Goal: Communication & Community: Answer question/provide support

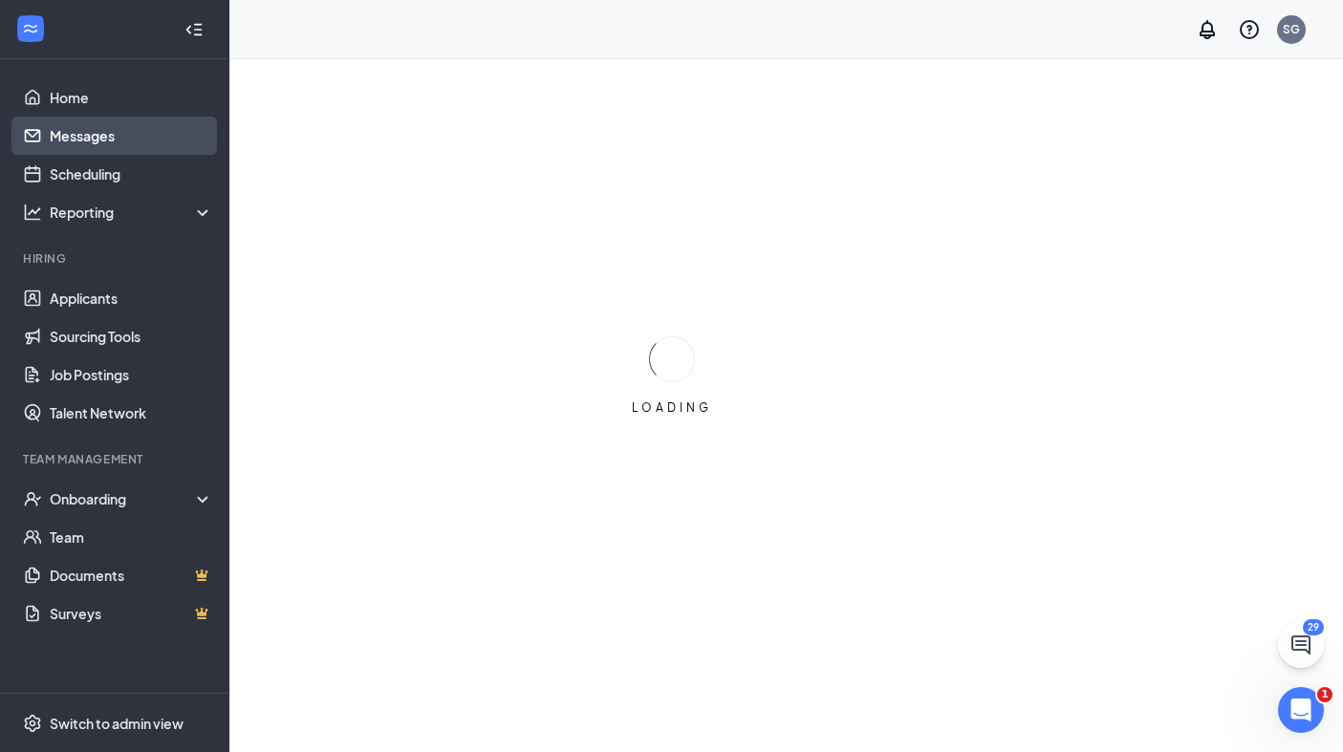
click at [108, 136] on link "Messages" at bounding box center [131, 136] width 163 height 38
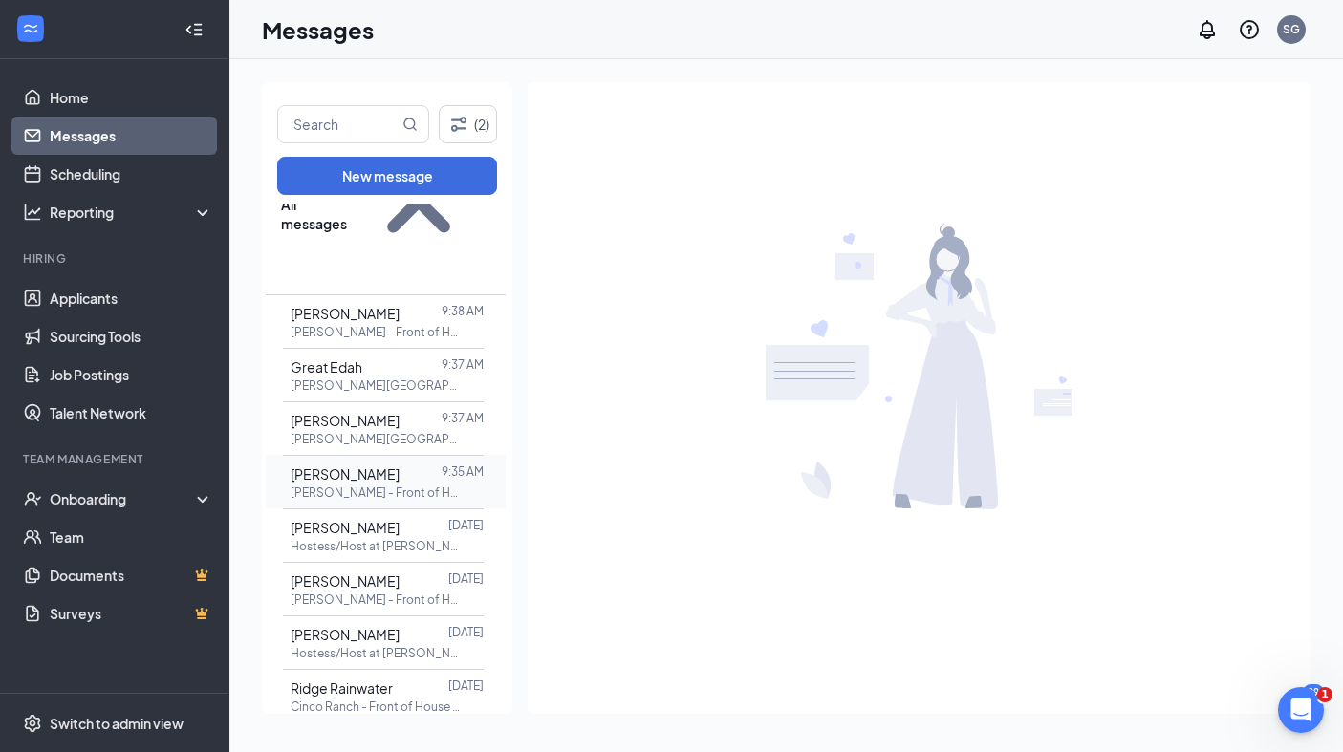
scroll to position [1853, 0]
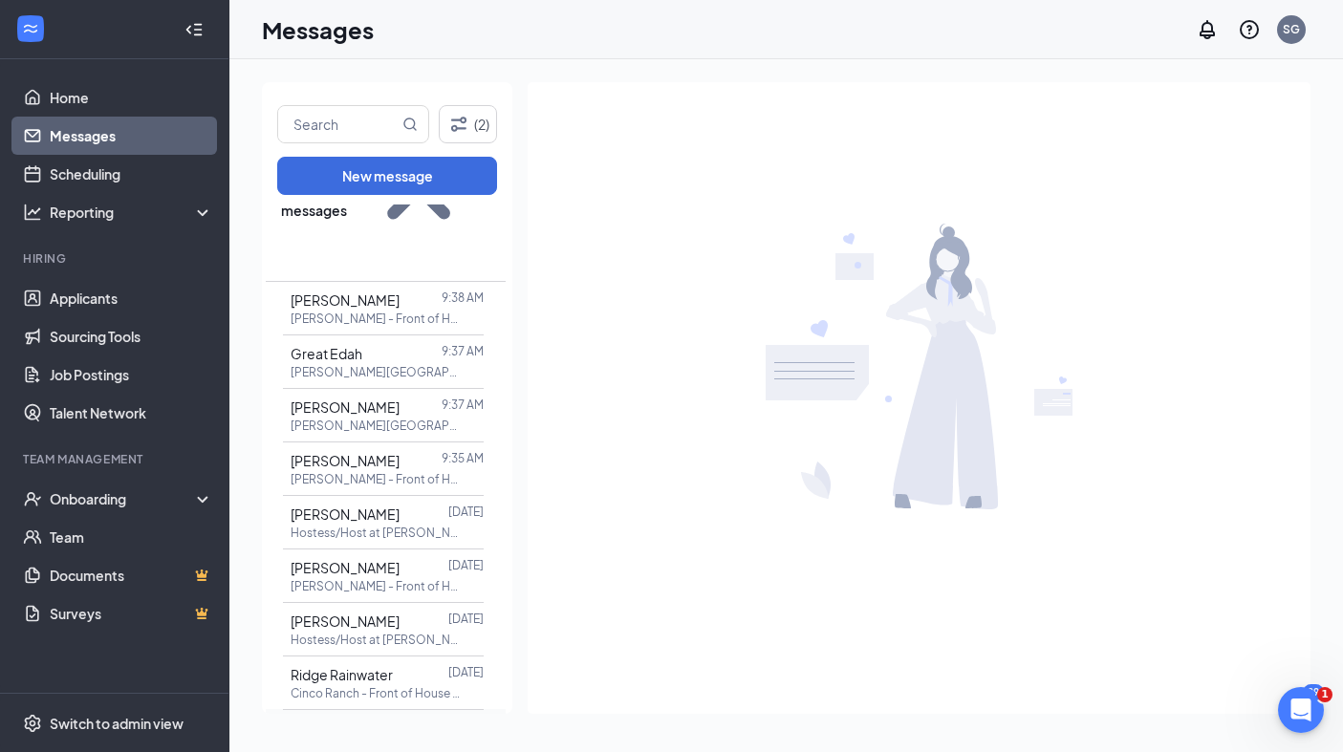
click at [396, 739] on p "Miembro del equipo de cocina - [PERSON_NAME][GEOGRAPHIC_DATA] at [PERSON_NAME][…" at bounding box center [377, 747] width 172 height 16
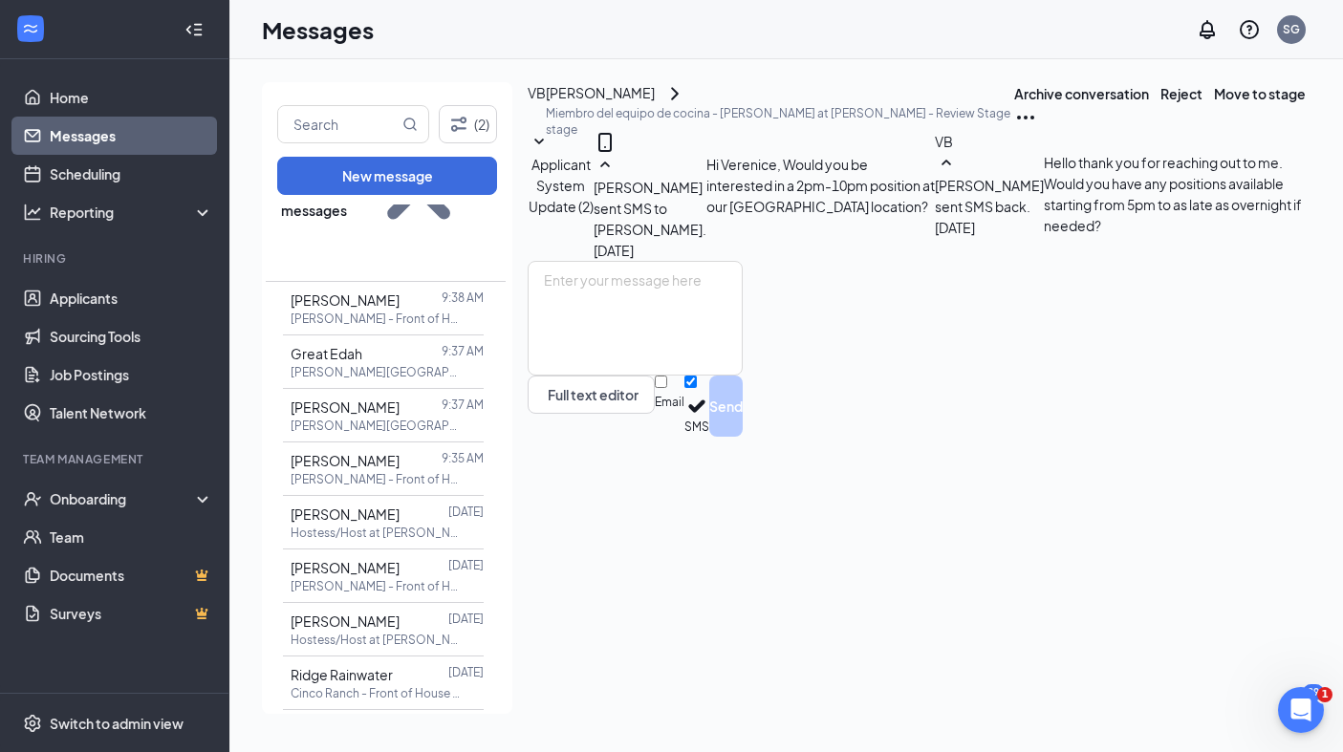
scroll to position [11, 0]
click at [743, 376] on textarea at bounding box center [635, 318] width 215 height 115
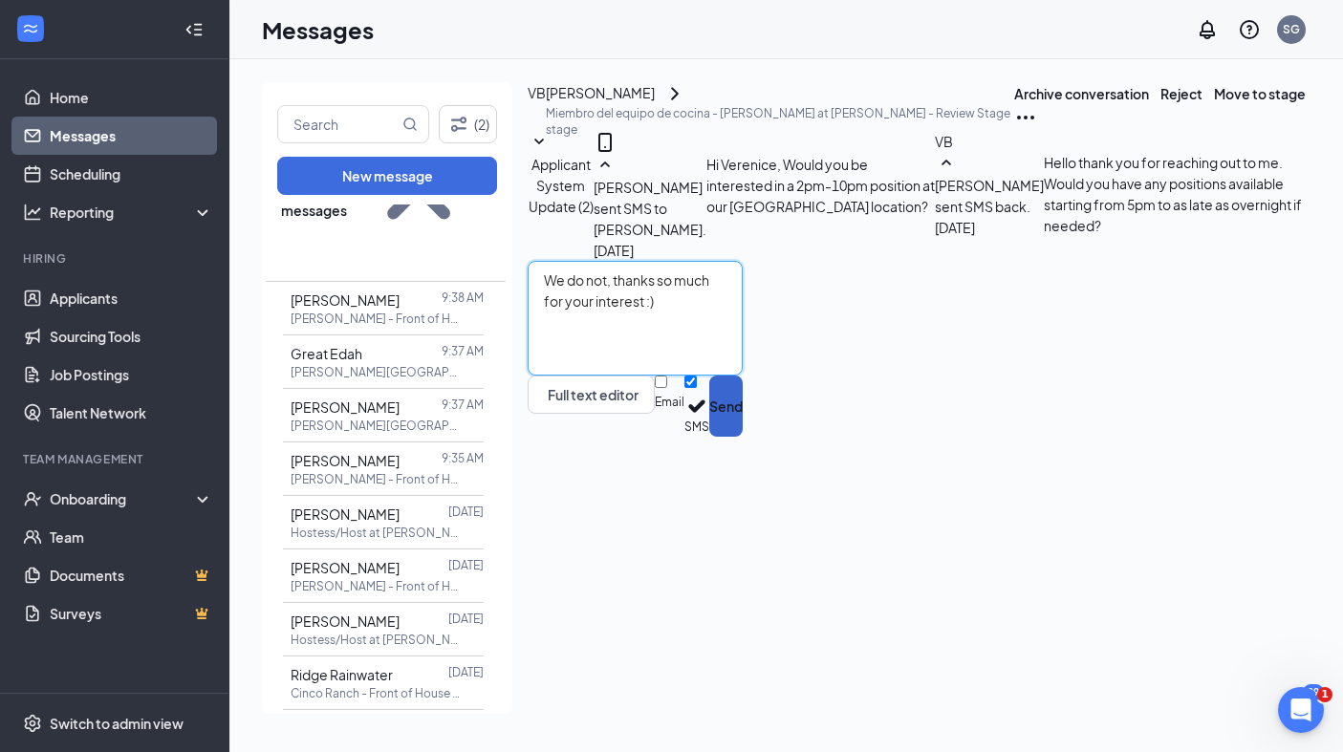
type textarea "We do not, thanks so much for your interest :)"
click at [743, 437] on button "Send" at bounding box center [725, 406] width 33 height 61
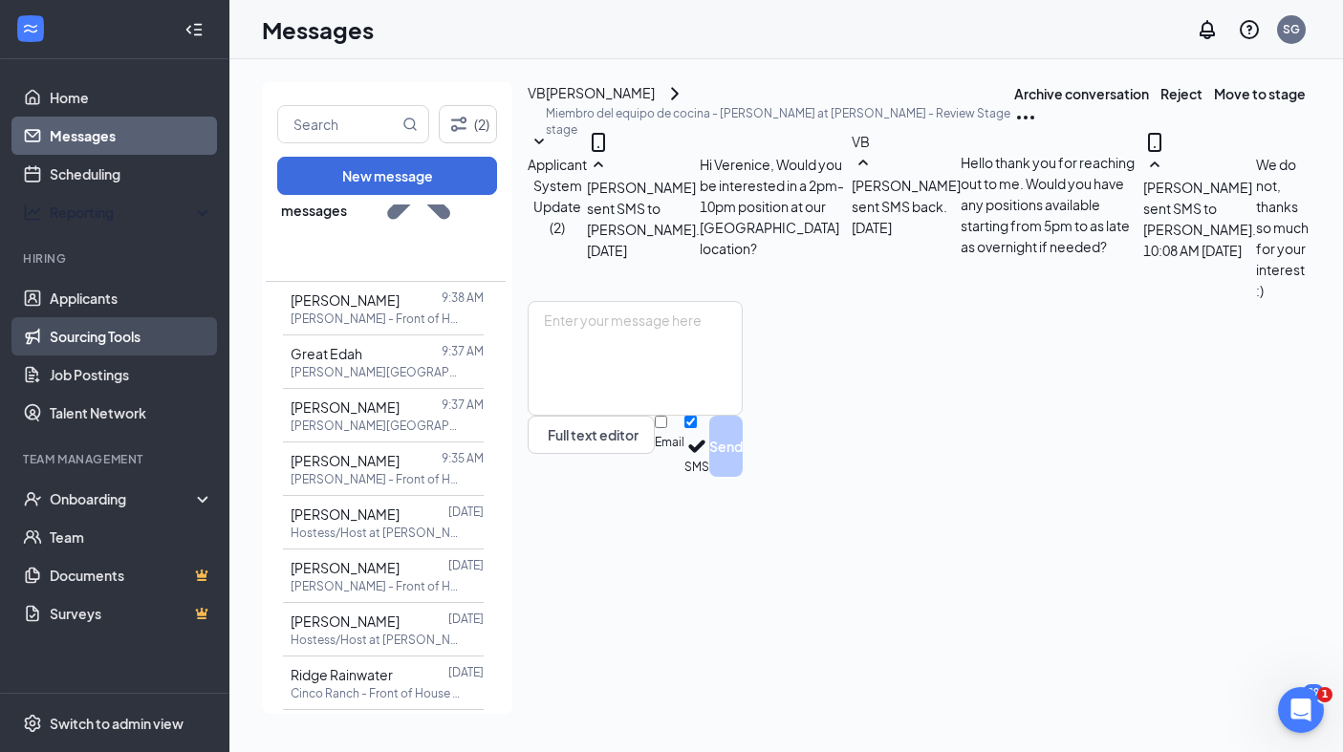
scroll to position [114, 0]
click at [144, 278] on li "Hiring Applicants Sourcing Tools Job Postings Talent Network" at bounding box center [114, 341] width 228 height 182
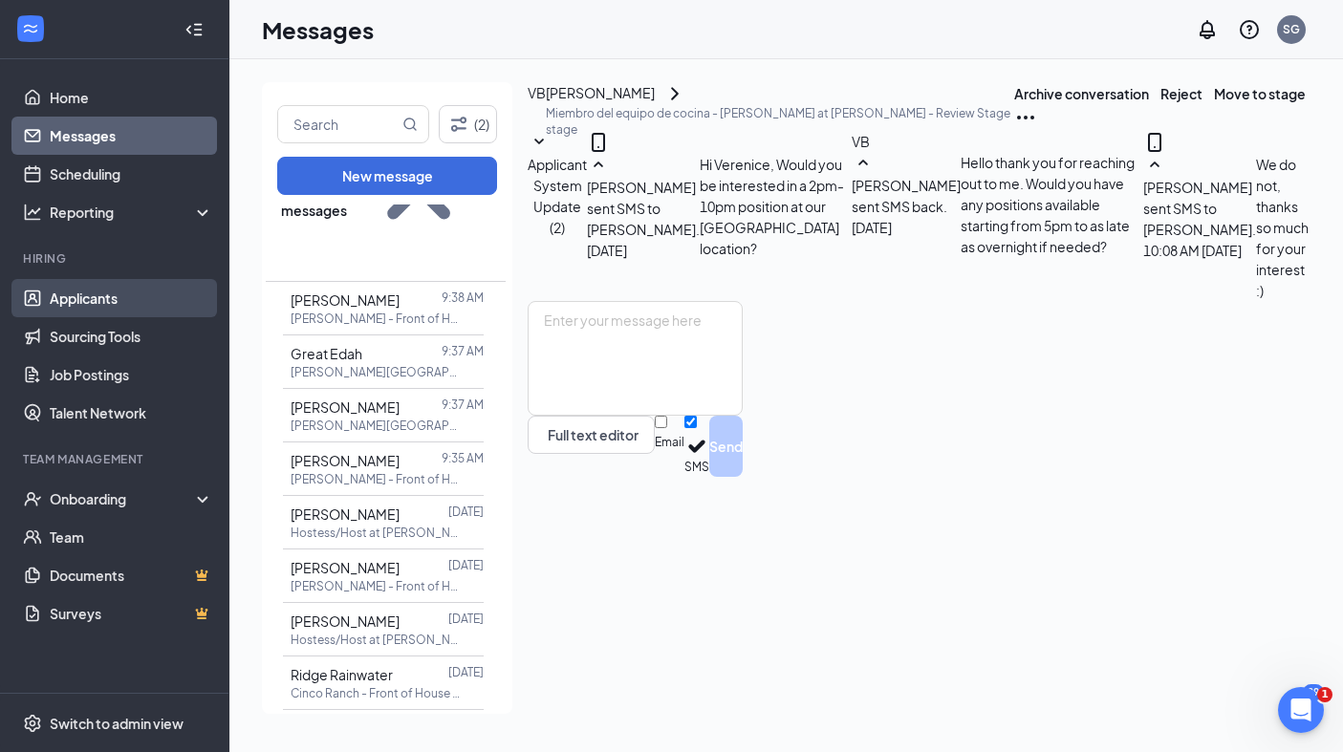
click at [138, 293] on link "Applicants" at bounding box center [131, 298] width 163 height 38
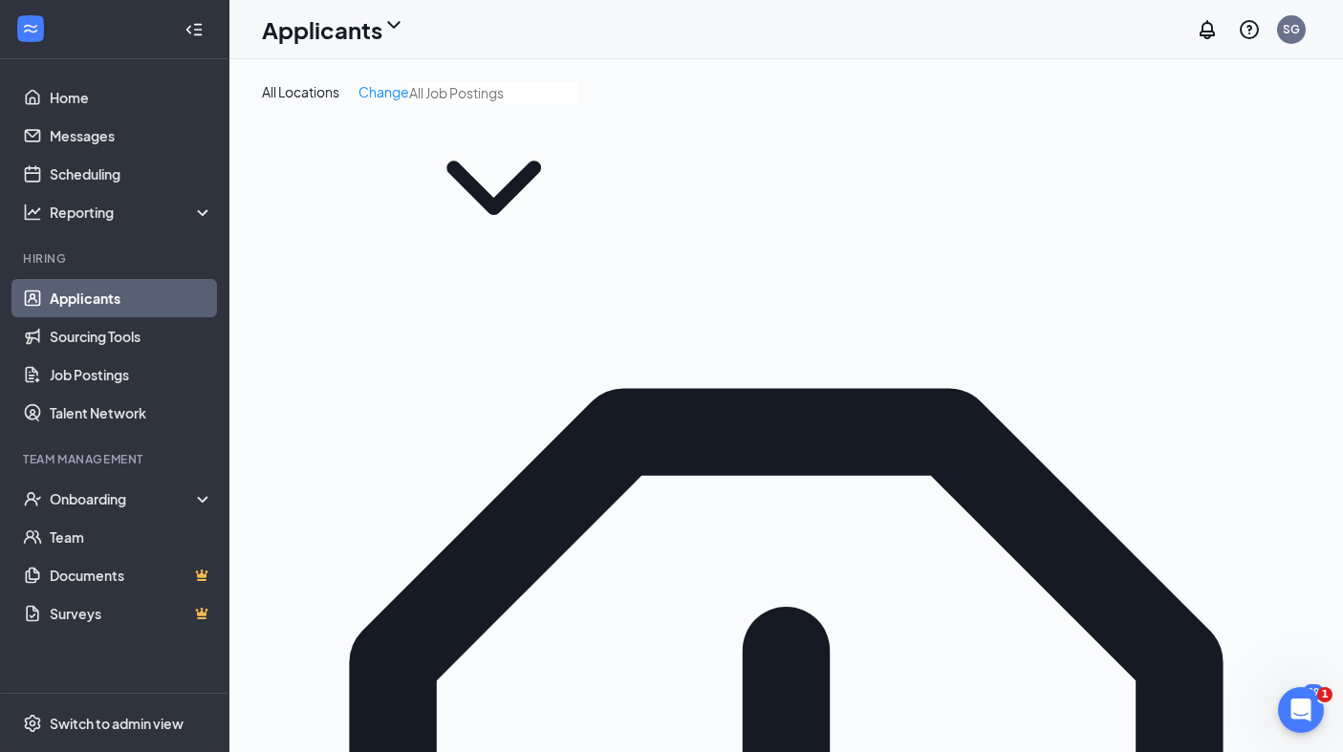
click at [421, 151] on span at bounding box center [493, 178] width 169 height 188
click at [458, 103] on input "text" at bounding box center [493, 92] width 169 height 21
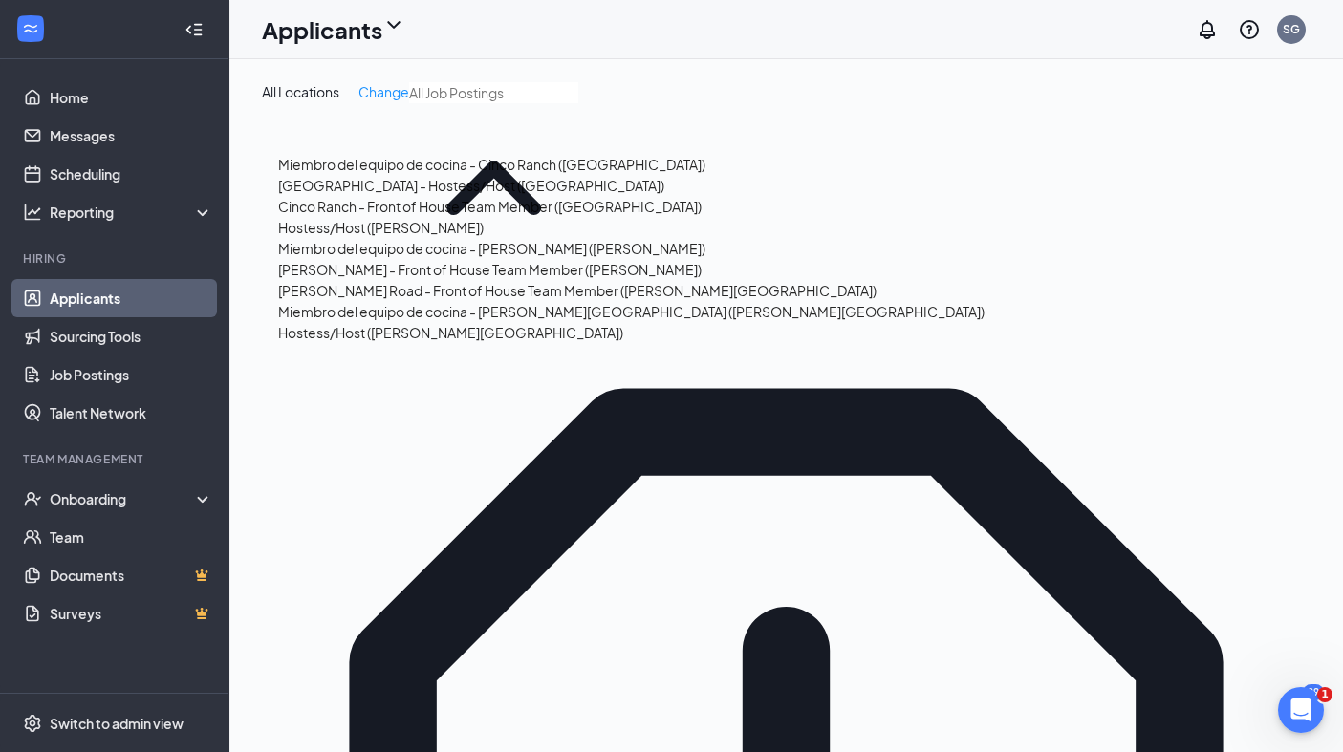
click at [460, 175] on div "Miembro del equipo de cocina - Cinco Ranch (Cinco Ranch)" at bounding box center [491, 164] width 427 height 21
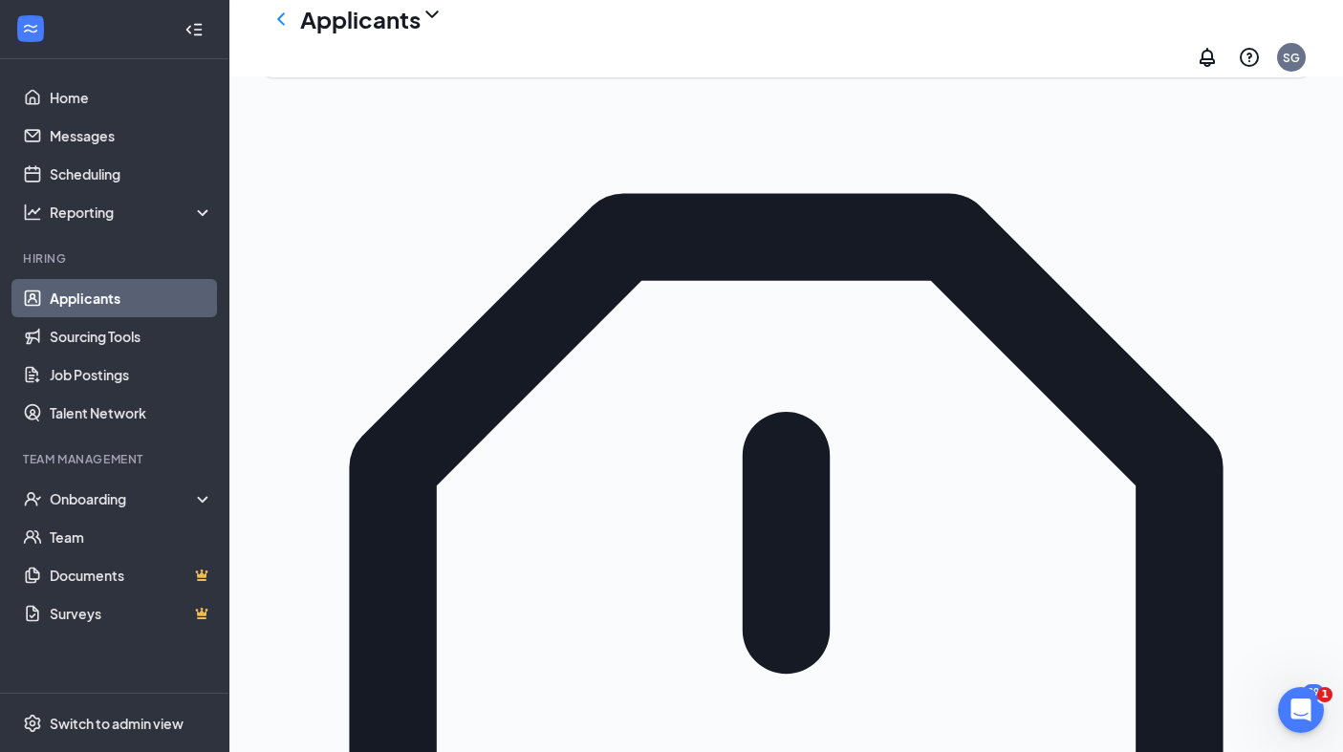
scroll to position [163, 0]
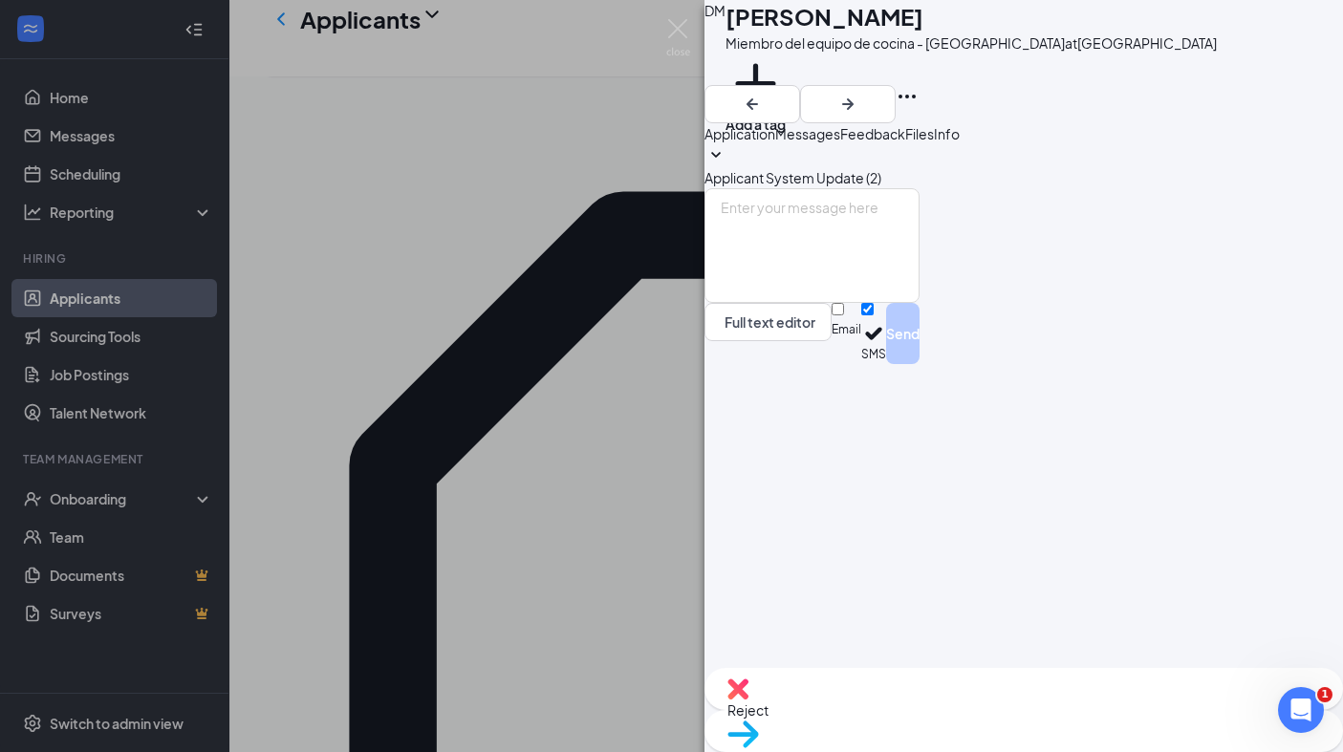
click at [775, 142] on span "Application" at bounding box center [739, 133] width 71 height 17
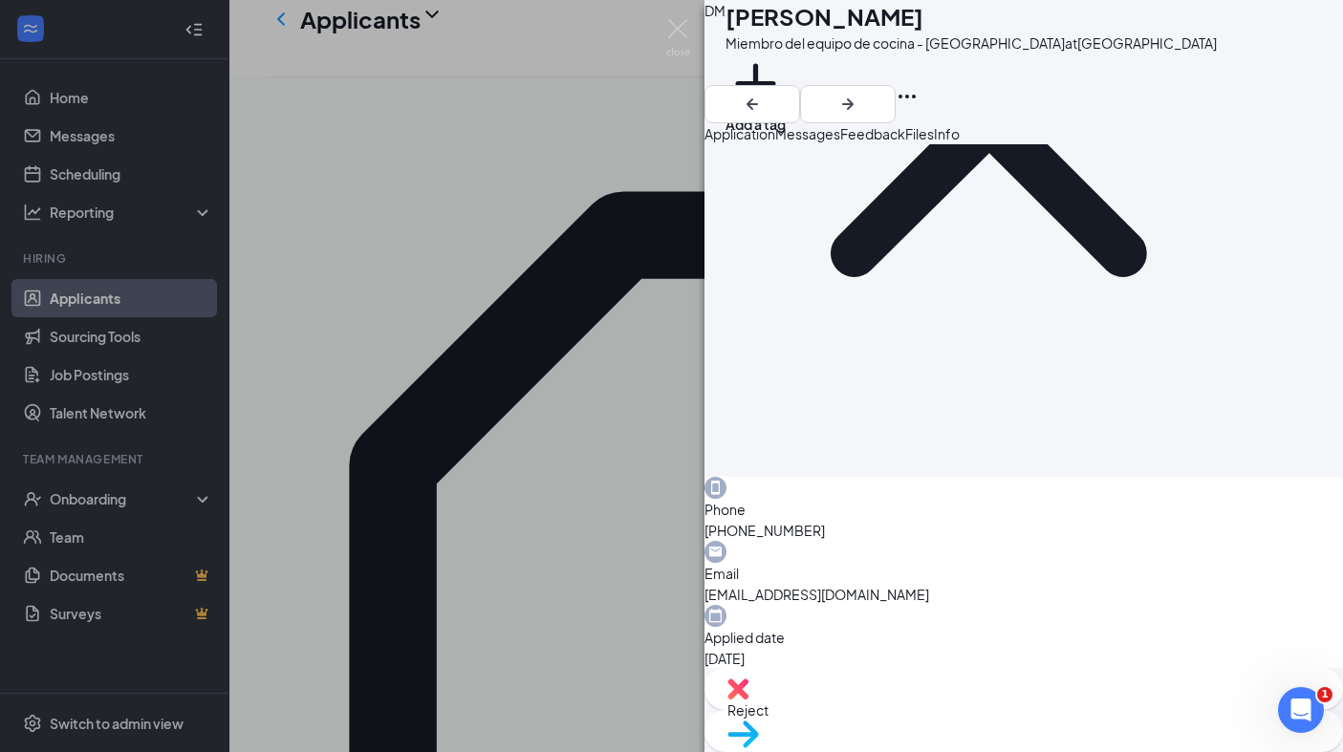
scroll to position [954, 0]
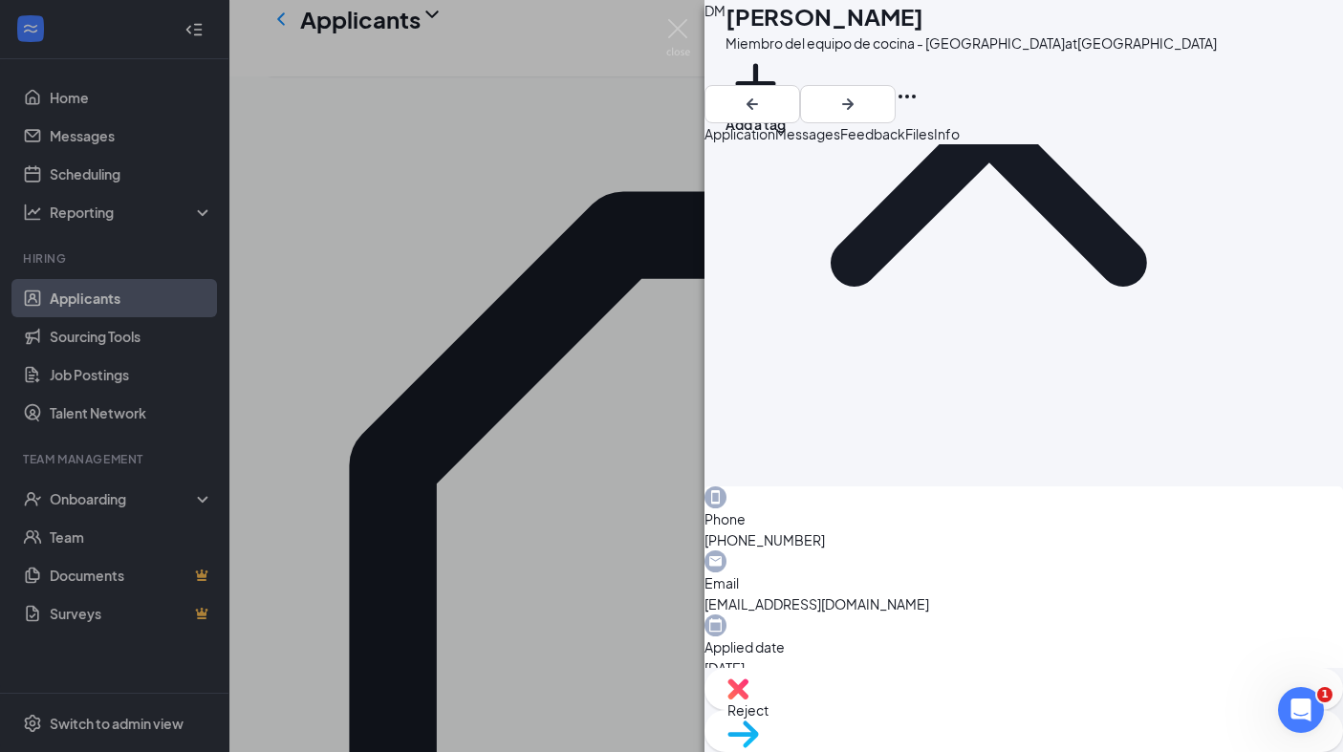
click at [840, 142] on span "Messages" at bounding box center [807, 133] width 65 height 17
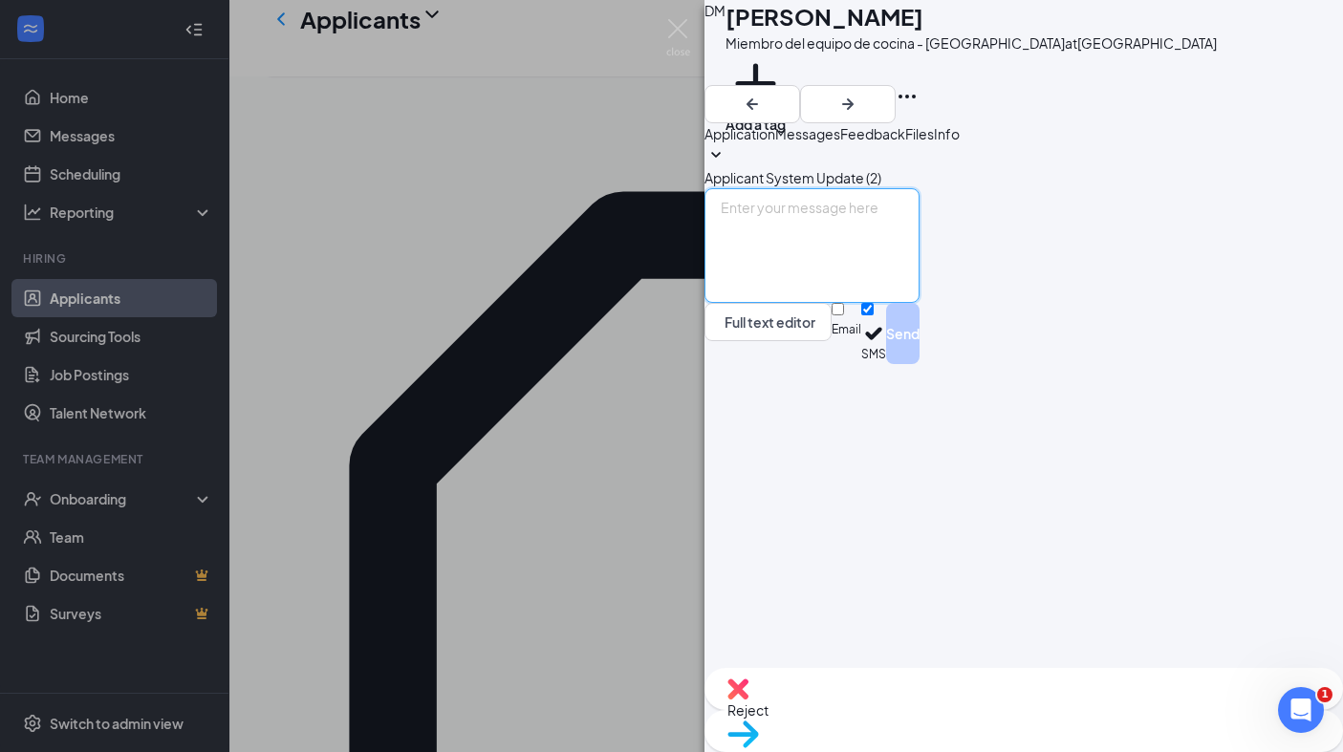
click at [839, 303] on textarea at bounding box center [811, 245] width 215 height 115
type textarea "Hola Diana"
click at [797, 179] on div "Applicant System Update (2) Hola Diana Full text editor Email SMS Send" at bounding box center [1023, 406] width 638 height 524
click at [775, 144] on button "Application" at bounding box center [739, 133] width 71 height 21
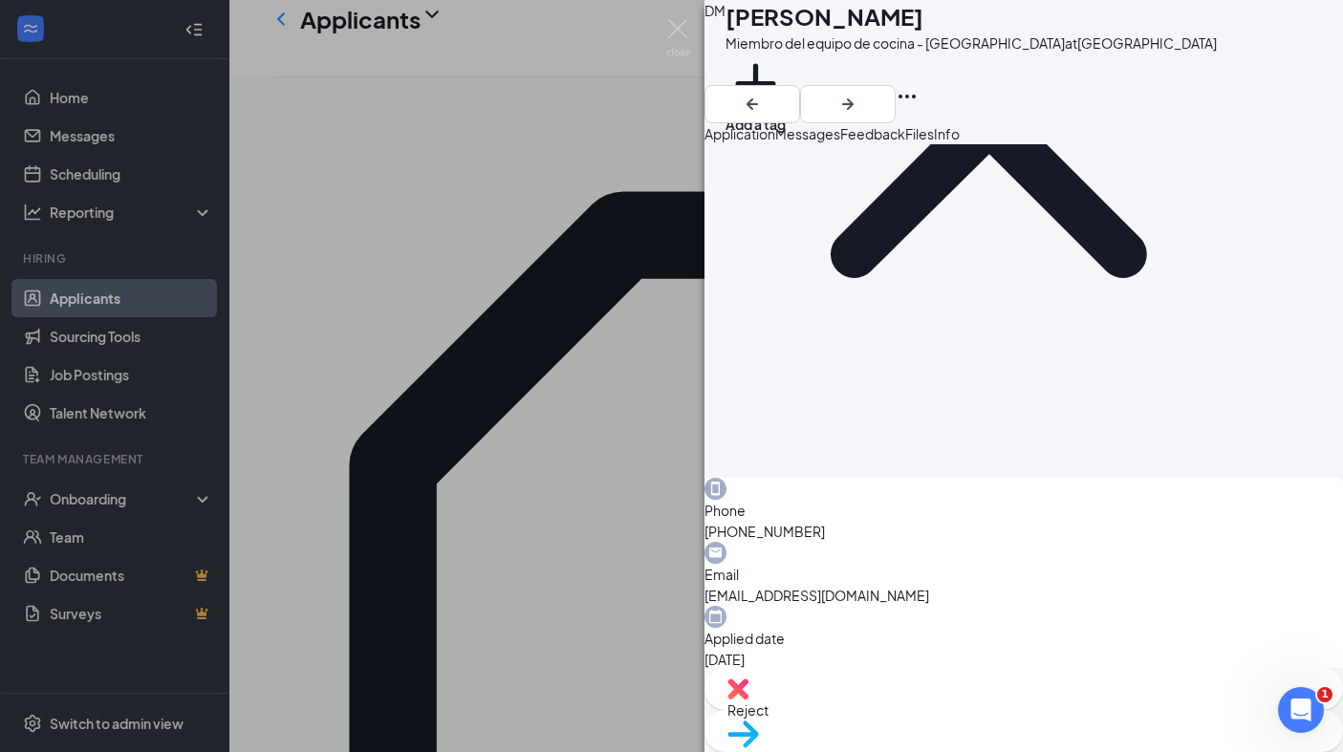
scroll to position [954, 0]
click at [840, 144] on button "Messages" at bounding box center [807, 133] width 65 height 21
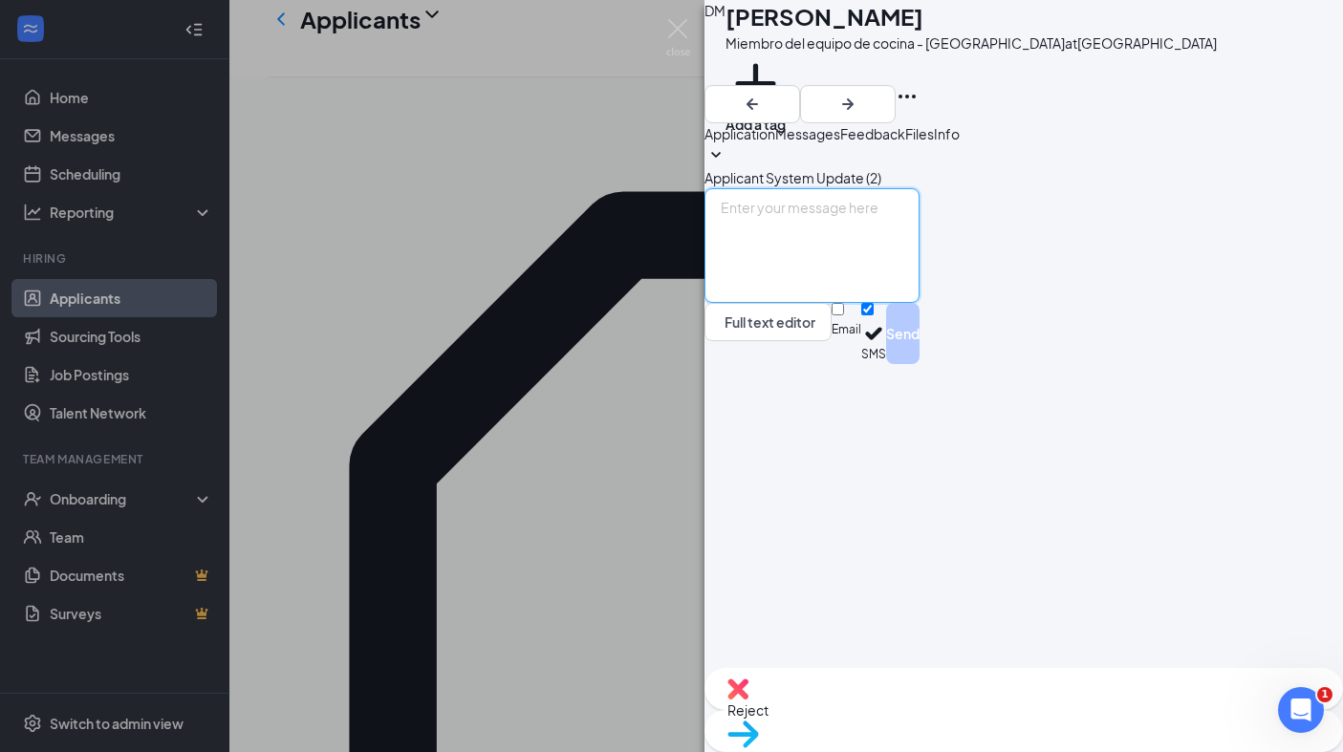
click at [840, 303] on textarea at bounding box center [811, 245] width 215 height 115
type textarea "Hola Diana, estarias interesada en un puesto de 2-10 PM?"
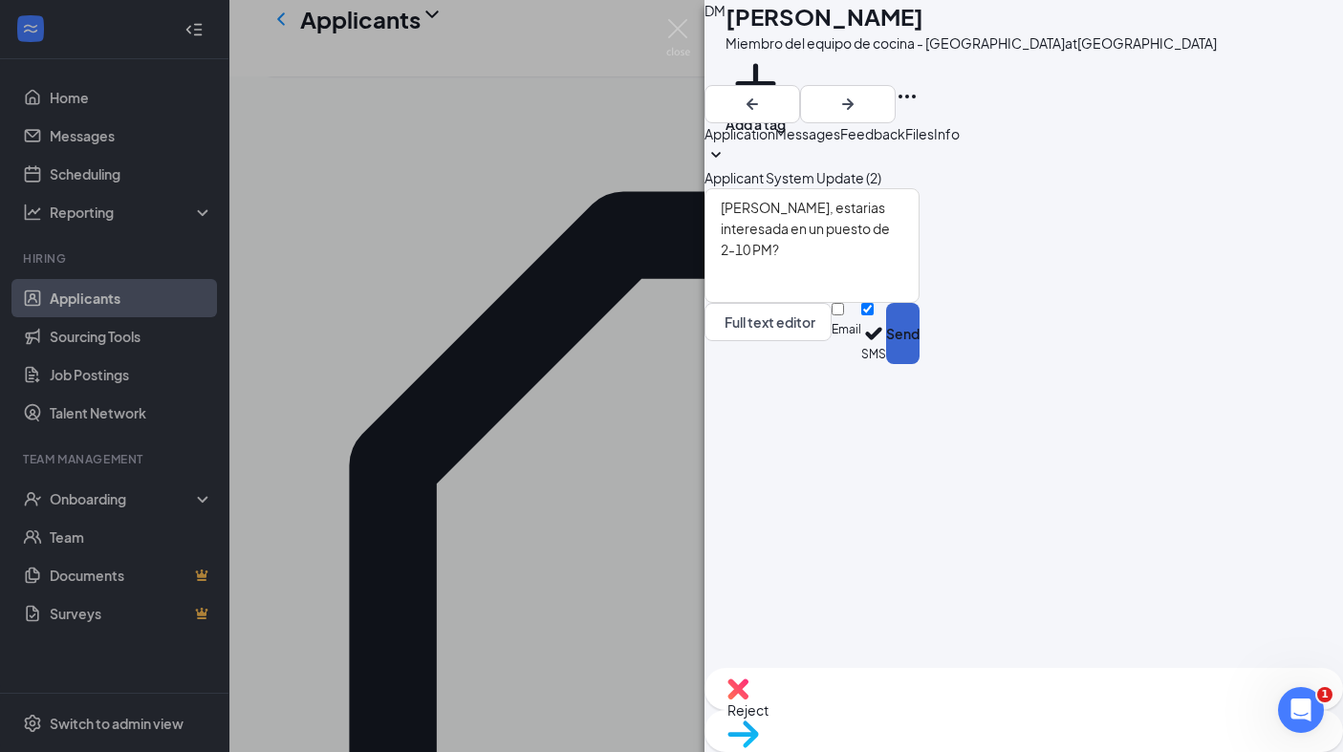
click at [919, 364] on button "Send" at bounding box center [902, 333] width 33 height 61
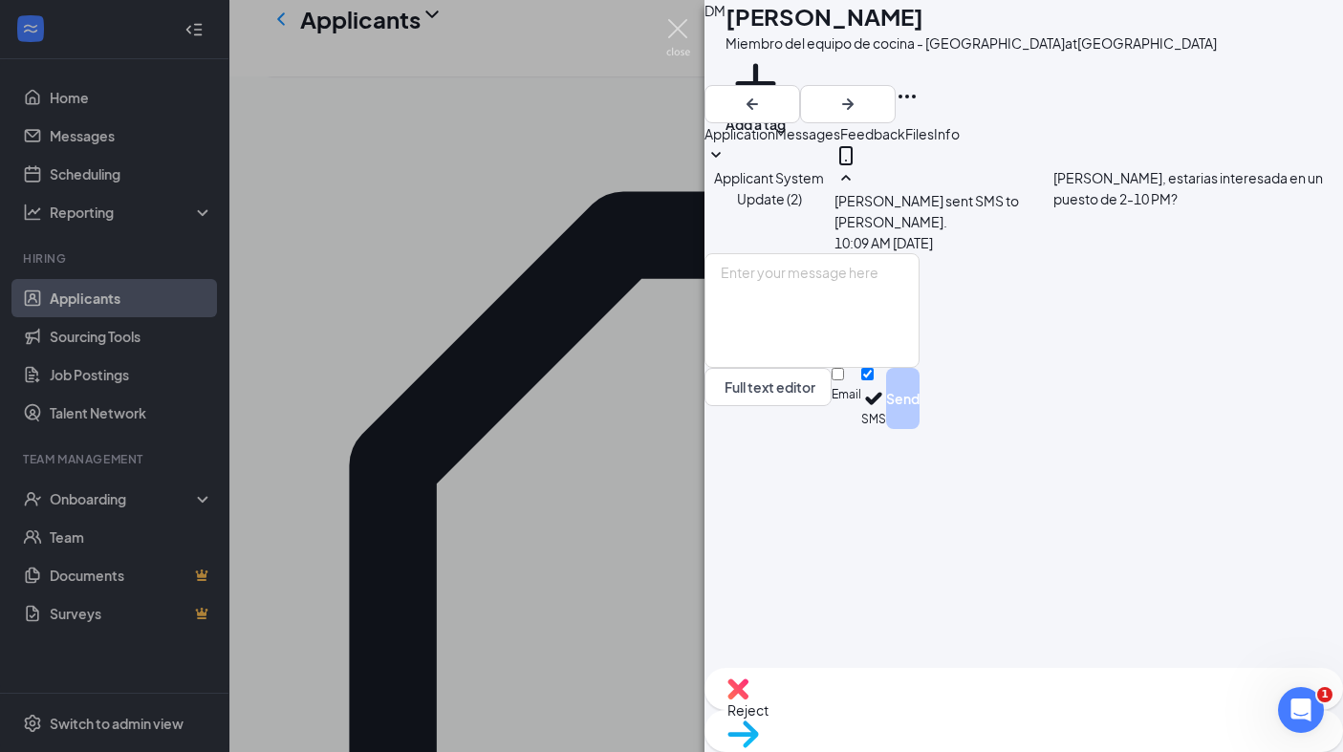
click at [674, 35] on img at bounding box center [678, 37] width 24 height 37
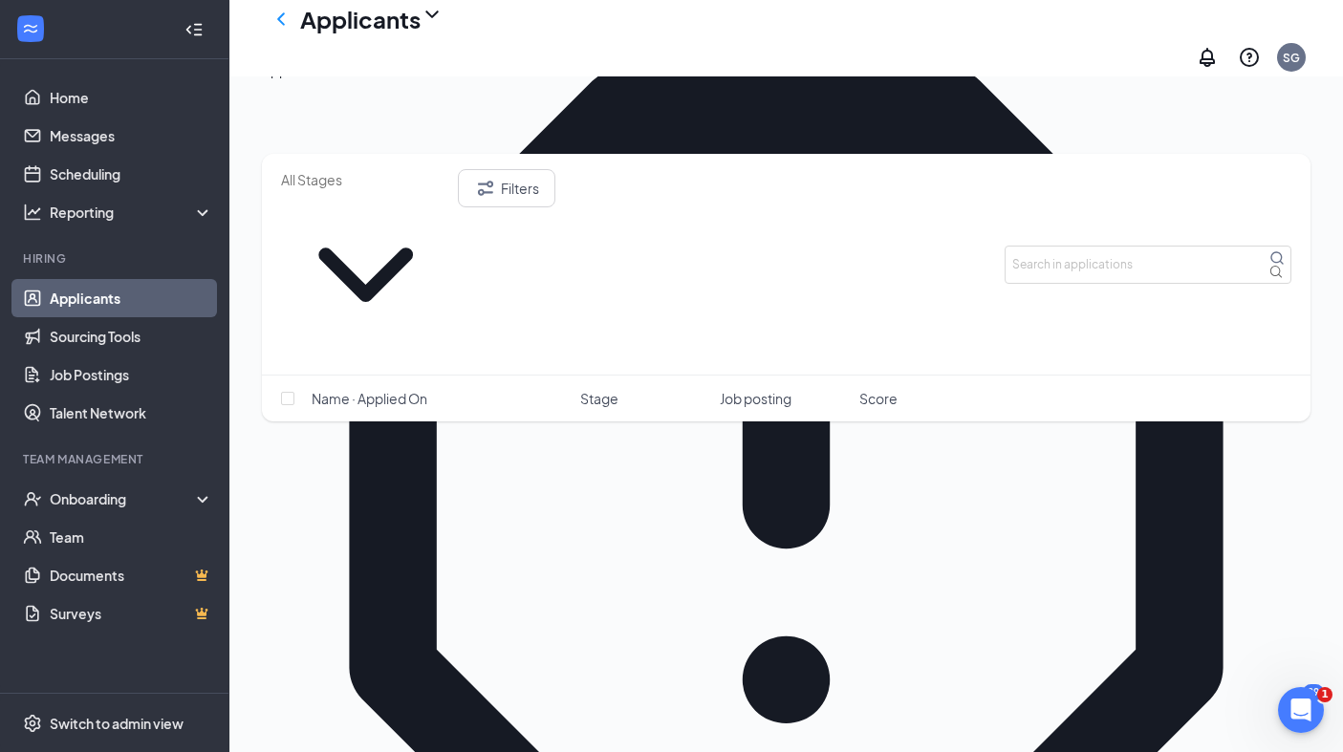
scroll to position [314, 0]
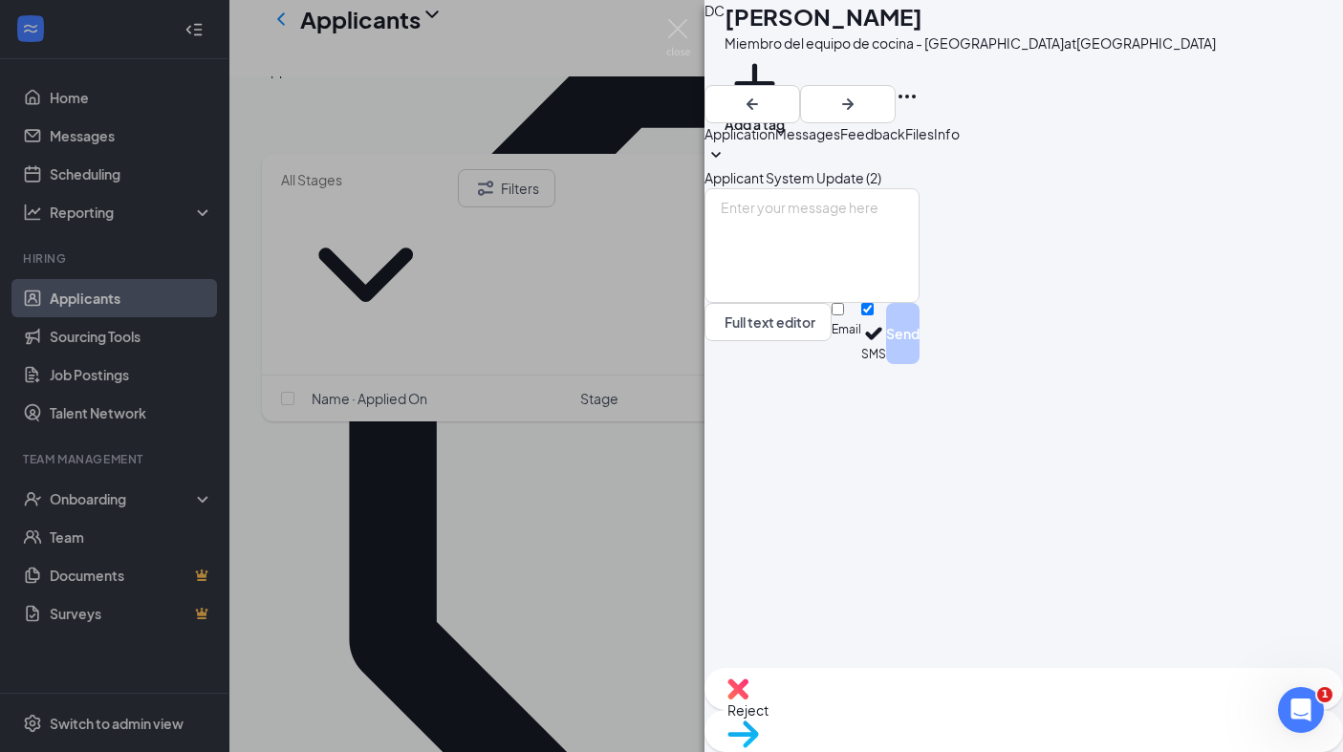
click at [775, 142] on span "Application" at bounding box center [739, 133] width 71 height 17
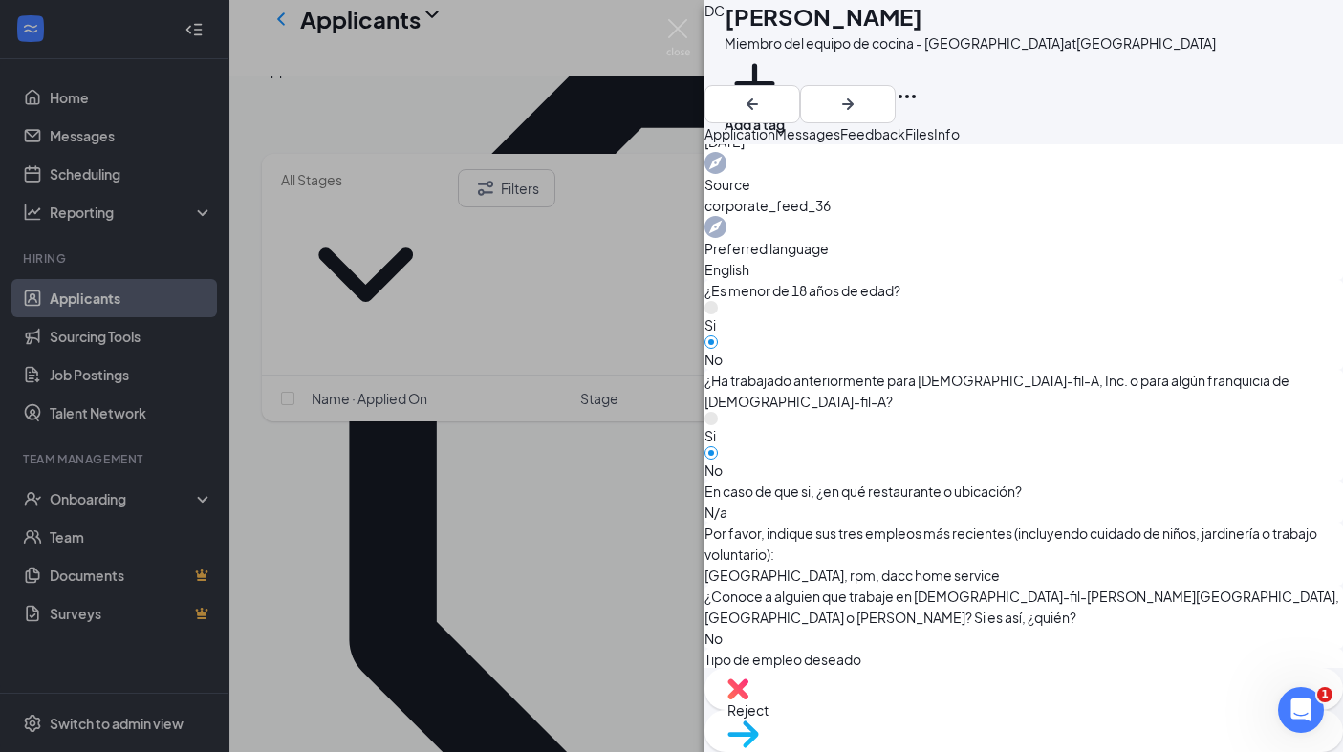
scroll to position [789, 0]
click at [674, 33] on img at bounding box center [678, 37] width 24 height 37
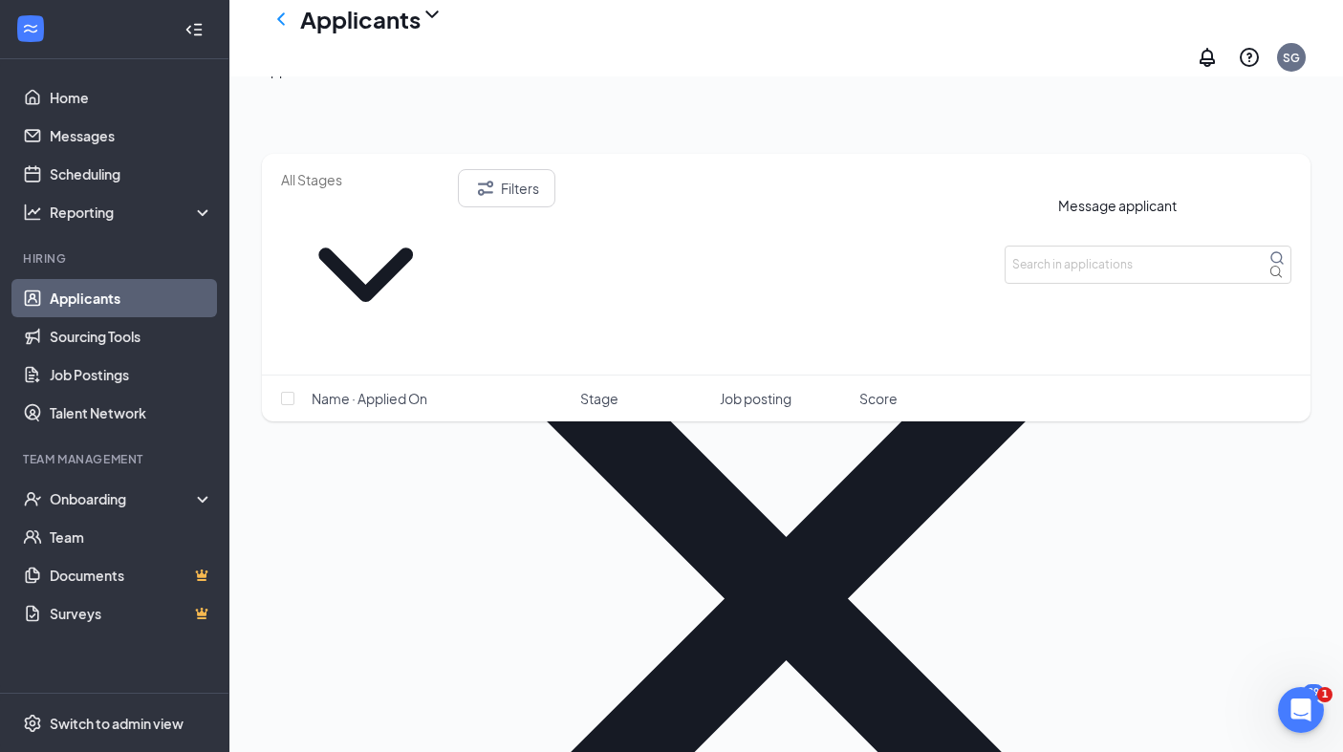
scroll to position [1261, 0]
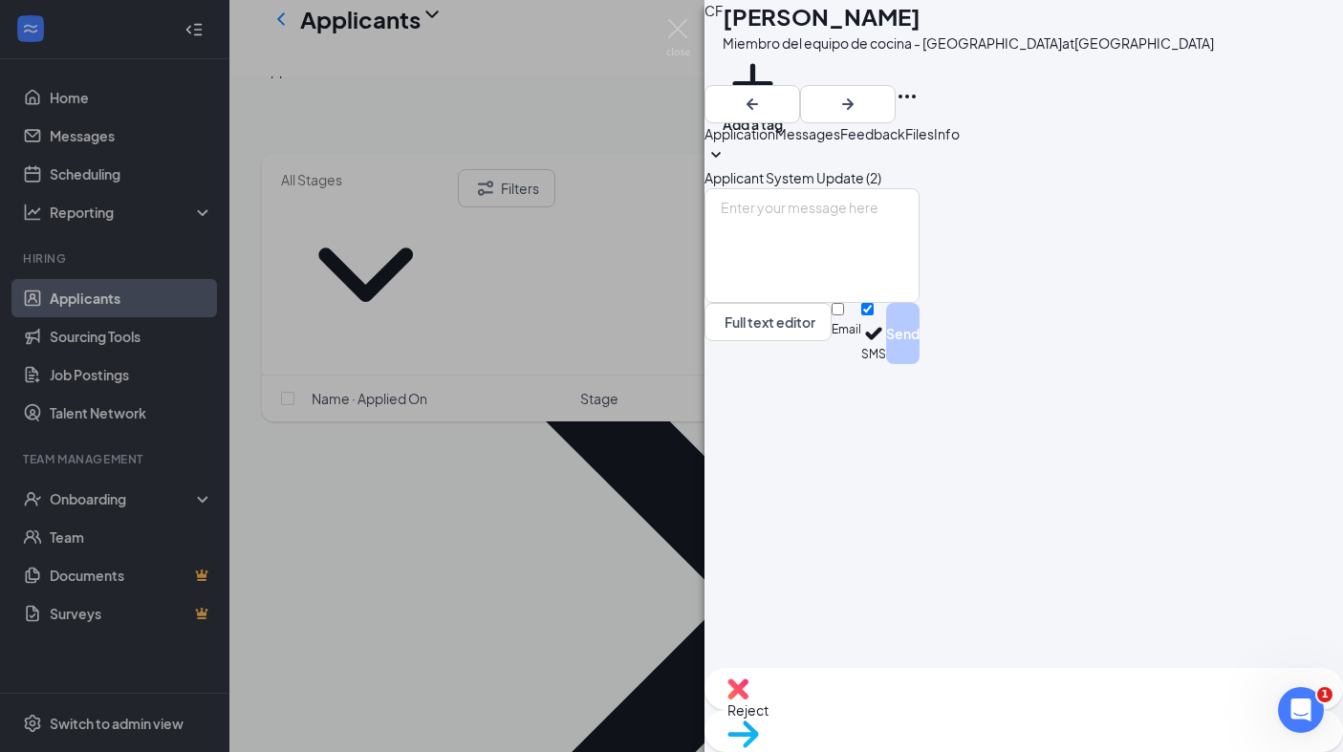
click at [775, 142] on span "Application" at bounding box center [739, 133] width 71 height 17
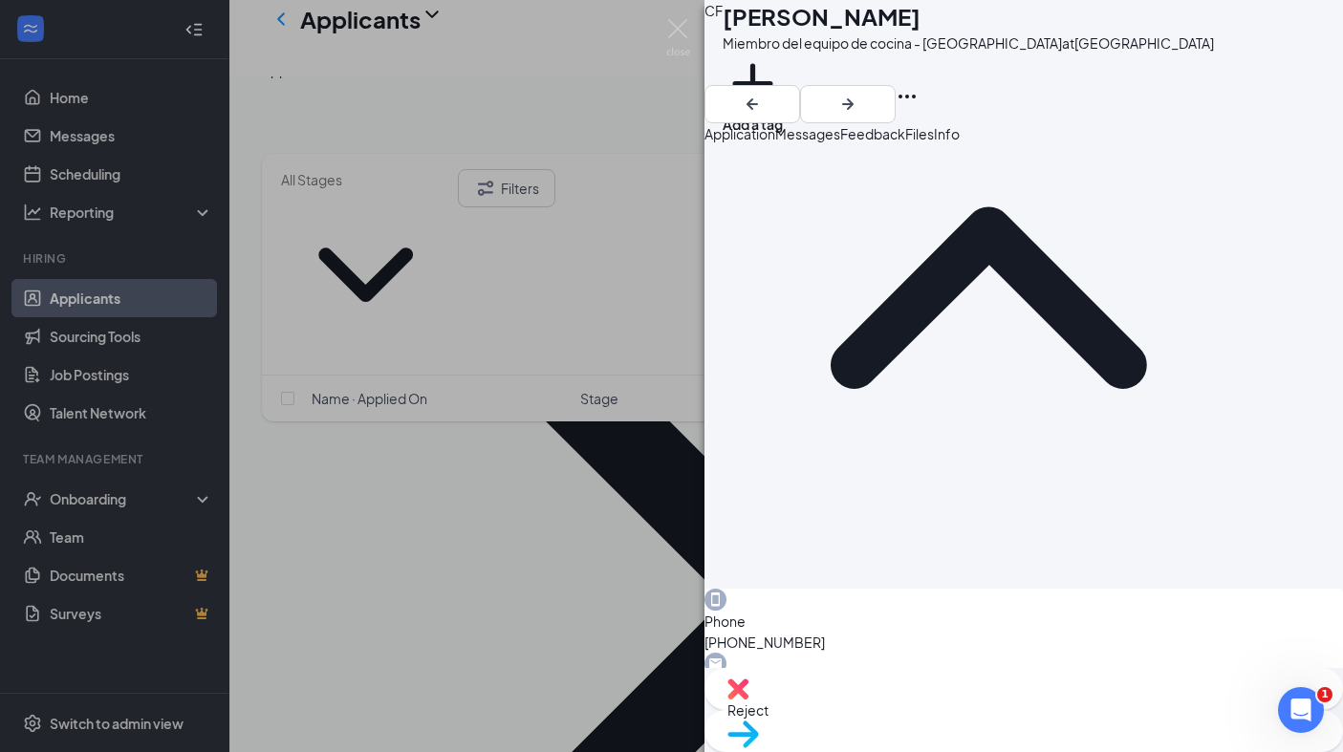
scroll to position [843, 0]
click at [679, 33] on img at bounding box center [678, 37] width 24 height 37
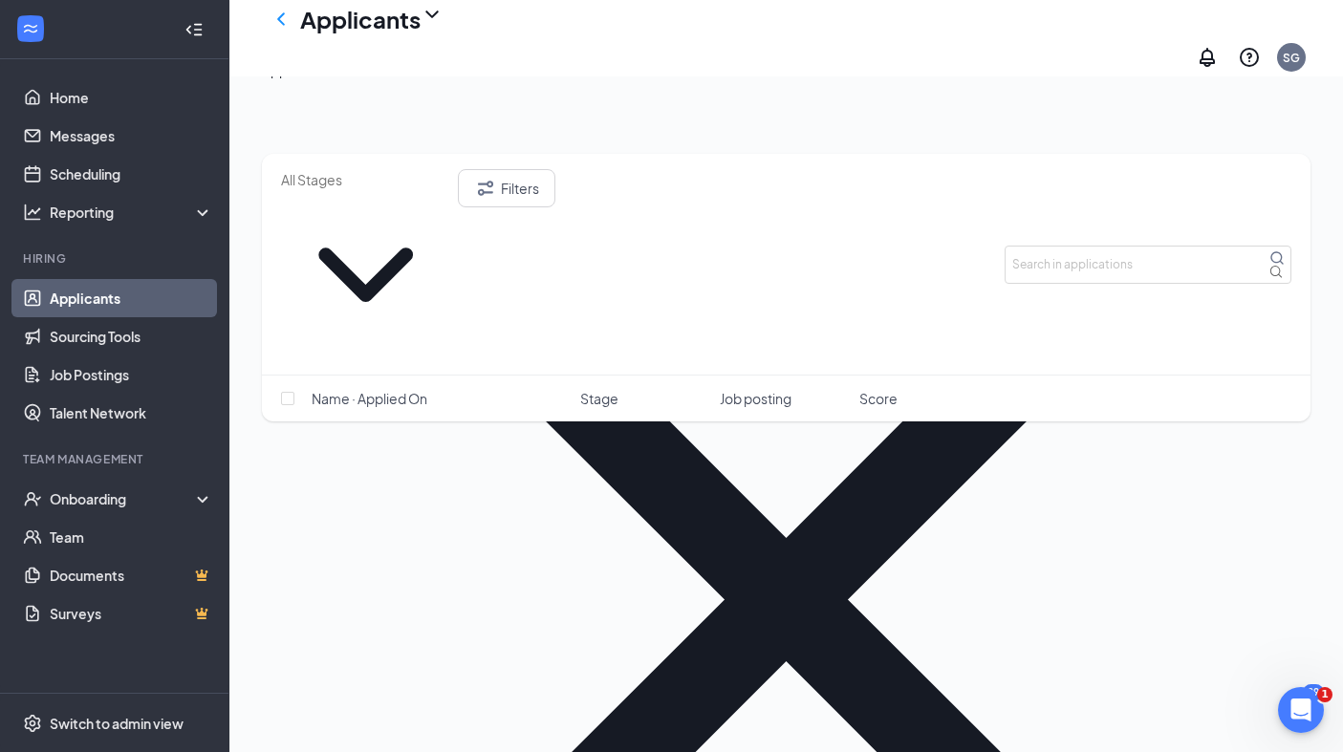
checkbox input "true"
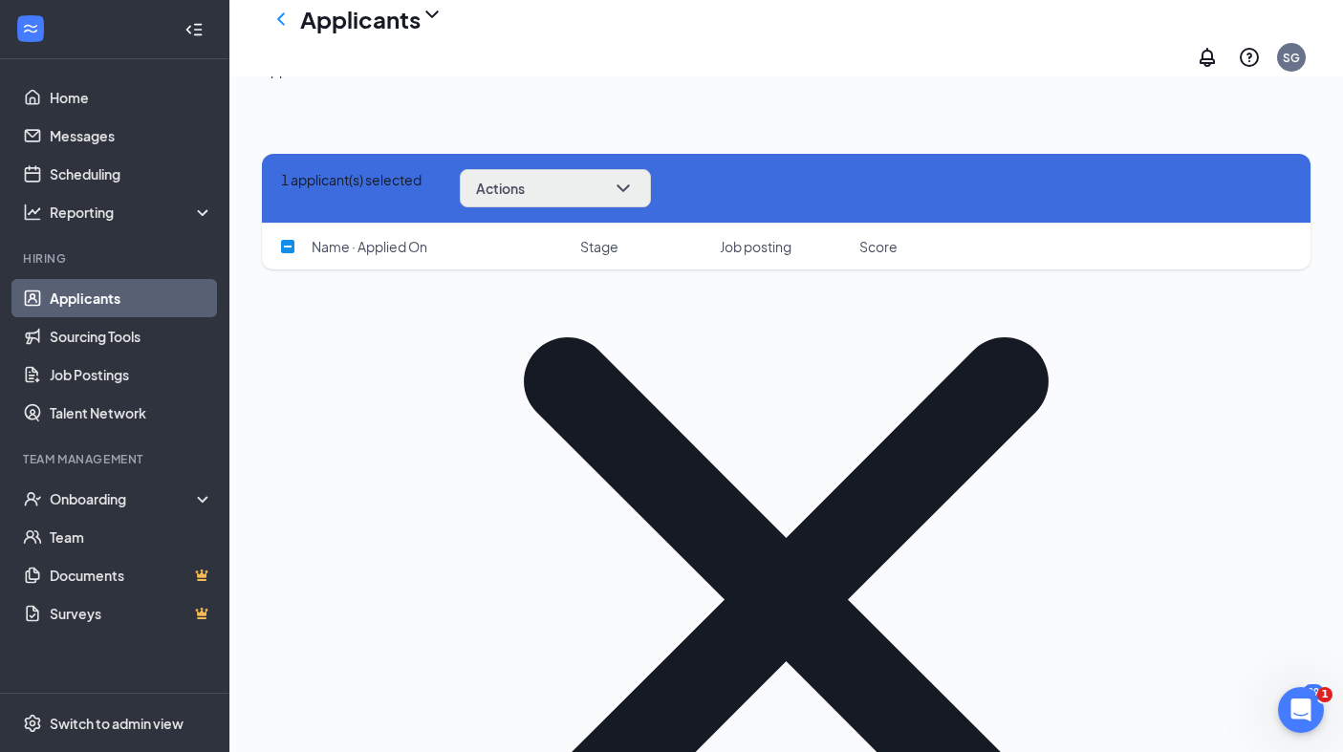
click at [578, 185] on button "Actions" at bounding box center [555, 188] width 191 height 38
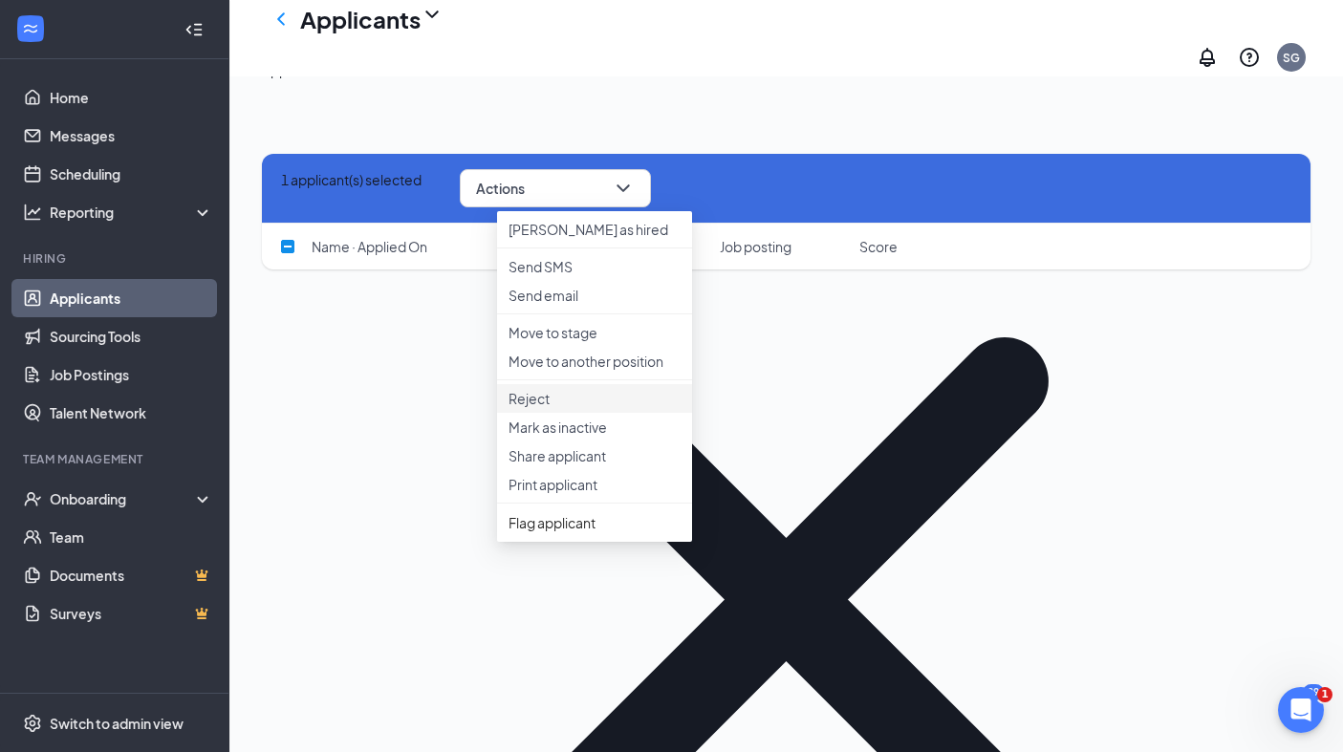
click at [552, 408] on p "Reject" at bounding box center [594, 398] width 172 height 19
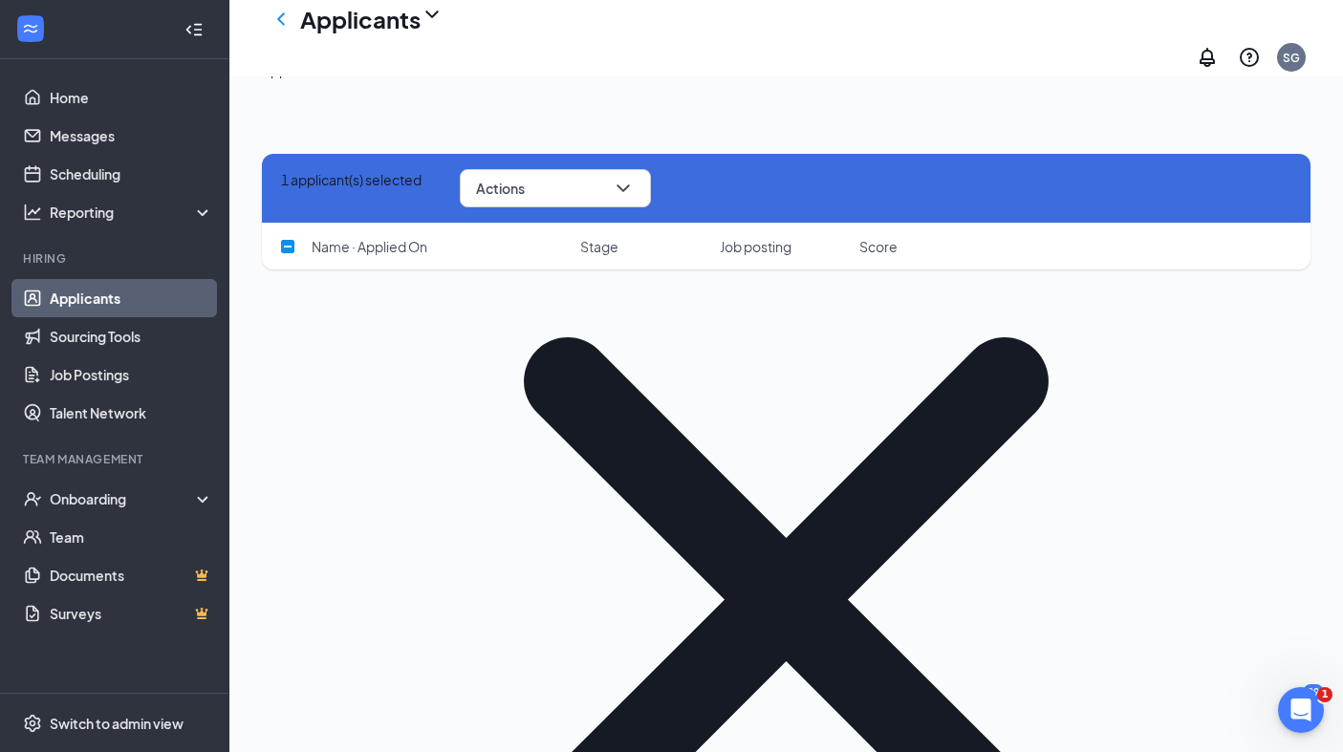
checkbox input "true"
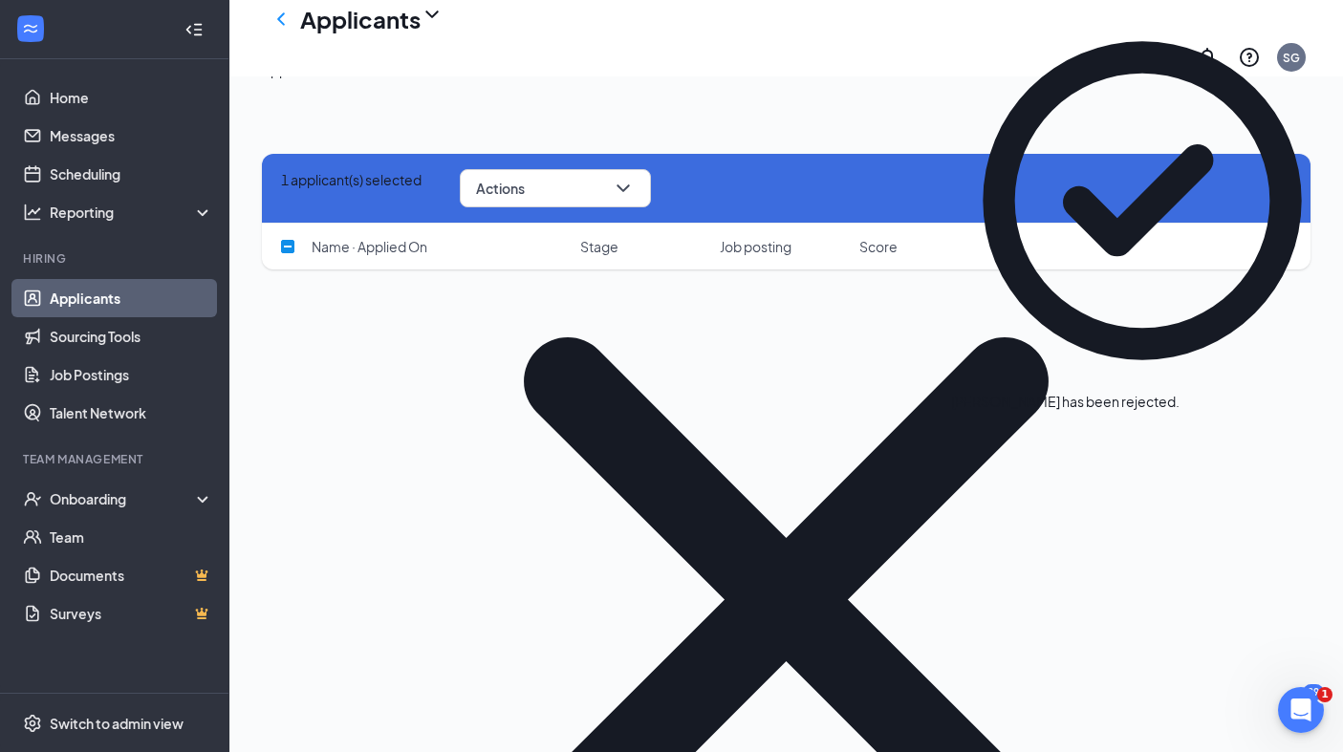
checkbox input "false"
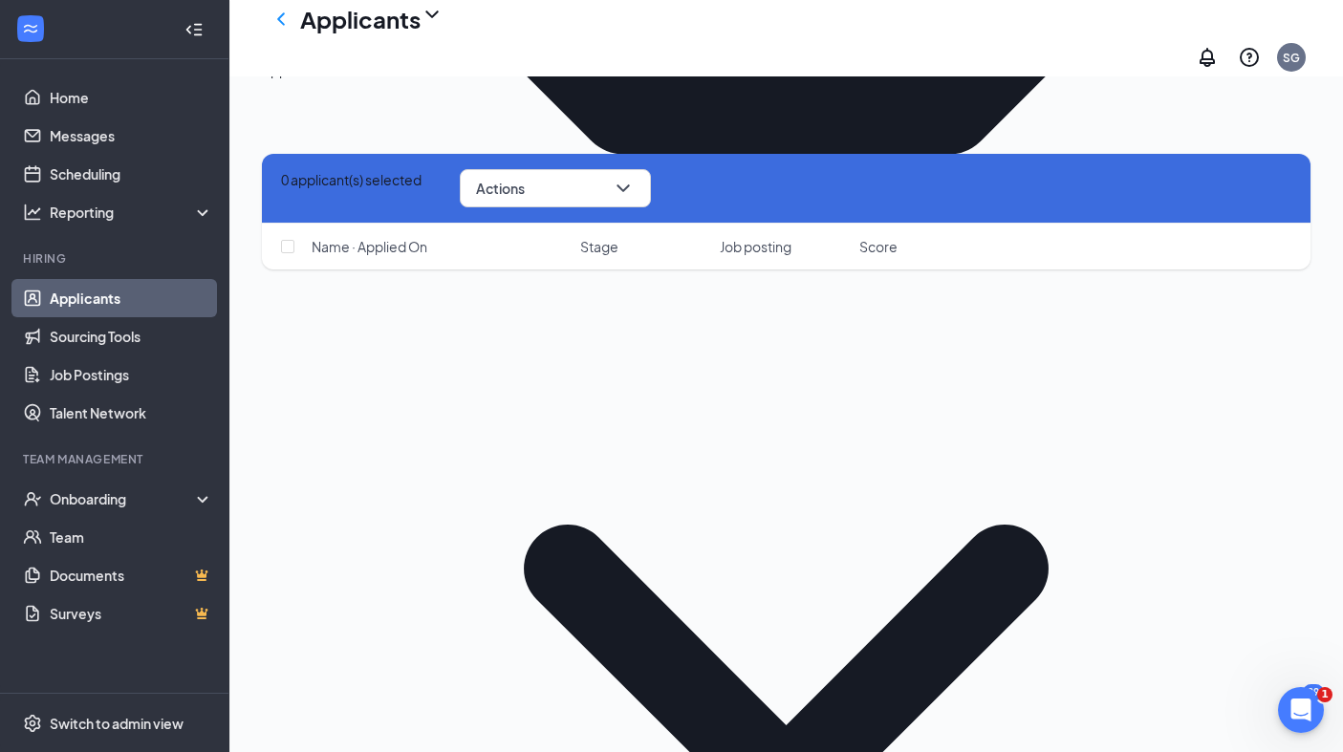
type input "Offer Letter & Orientation (next stage)"
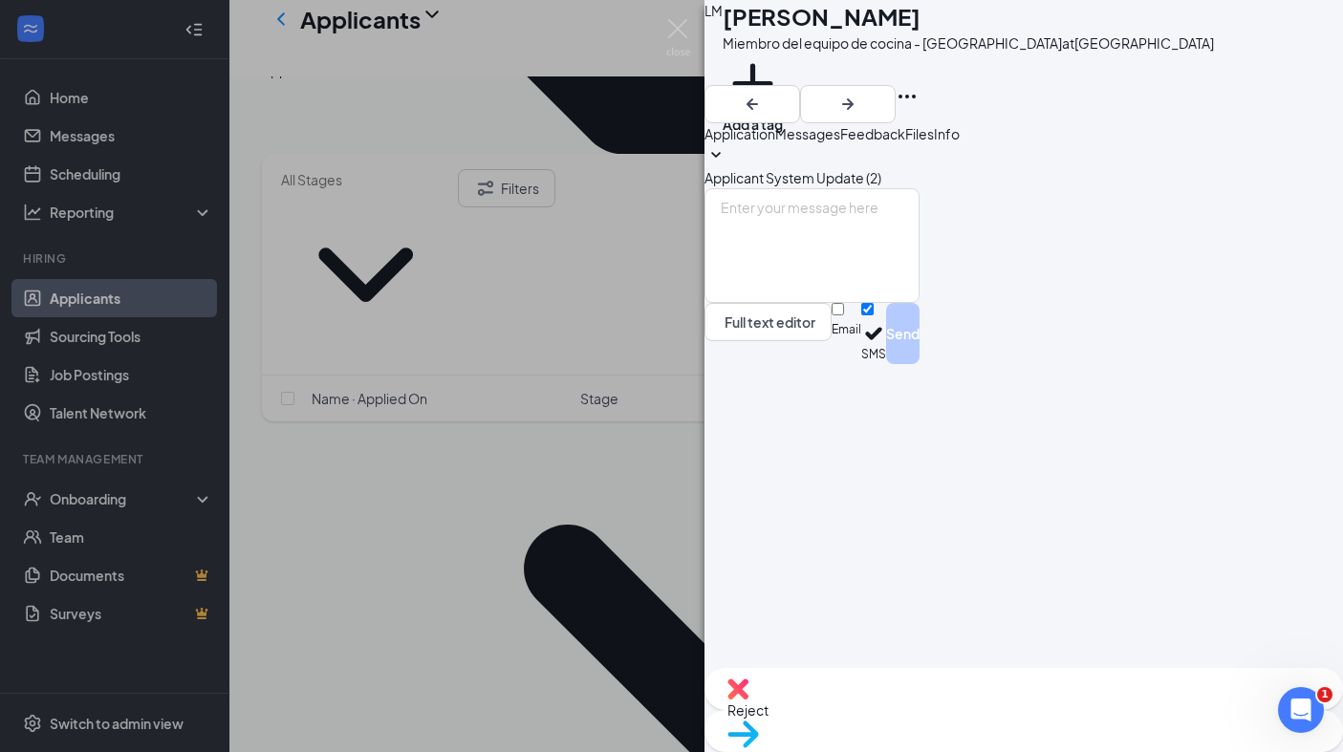
click at [775, 142] on span "Application" at bounding box center [739, 133] width 71 height 17
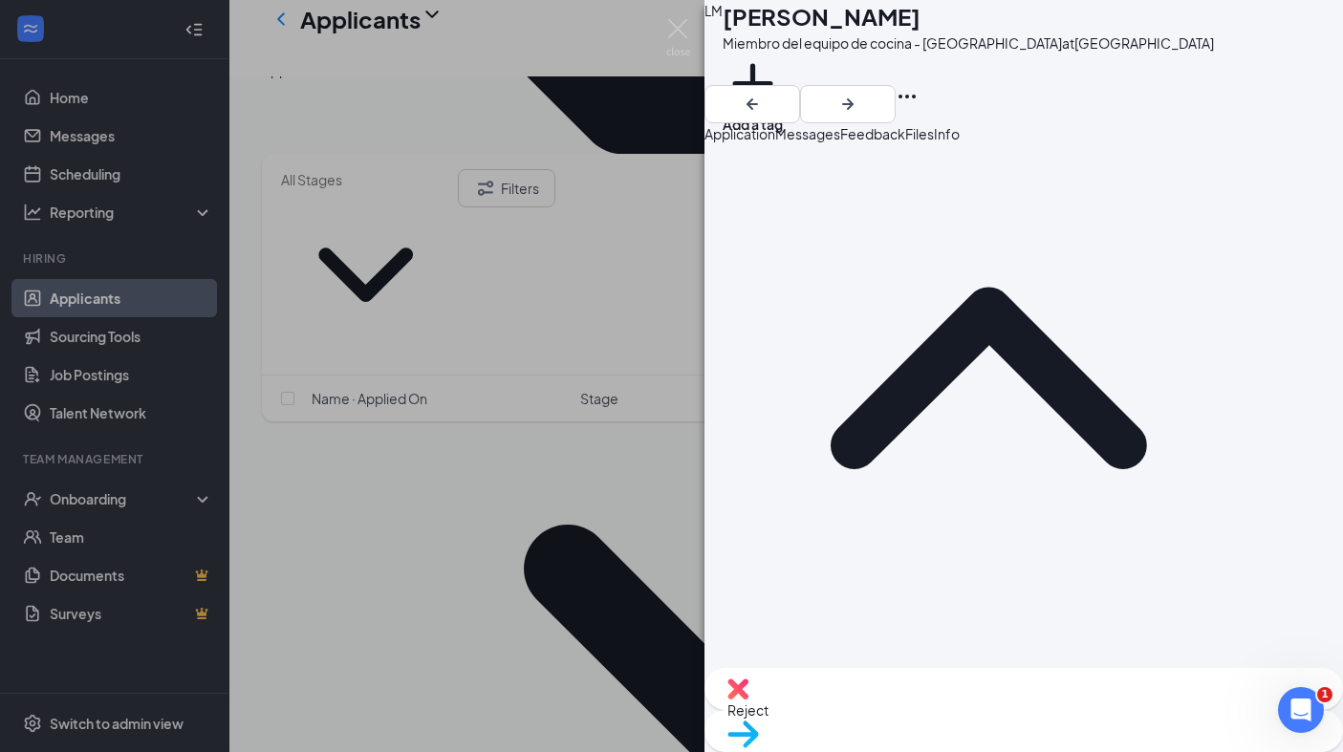
scroll to position [767, 0]
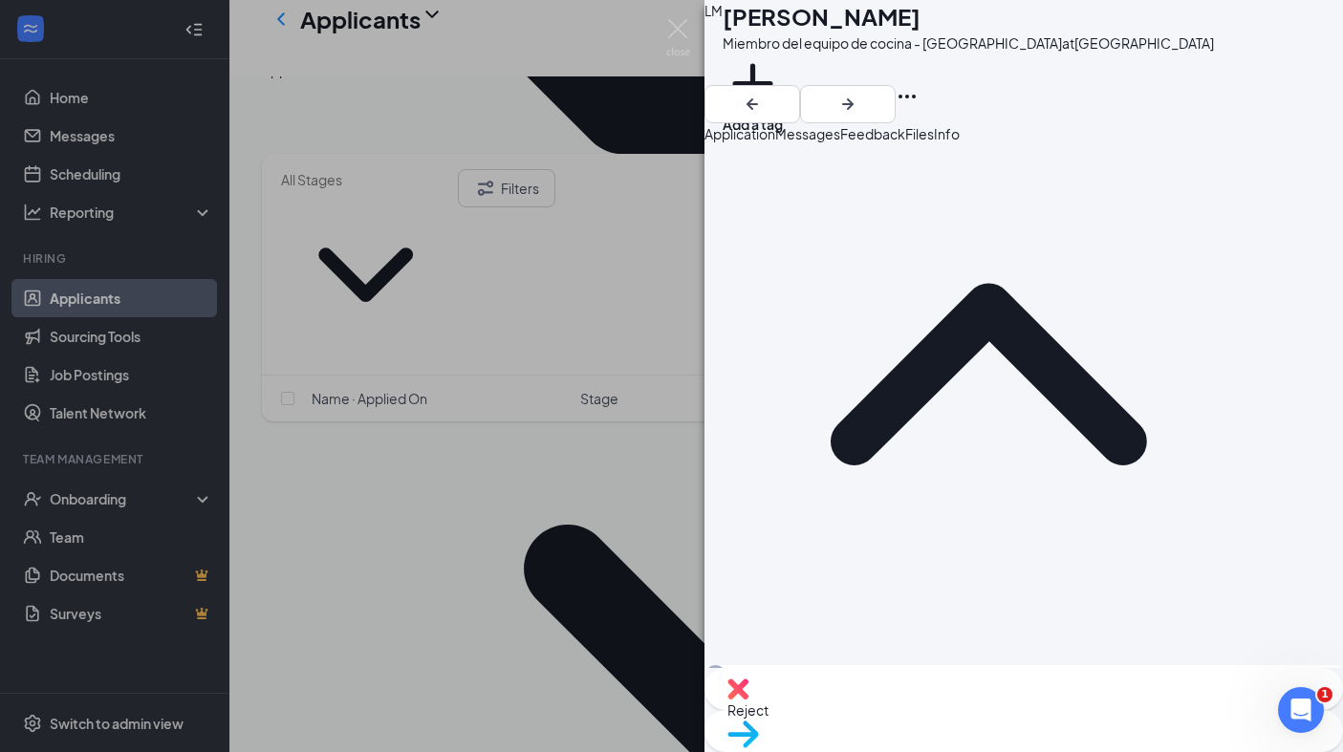
click at [894, 743] on div "Reject Move to stage" at bounding box center [1023, 710] width 638 height 84
click at [916, 716] on span "Reject" at bounding box center [1023, 710] width 593 height 21
checkbox input "true"
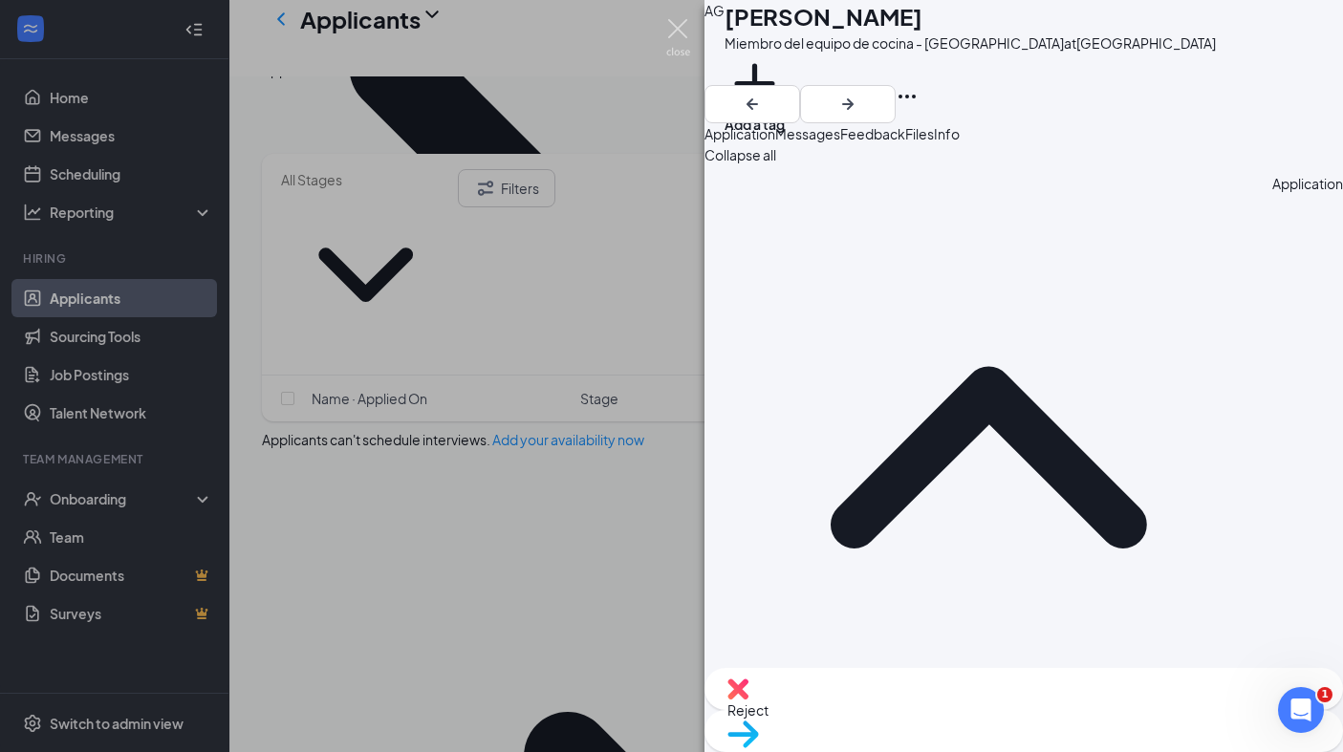
click at [669, 26] on img at bounding box center [678, 37] width 24 height 37
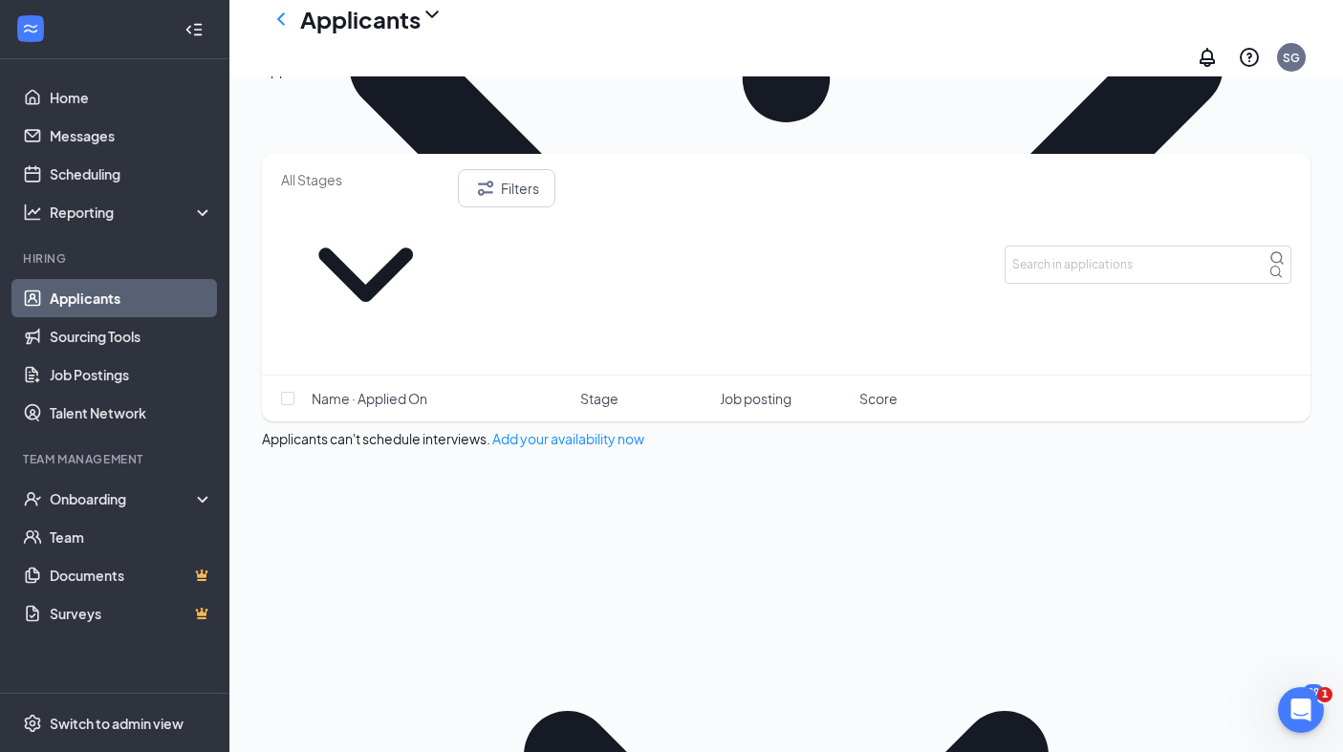
scroll to position [887, 0]
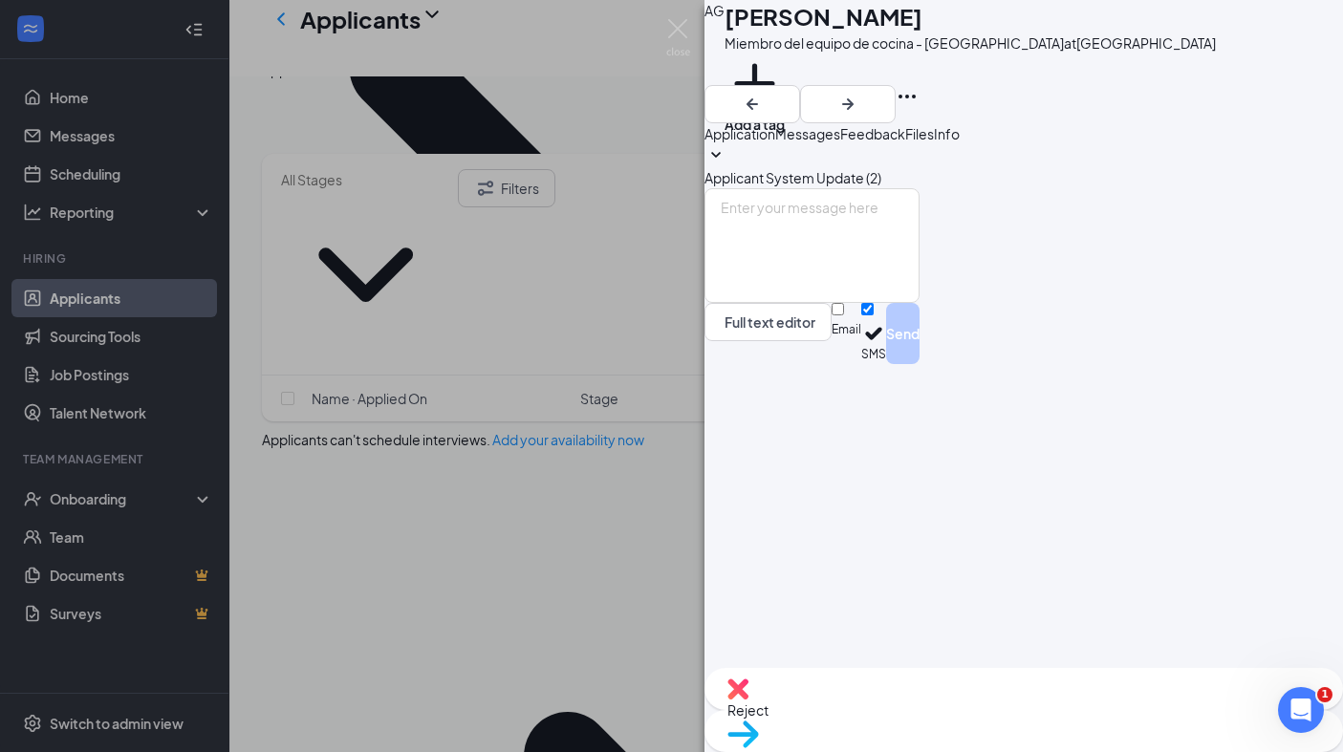
click at [775, 137] on button "Application" at bounding box center [739, 133] width 71 height 21
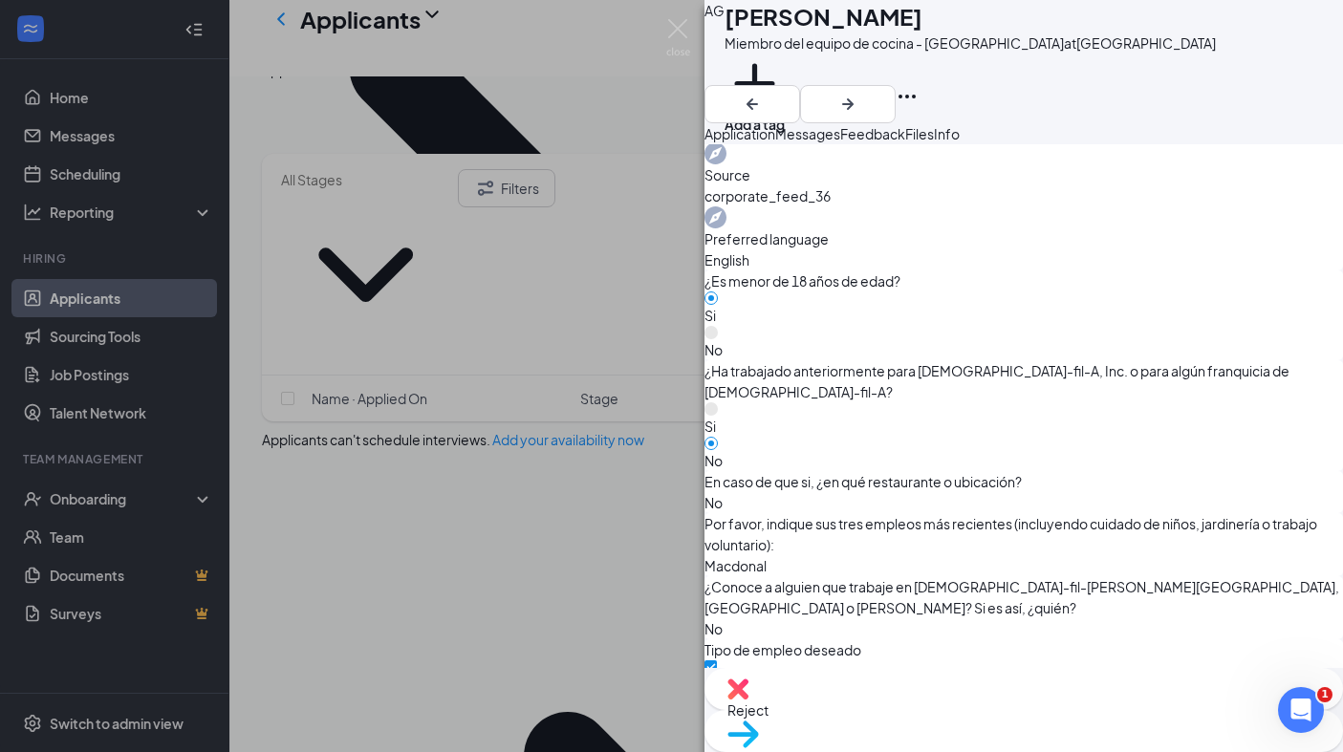
scroll to position [797, 0]
click at [904, 709] on div "Reject" at bounding box center [1023, 689] width 638 height 42
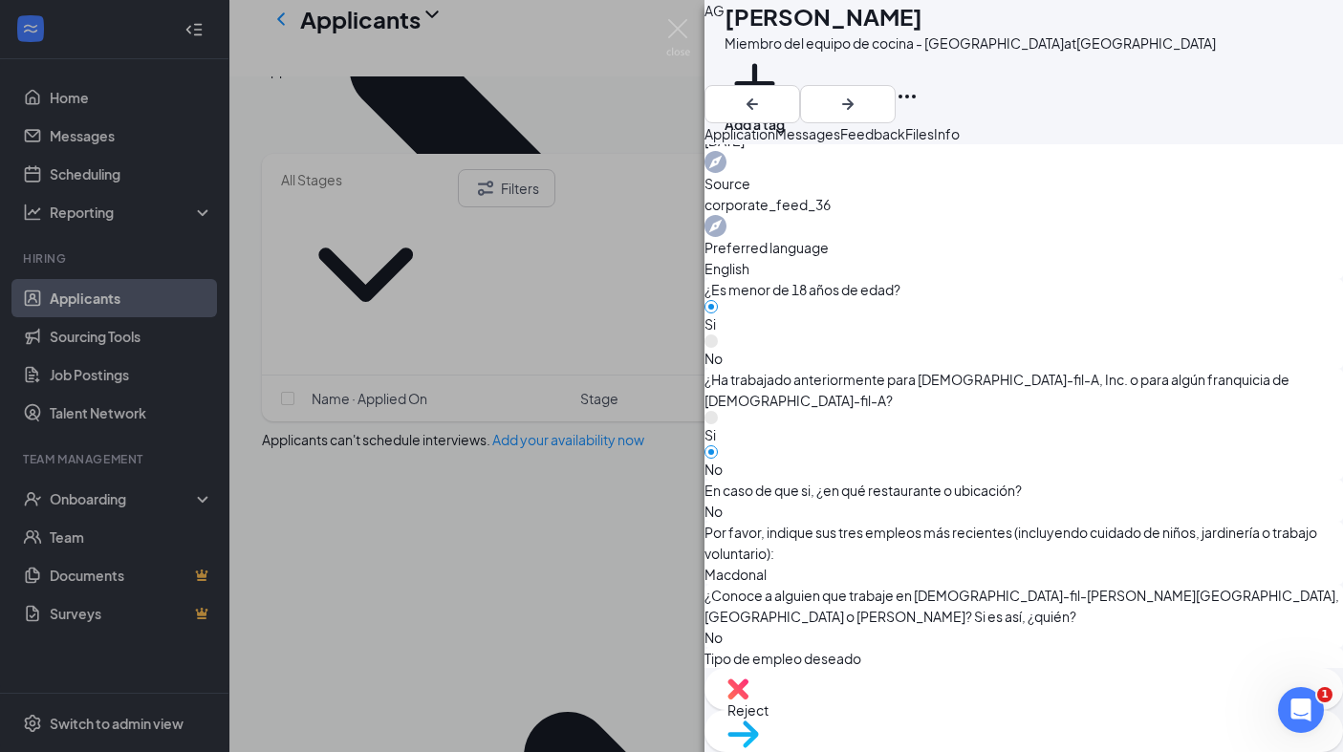
checkbox input "true"
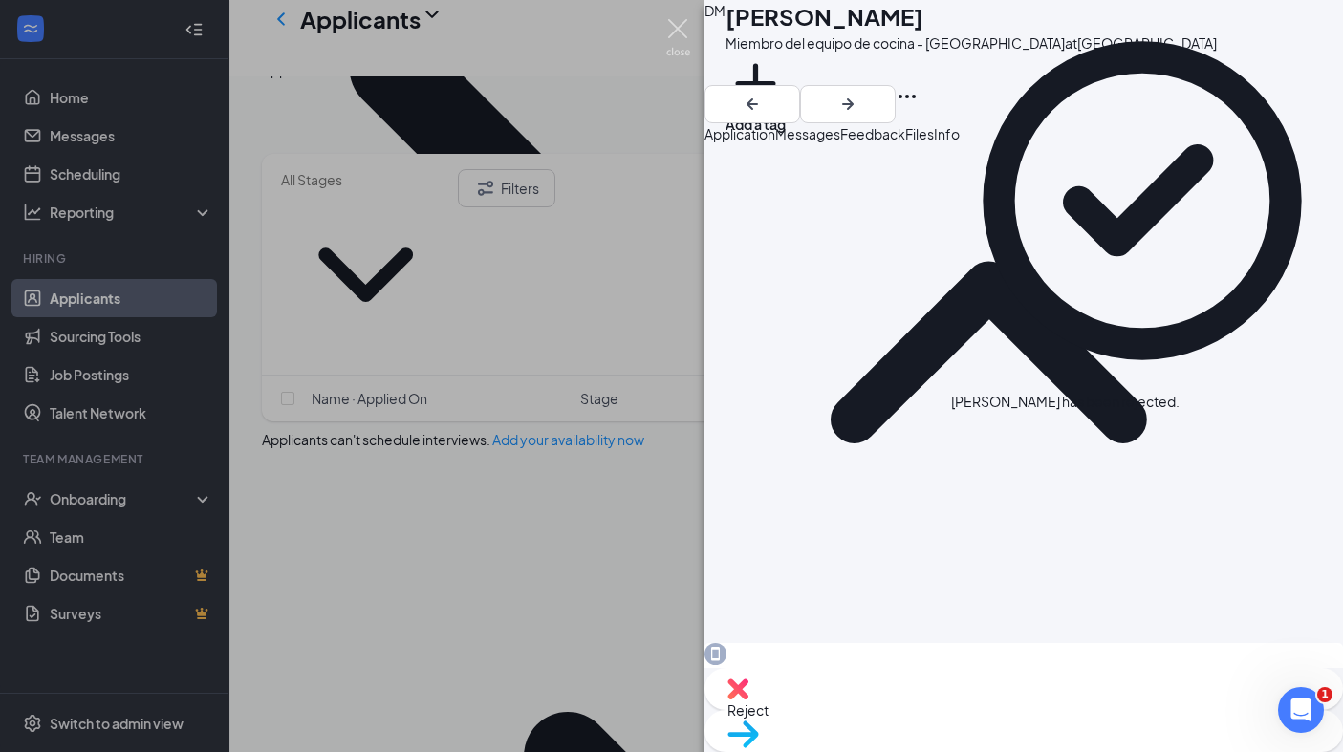
click at [666, 31] on img at bounding box center [678, 37] width 24 height 37
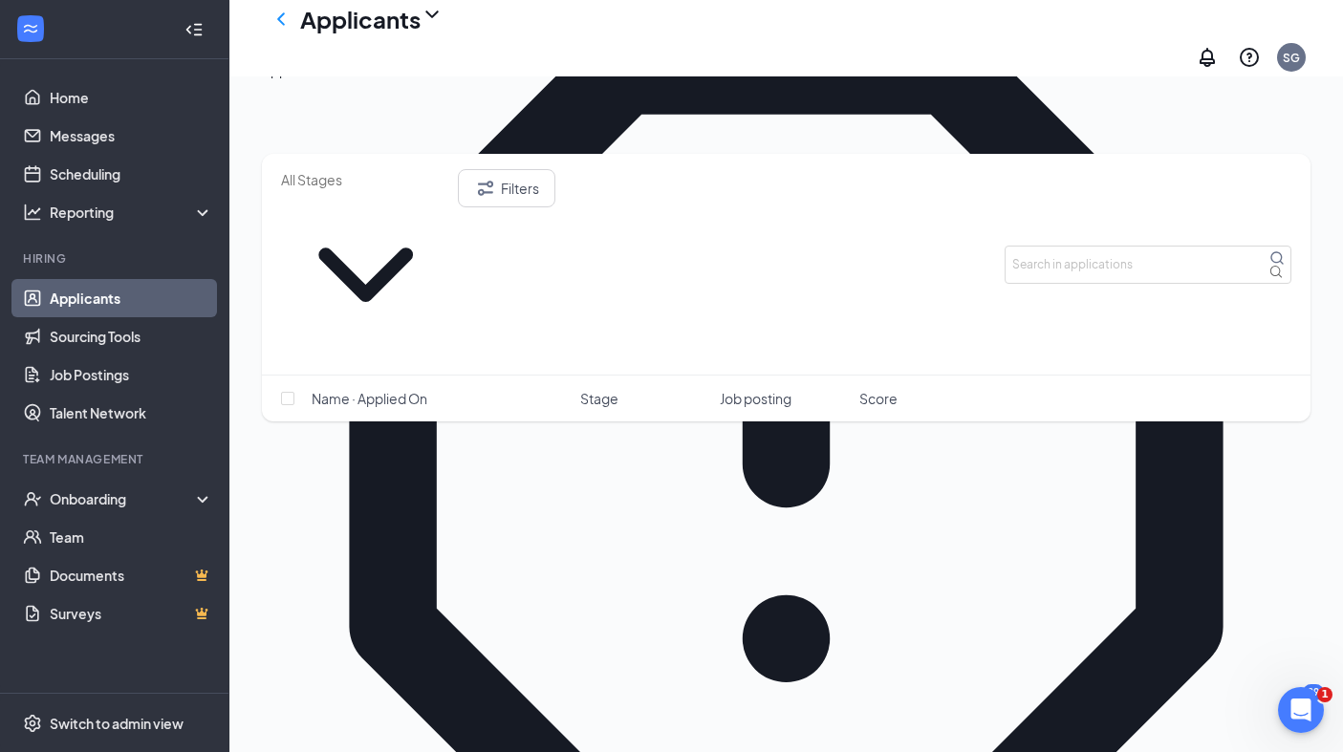
scroll to position [336, 0]
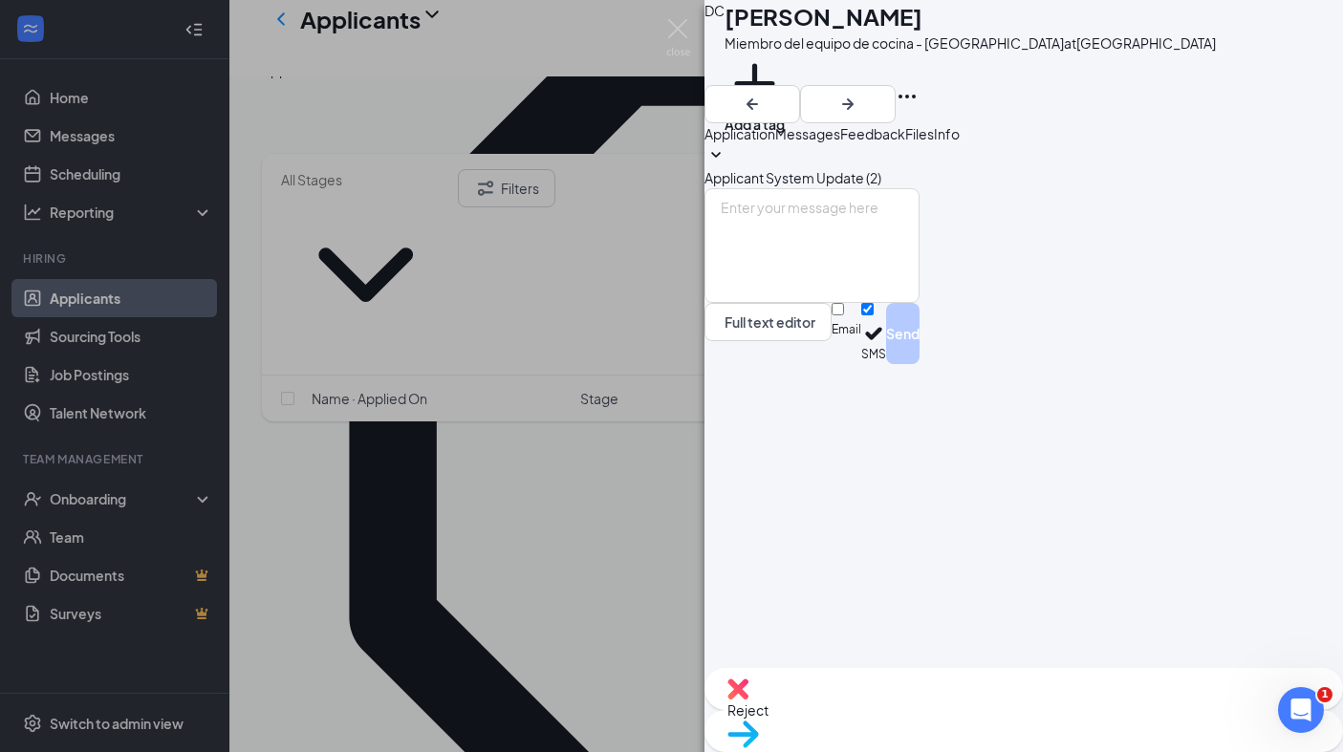
click at [775, 142] on span "Application" at bounding box center [739, 133] width 71 height 17
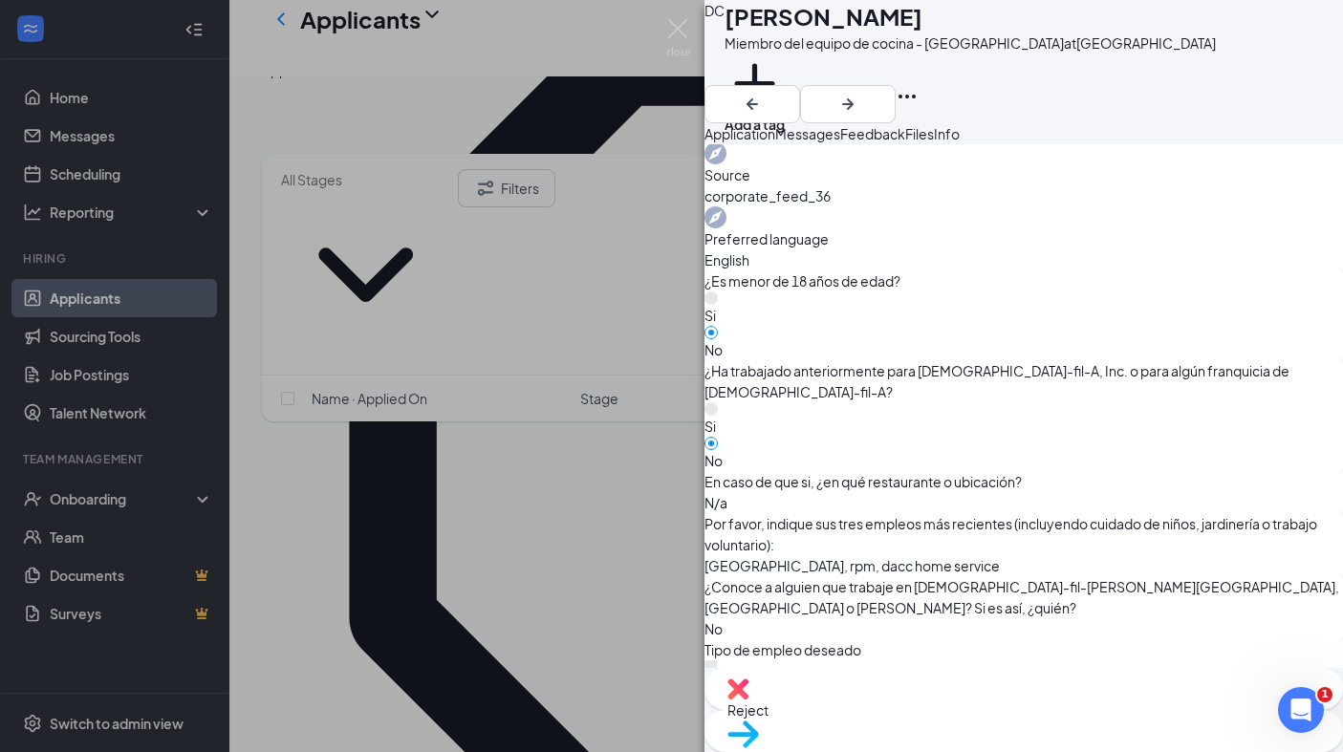
scroll to position [797, 0]
click at [914, 692] on div "Reject Move to stage" at bounding box center [1023, 710] width 638 height 84
click at [921, 711] on span "Reject" at bounding box center [1023, 710] width 593 height 21
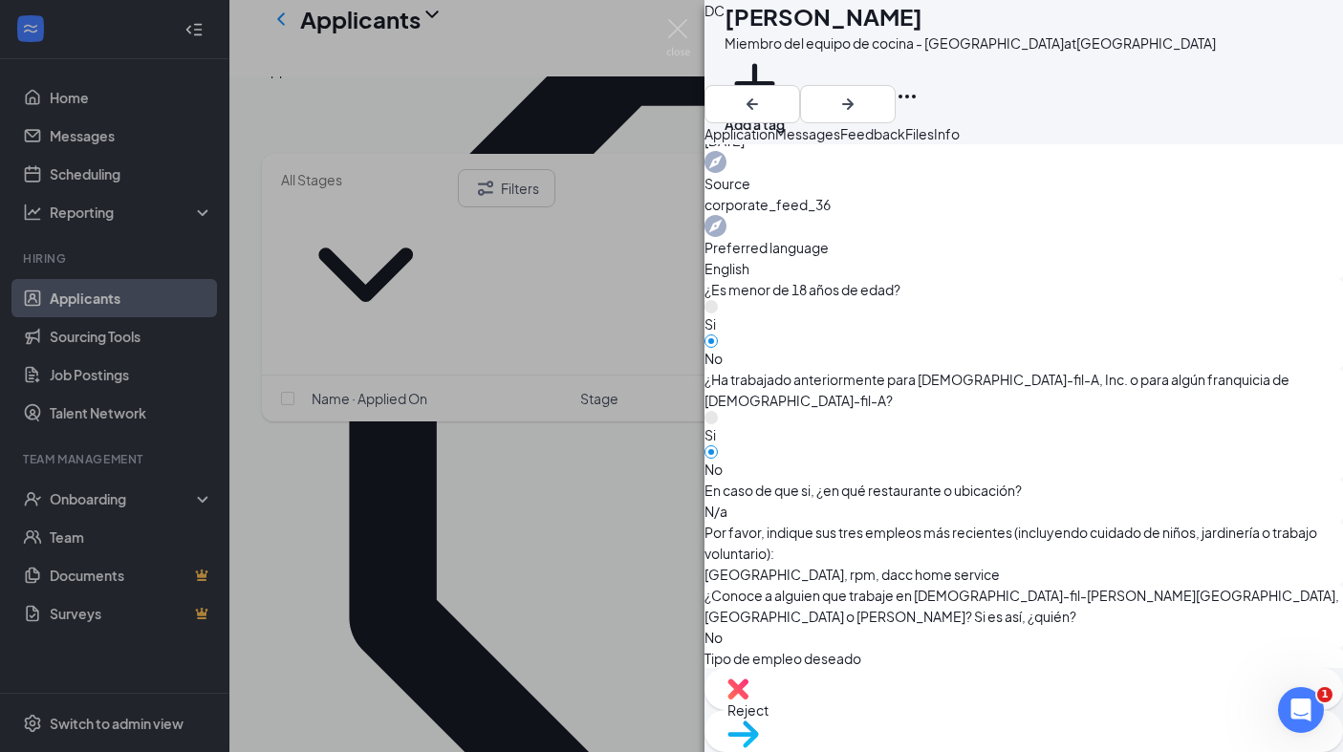
checkbox input "true"
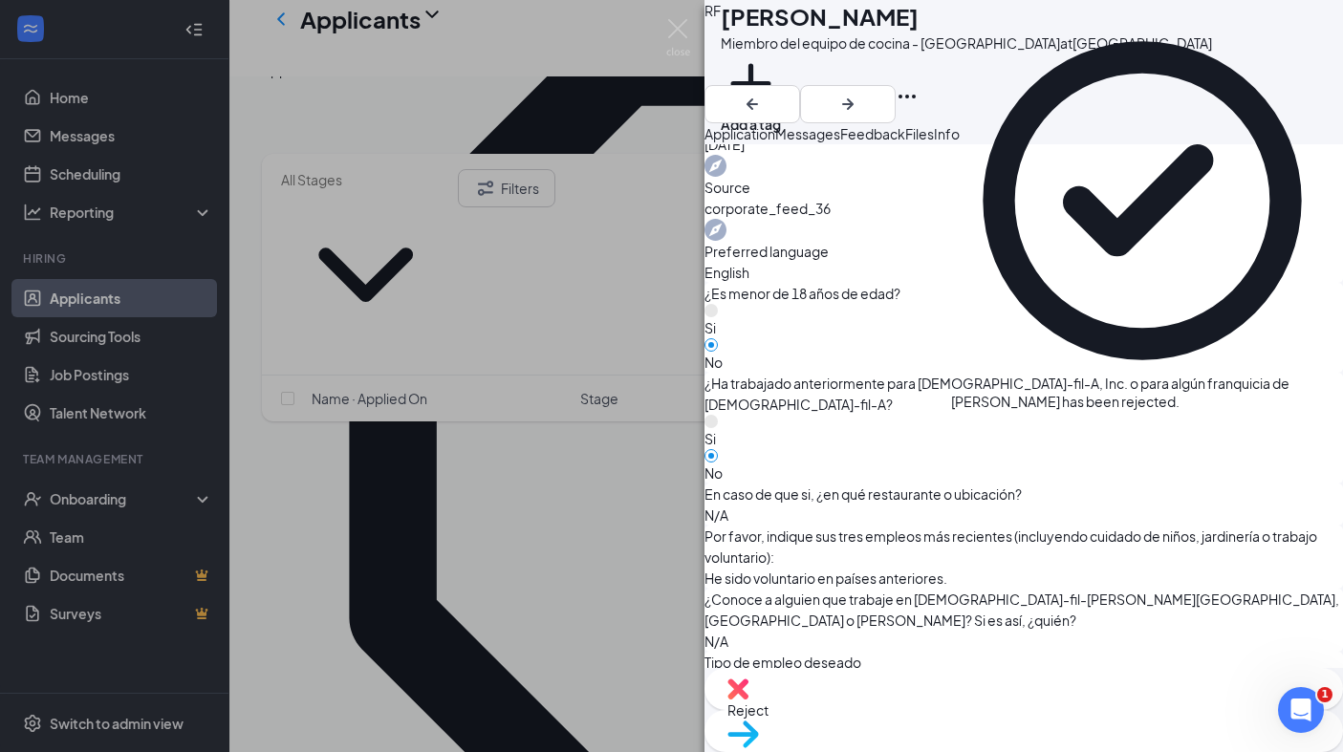
scroll to position [787, 0]
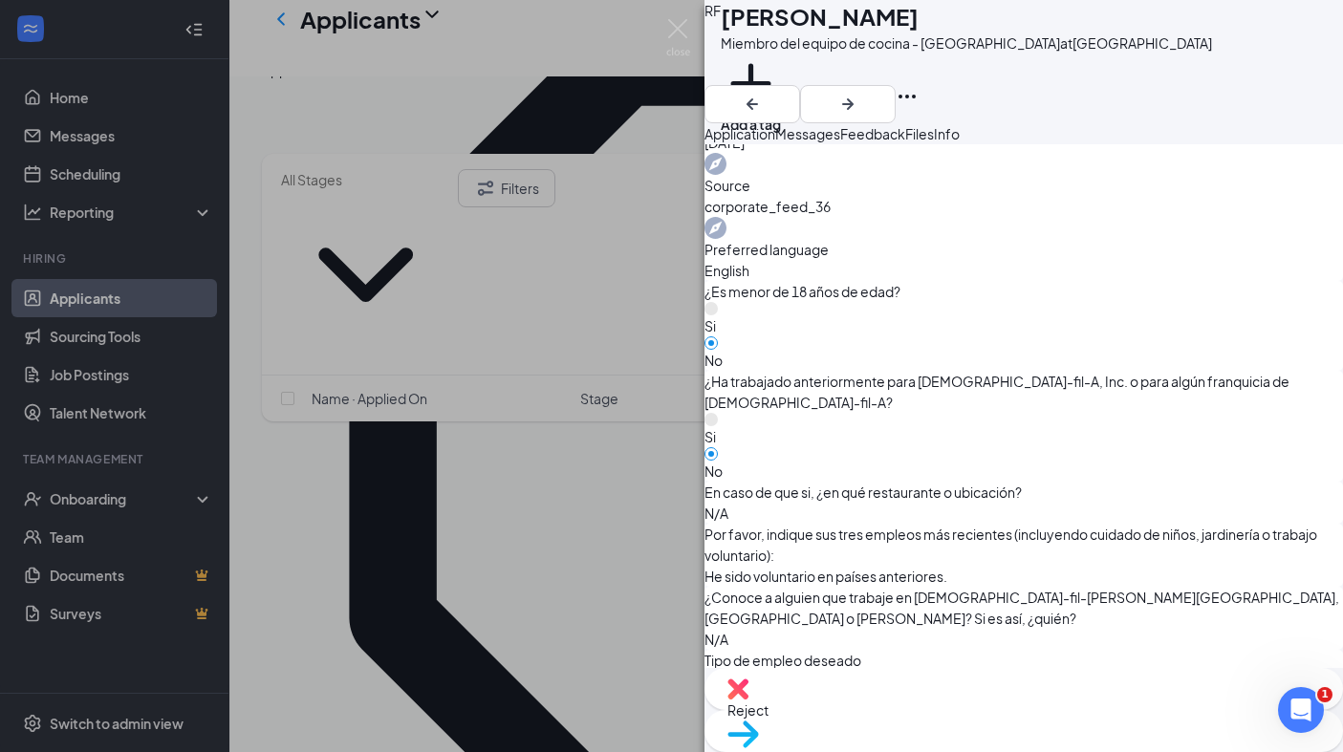
click at [933, 713] on span "Reject" at bounding box center [1023, 710] width 593 height 21
checkbox input "true"
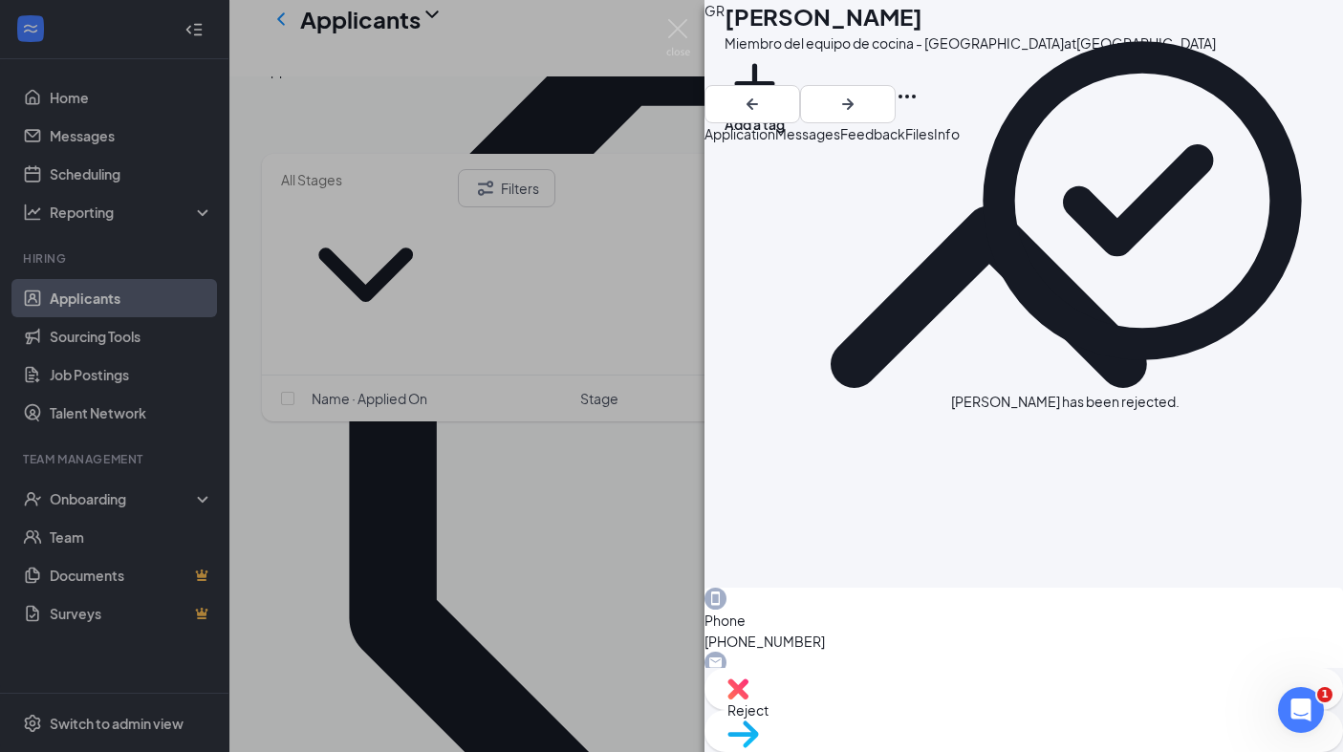
scroll to position [849, 0]
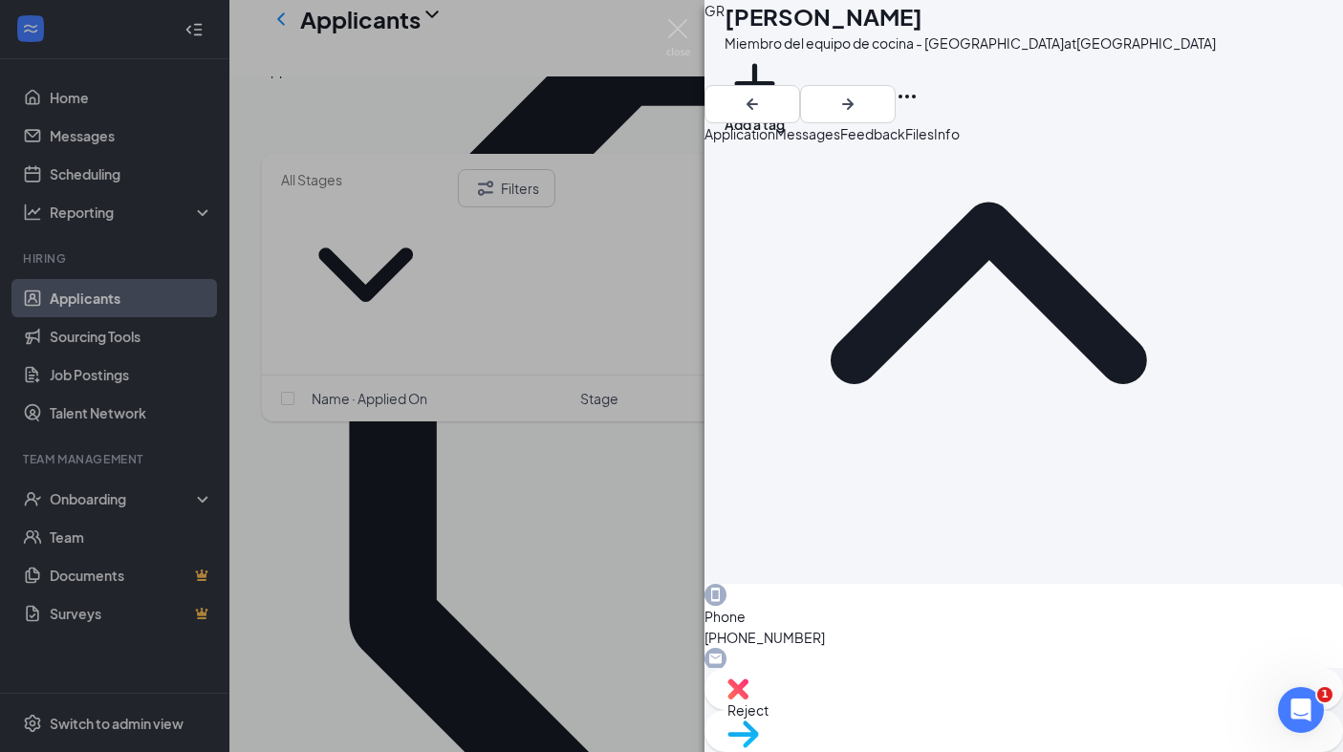
click at [951, 712] on span "Reject" at bounding box center [1023, 710] width 593 height 21
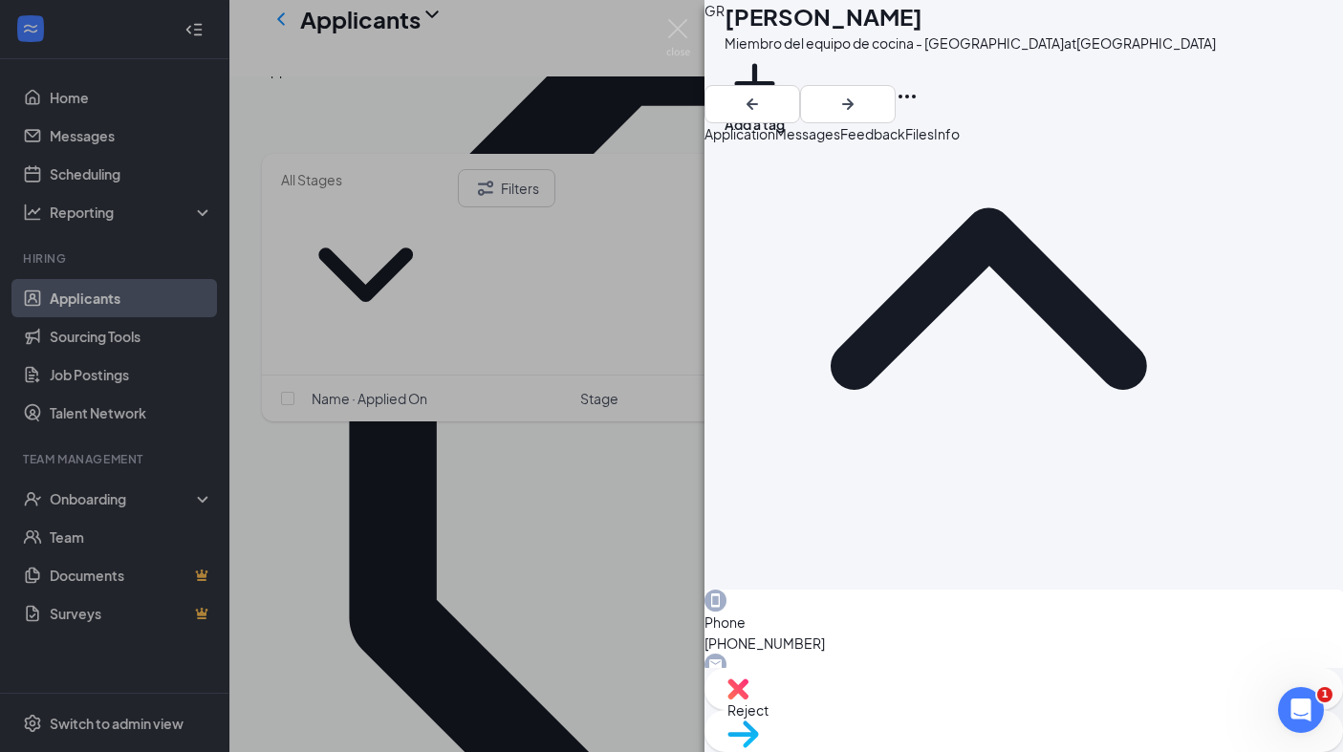
checkbox input "true"
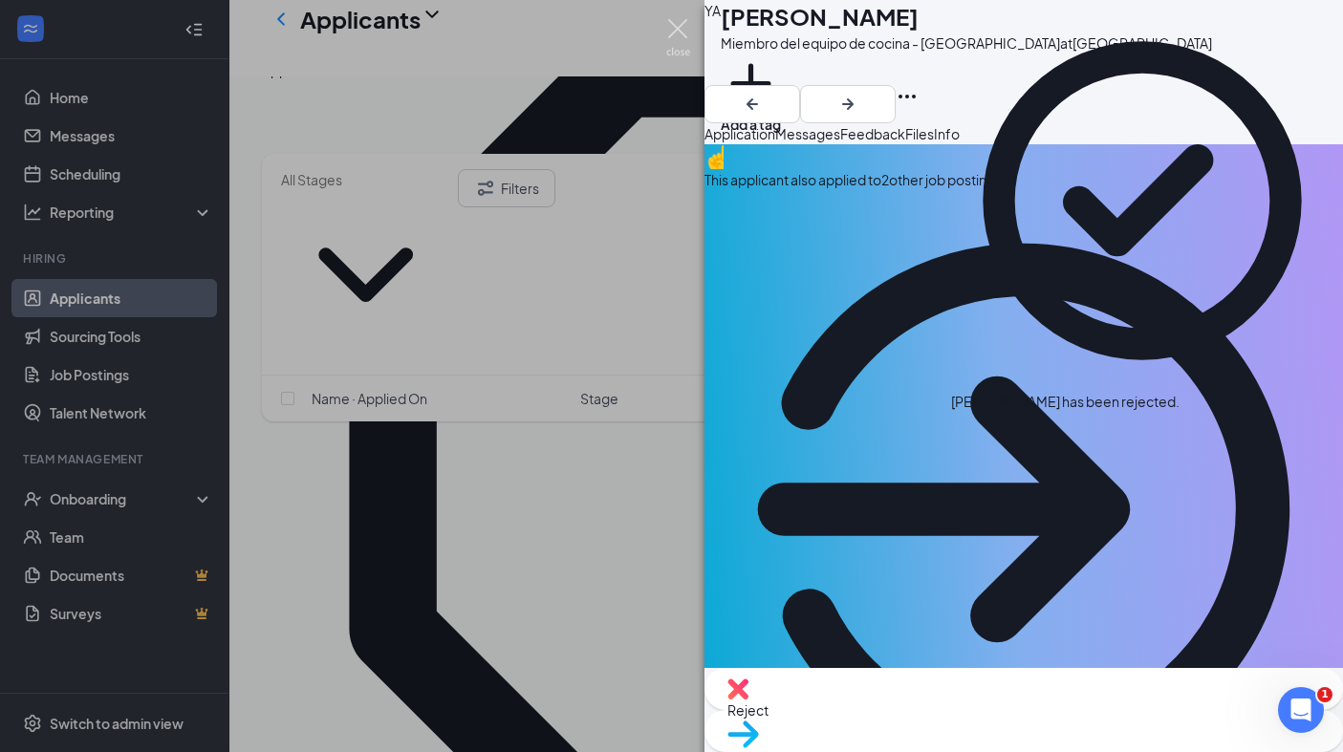
click at [670, 22] on img at bounding box center [678, 37] width 24 height 37
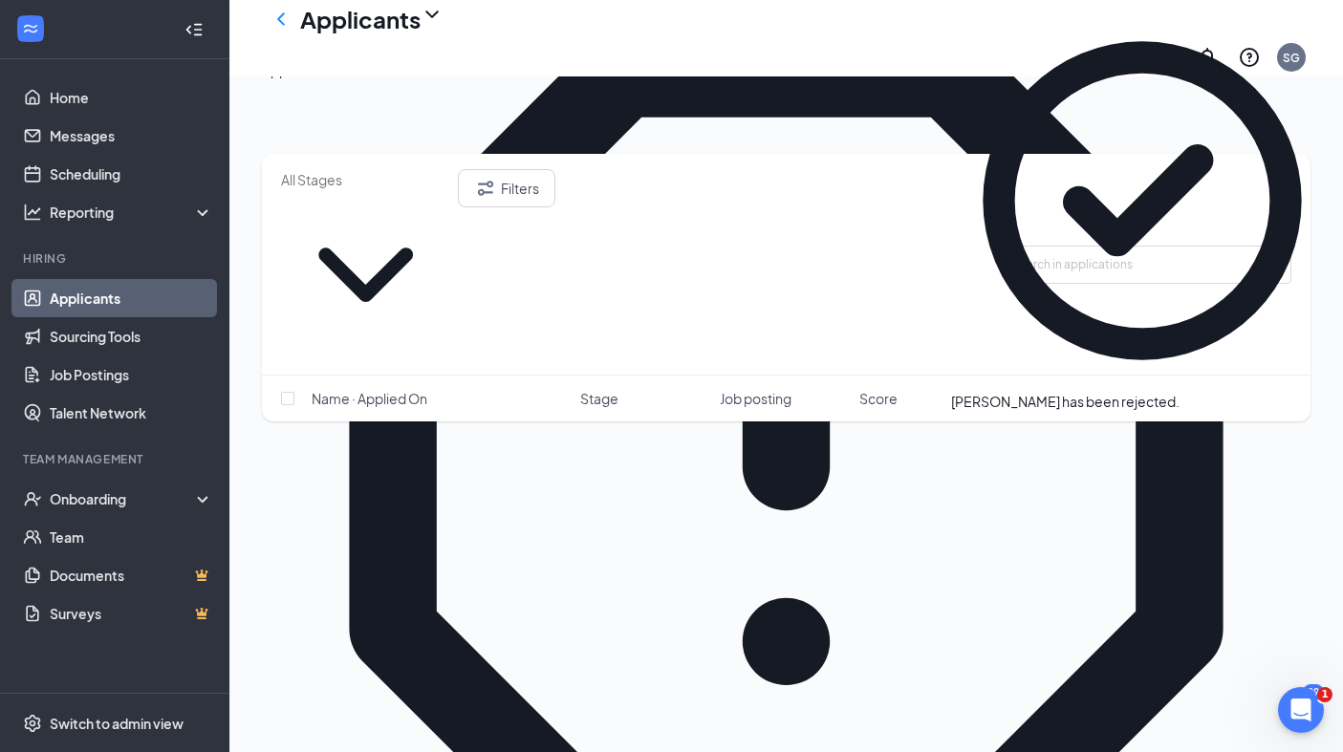
scroll to position [138, 0]
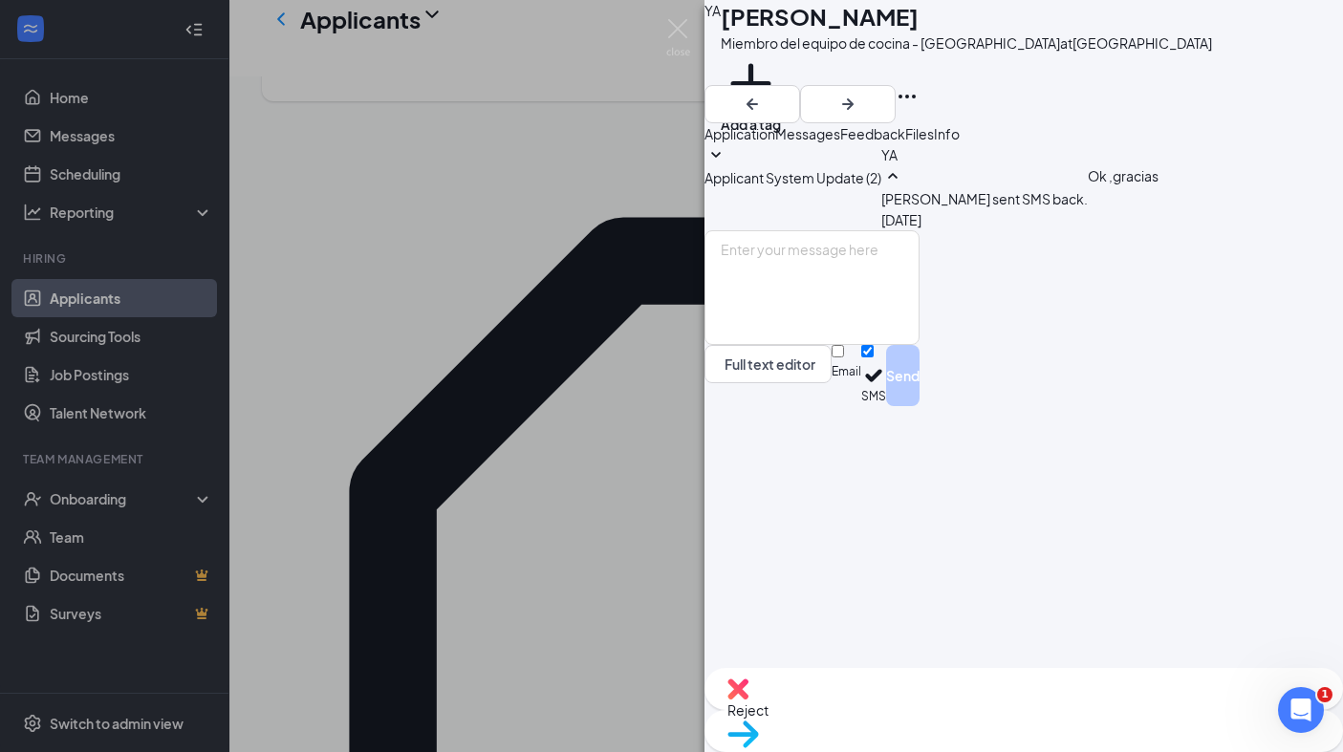
click at [775, 144] on button "Application" at bounding box center [739, 133] width 71 height 21
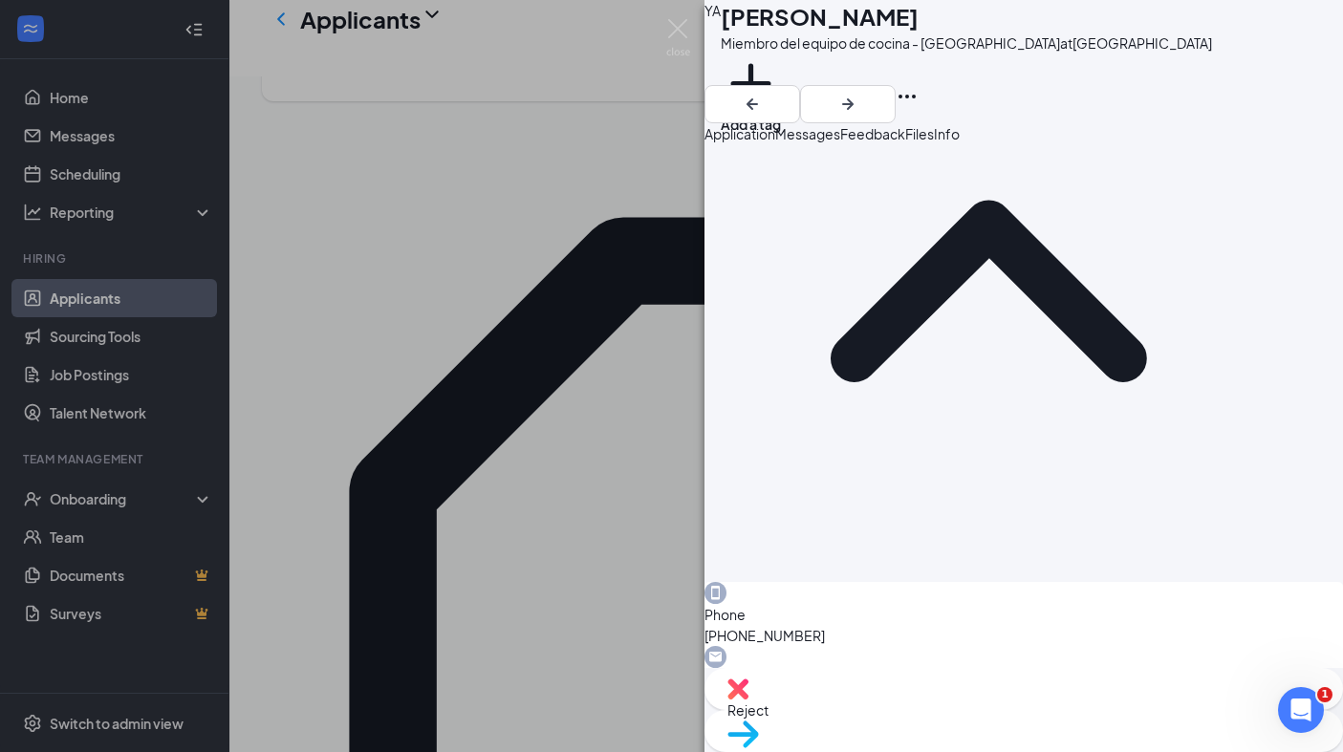
click at [916, 721] on span "Reject" at bounding box center [1023, 710] width 593 height 21
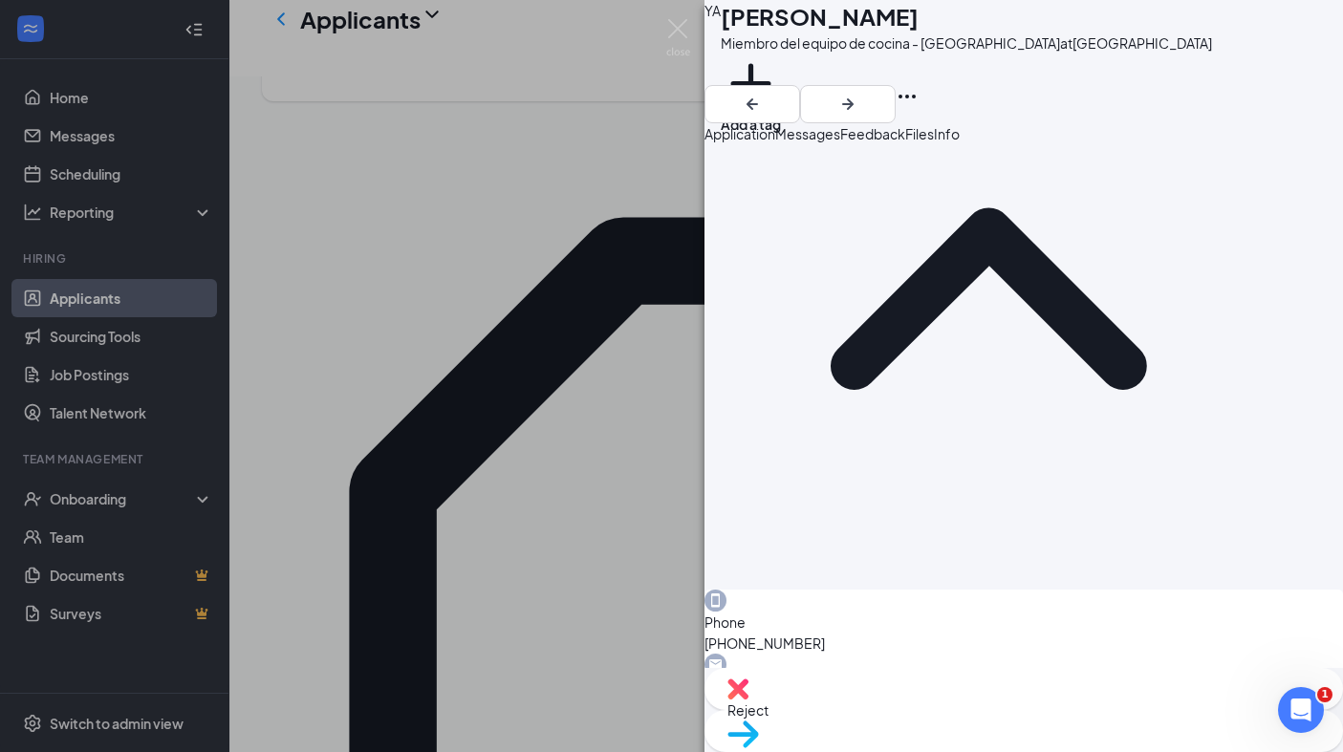
checkbox input "true"
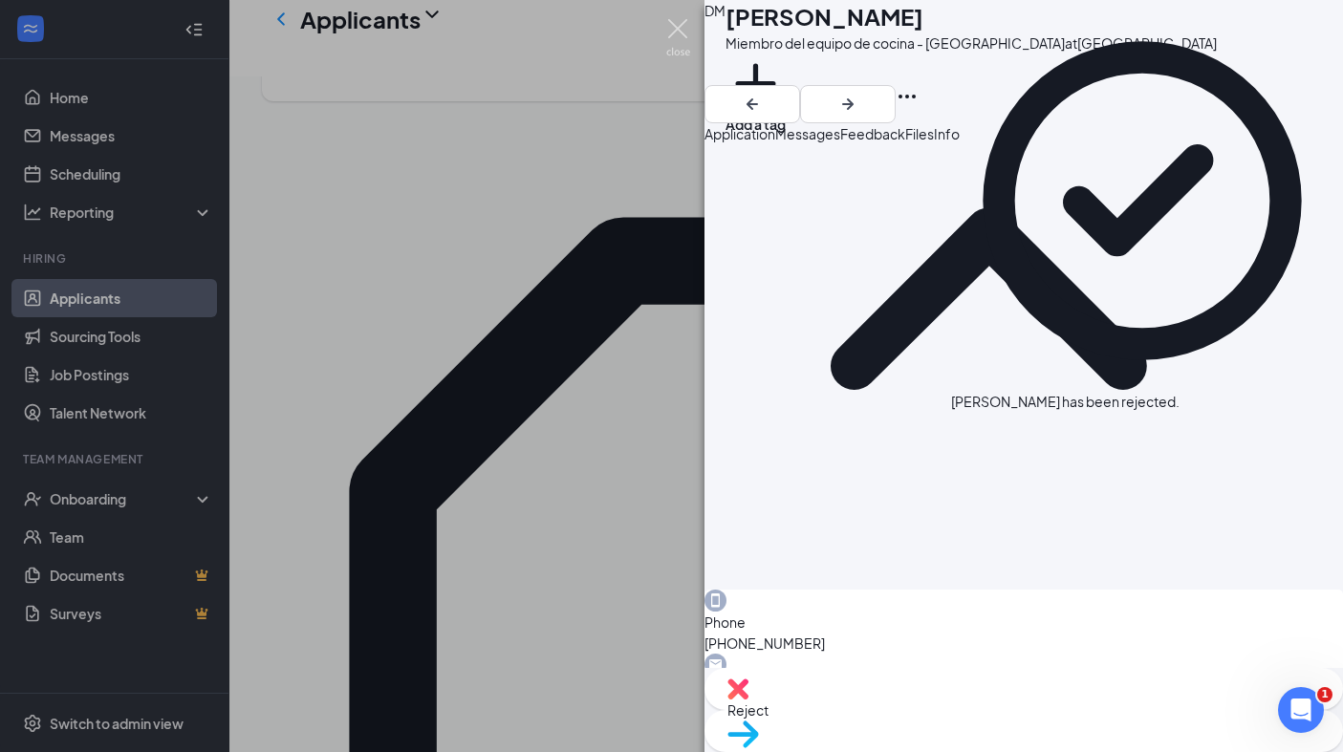
click at [688, 28] on img at bounding box center [678, 37] width 24 height 37
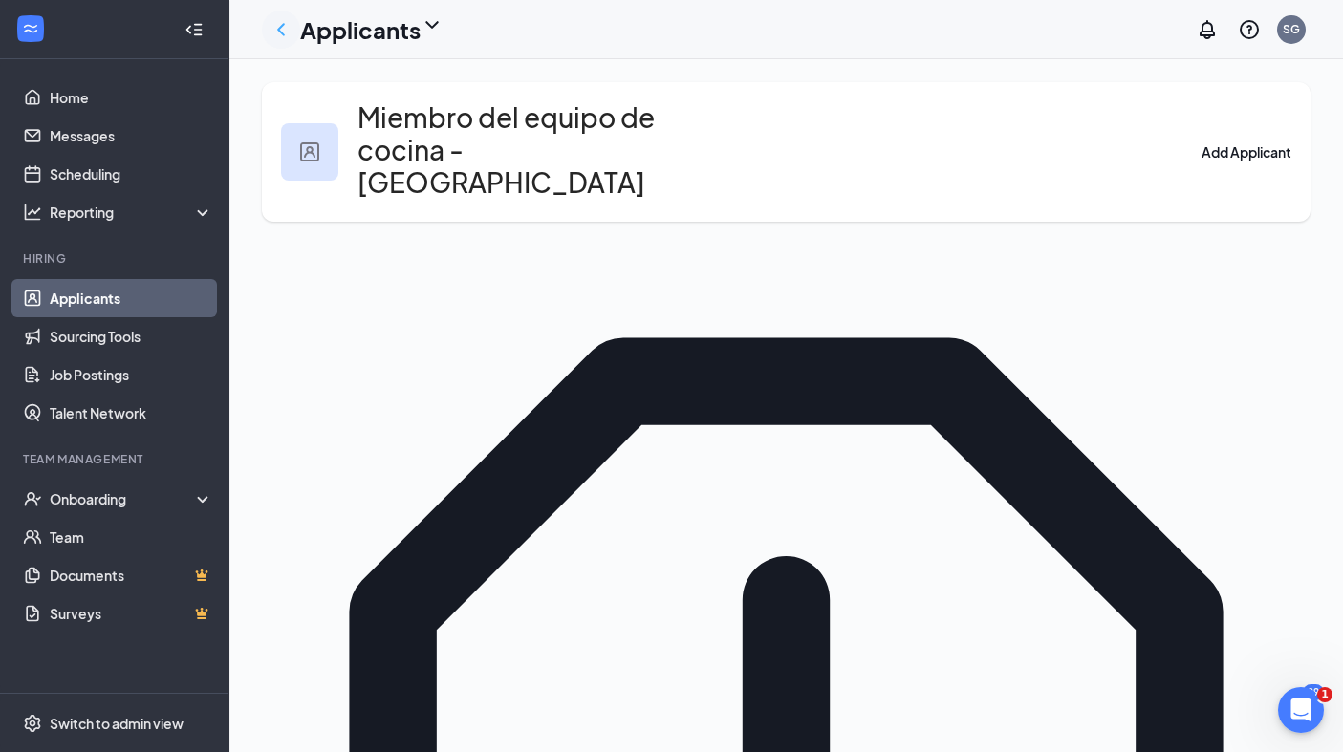
click at [278, 36] on icon "ChevronLeft" at bounding box center [280, 29] width 23 height 23
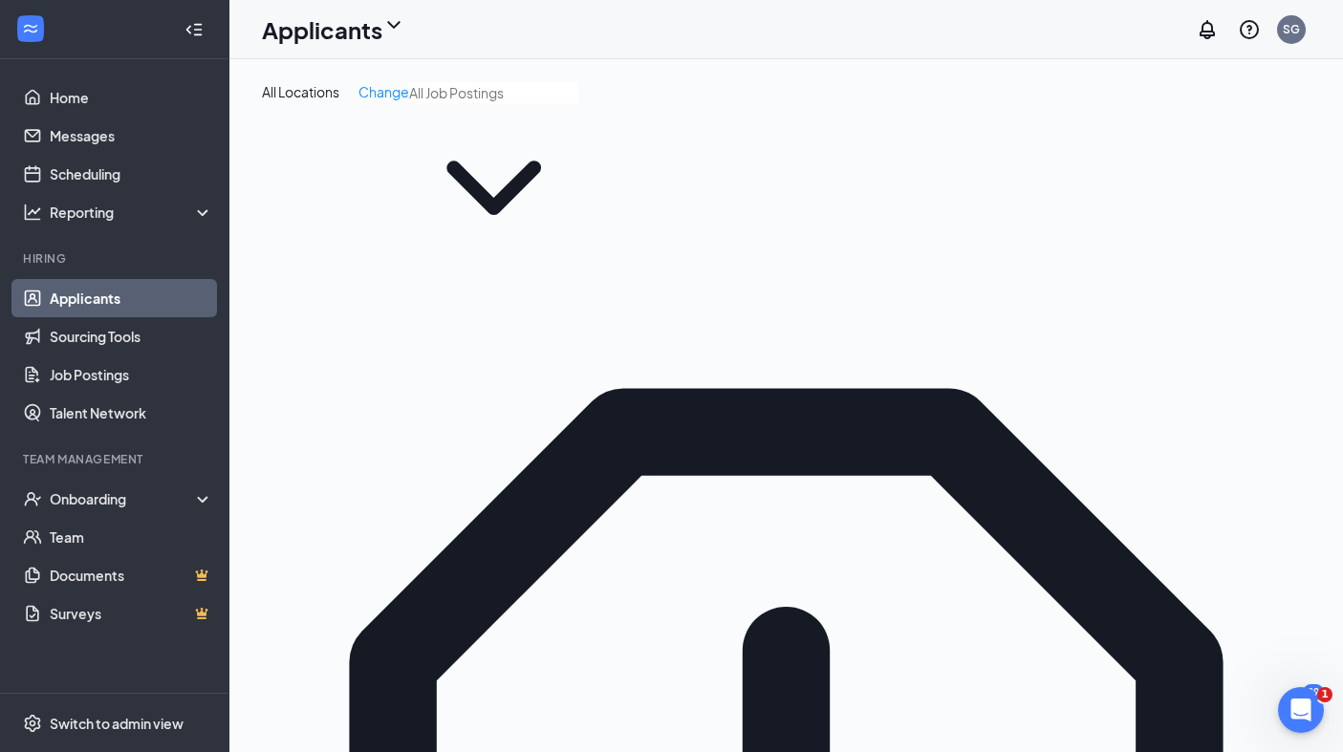
click at [409, 103] on input "text" at bounding box center [493, 92] width 169 height 21
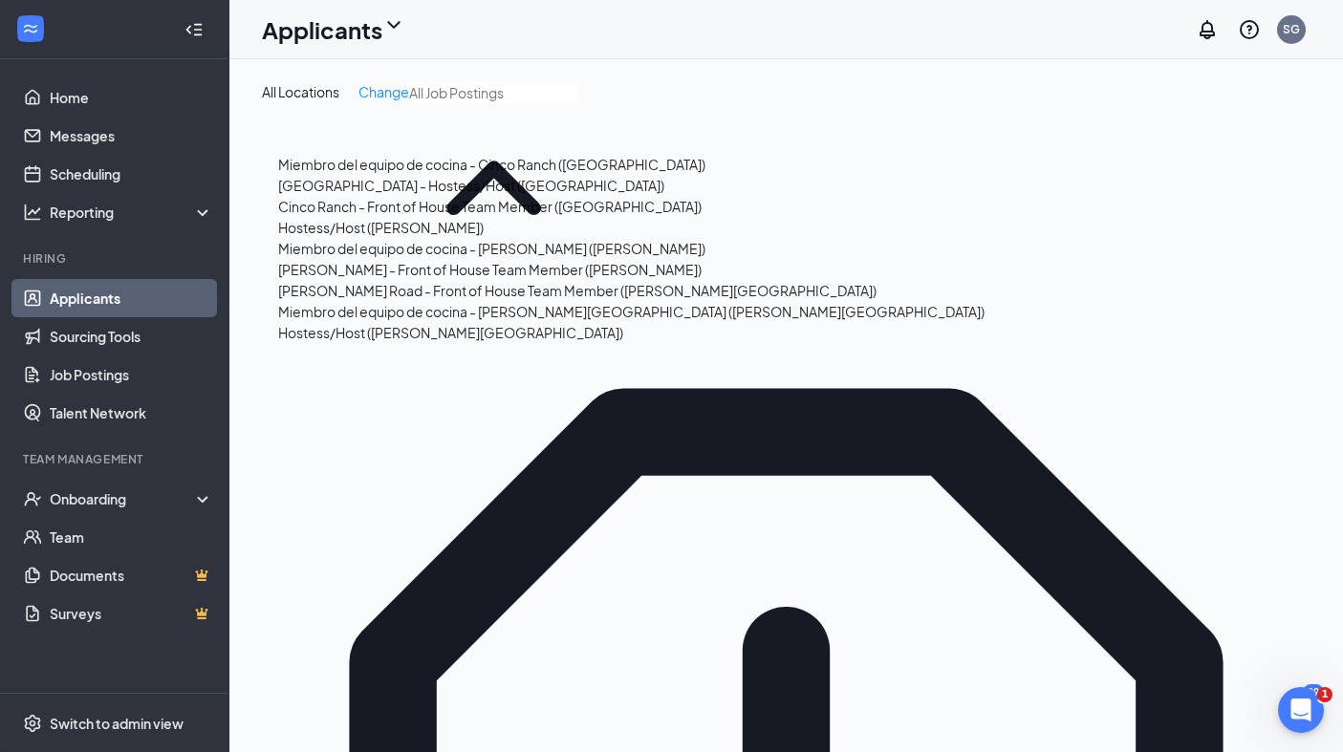
scroll to position [216, 0]
click at [443, 238] on div "Miembro del equipo de cocina - Katy Green (Katy Green)" at bounding box center [491, 248] width 427 height 21
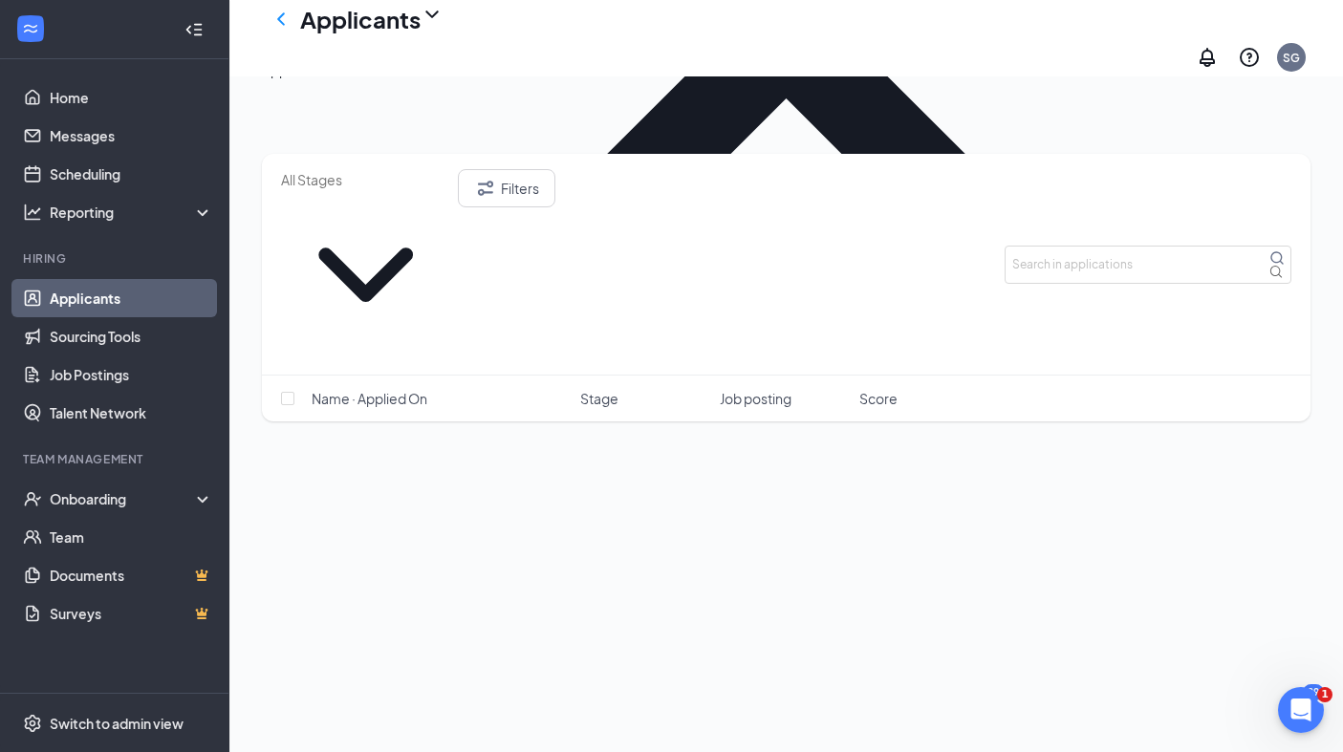
scroll to position [1823, 0]
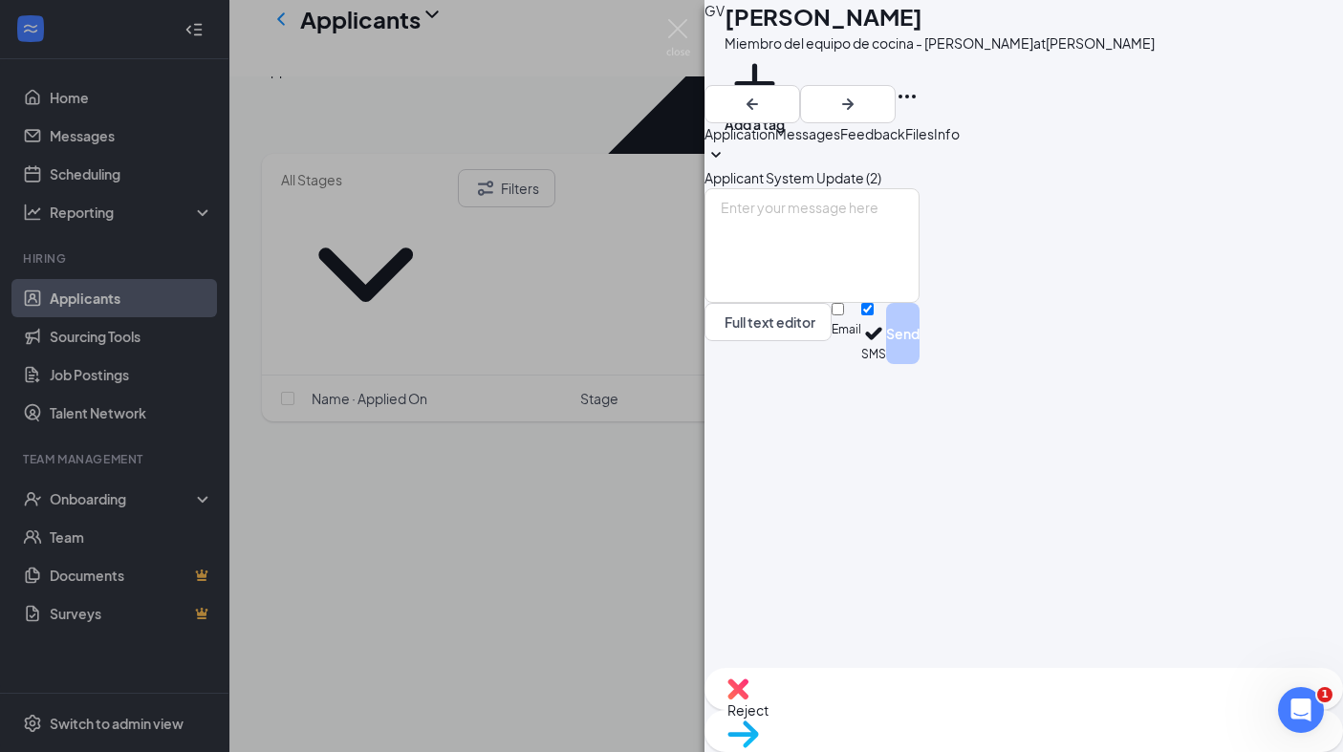
click at [812, 178] on div "Applicant System Update (2) Full text editor Email SMS Send" at bounding box center [1023, 406] width 638 height 524
click at [775, 144] on div "Application" at bounding box center [739, 133] width 71 height 21
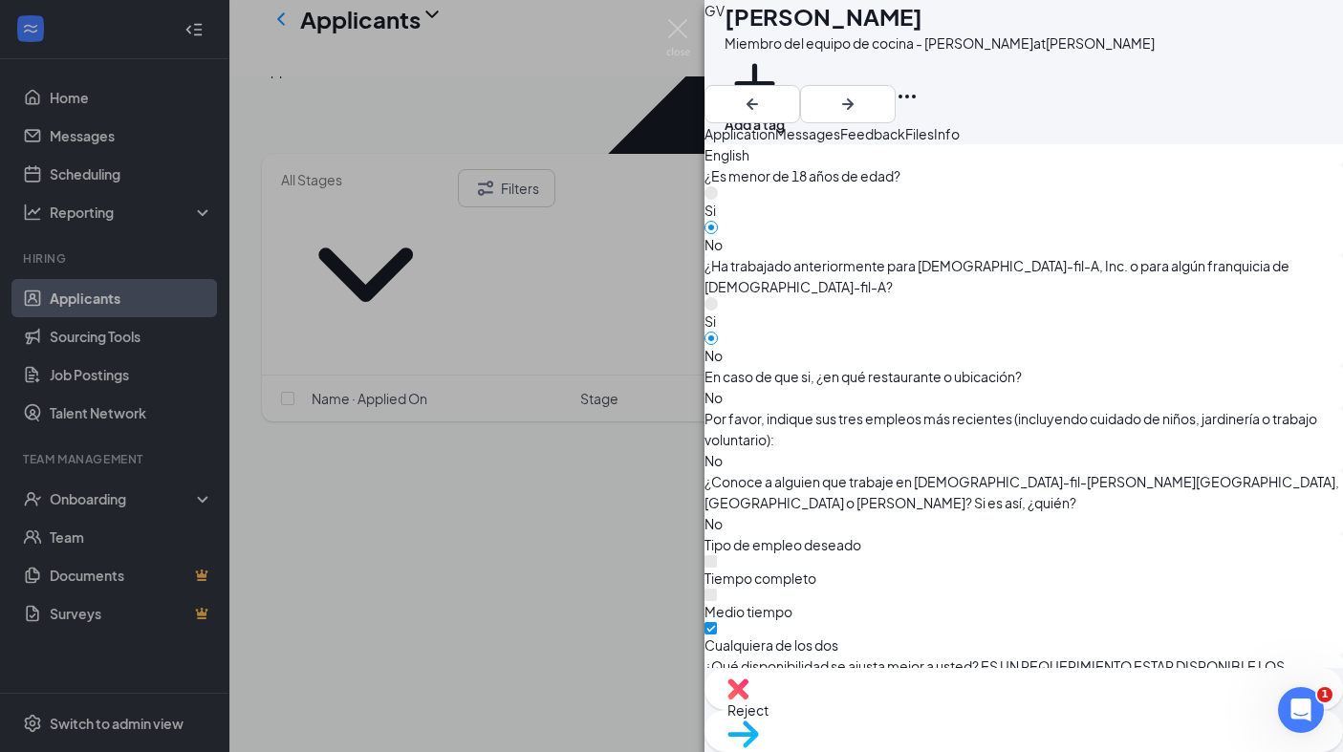
scroll to position [900, 0]
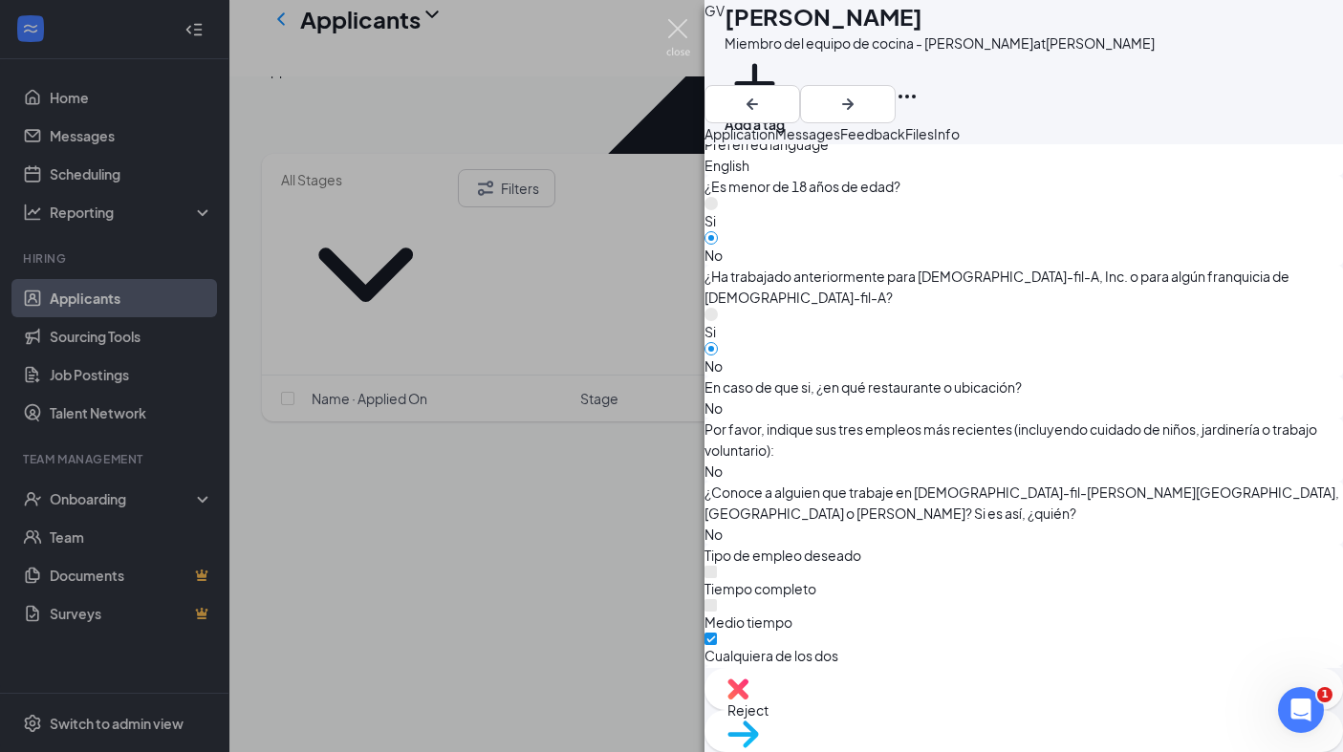
click at [680, 30] on img at bounding box center [678, 37] width 24 height 37
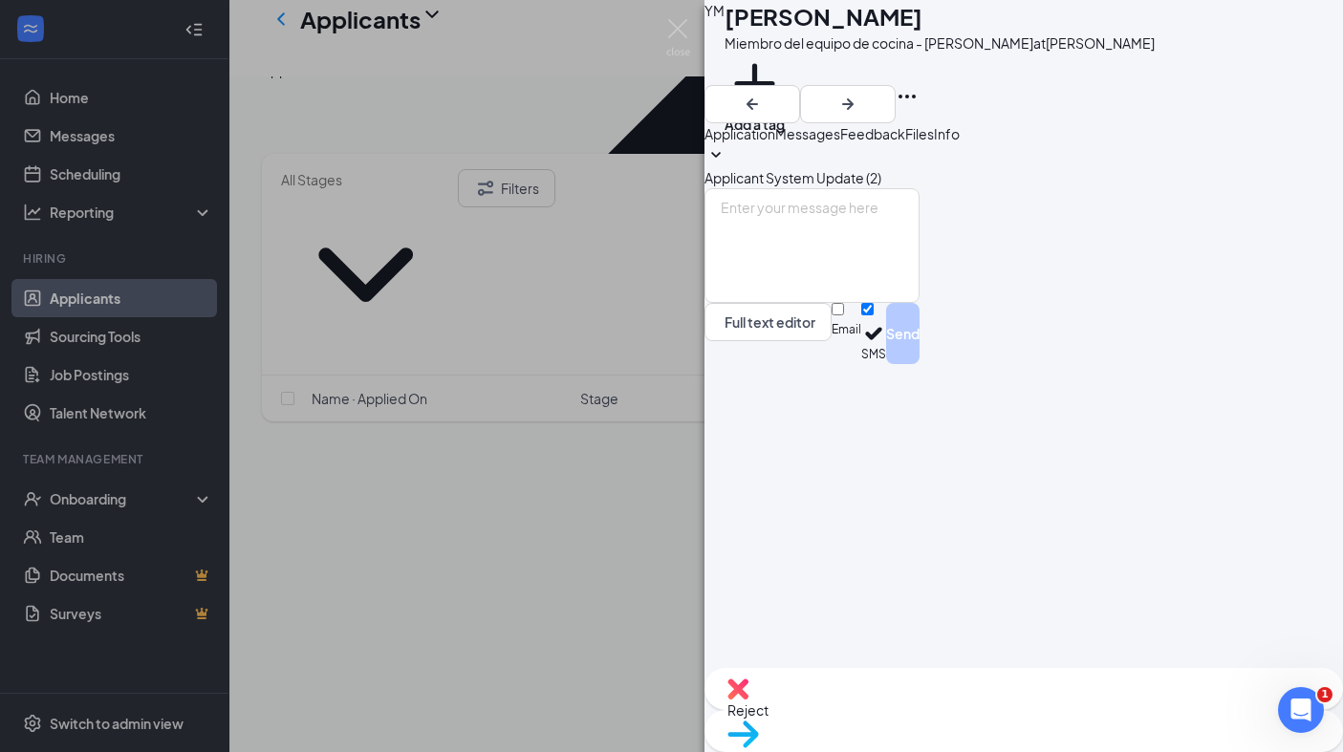
click at [775, 144] on button "Application" at bounding box center [739, 133] width 71 height 21
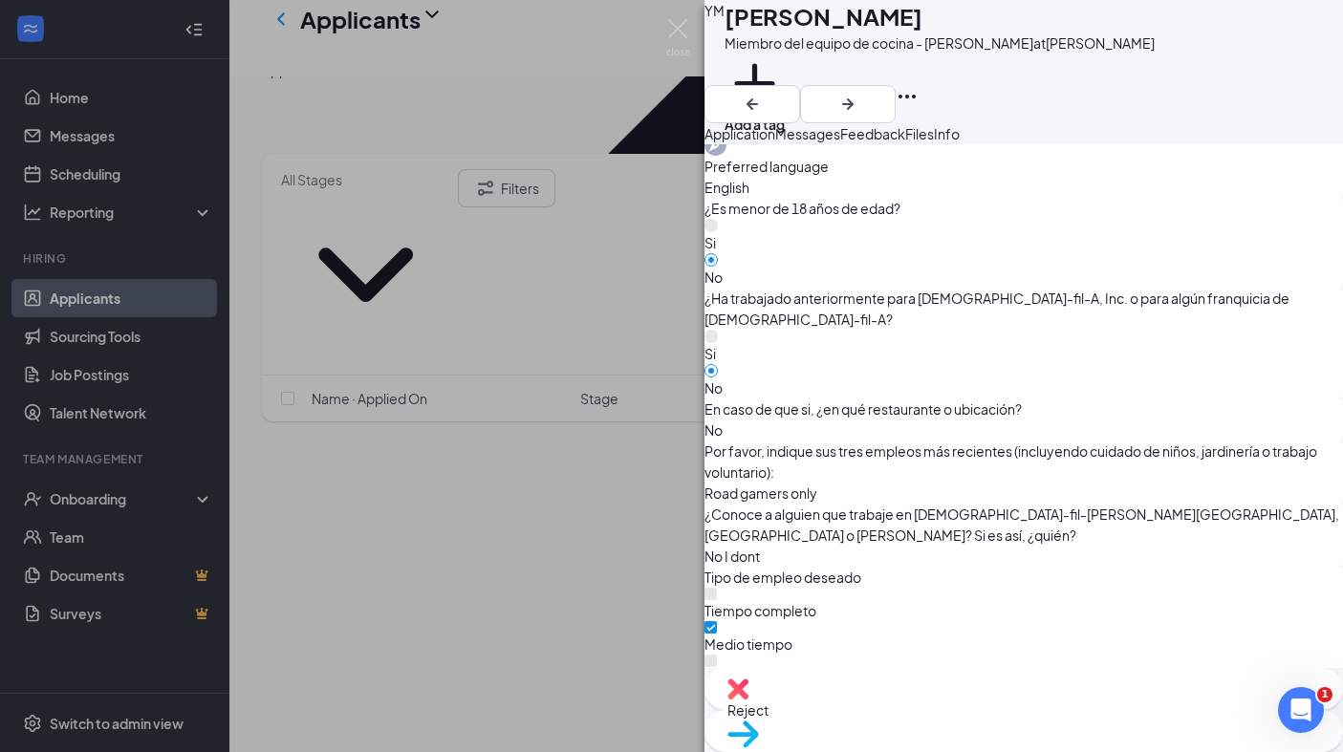
scroll to position [893, 0]
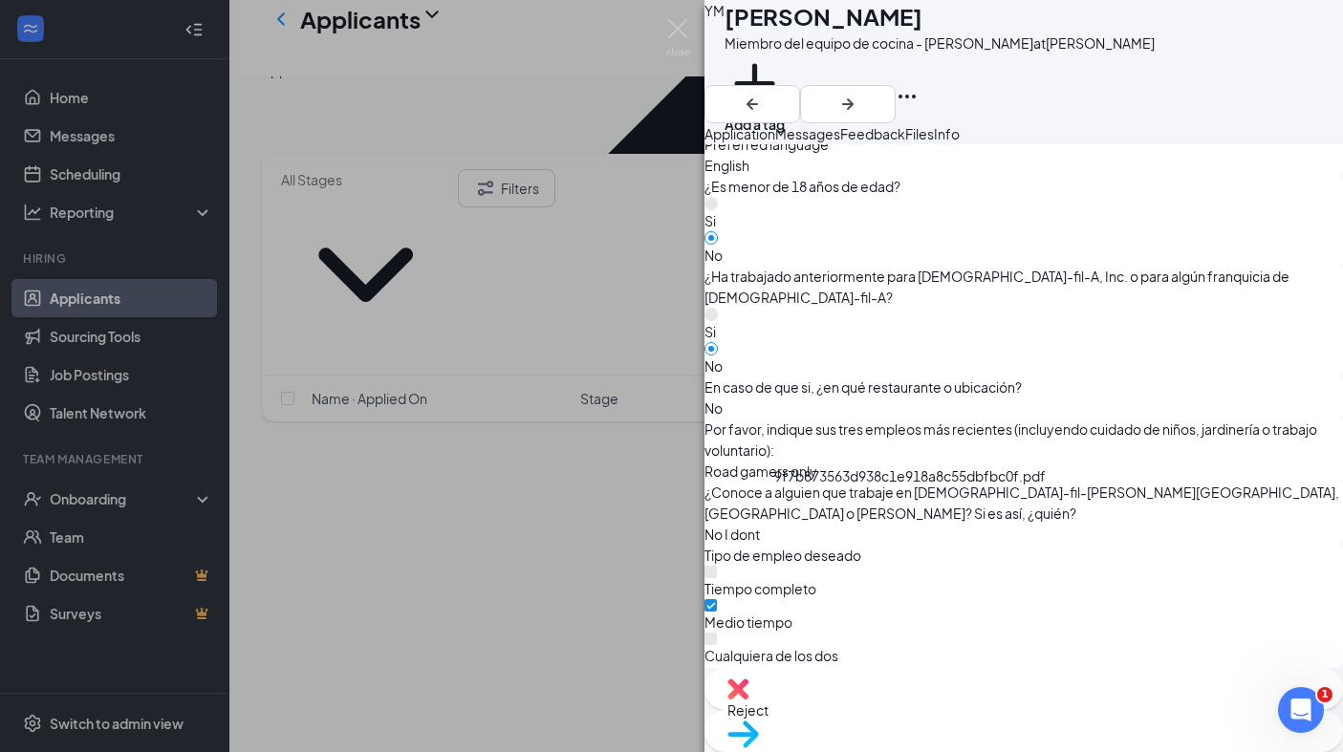
click at [683, 32] on img at bounding box center [678, 37] width 24 height 37
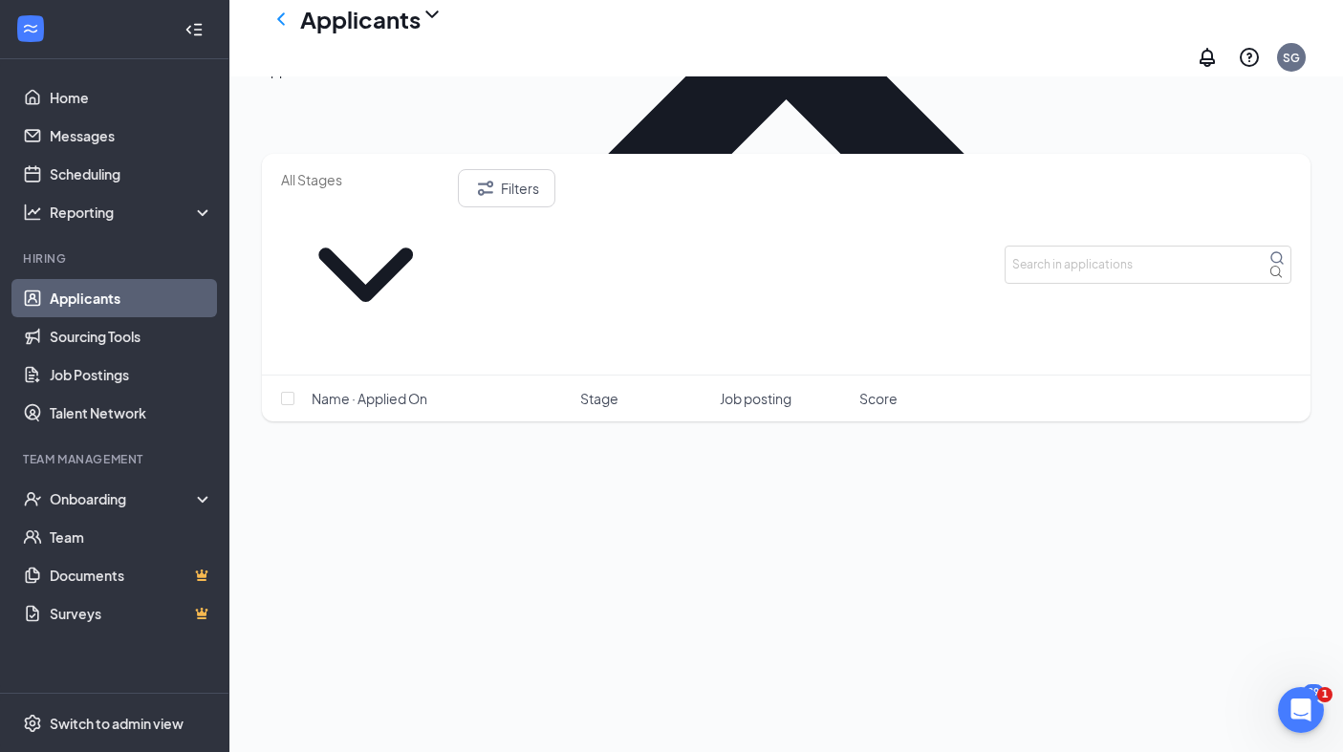
checkbox input "true"
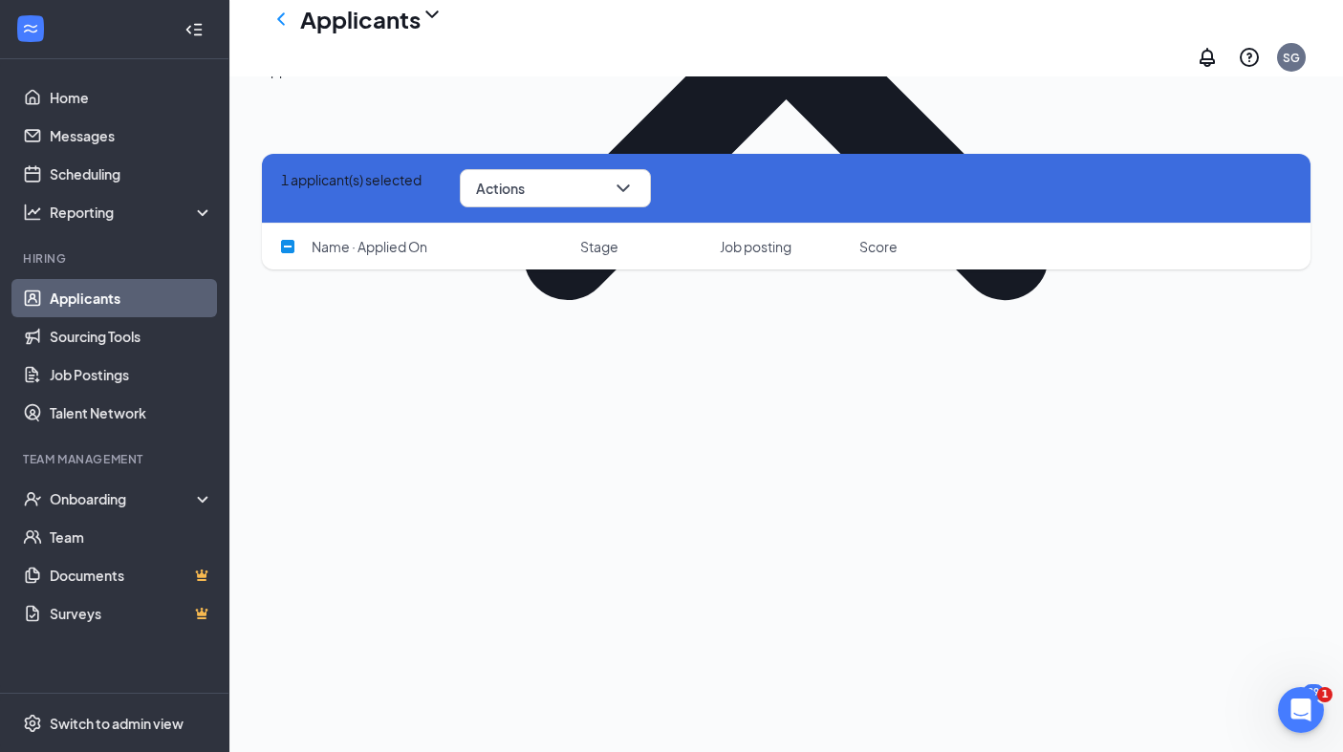
checkbox input "true"
click at [602, 182] on button "Actions" at bounding box center [555, 188] width 191 height 38
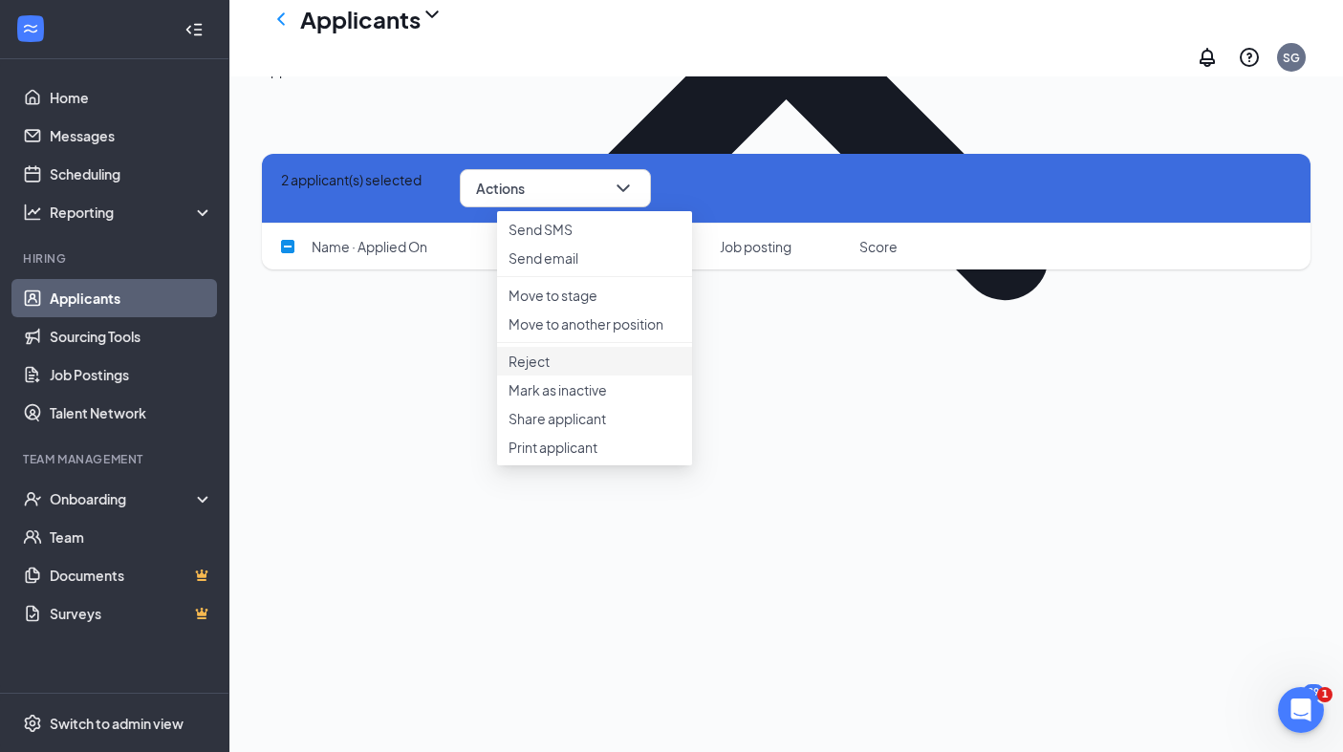
click at [569, 371] on p "Reject" at bounding box center [594, 361] width 172 height 19
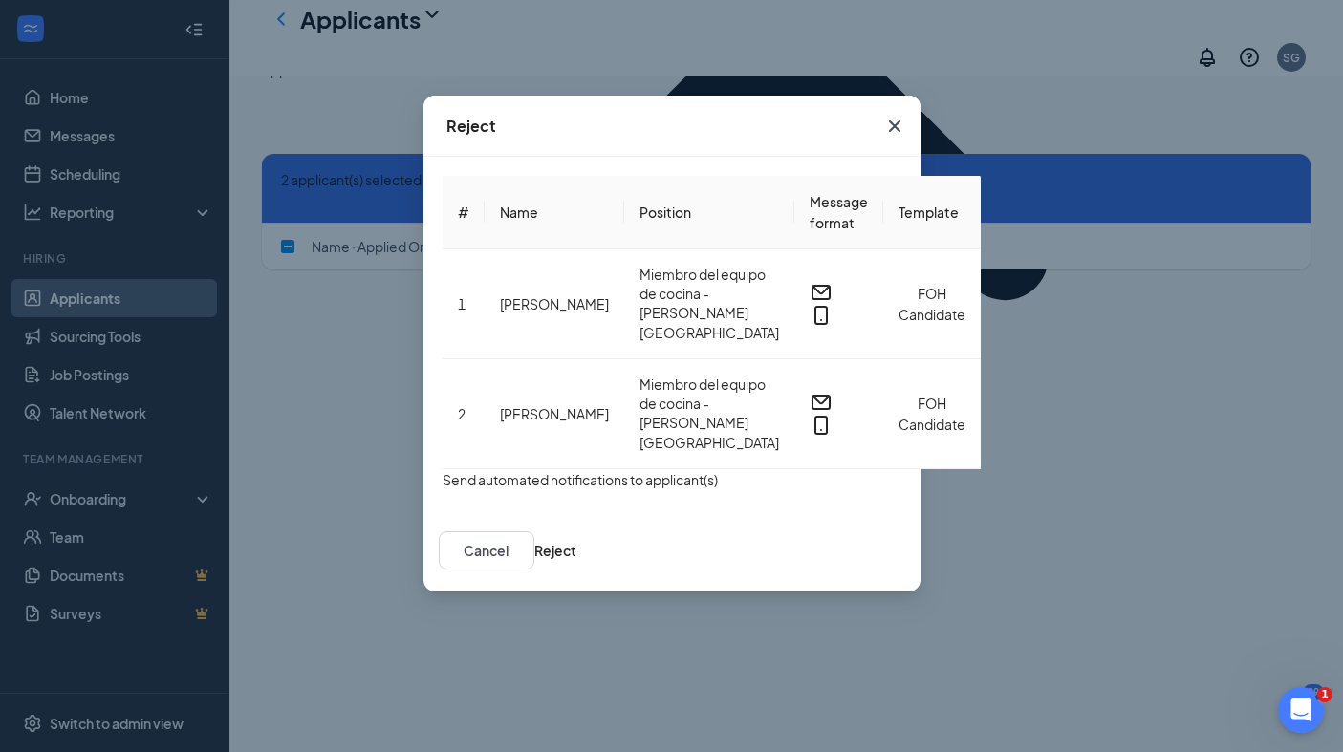
click at [442, 469] on button "button" at bounding box center [442, 479] width 0 height 21
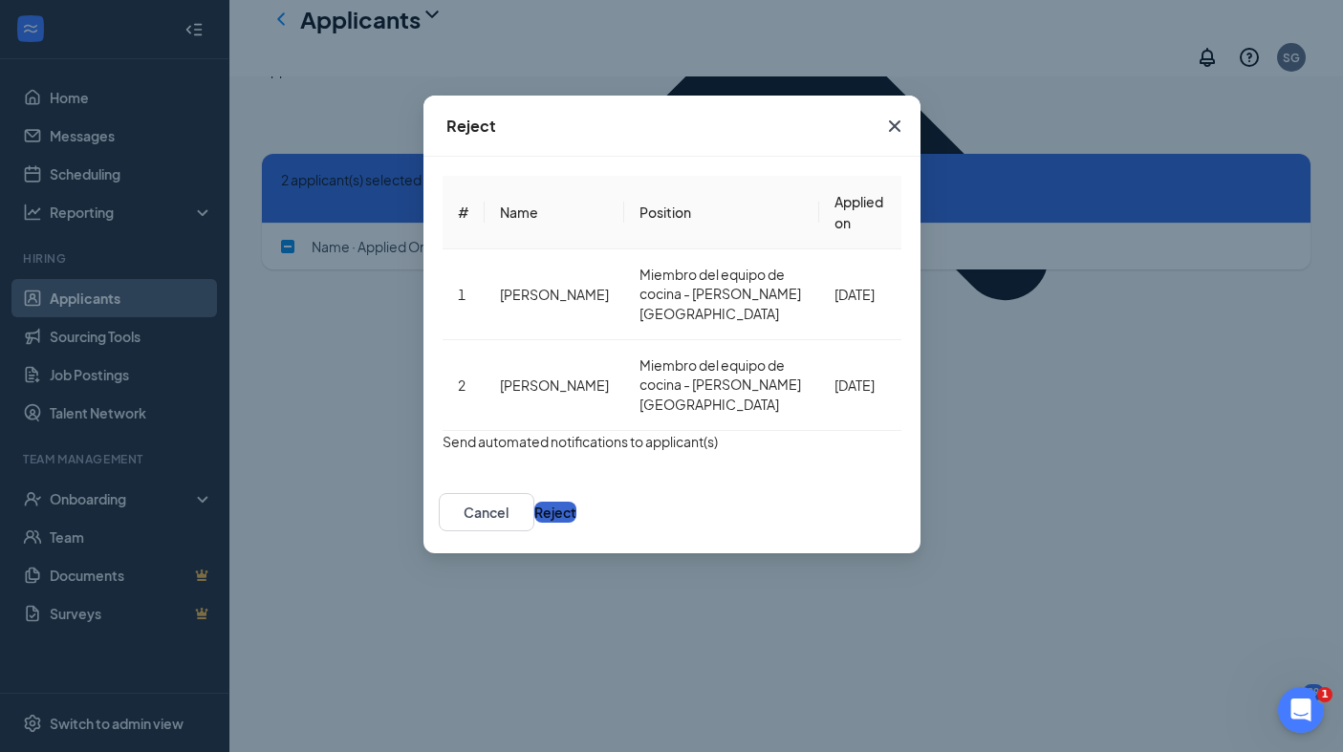
click at [576, 502] on button "Reject" at bounding box center [555, 512] width 42 height 21
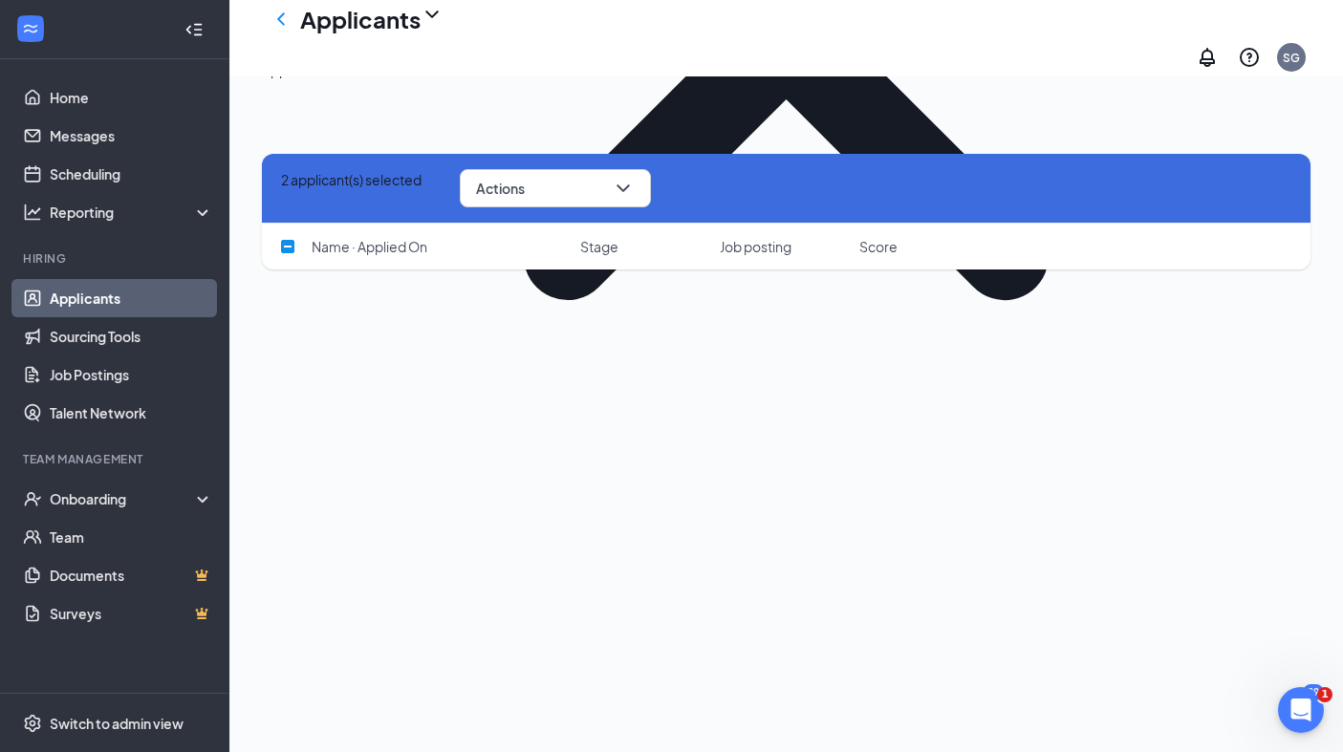
checkbox input "false"
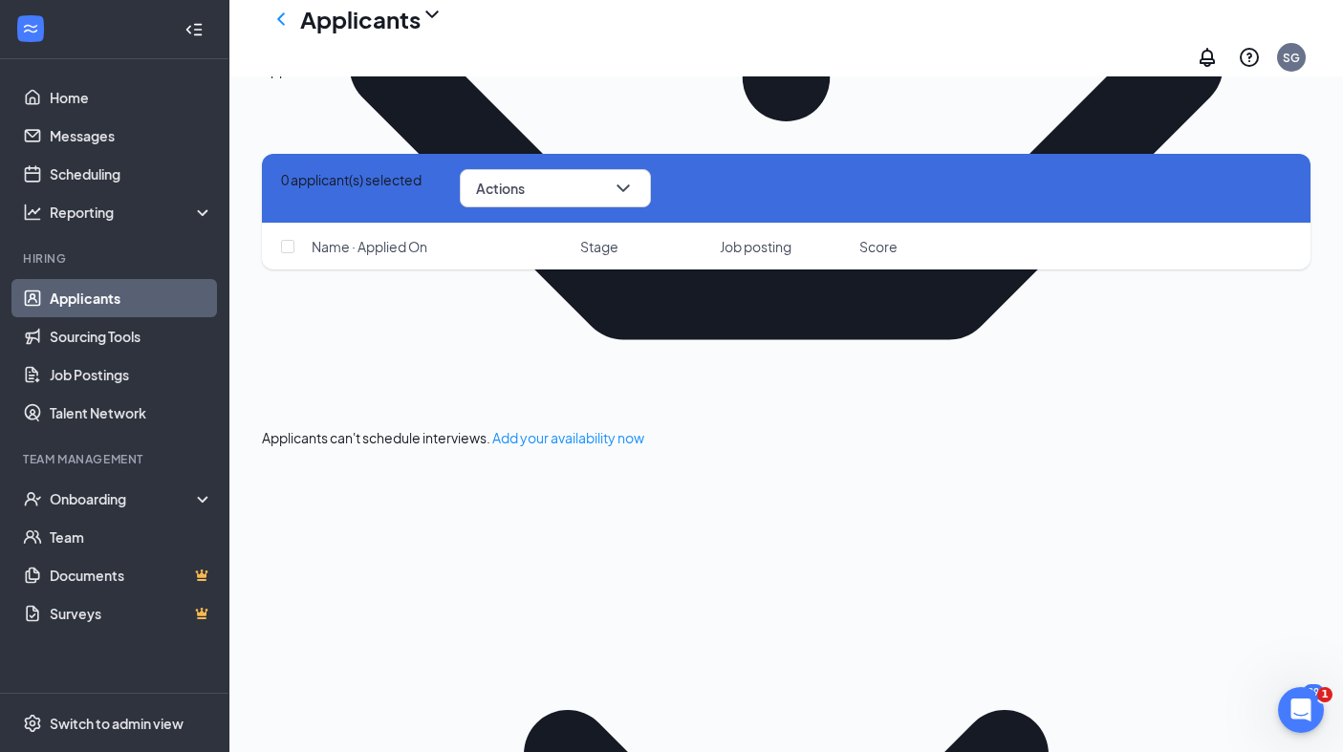
scroll to position [881, 0]
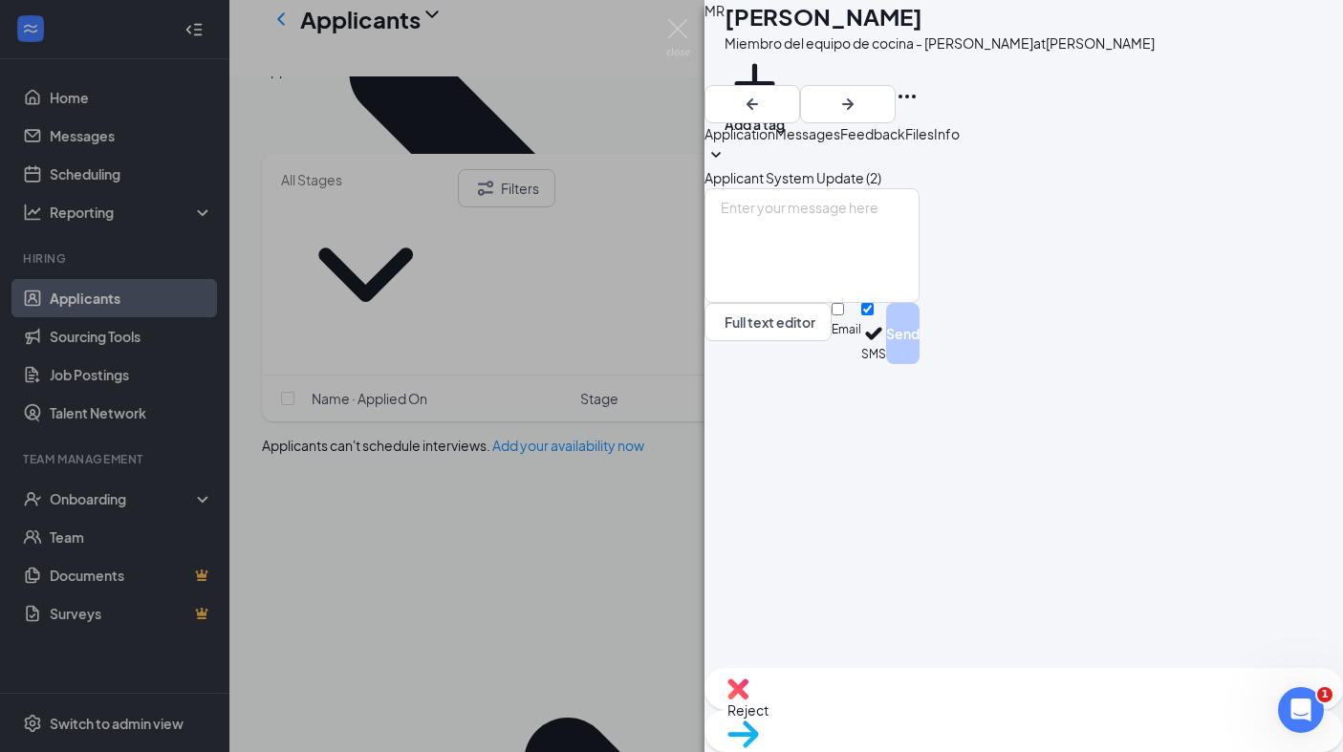
click at [775, 142] on span "Application" at bounding box center [739, 133] width 71 height 17
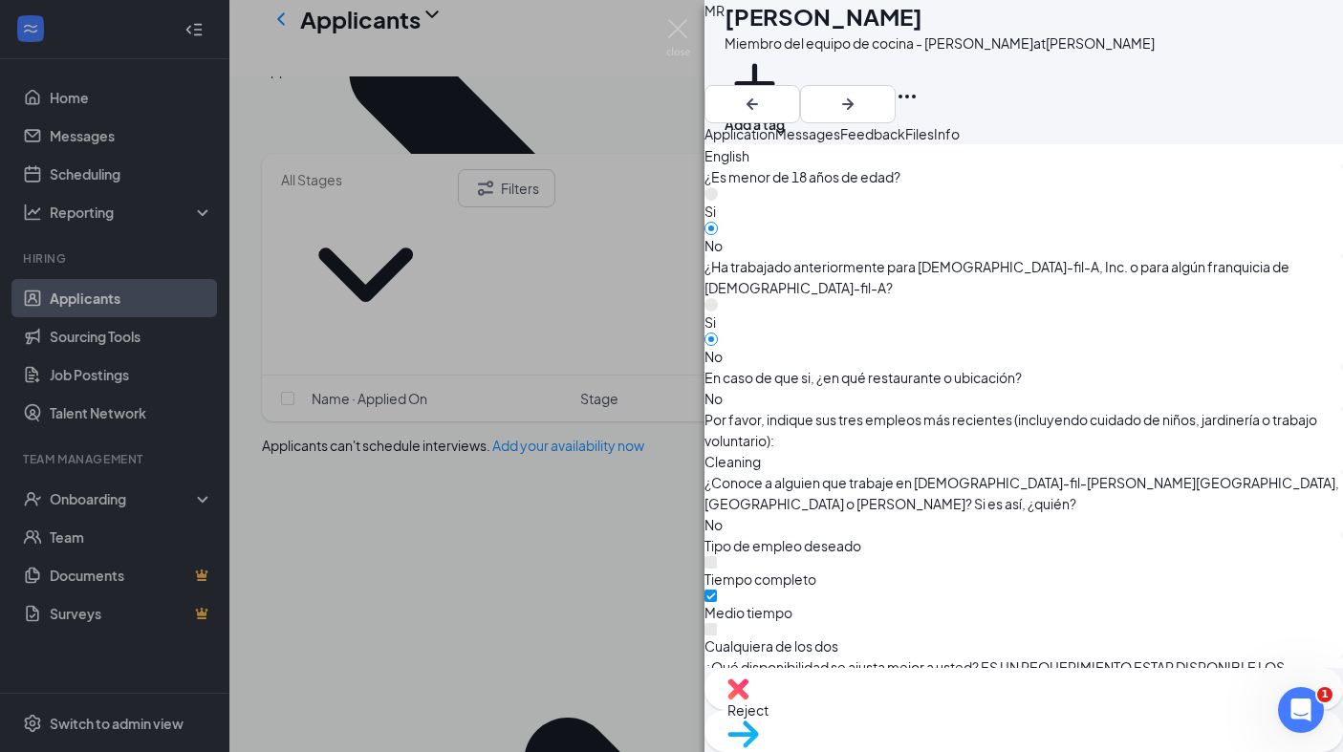
scroll to position [900, 0]
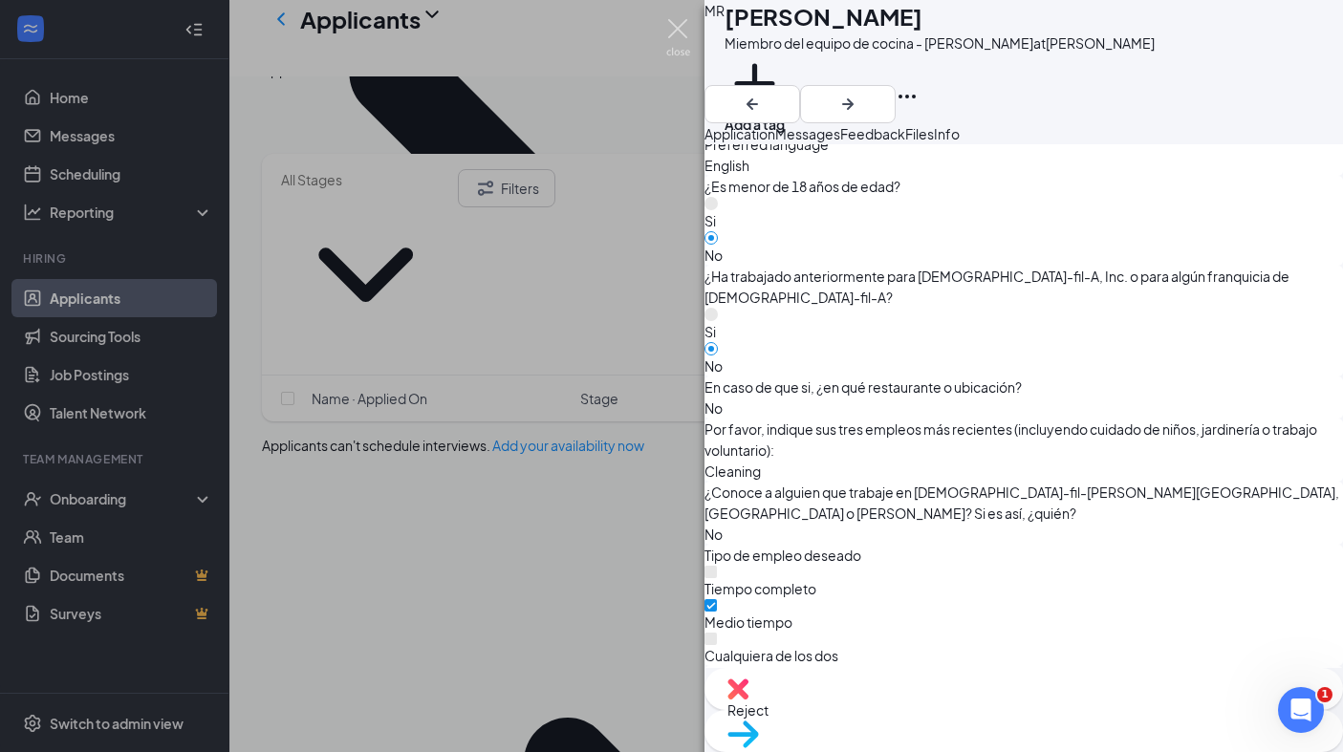
click at [669, 32] on img at bounding box center [678, 37] width 24 height 37
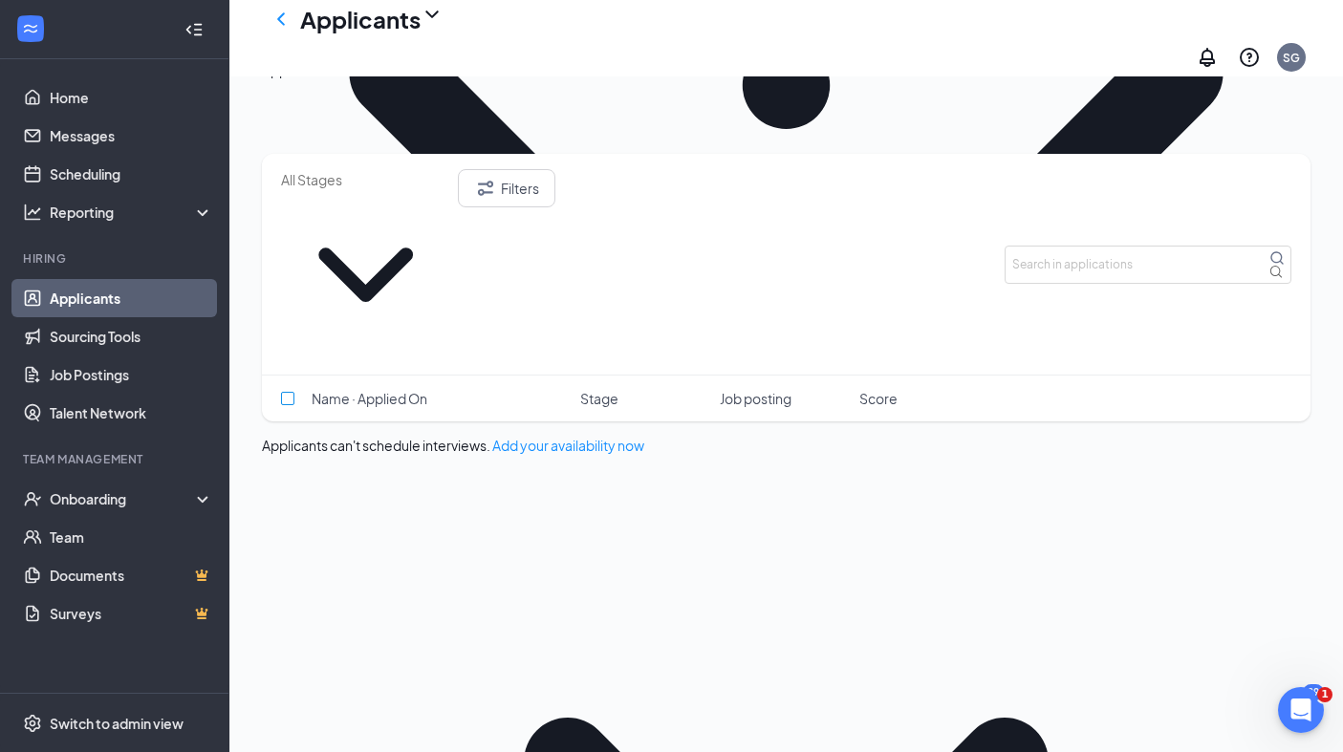
click at [282, 392] on input "checkbox" at bounding box center [287, 398] width 13 height 13
checkbox input "false"
checkbox input "true"
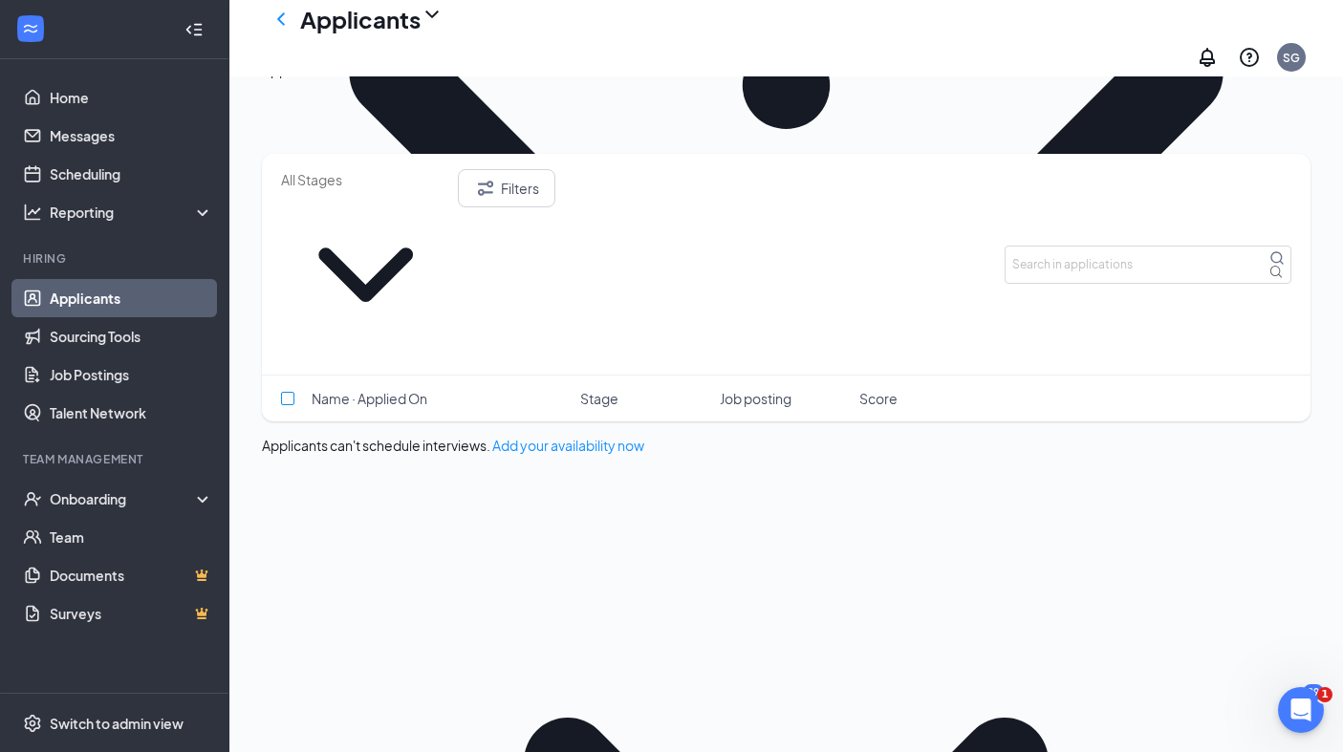
checkbox input "true"
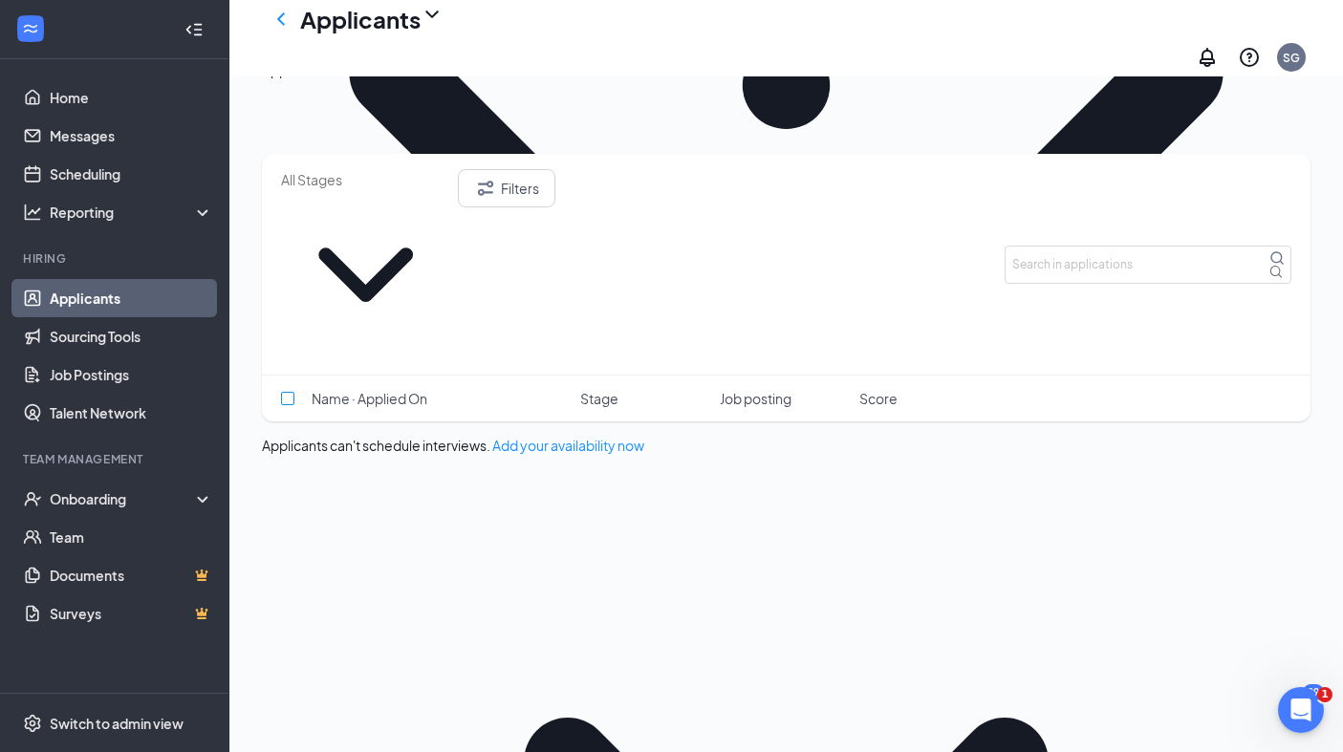
checkbox input "true"
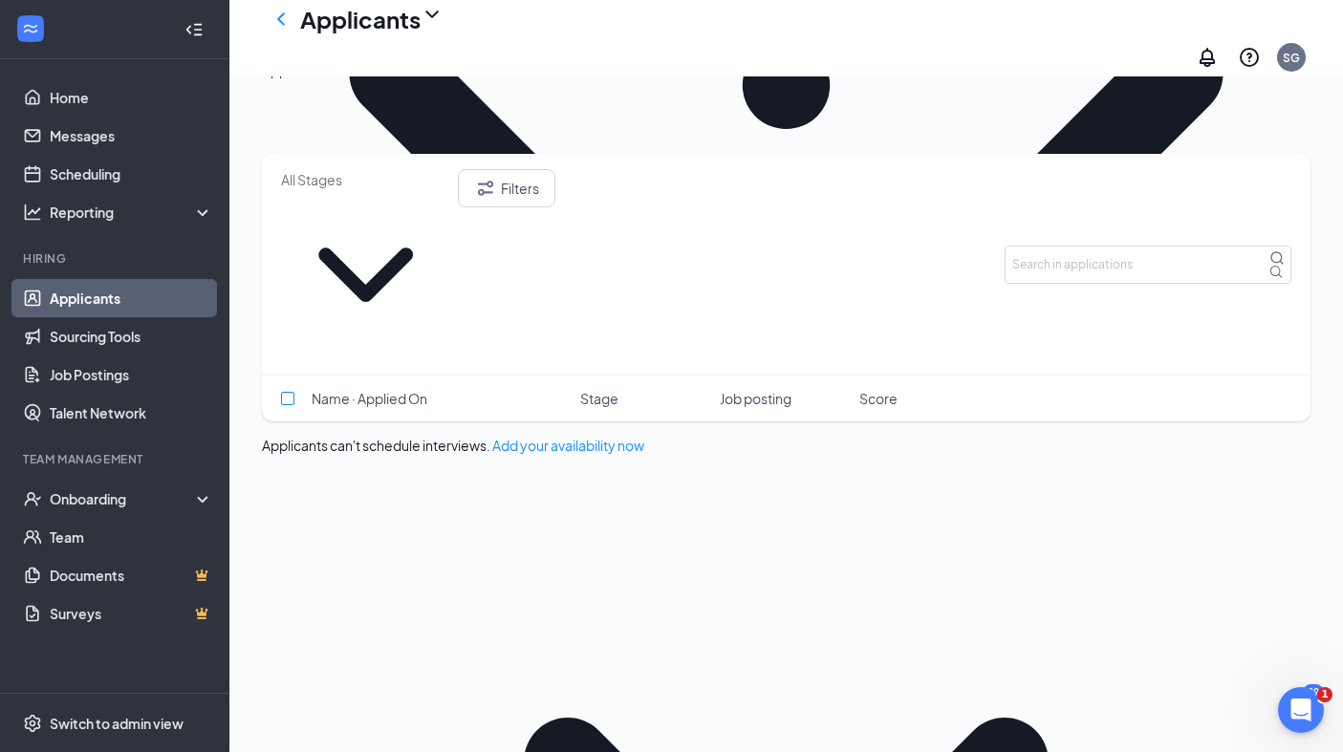
checkbox input "true"
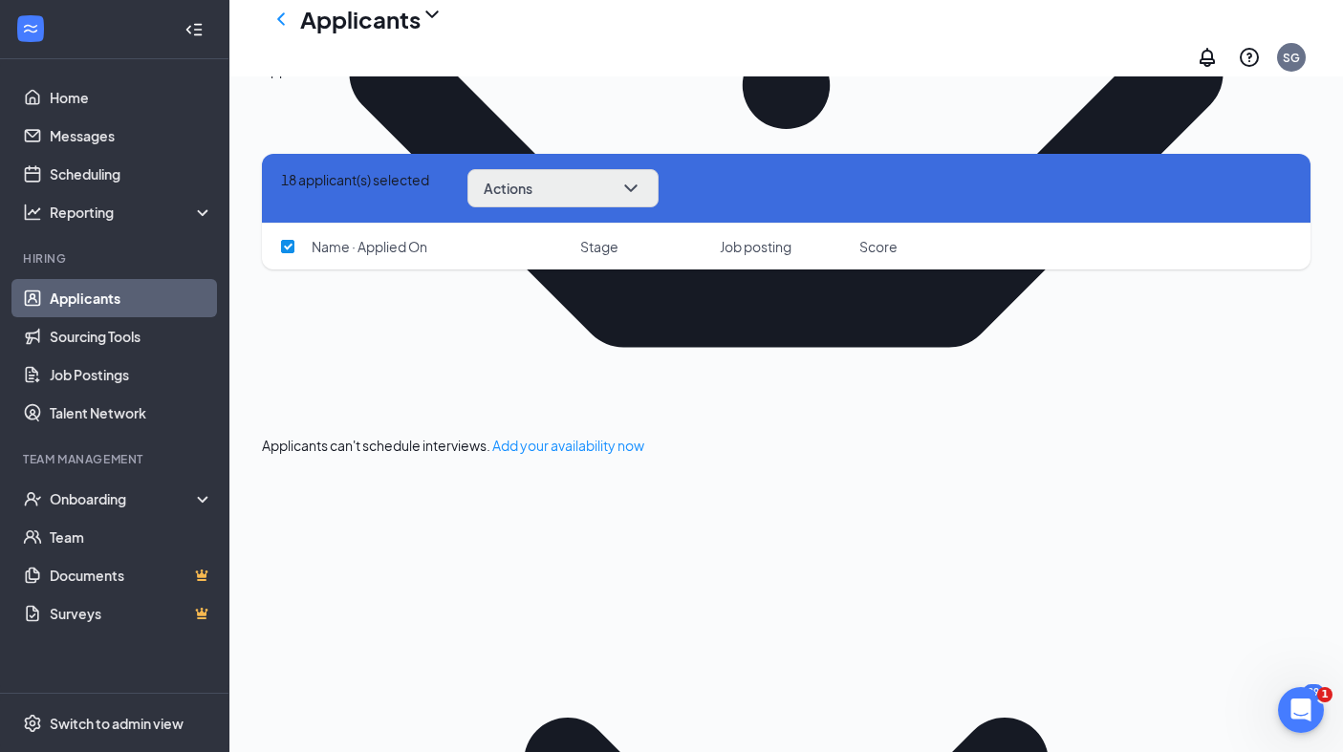
click at [614, 184] on button "Actions" at bounding box center [562, 188] width 191 height 38
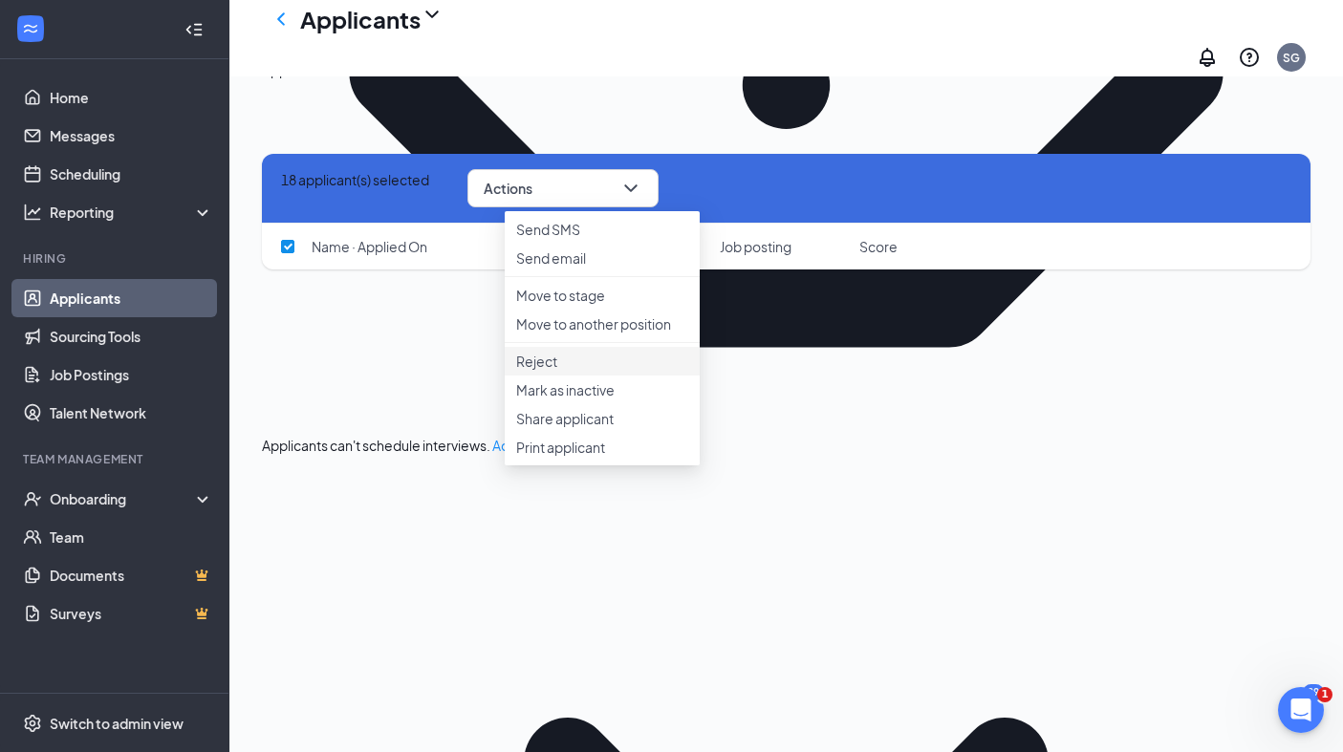
click at [585, 371] on p "Reject" at bounding box center [602, 361] width 172 height 19
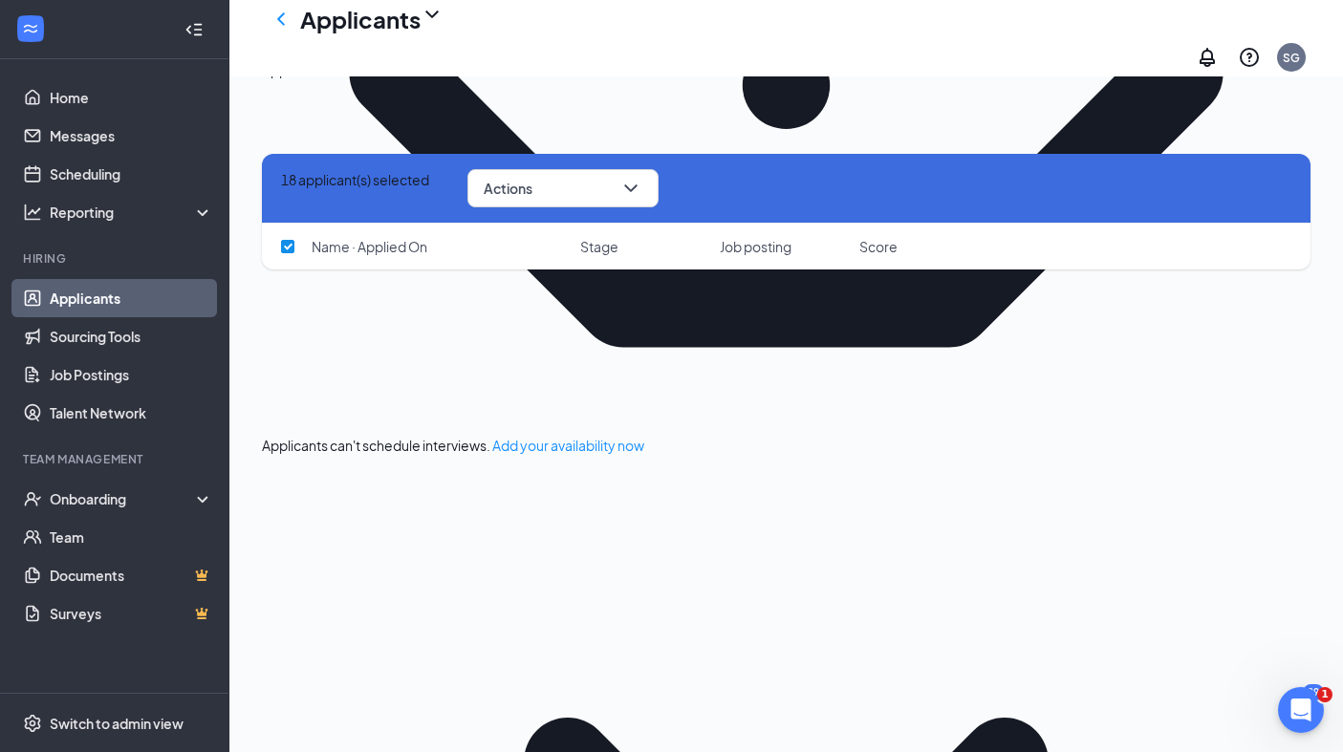
checkbox input "false"
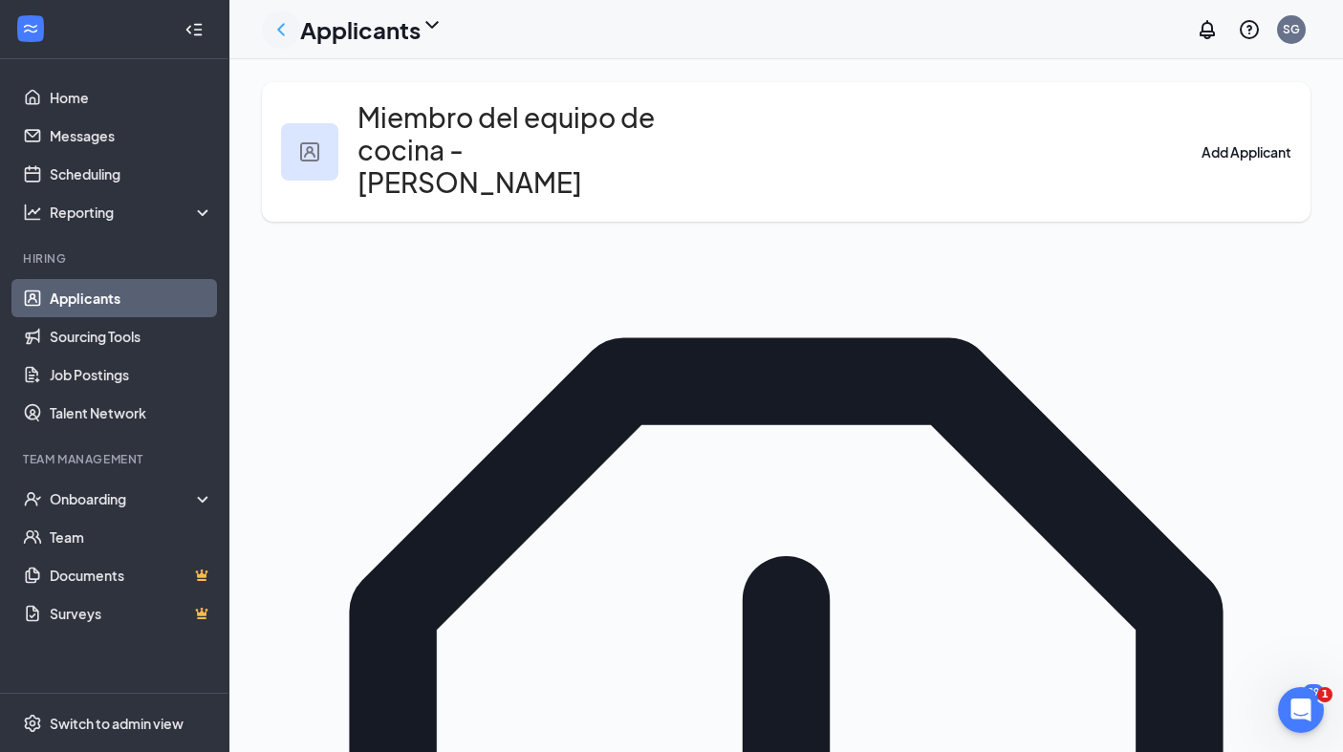
click at [277, 23] on icon "ChevronLeft" at bounding box center [280, 29] width 23 height 23
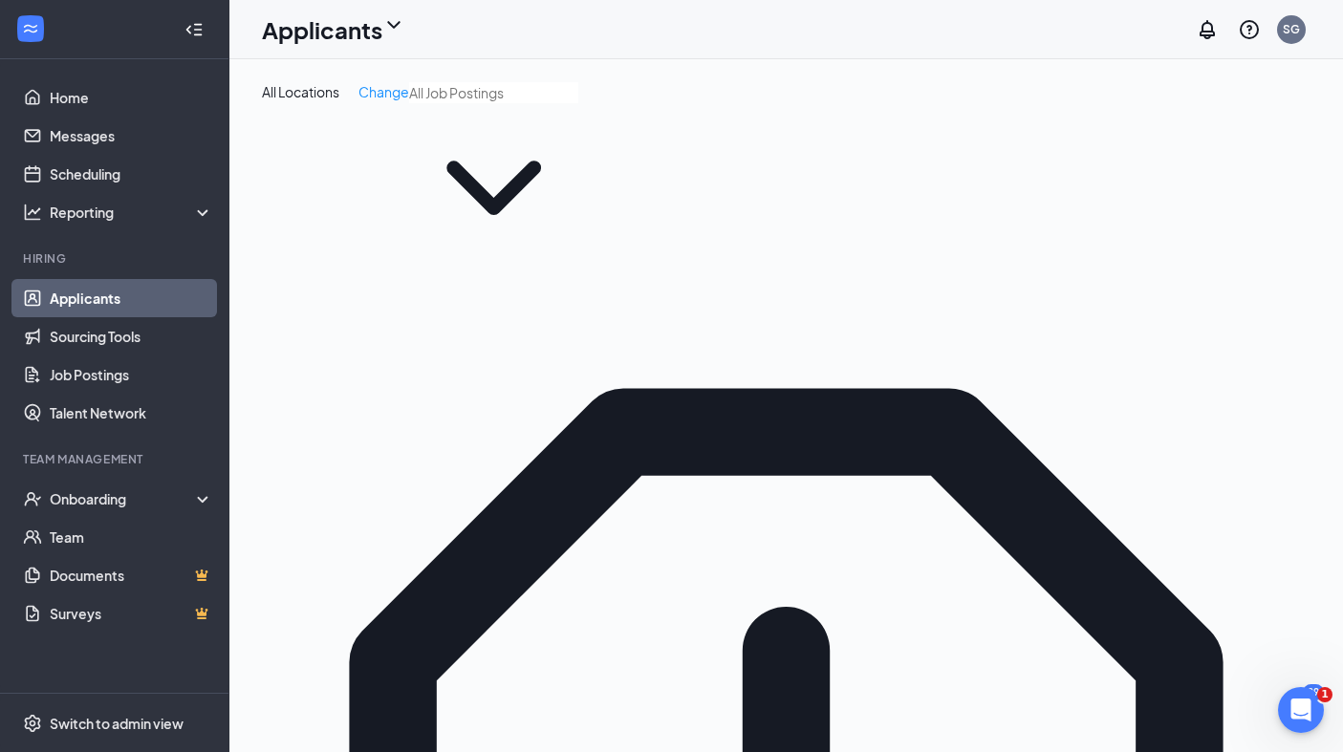
click at [475, 103] on input "text" at bounding box center [493, 92] width 169 height 21
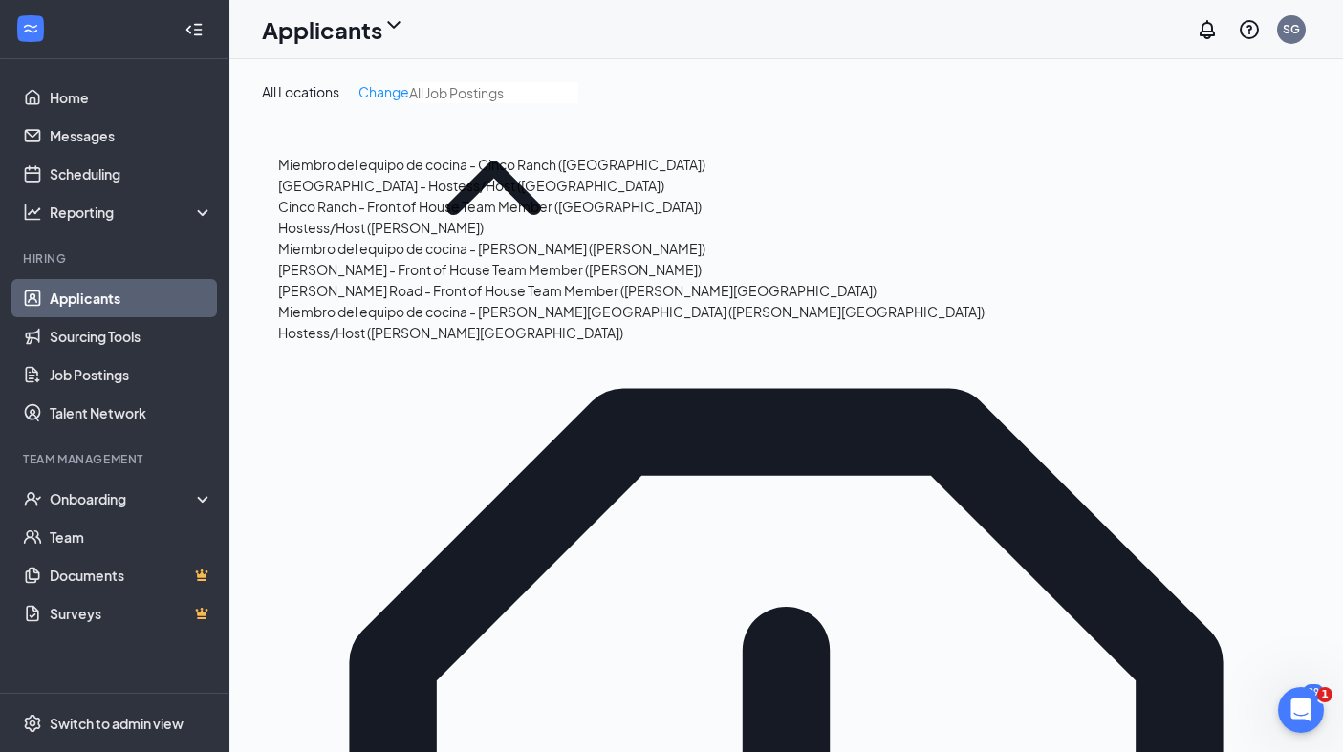
scroll to position [35, 0]
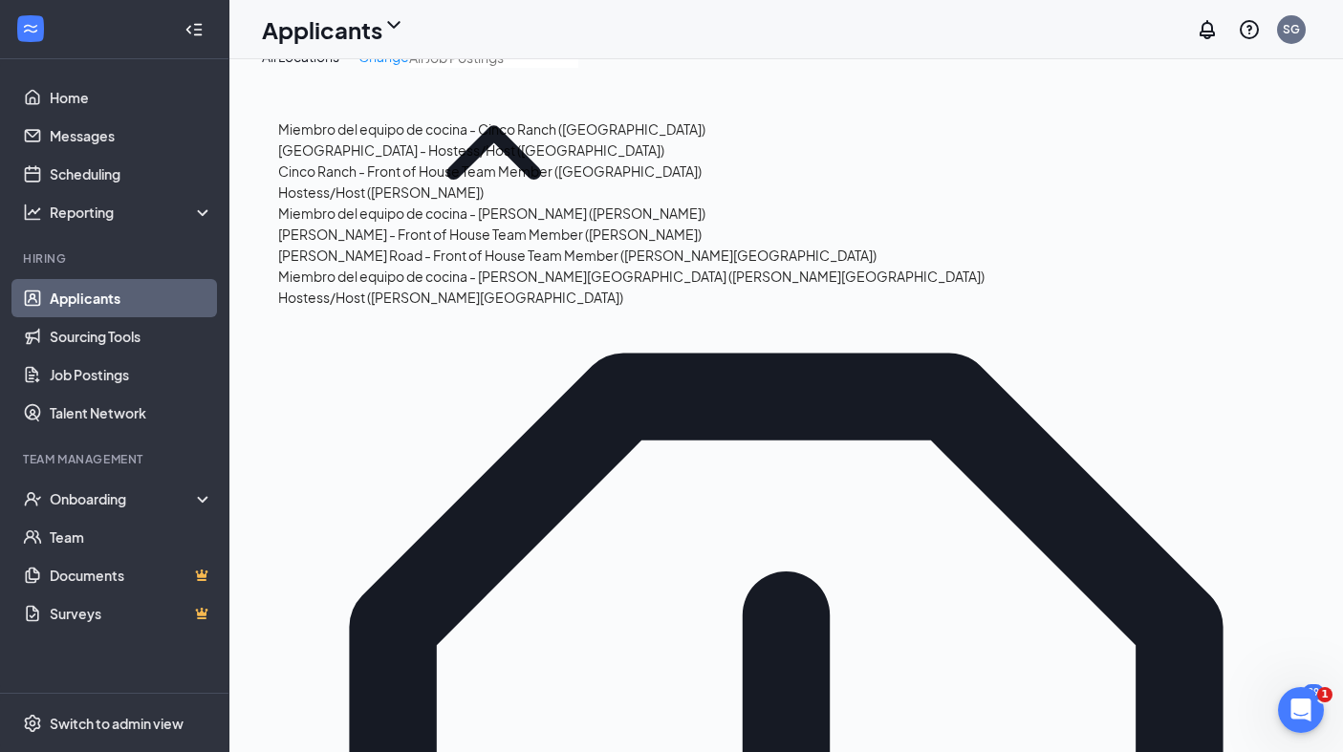
click at [451, 287] on div "Miembro del equipo de cocina - Mason Road (Mason Road)" at bounding box center [631, 276] width 706 height 21
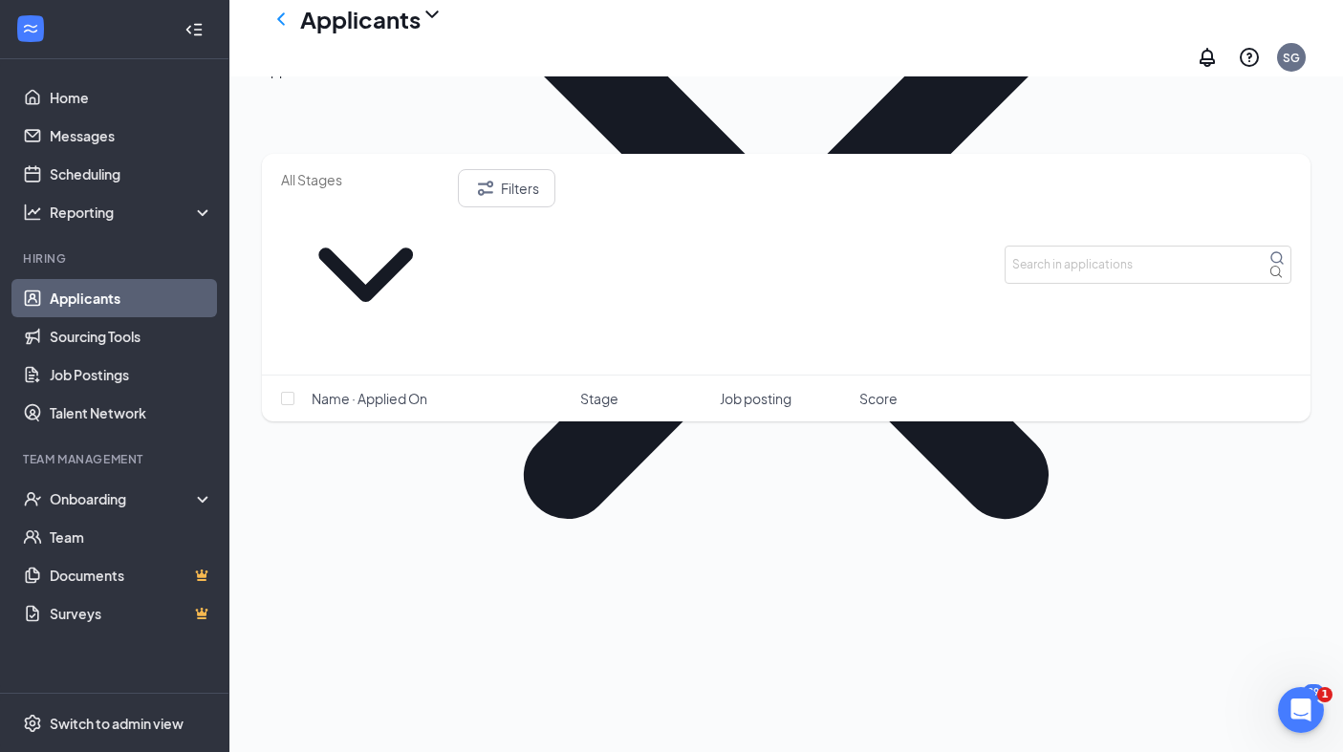
scroll to position [1636, 0]
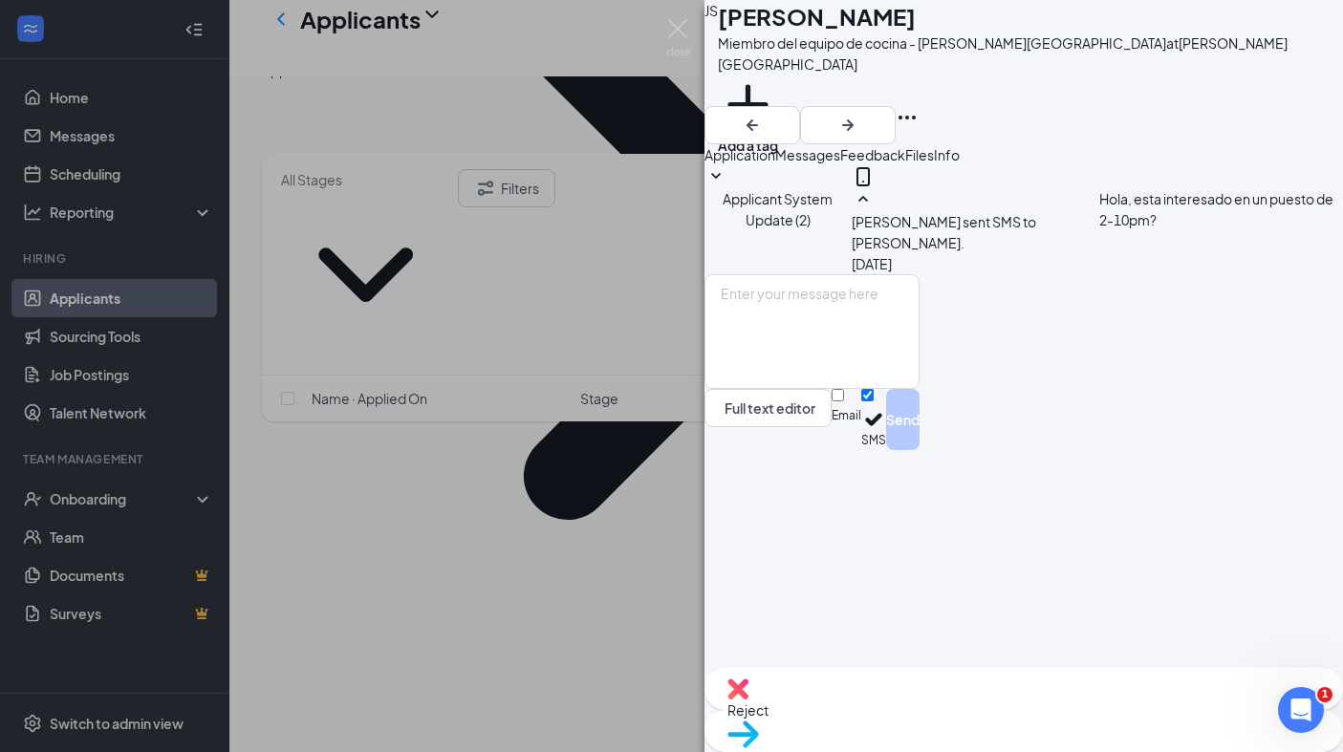
click at [775, 161] on span "Application" at bounding box center [739, 154] width 71 height 17
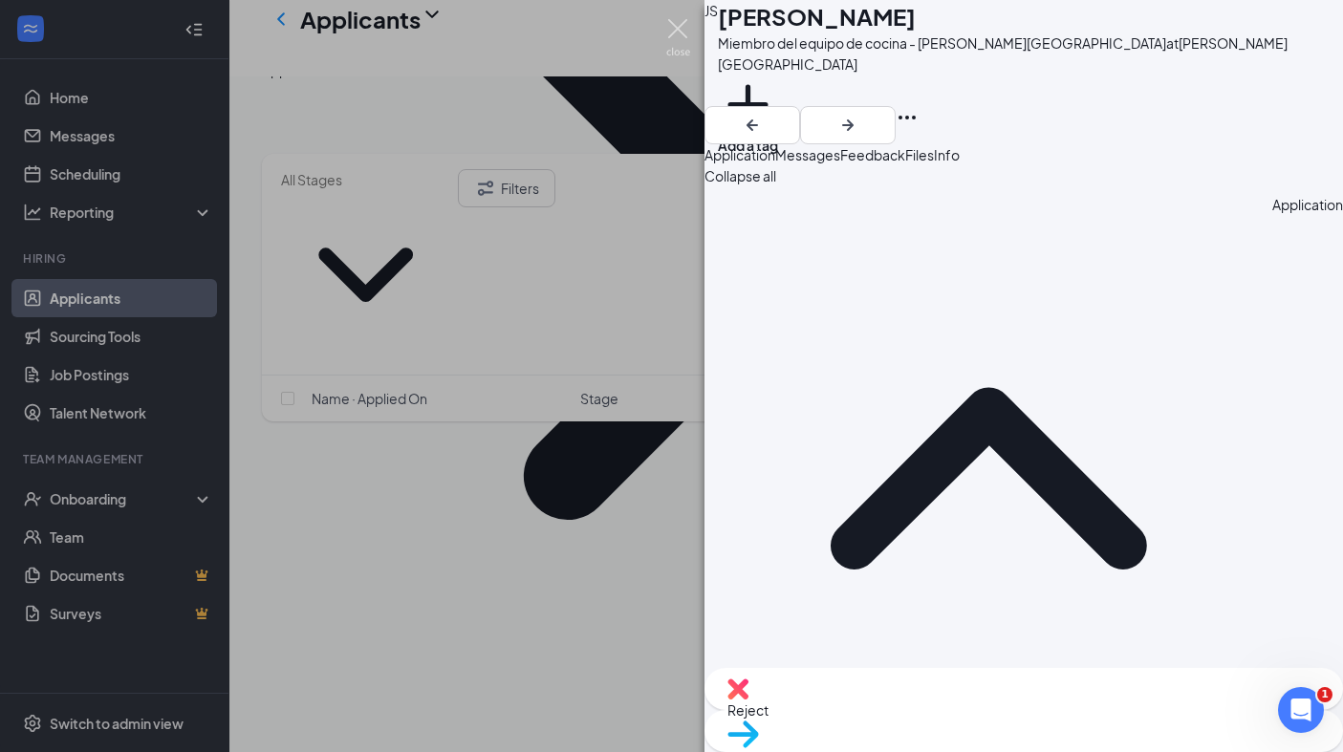
click at [675, 35] on img at bounding box center [678, 37] width 24 height 37
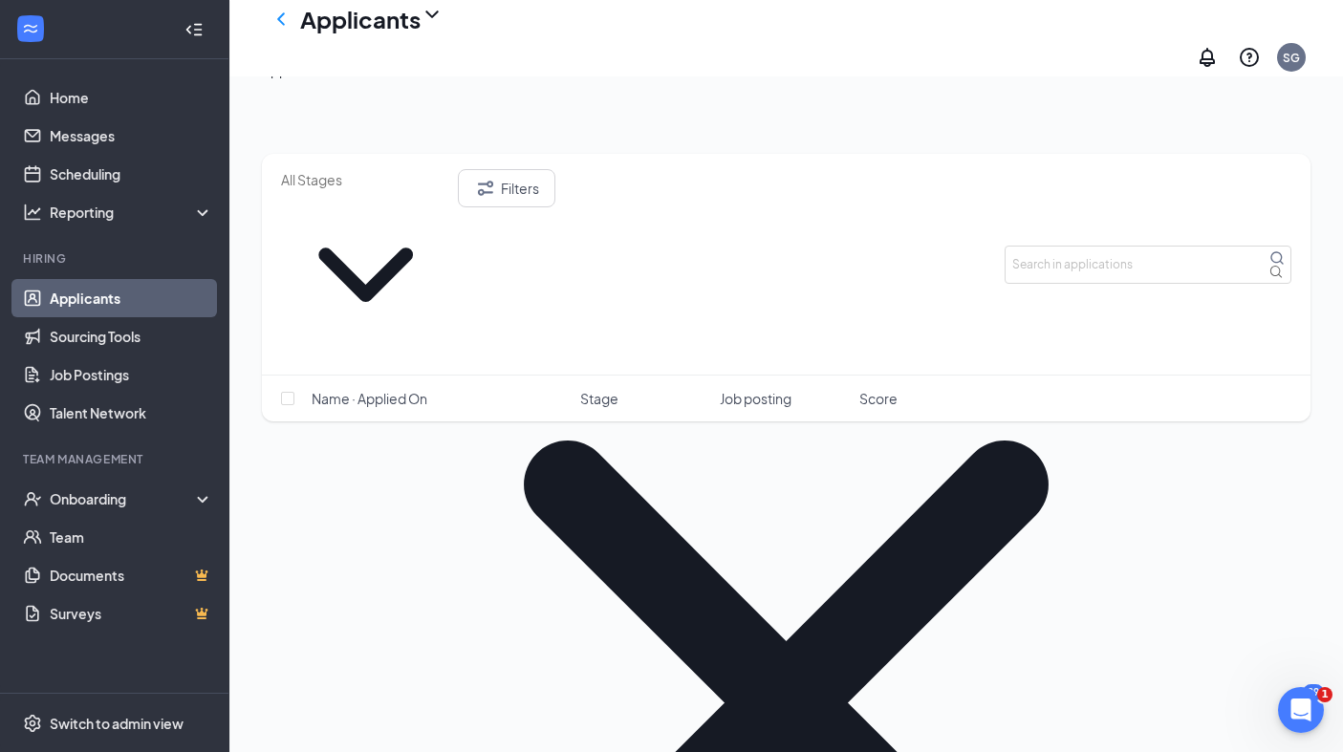
scroll to position [1189, 0]
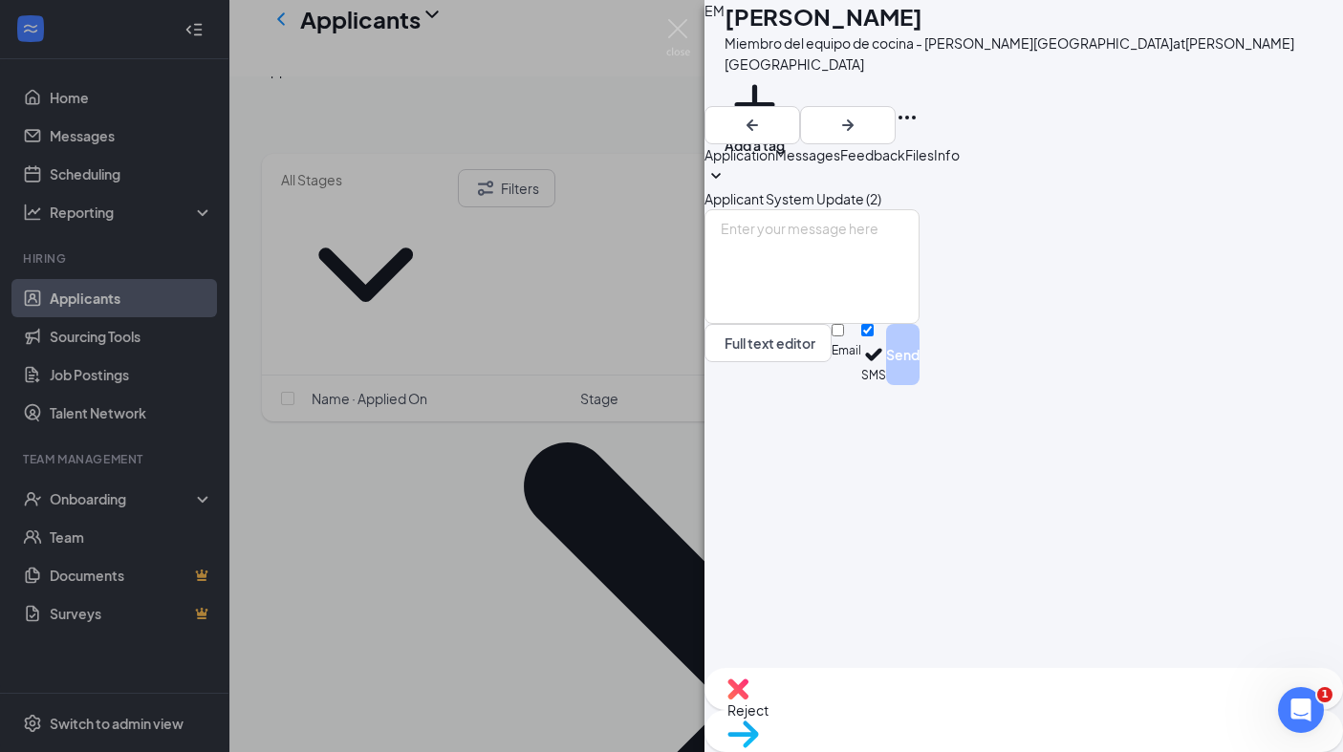
click at [797, 183] on div "Applicant System Update (2) Full text editor Email SMS Send" at bounding box center [1023, 416] width 638 height 503
click at [775, 159] on span "Application" at bounding box center [739, 154] width 71 height 17
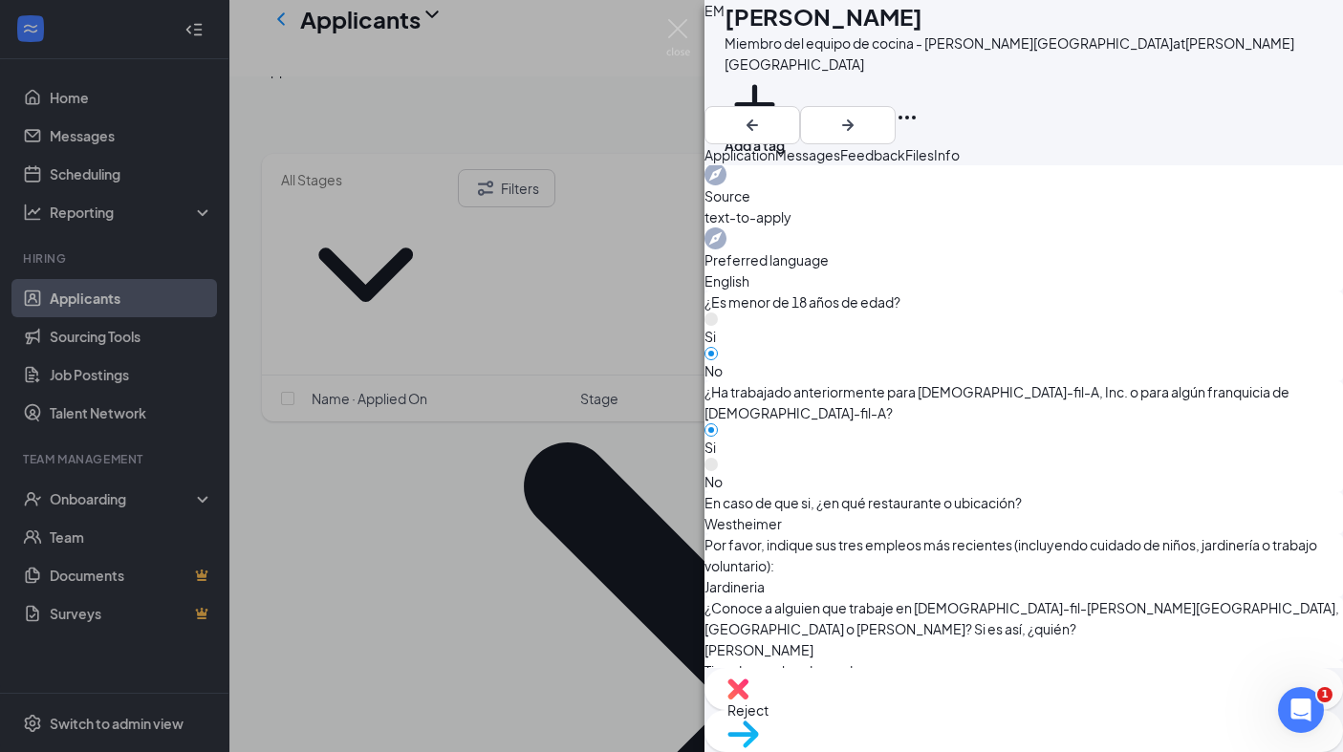
scroll to position [797, 0]
click at [693, 30] on div "EM Eduardo Moreno Miembro del equipo de cocina - Mason Road at Mason Road Add a…" at bounding box center [671, 376] width 1343 height 752
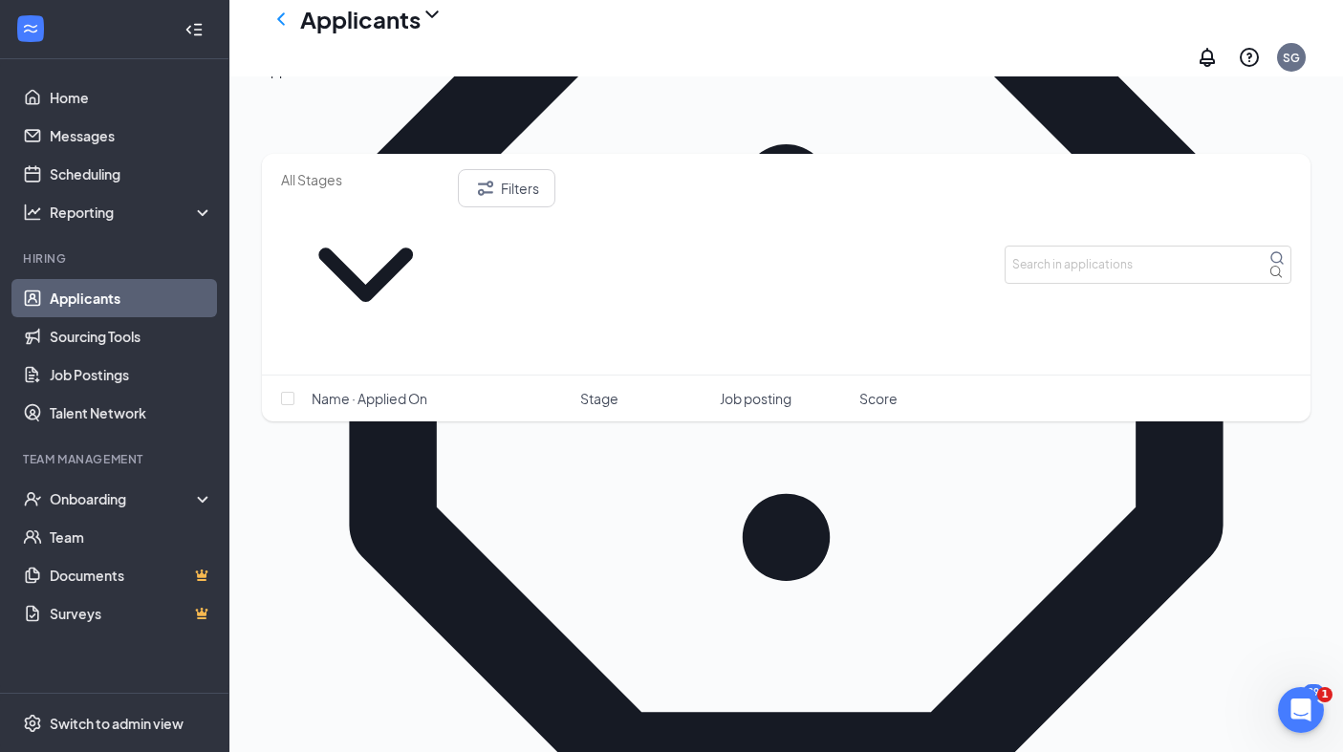
scroll to position [420, 0]
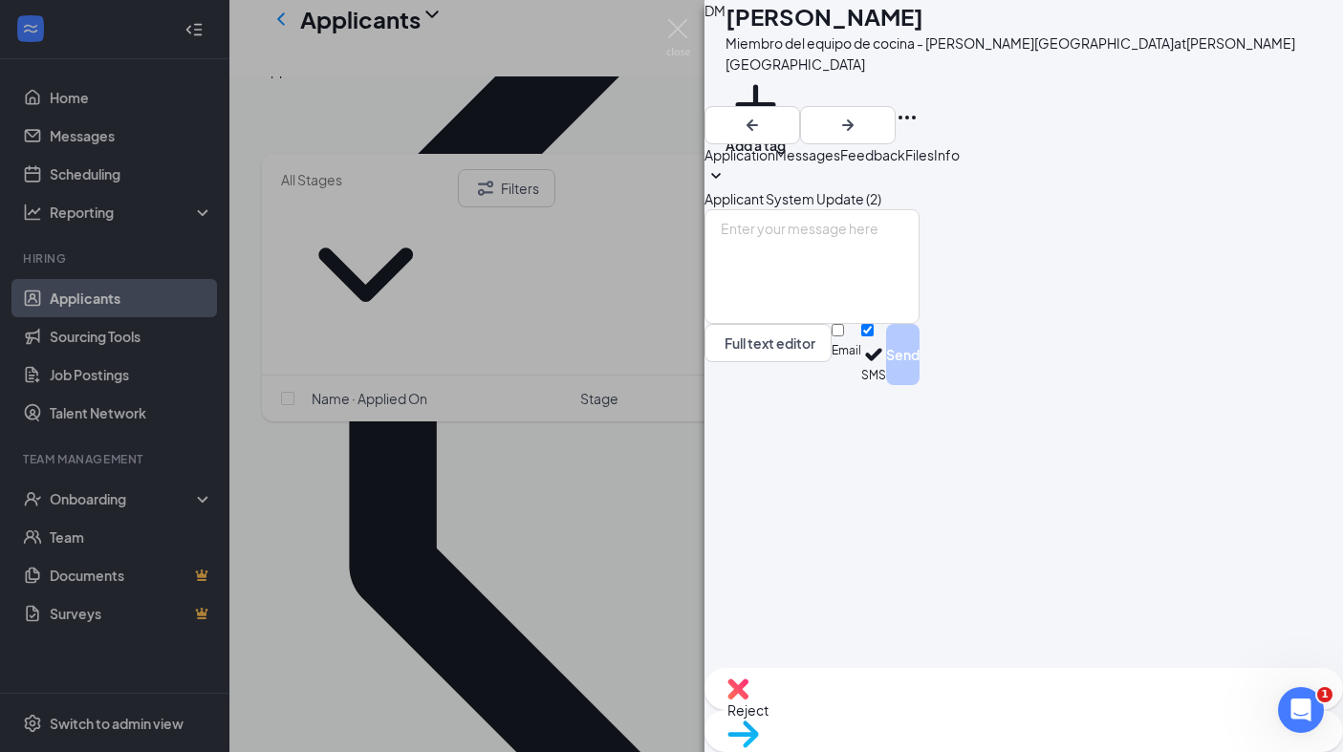
click at [775, 152] on span "Application" at bounding box center [739, 154] width 71 height 17
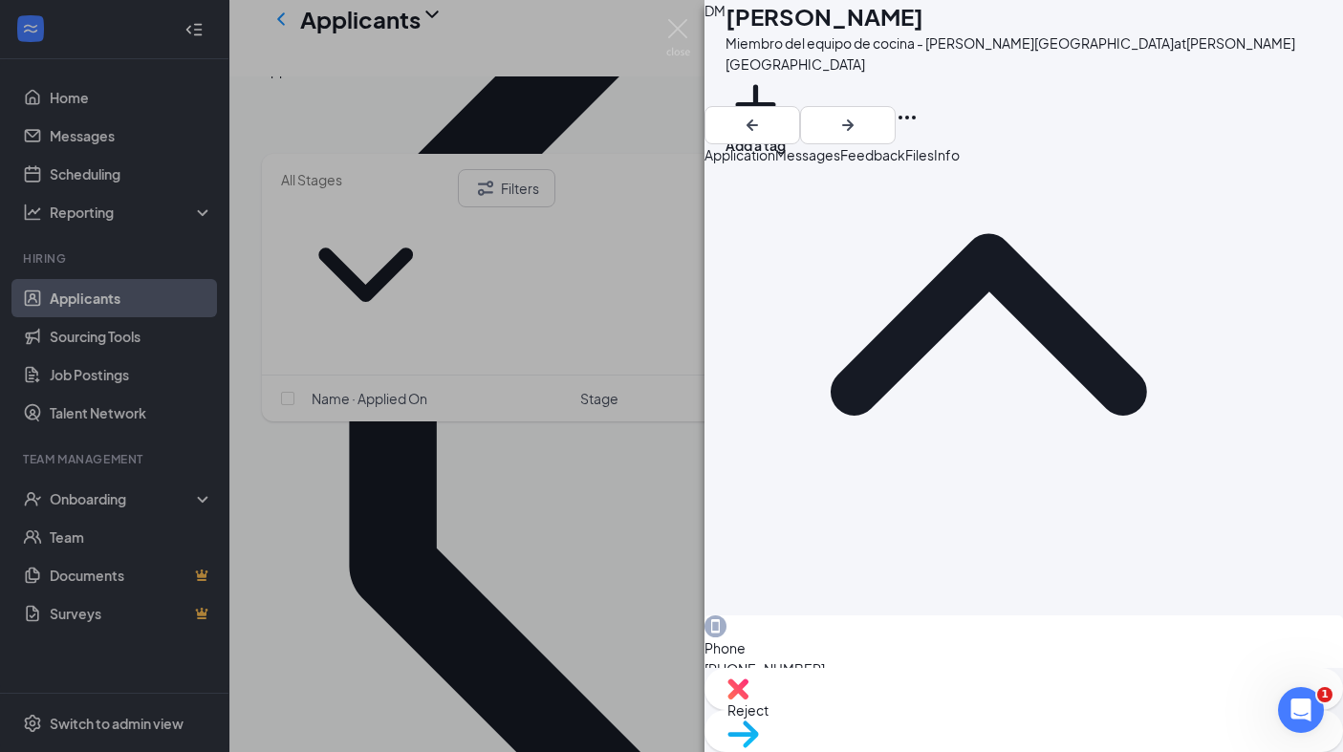
scroll to position [840, 0]
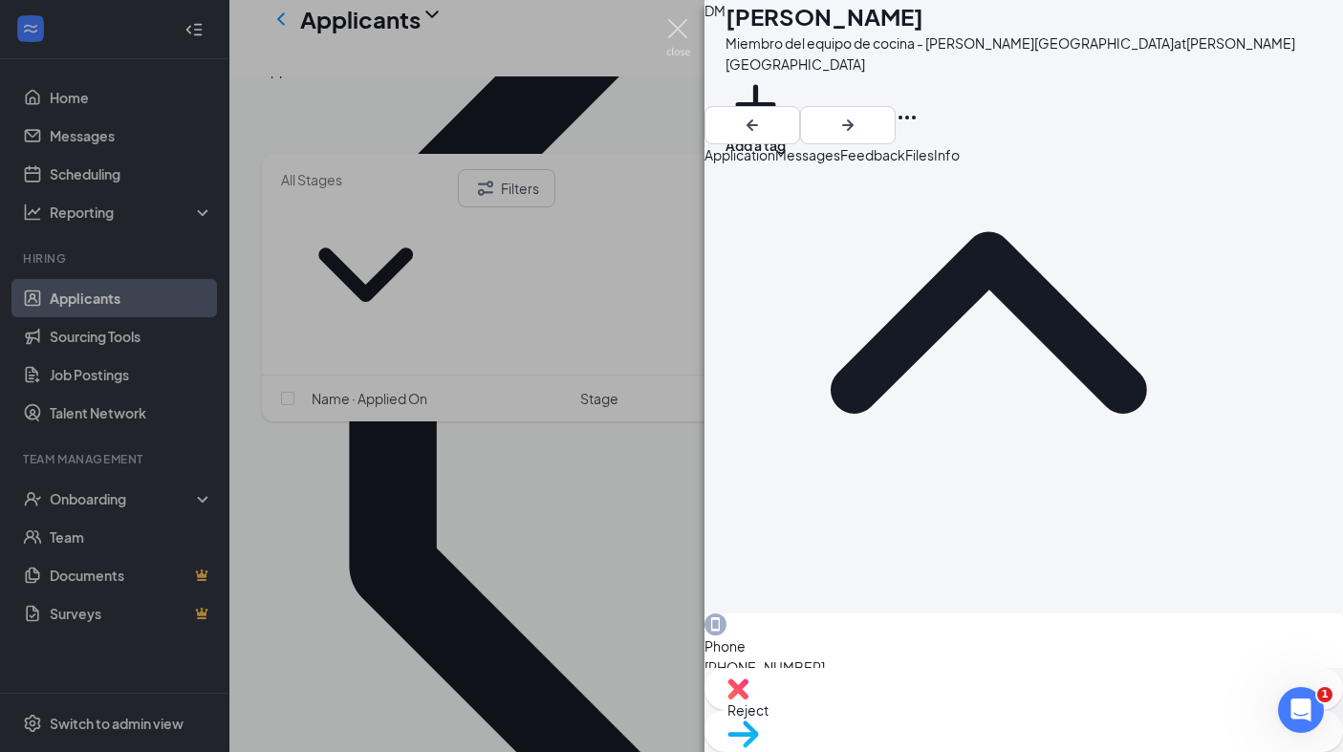
click at [683, 34] on img at bounding box center [678, 37] width 24 height 37
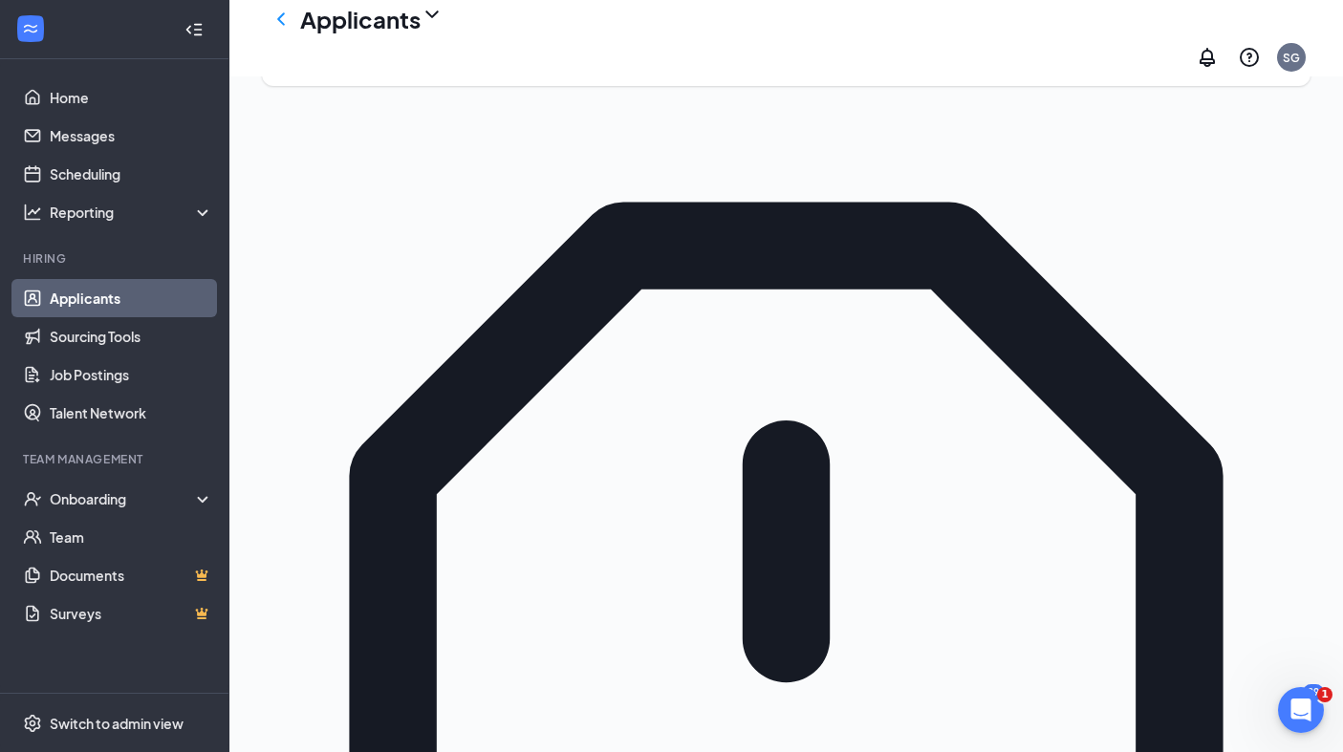
scroll to position [162, 0]
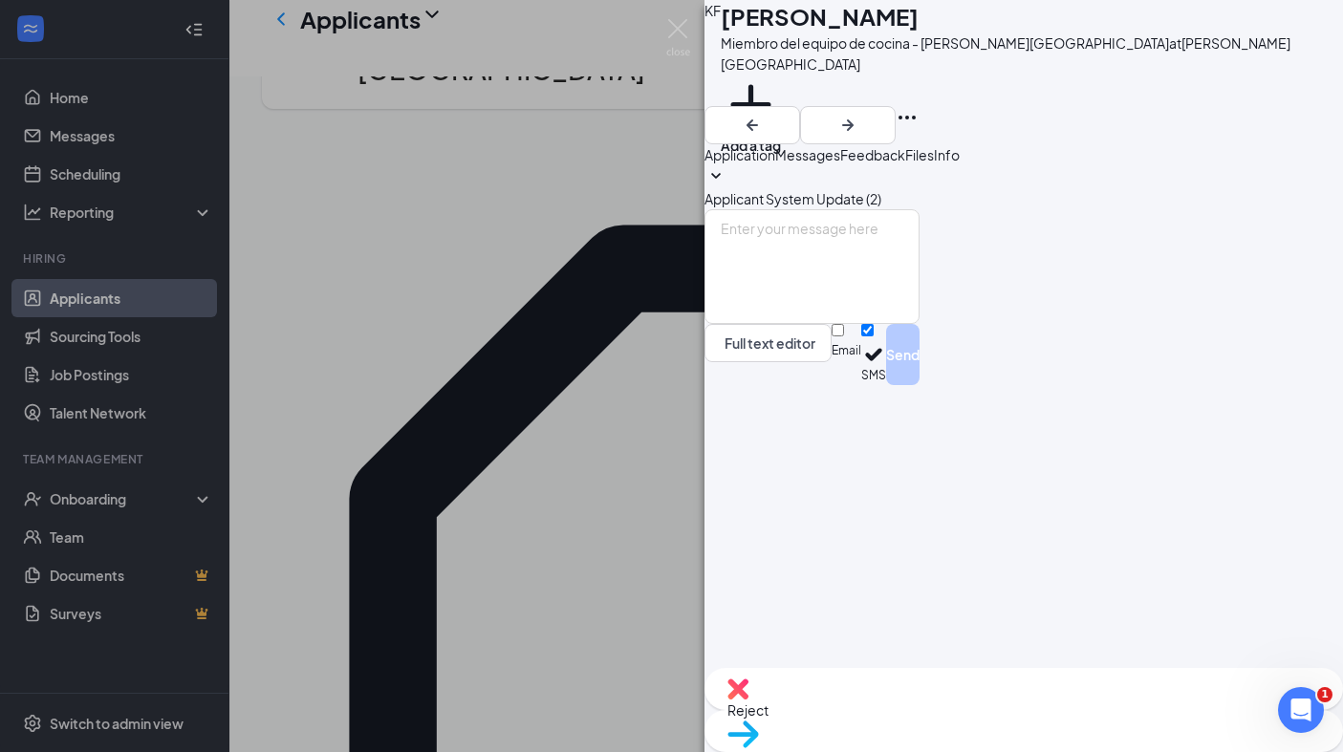
click at [775, 146] on span "Application" at bounding box center [739, 154] width 71 height 17
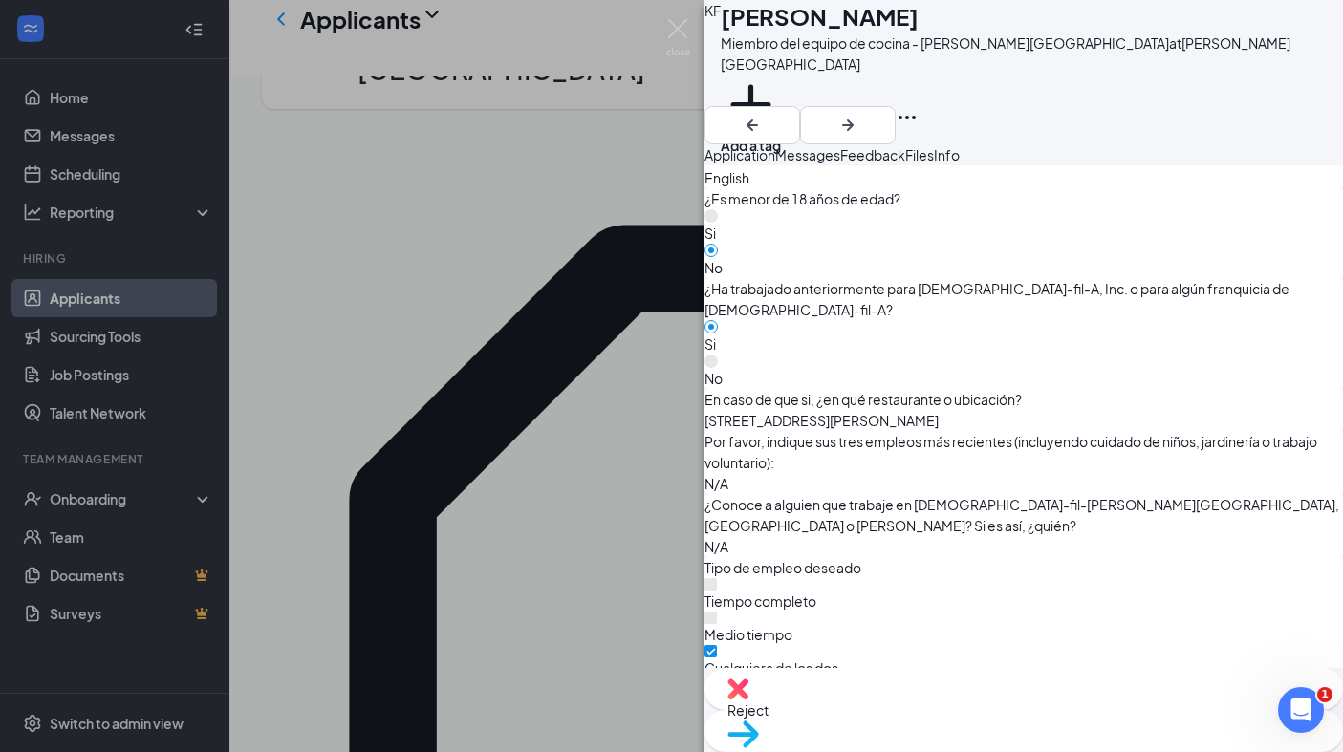
scroll to position [900, 0]
click at [840, 154] on span "Messages" at bounding box center [807, 154] width 65 height 17
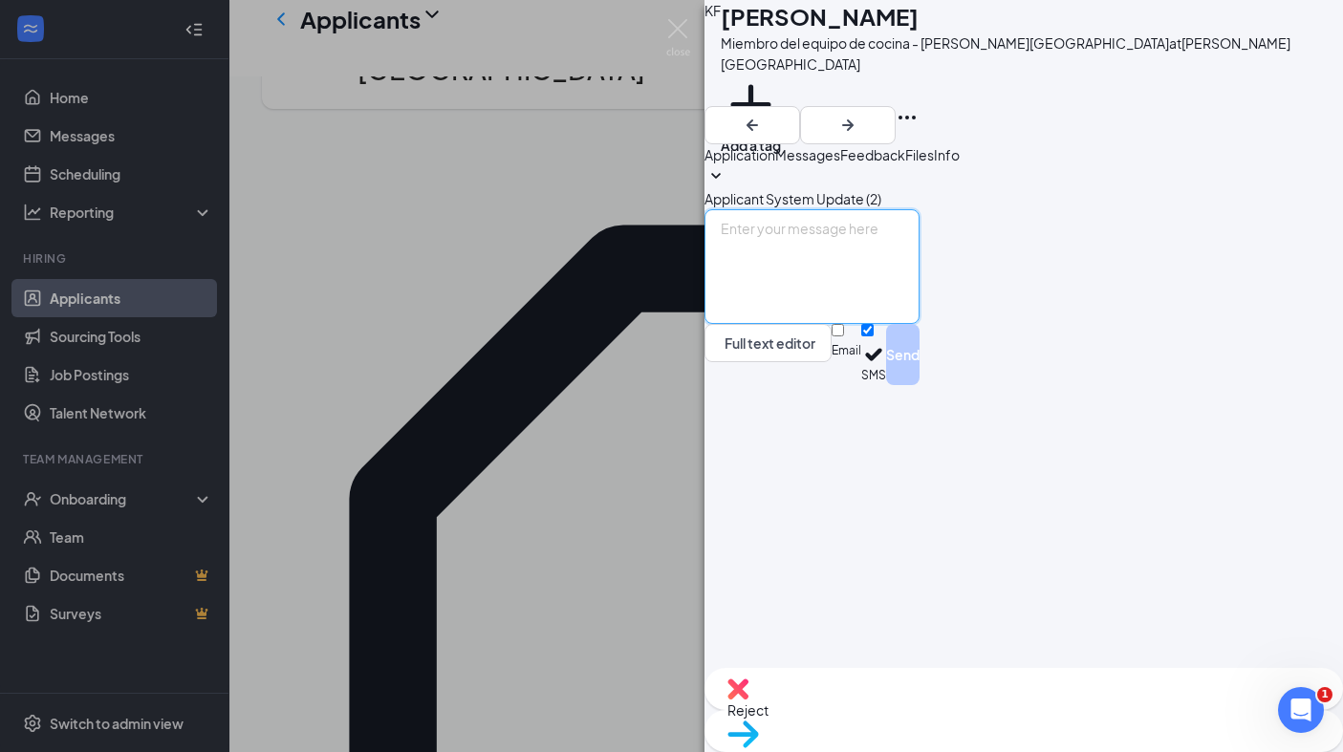
click at [849, 324] on textarea at bounding box center [811, 266] width 215 height 115
type textarea "h"
type textarea "Hola Katherine, estarias interesada en un full time de 2-10 Pm? incluyendo trab…"
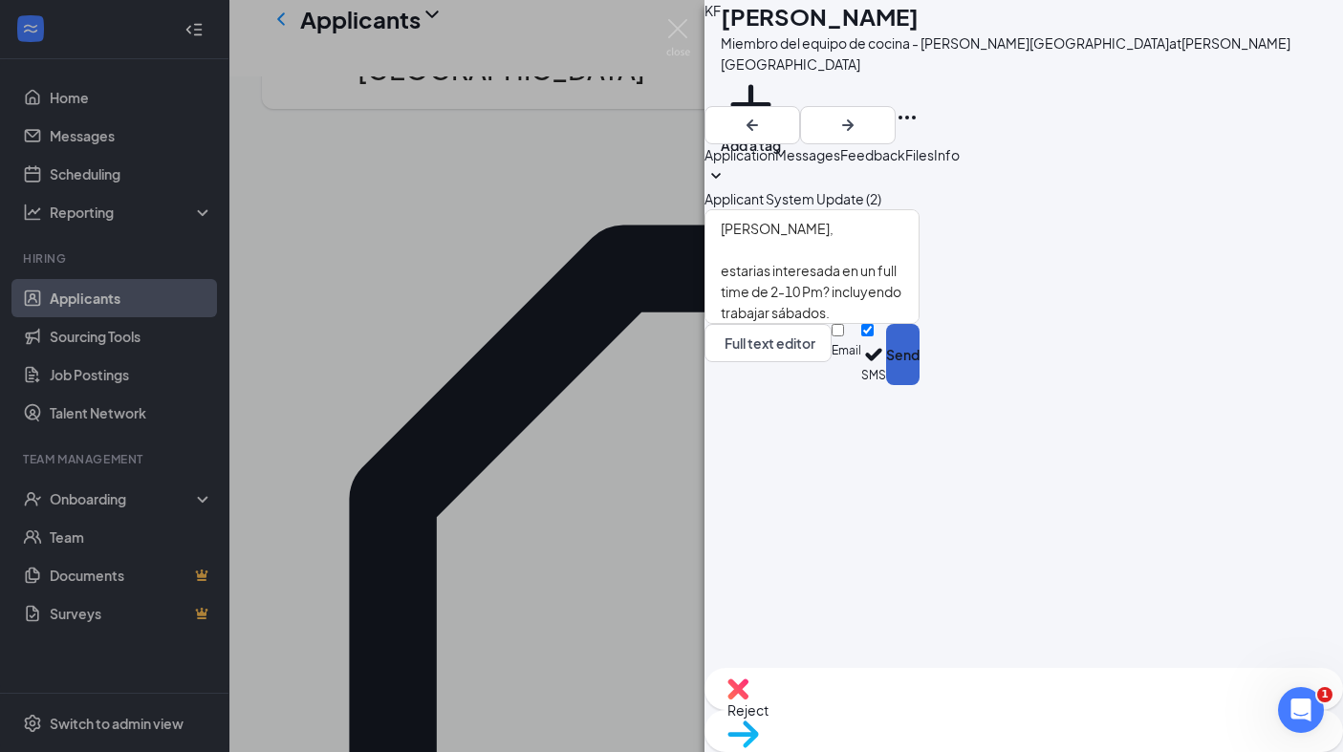
click at [919, 385] on button "Send" at bounding box center [902, 354] width 33 height 61
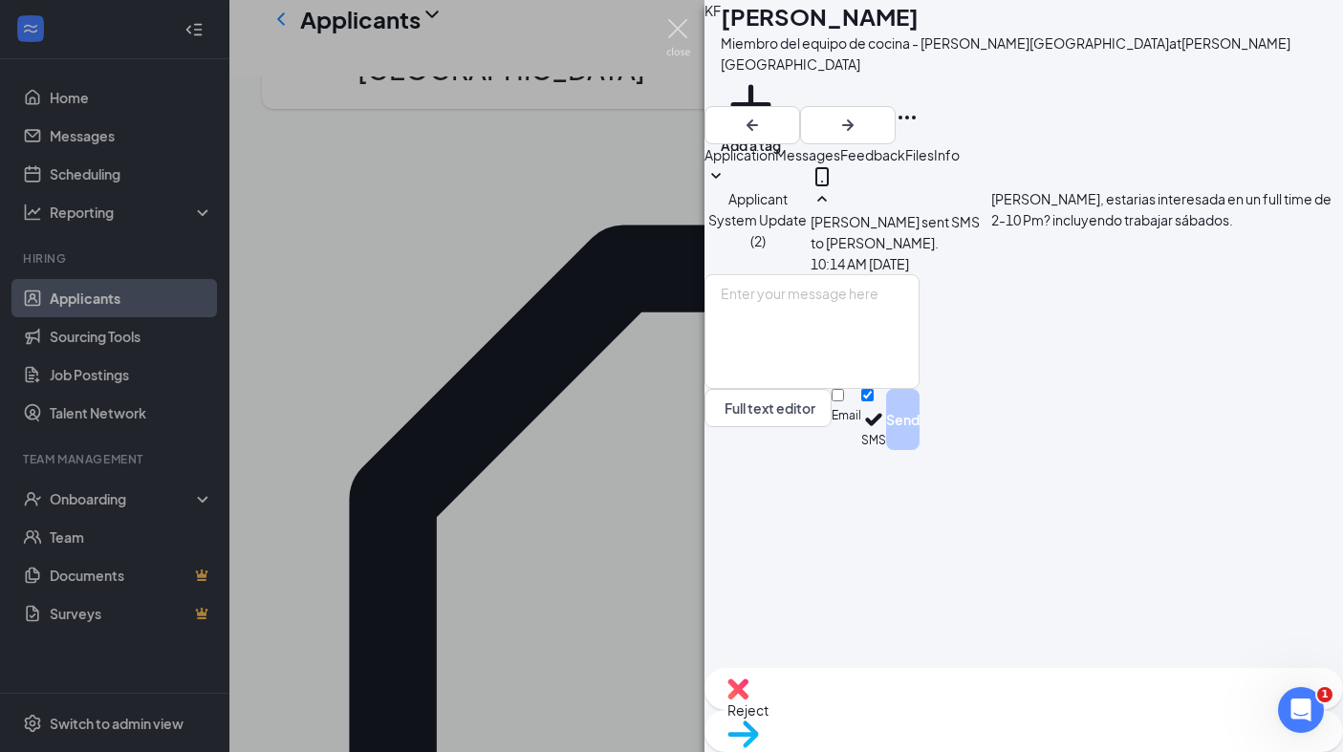
click at [689, 31] on img at bounding box center [678, 37] width 24 height 37
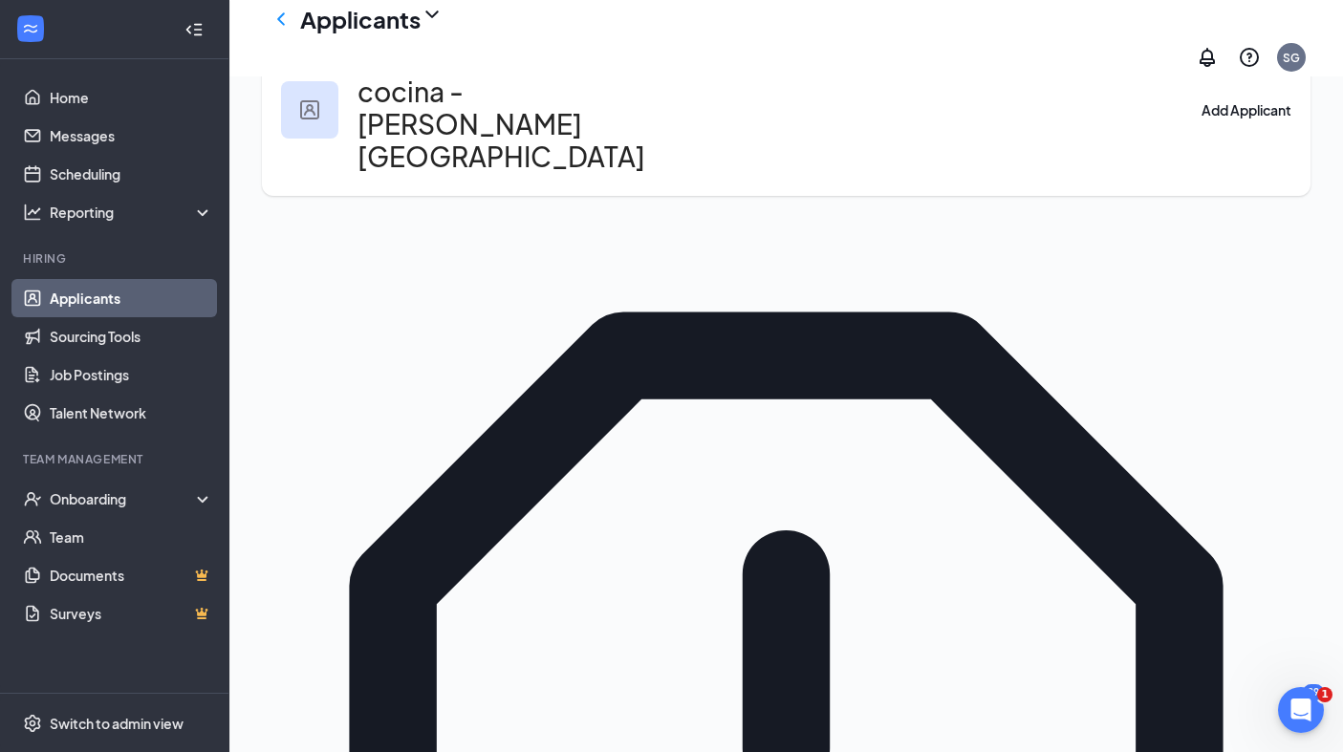
scroll to position [35, 0]
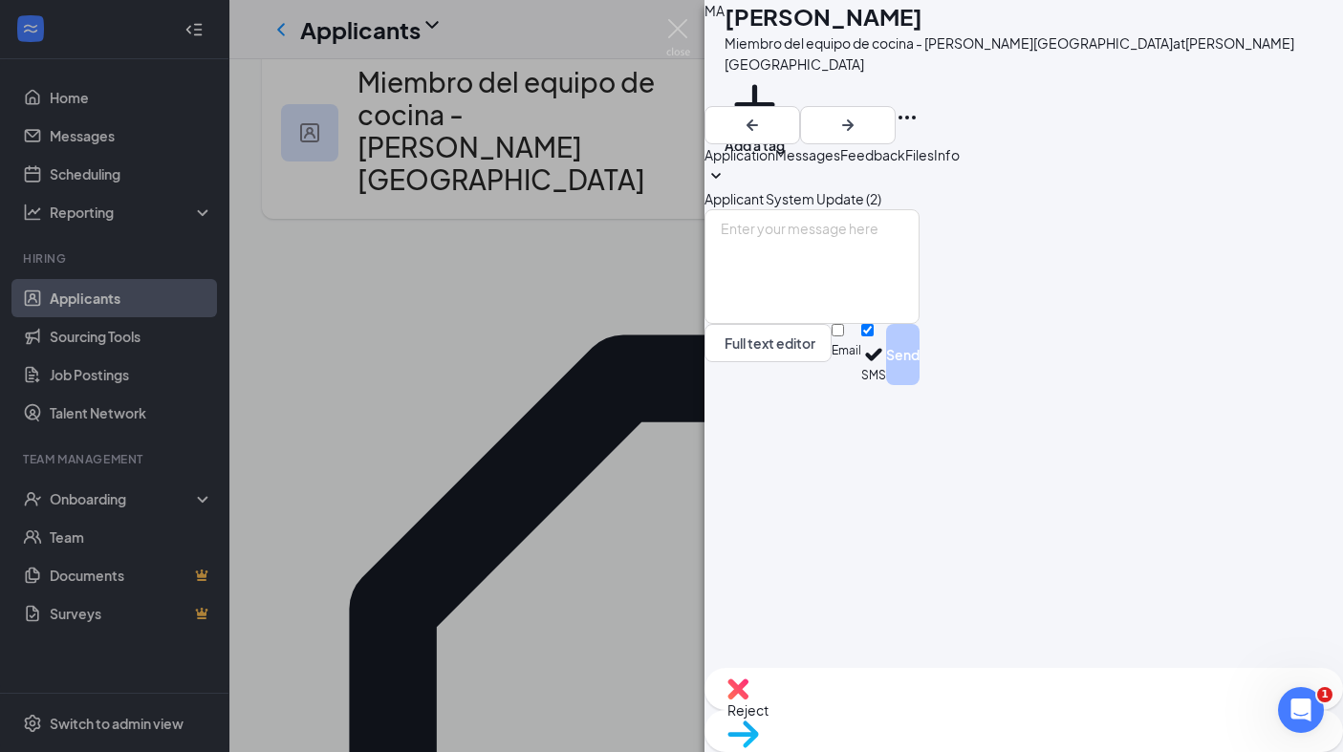
click at [775, 155] on span "Application" at bounding box center [739, 154] width 71 height 17
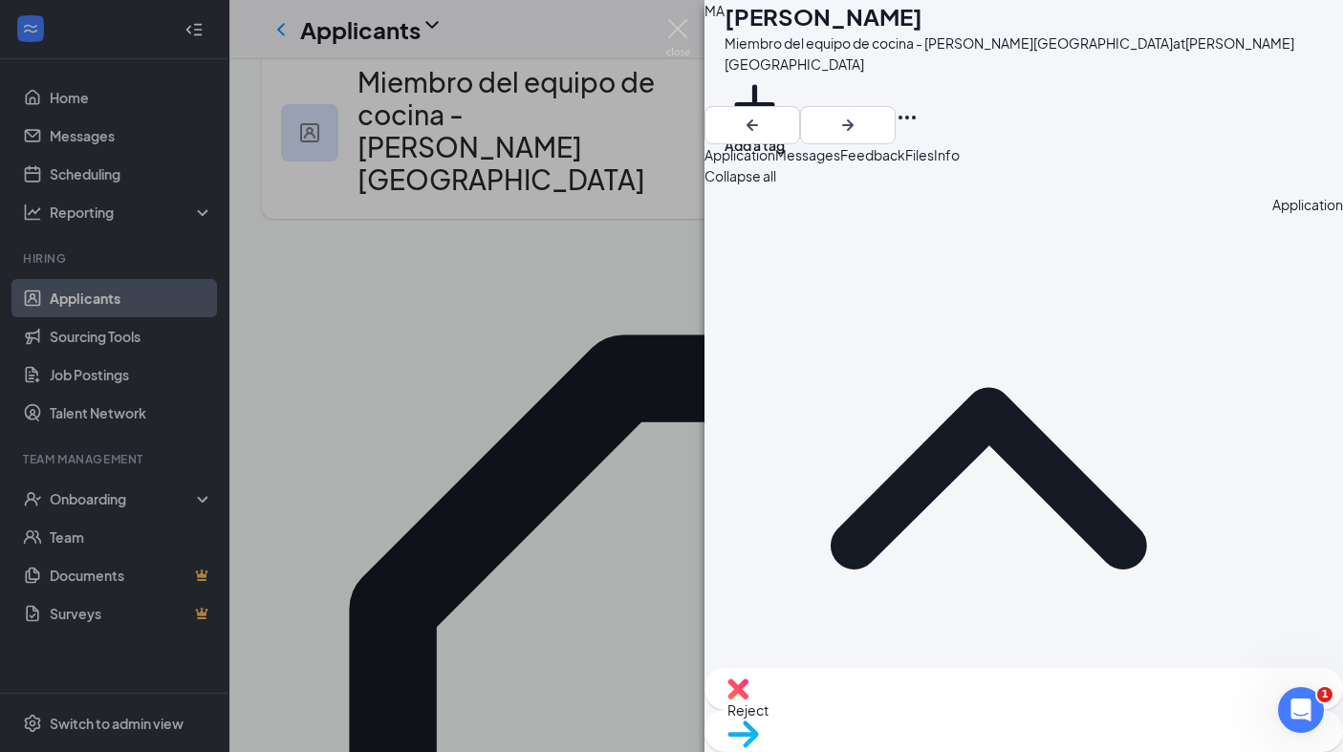
click at [840, 144] on div "Messages" at bounding box center [807, 154] width 65 height 21
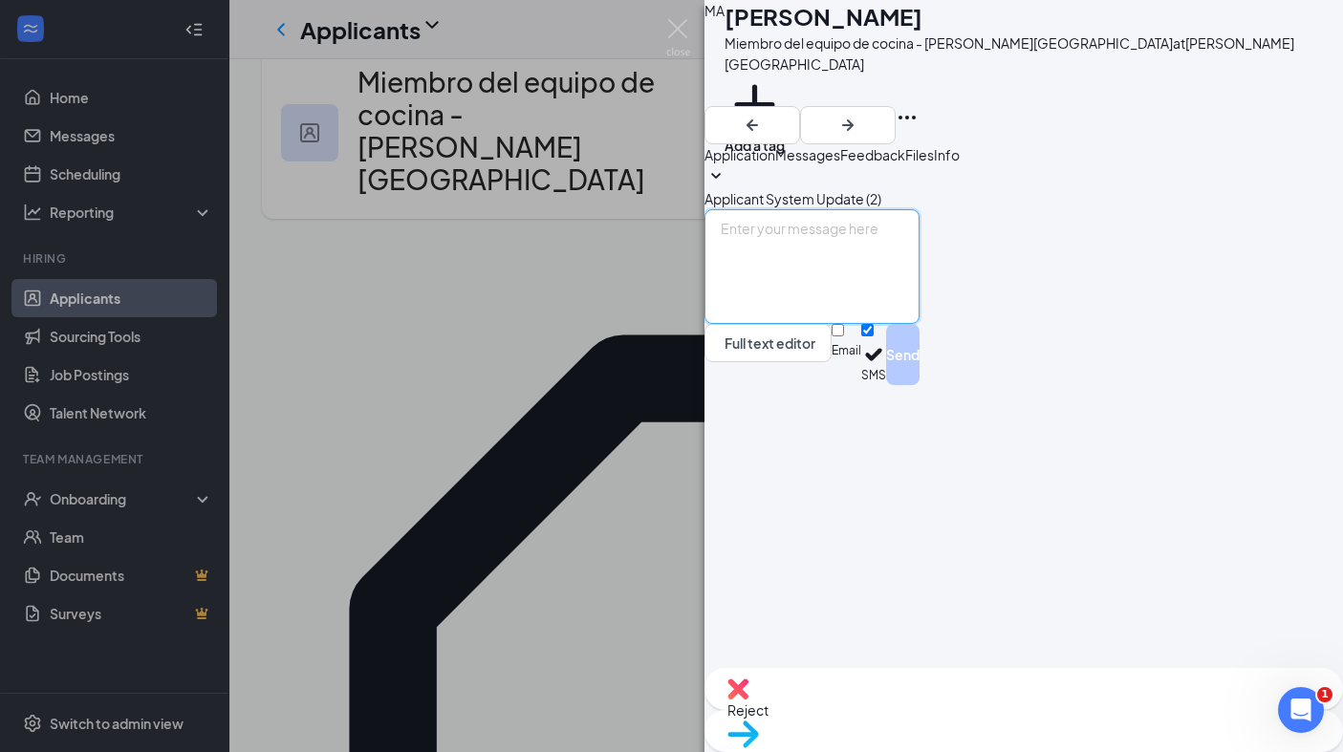
click at [886, 324] on textarea at bounding box center [811, 266] width 215 height 115
type textarea "Hola Maria, Estarias interesada en un trabajo de 2-10 PM?"
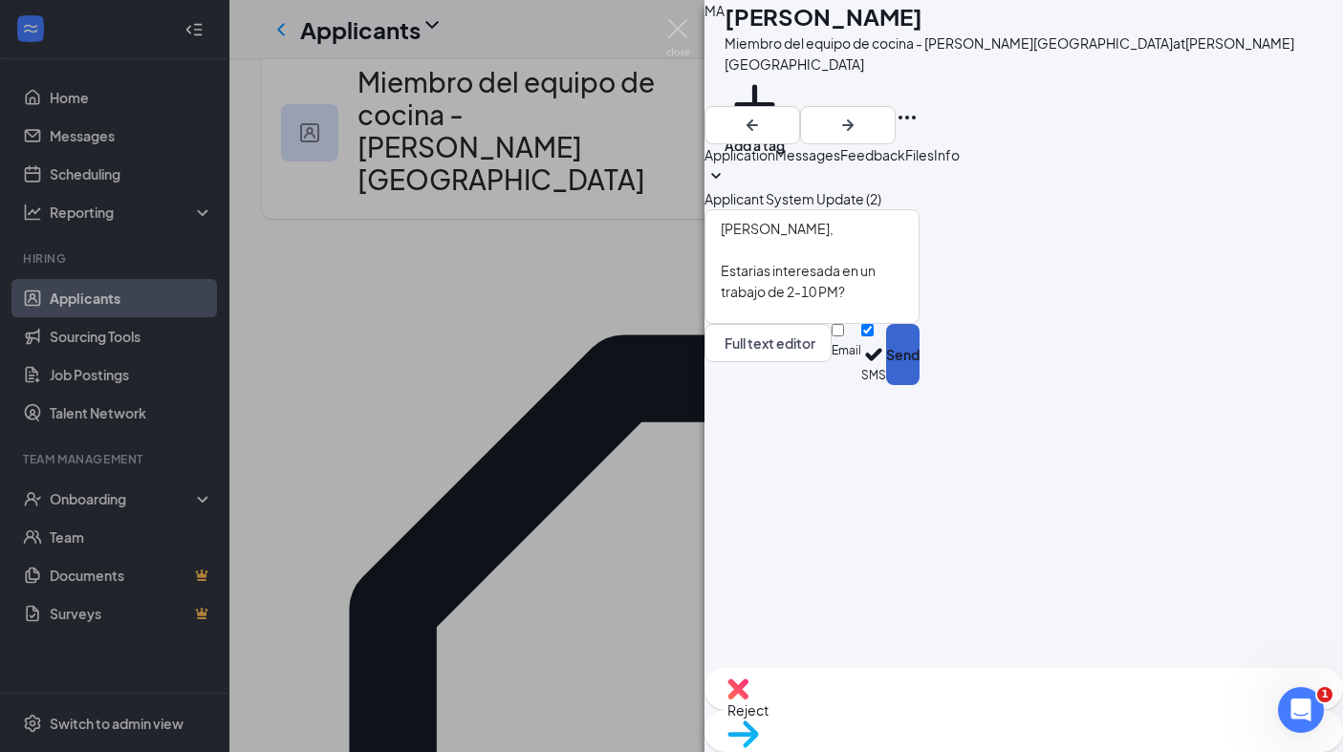
click at [919, 385] on button "Send" at bounding box center [902, 354] width 33 height 61
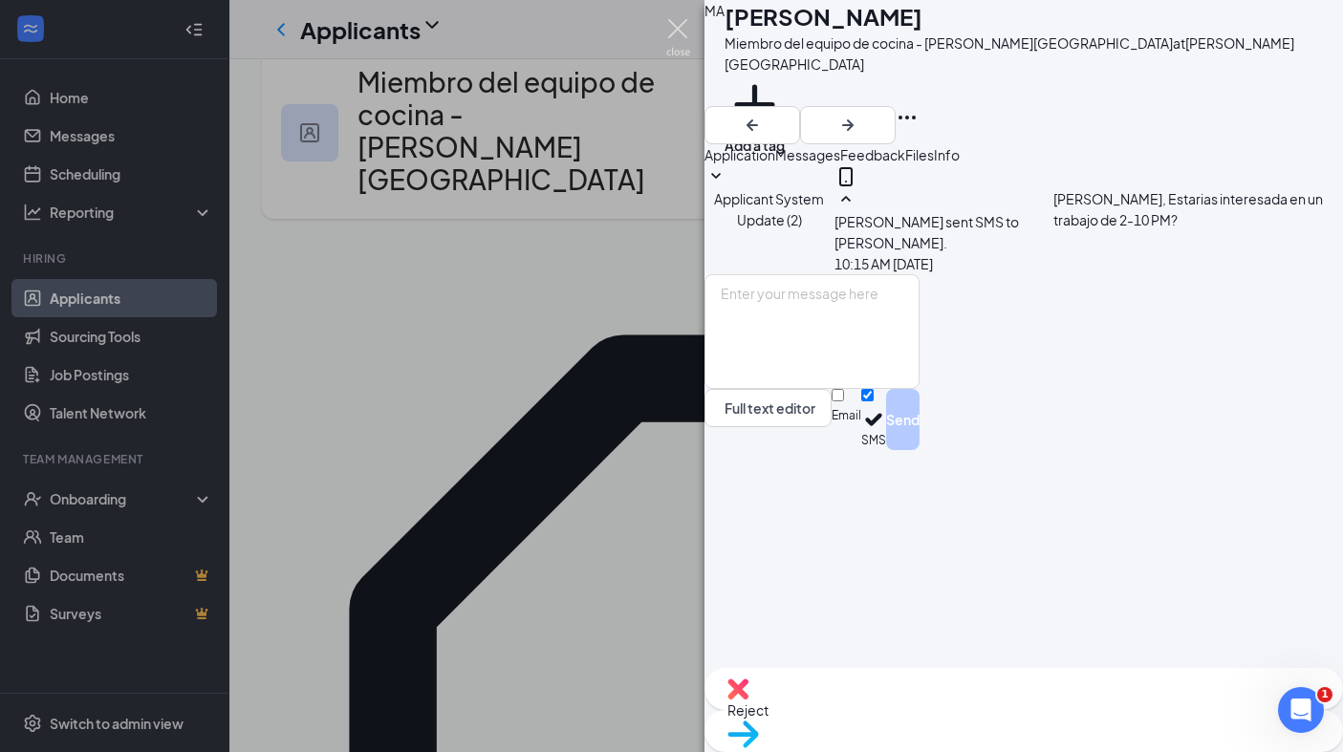
click at [674, 41] on img at bounding box center [678, 37] width 24 height 37
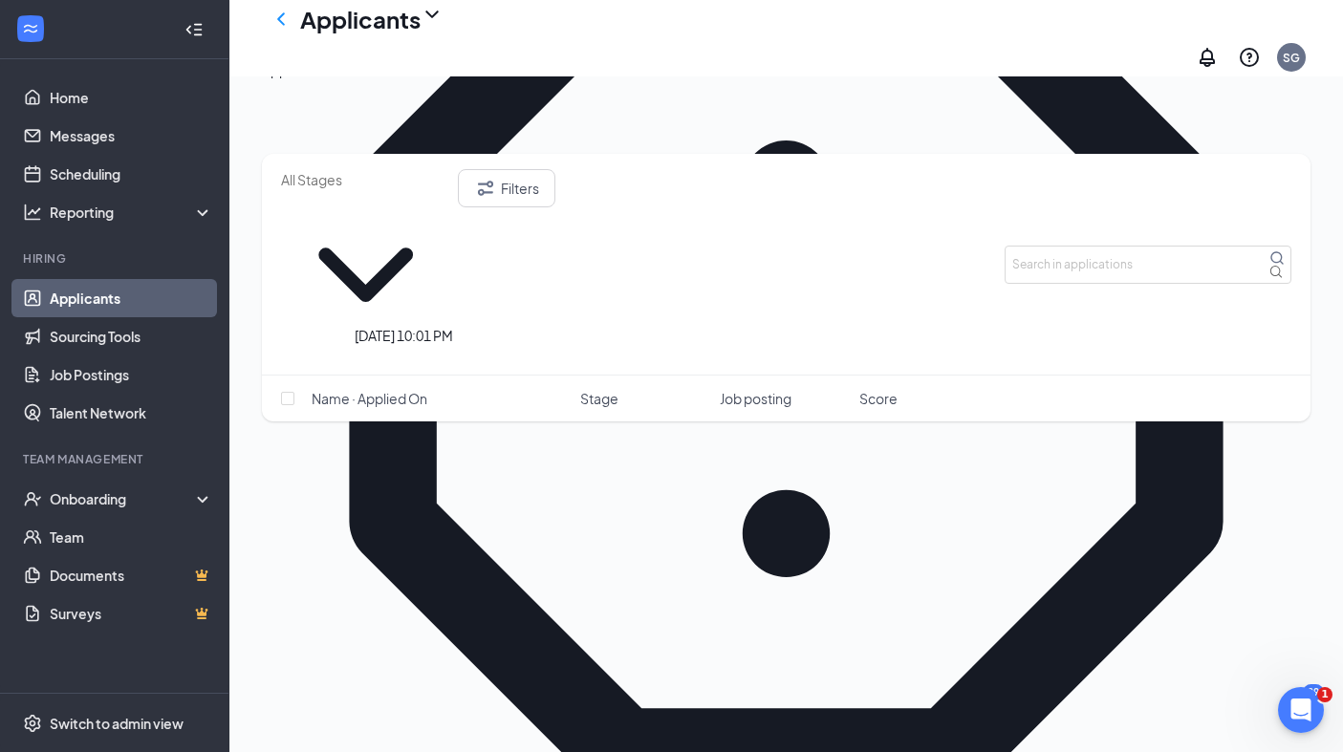
scroll to position [465, 0]
checkbox input "true"
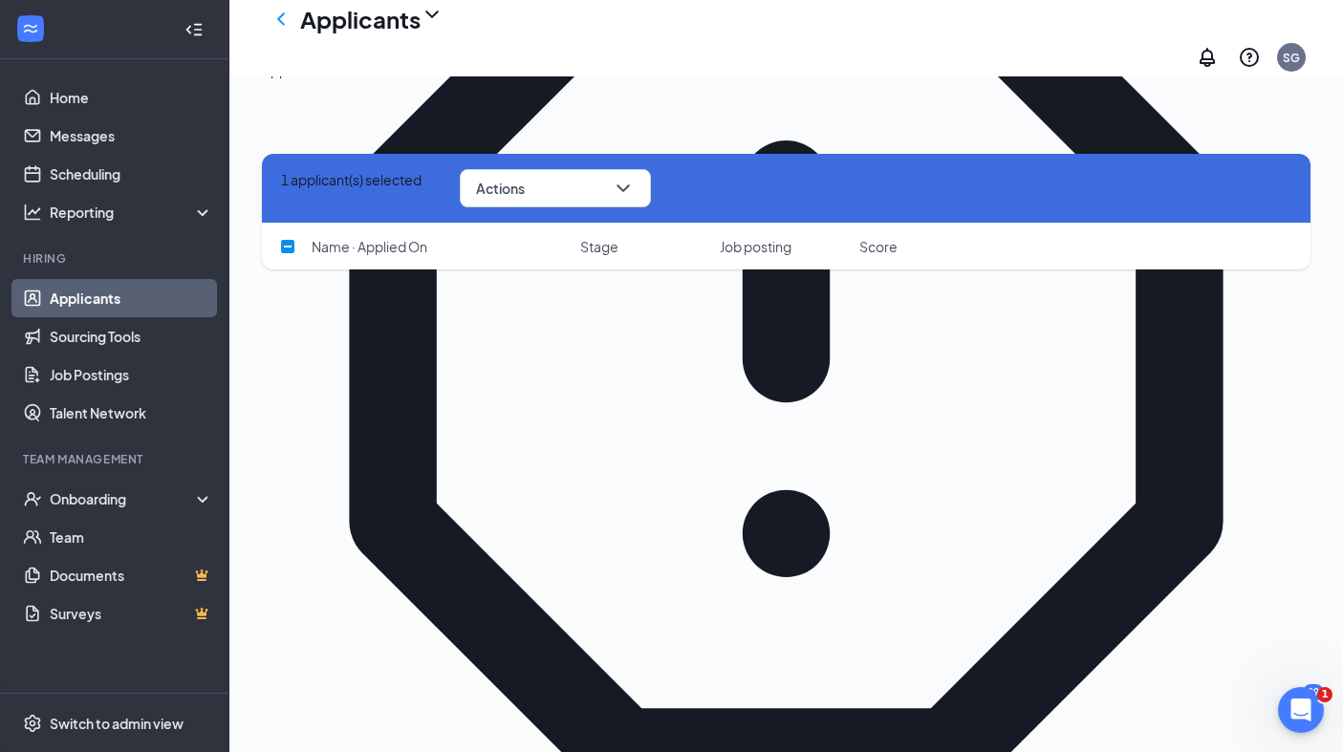
checkbox input "true"
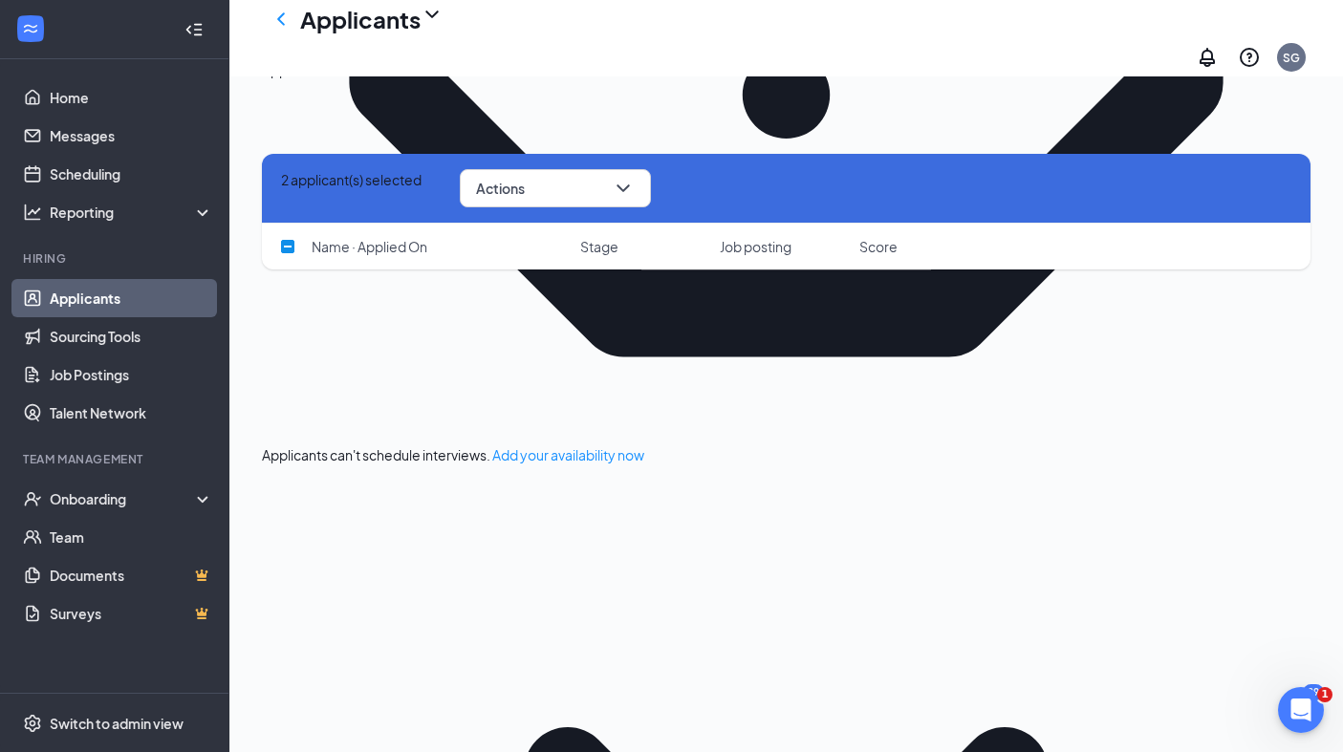
scroll to position [921, 0]
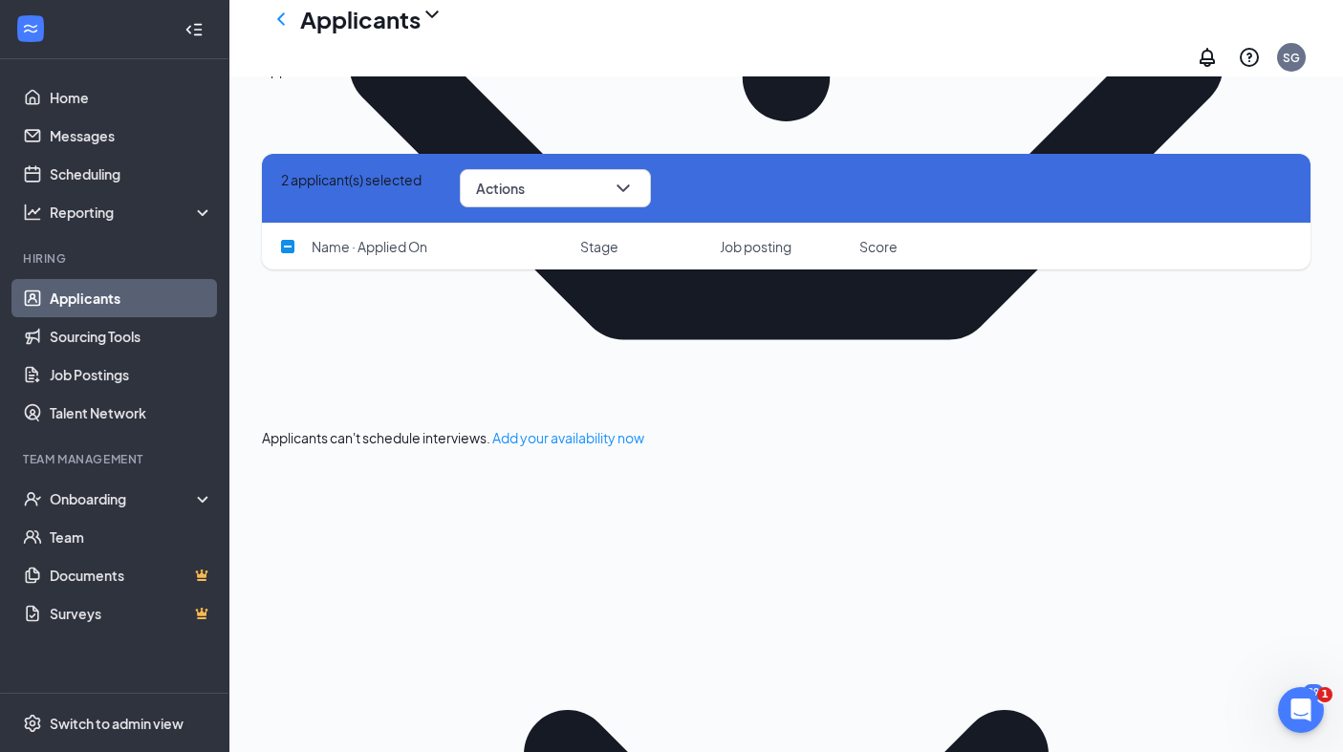
checkbox input "true"
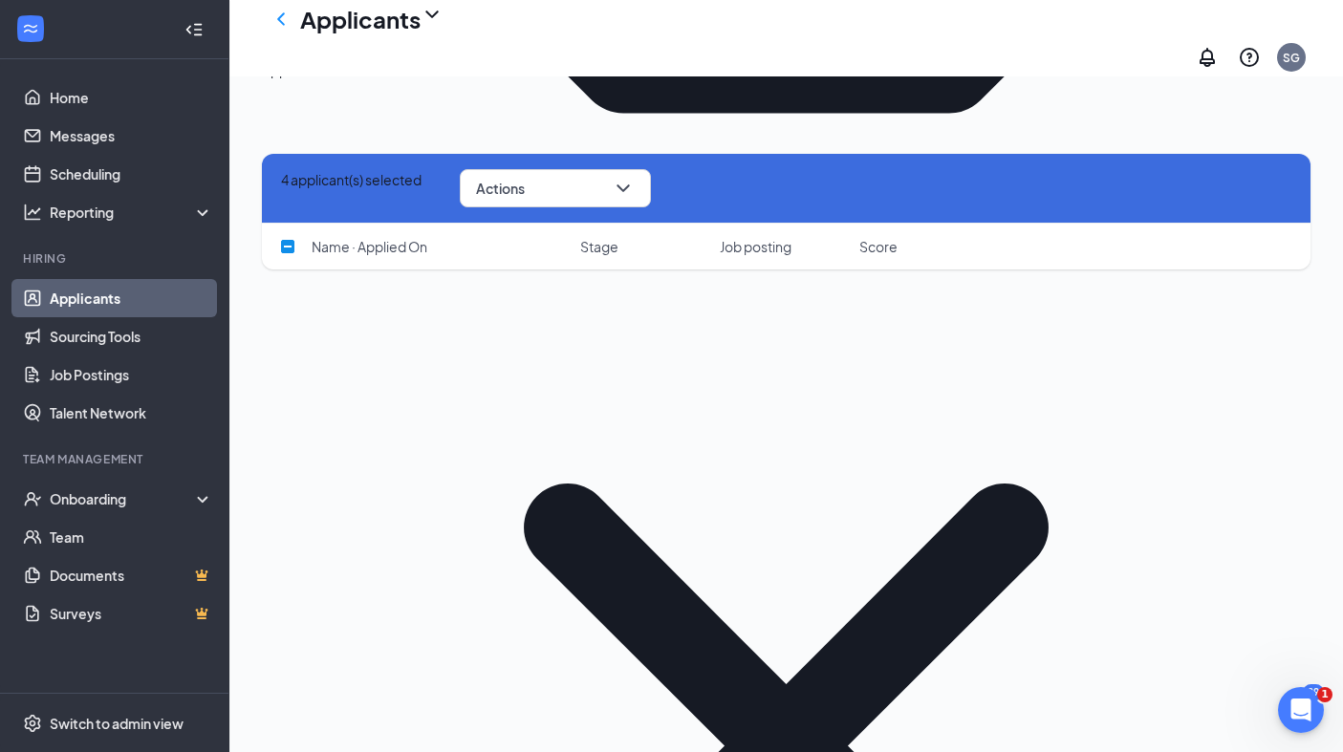
scroll to position [1175, 0]
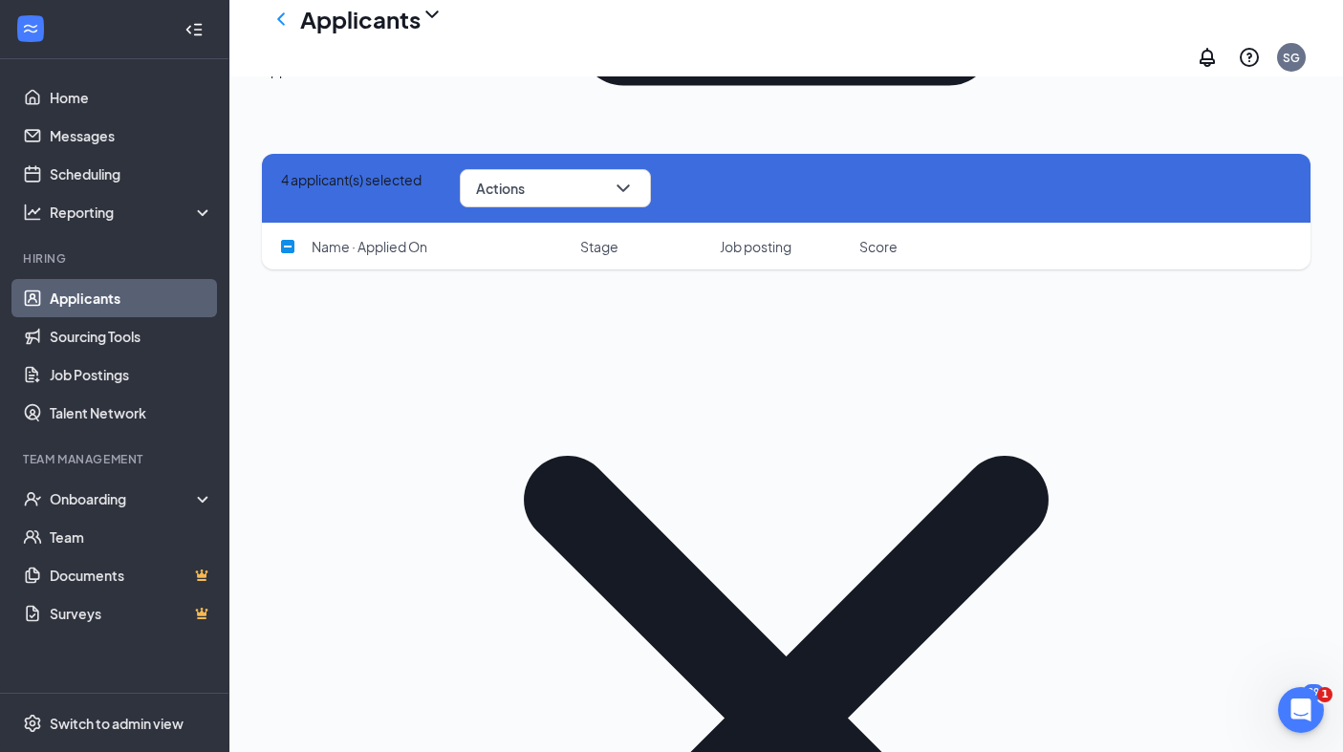
checkbox input "true"
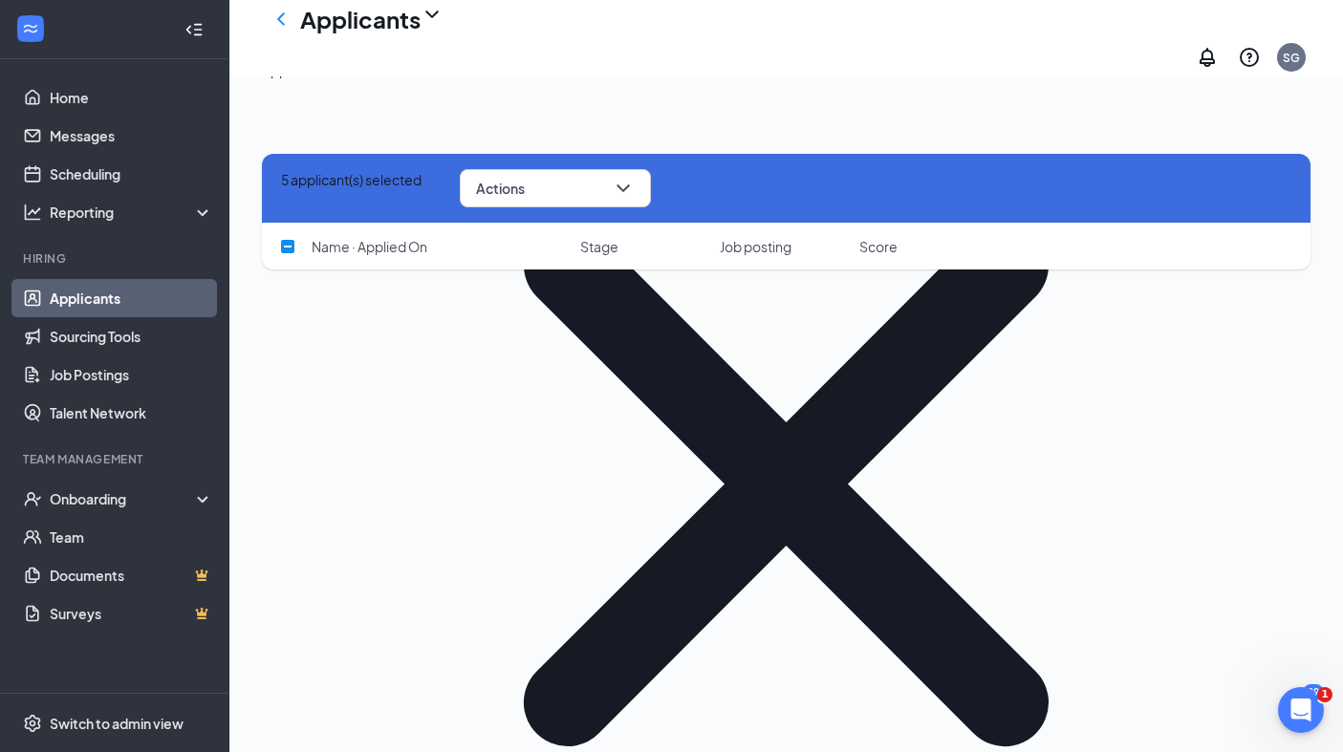
scroll to position [1428, 0]
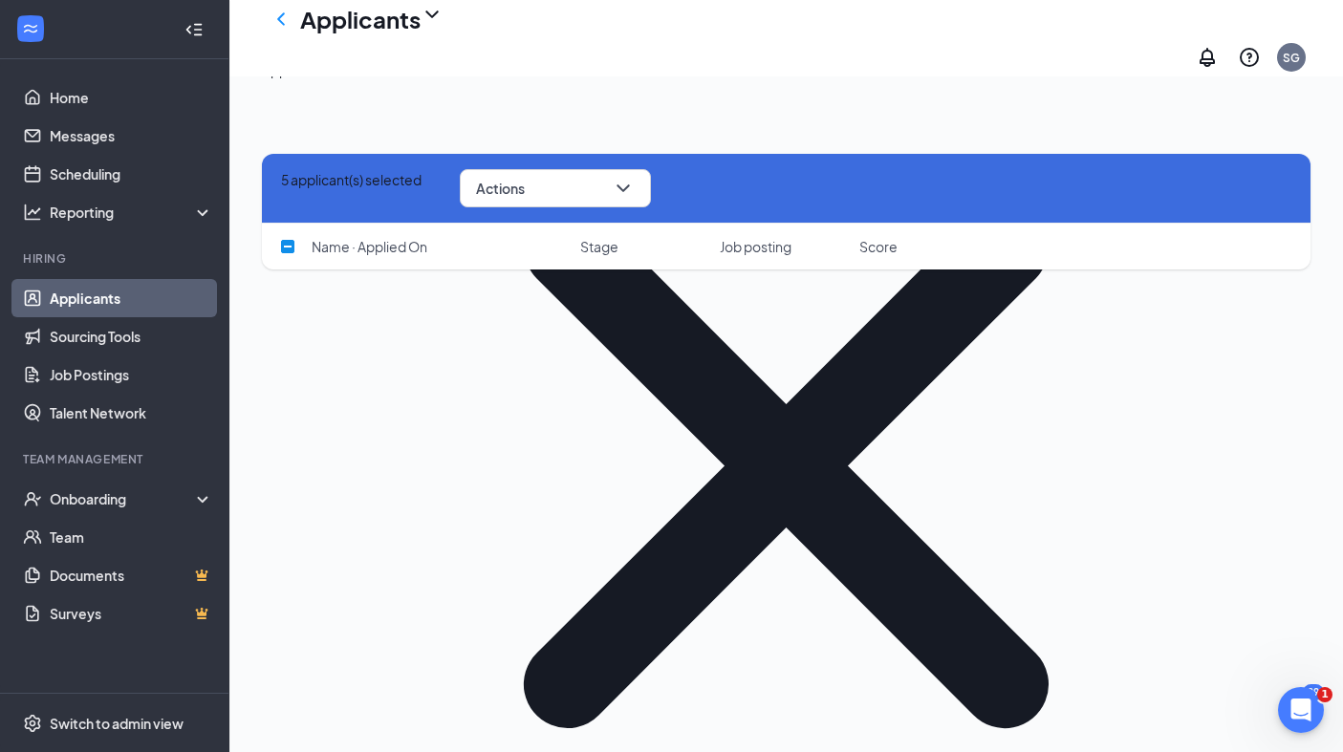
checkbox input "true"
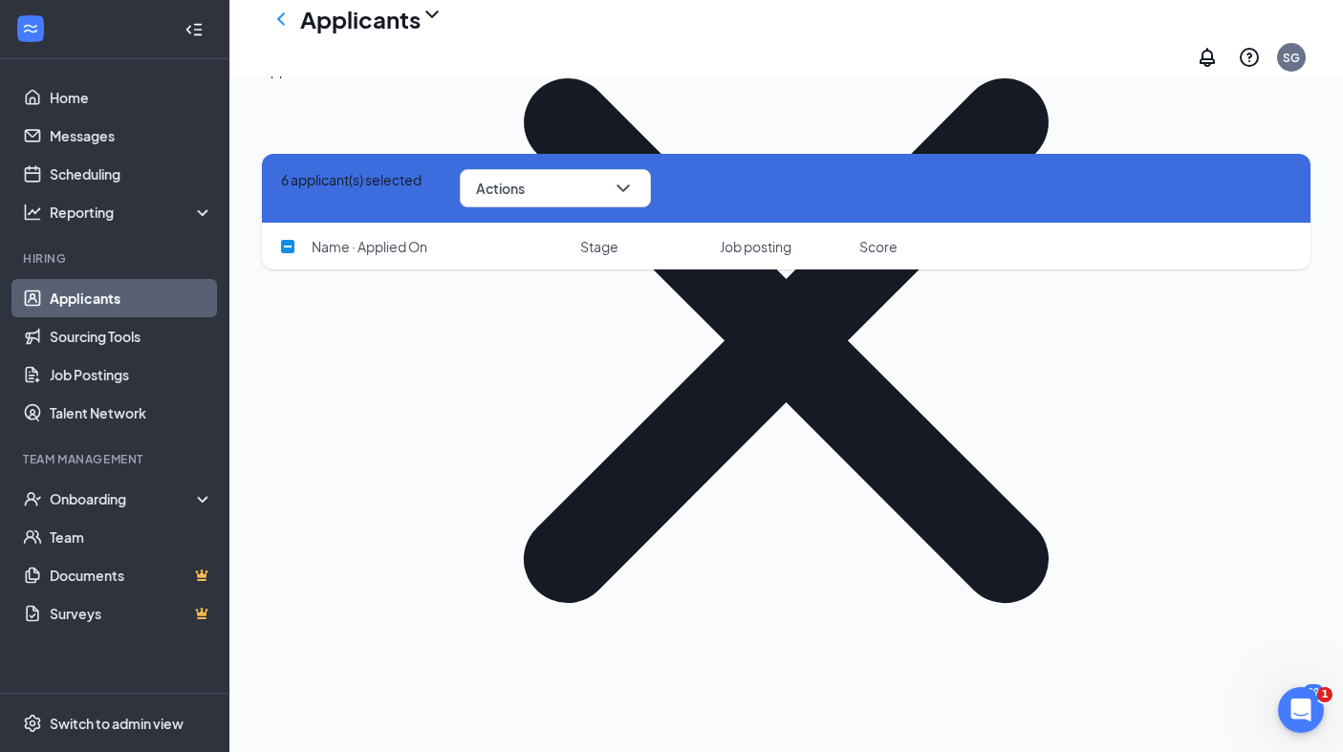
scroll to position [1617, 0]
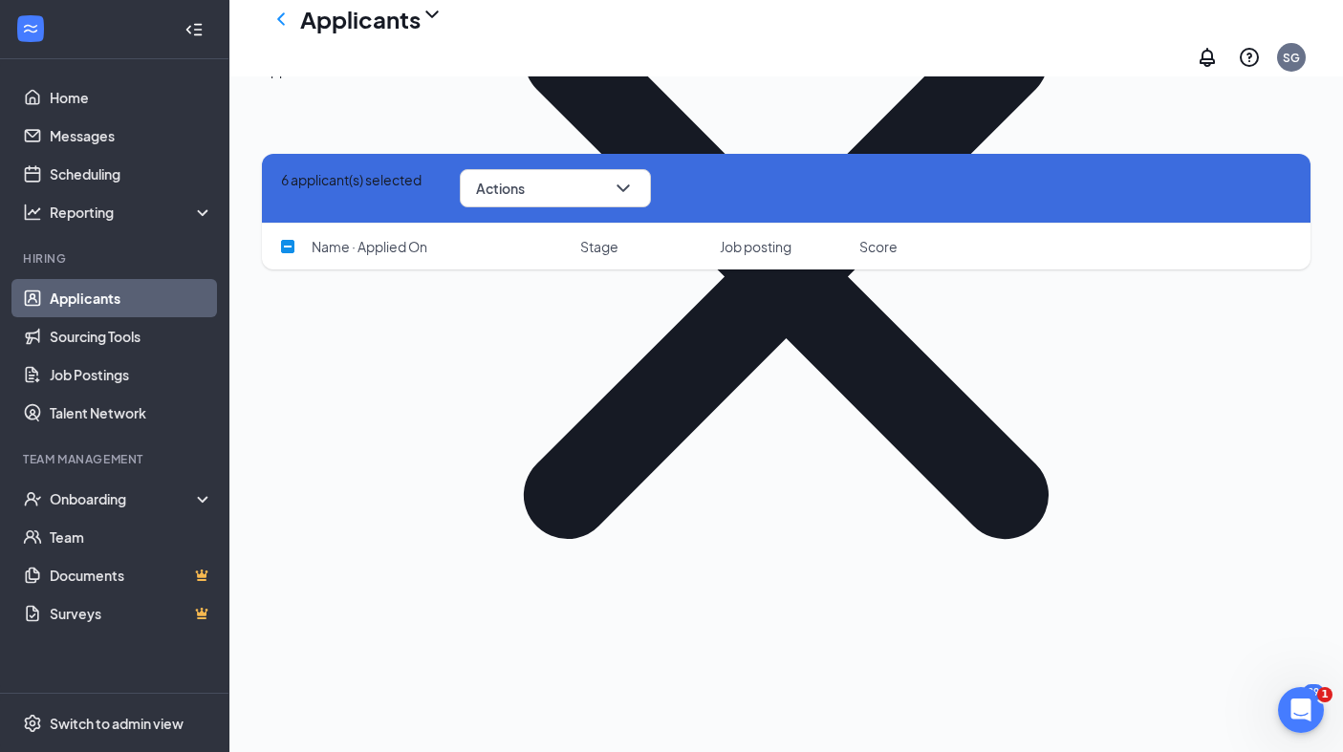
checkbox input "true"
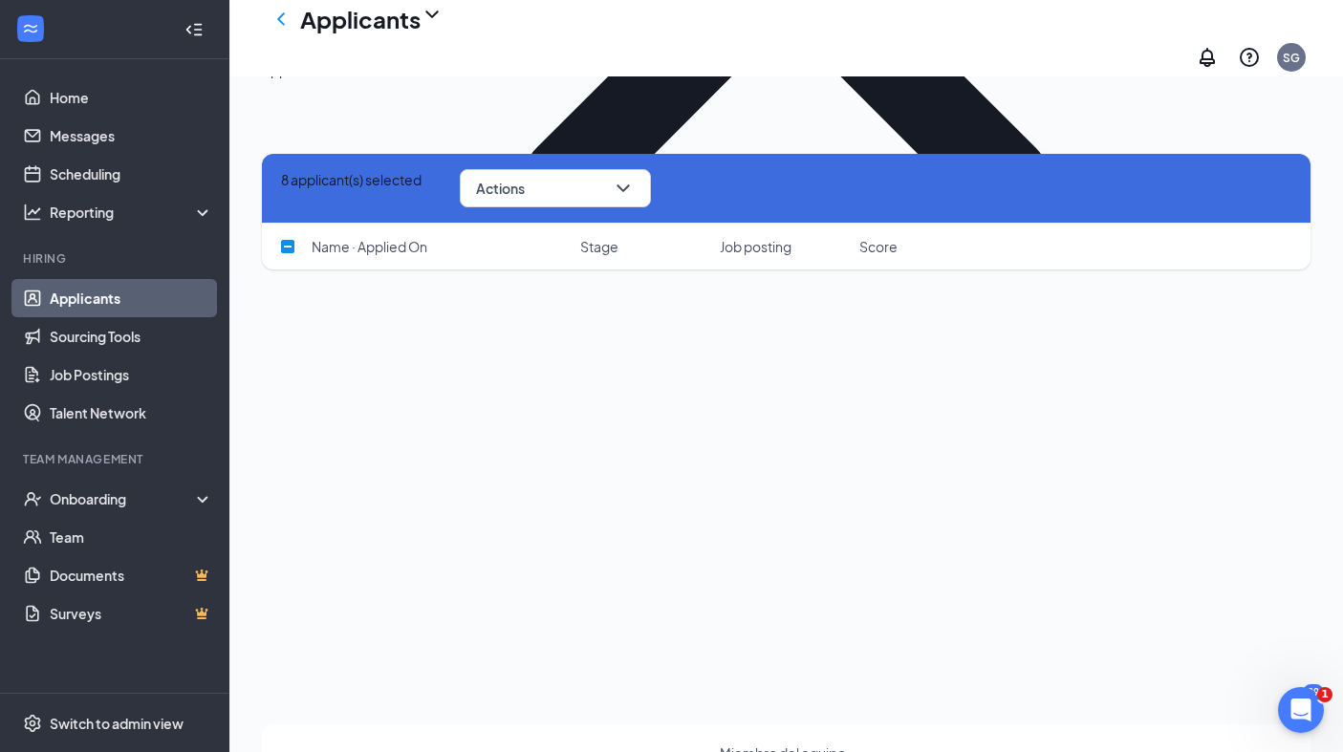
scroll to position [1945, 0]
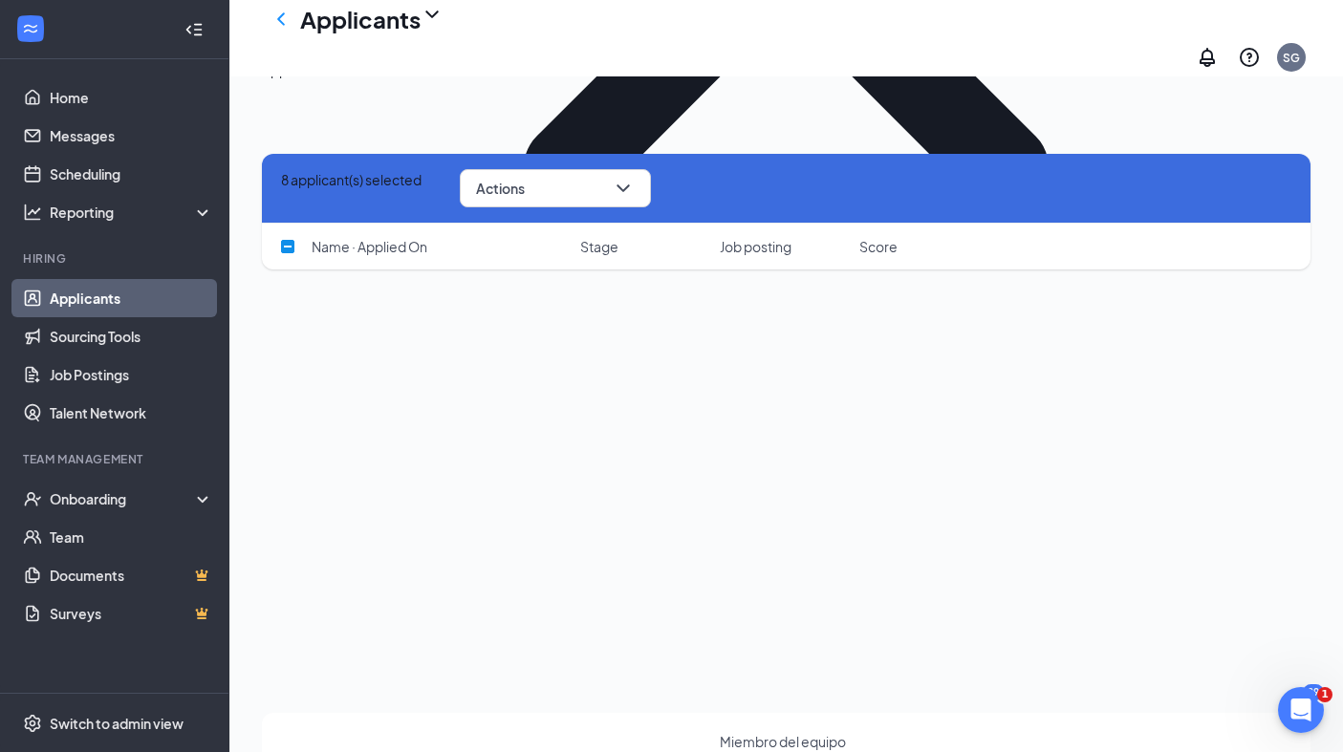
checkbox input "true"
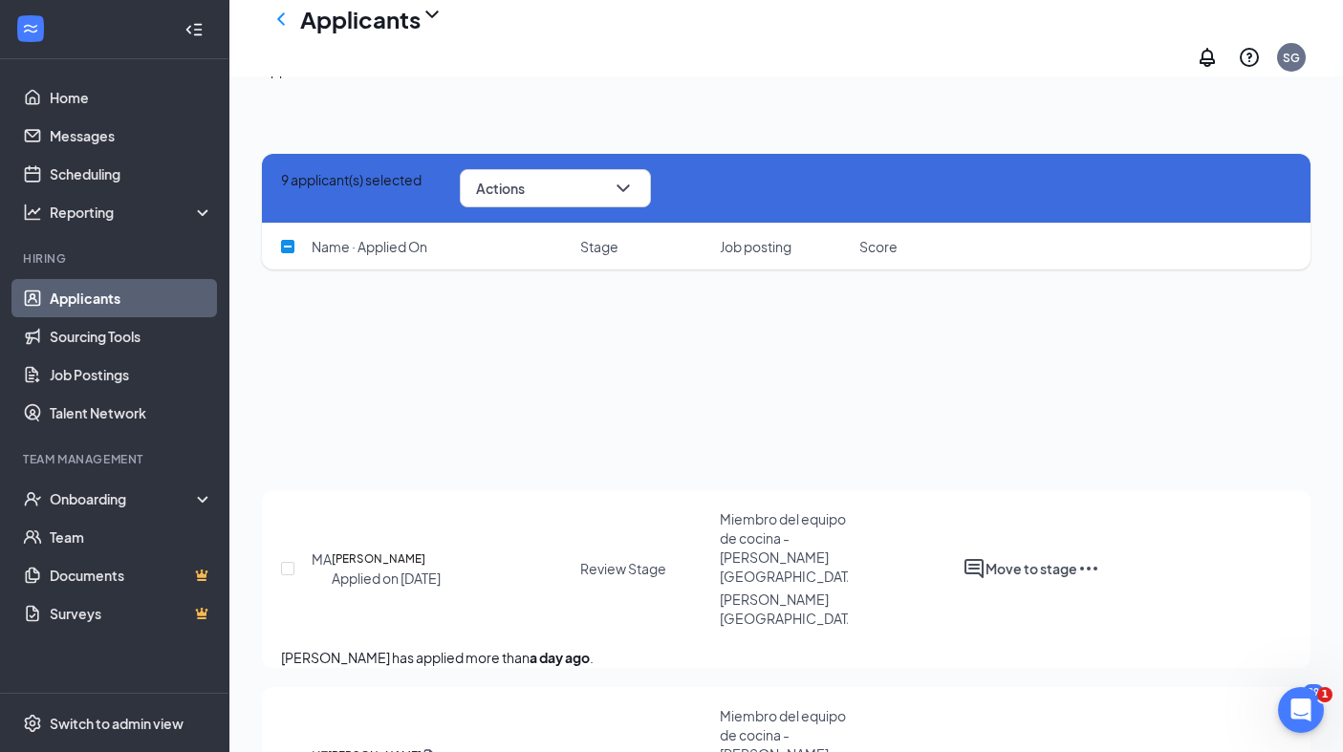
scroll to position [2190, 0]
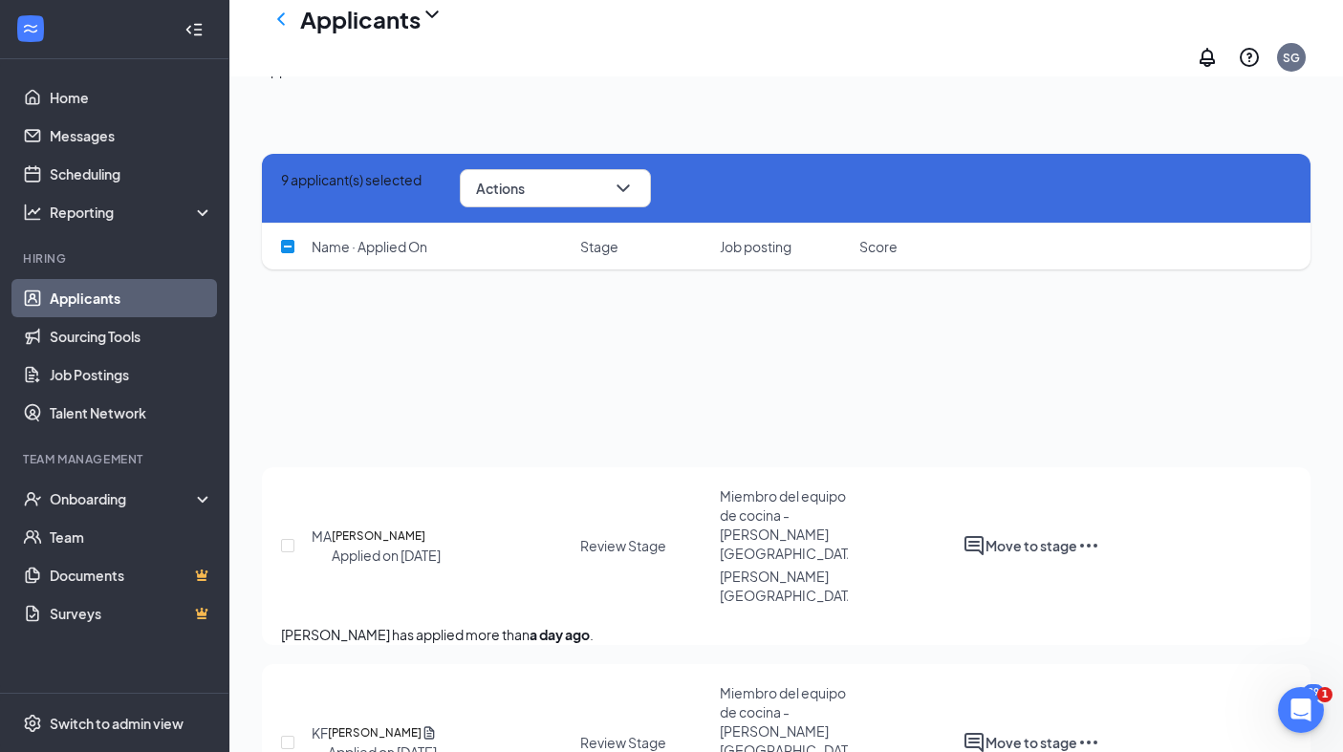
checkbox input "true"
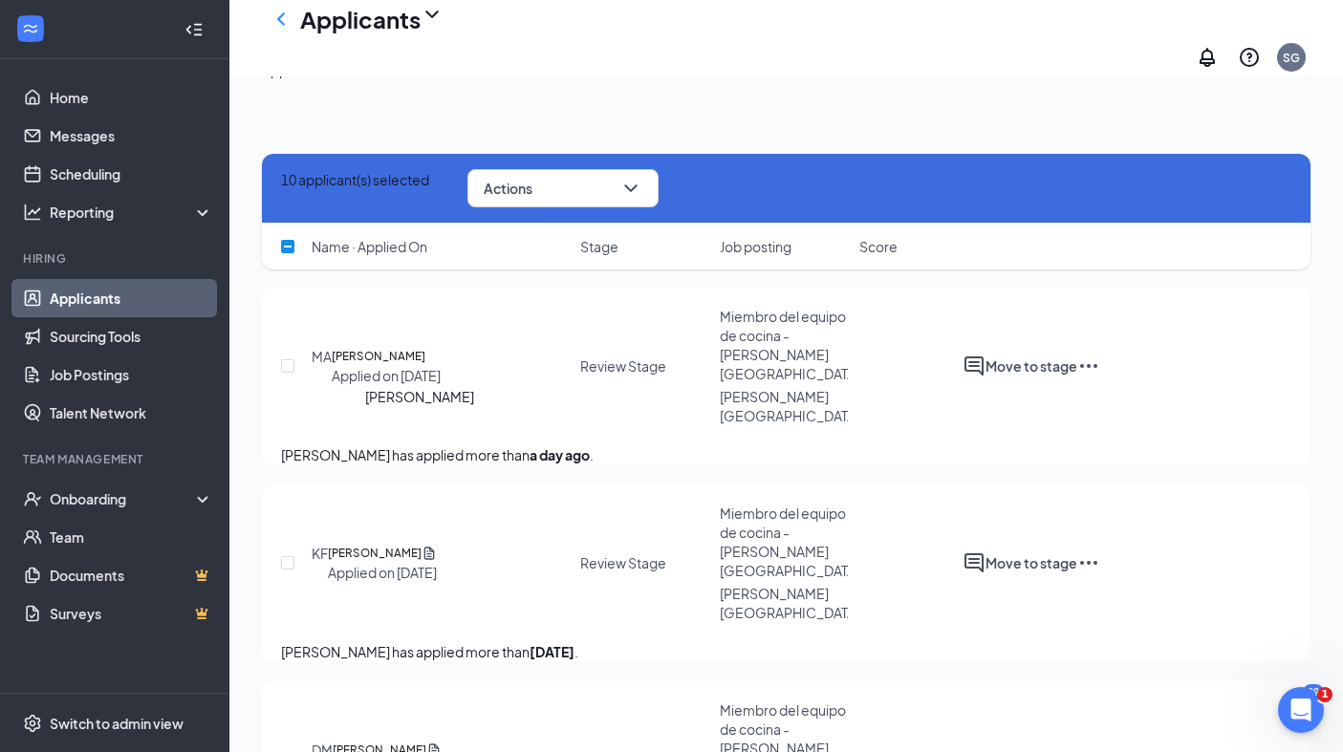
scroll to position [2392, 0]
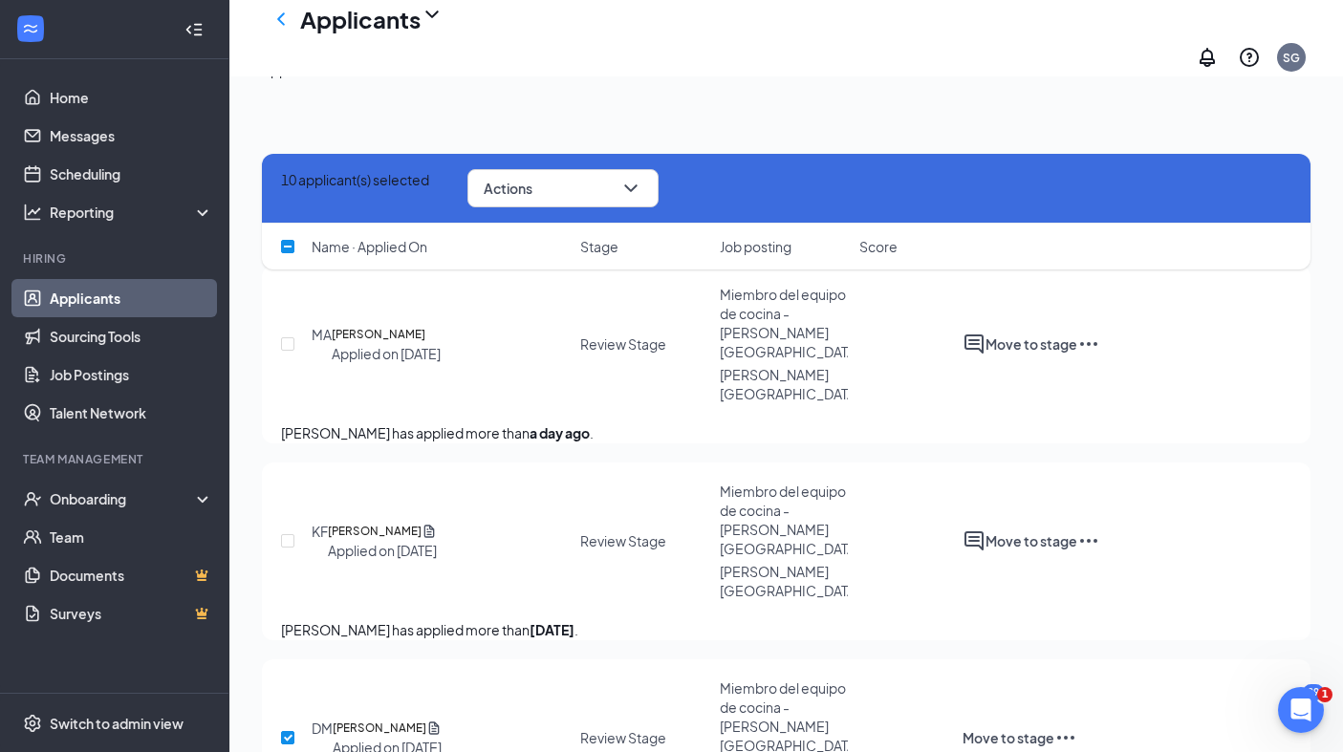
checkbox input "true"
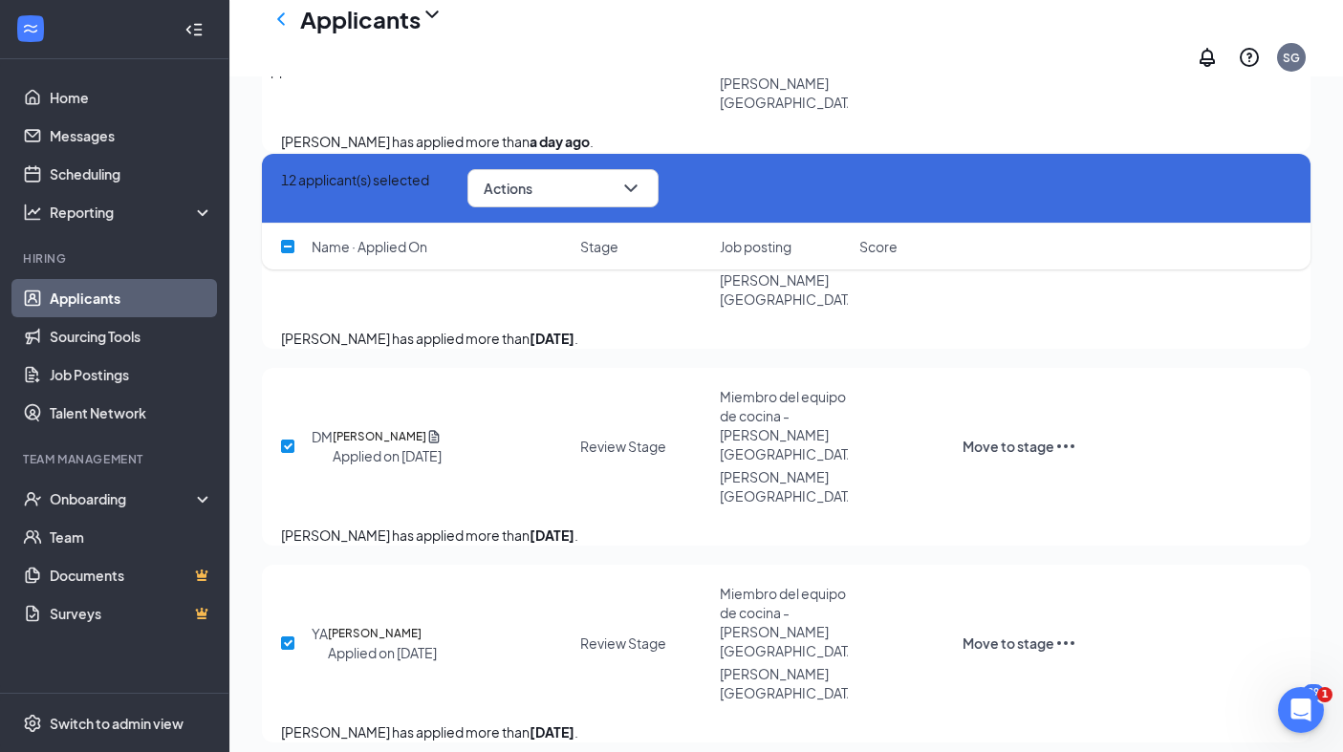
scroll to position [2698, 0]
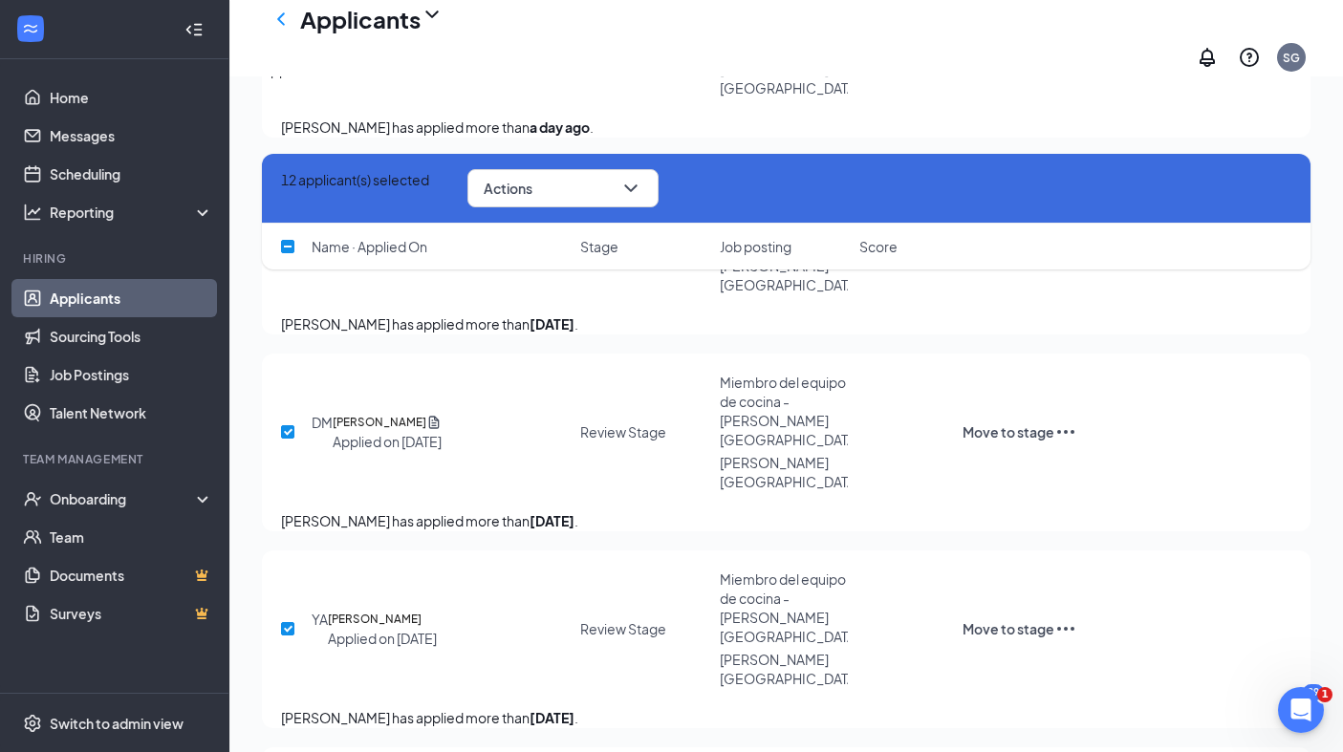
checkbox input "true"
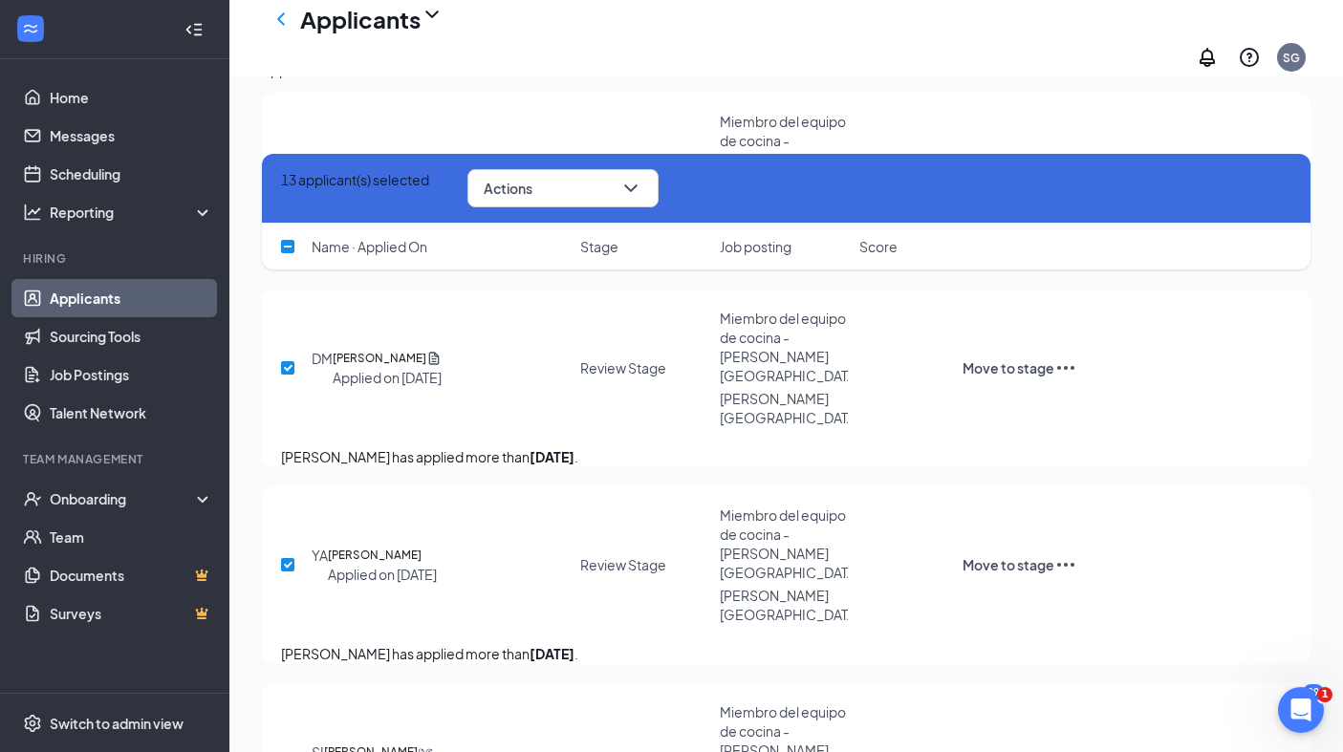
scroll to position [2760, 0]
click at [602, 184] on button "Actions" at bounding box center [562, 188] width 191 height 38
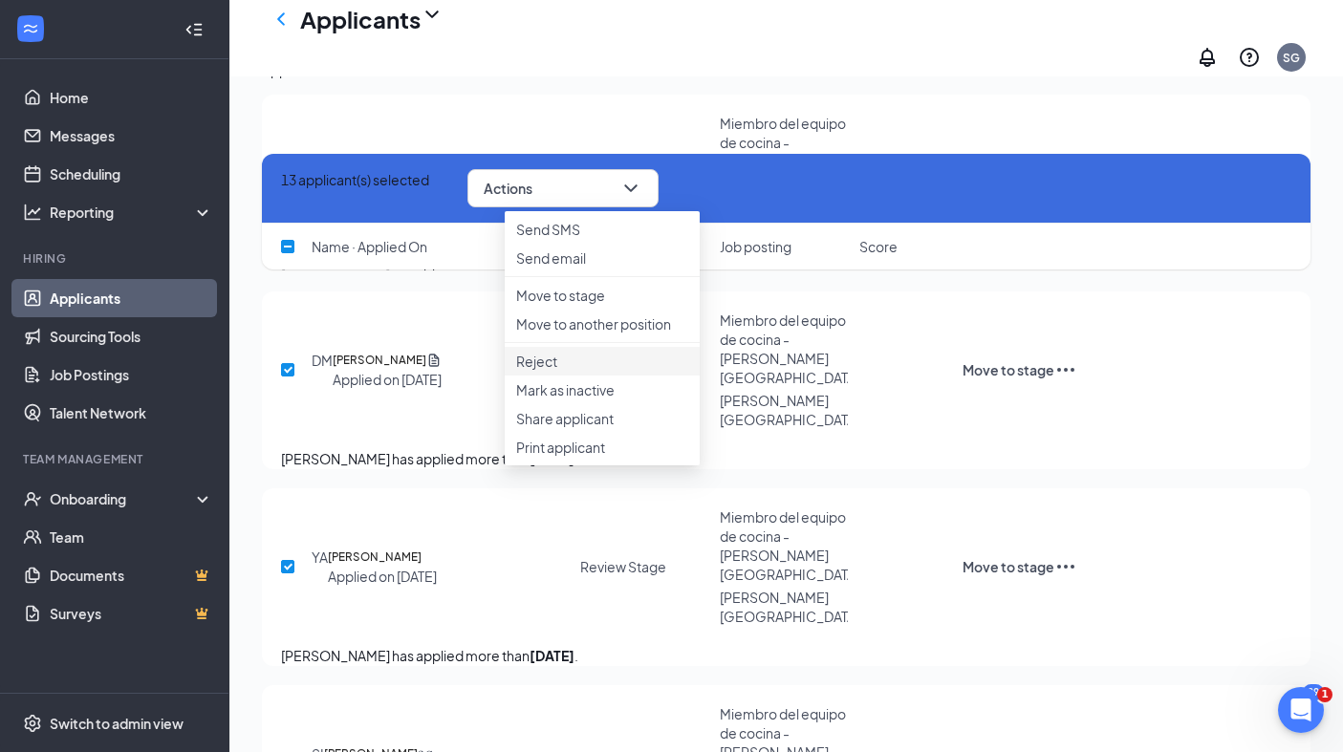
click at [573, 371] on p "Reject" at bounding box center [602, 361] width 172 height 19
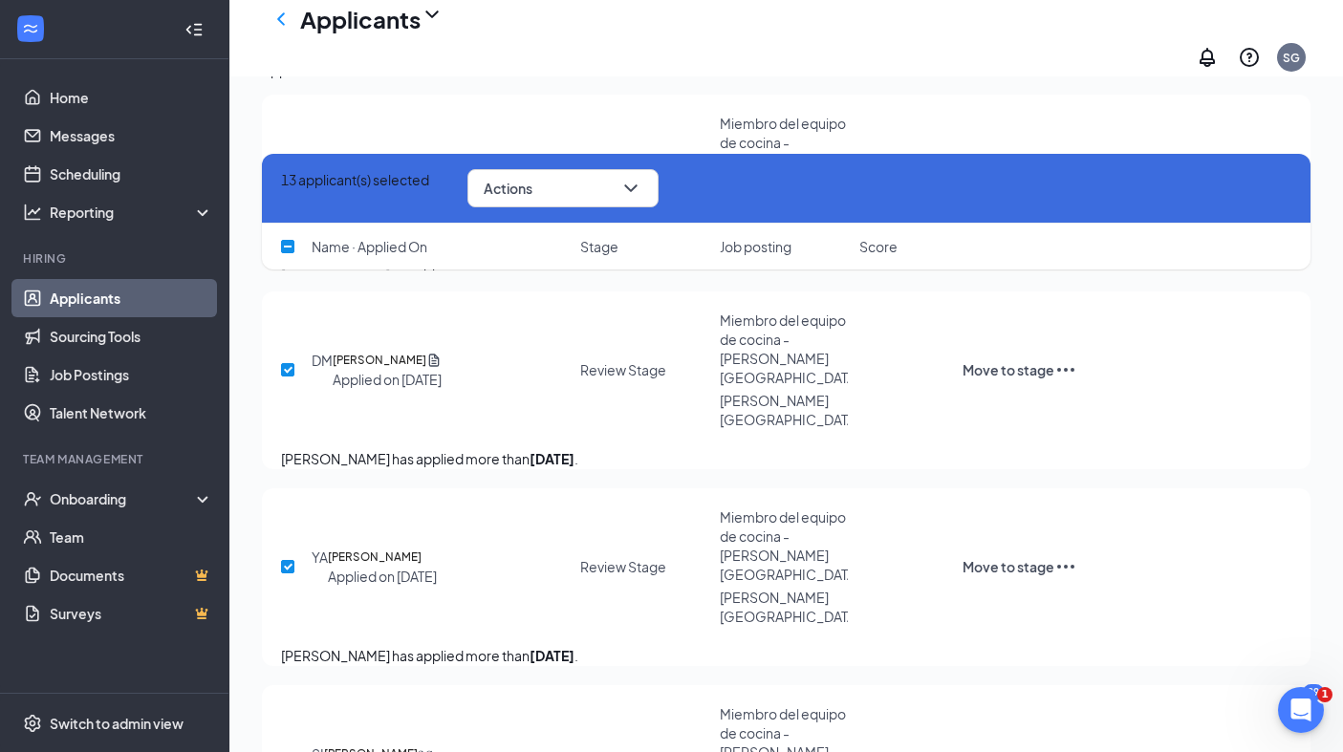
checkbox input "false"
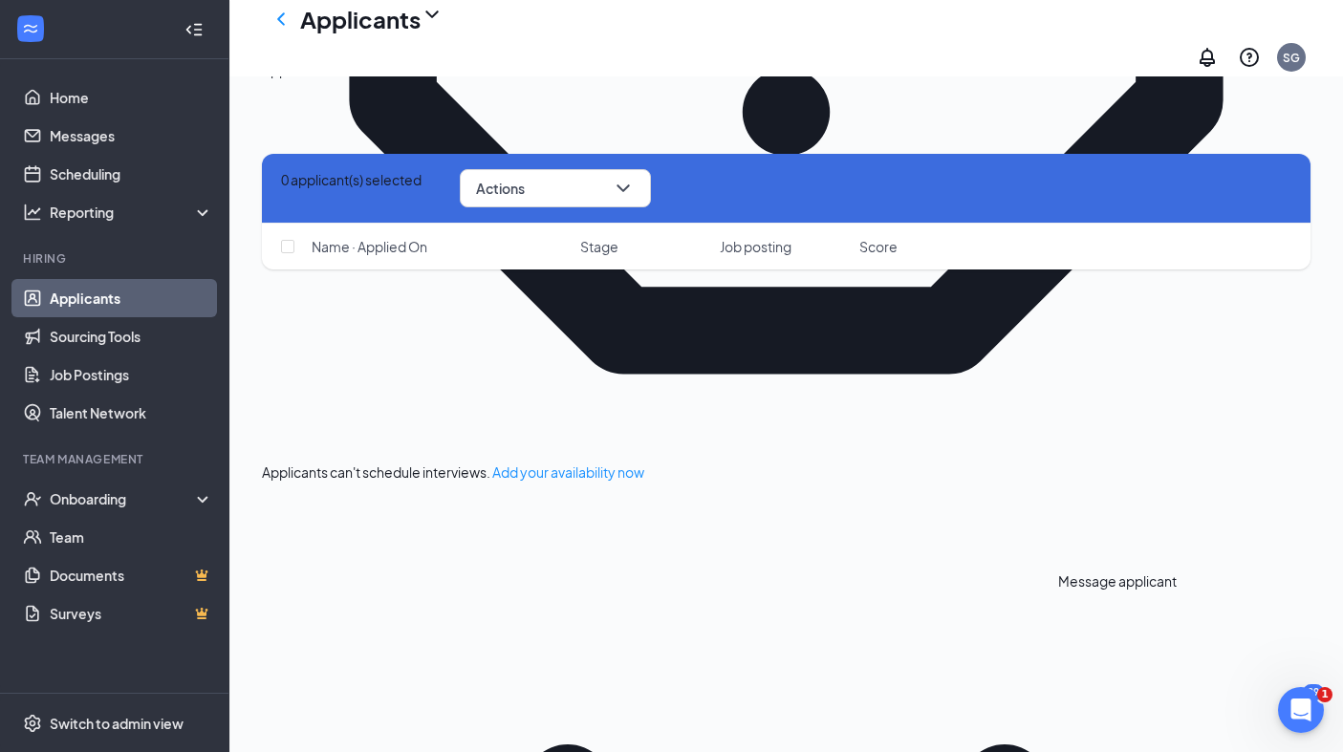
click at [1122, 599] on div "Message applicant" at bounding box center [1117, 585] width 119 height 29
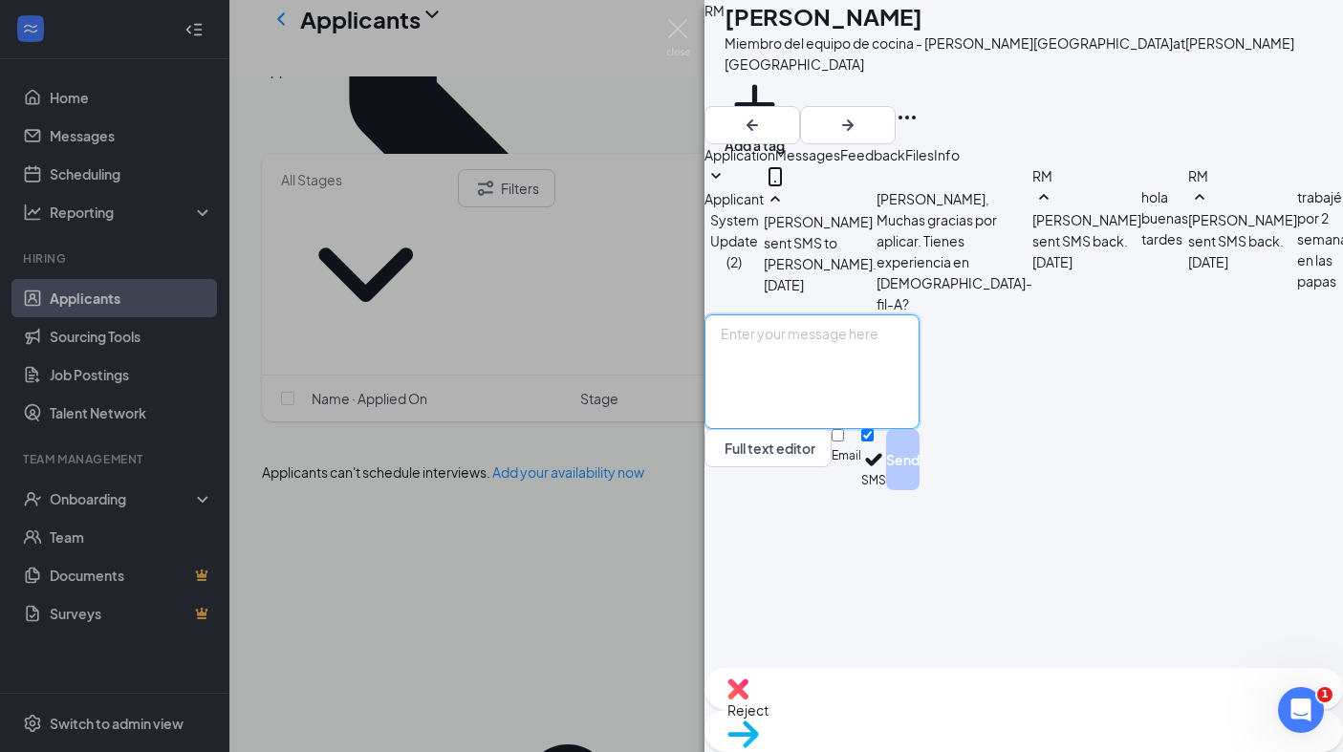
scroll to position [711, 0]
click at [856, 429] on textarea at bounding box center [811, 371] width 215 height 115
type textarea "b"
type textarea "Buenos dias, pudieras venir a una entrevista?"
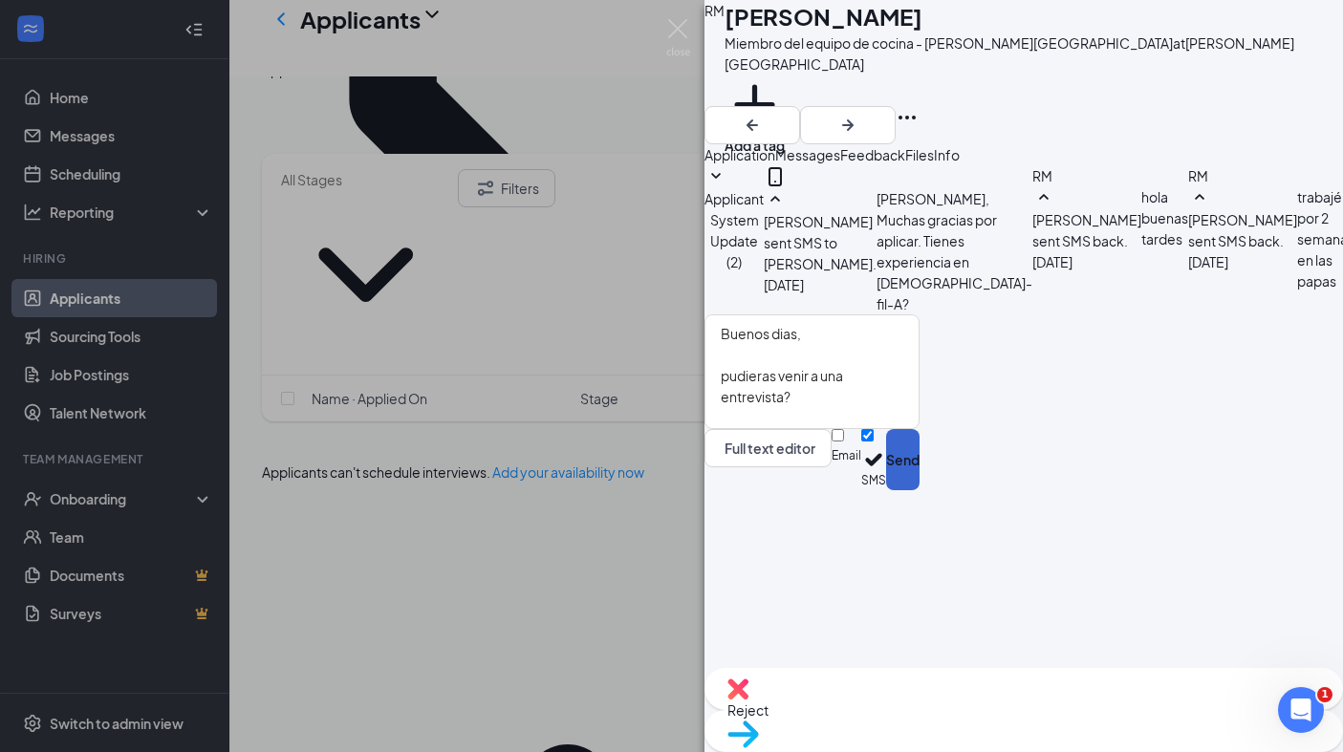
click at [919, 490] on button "Send" at bounding box center [902, 459] width 33 height 61
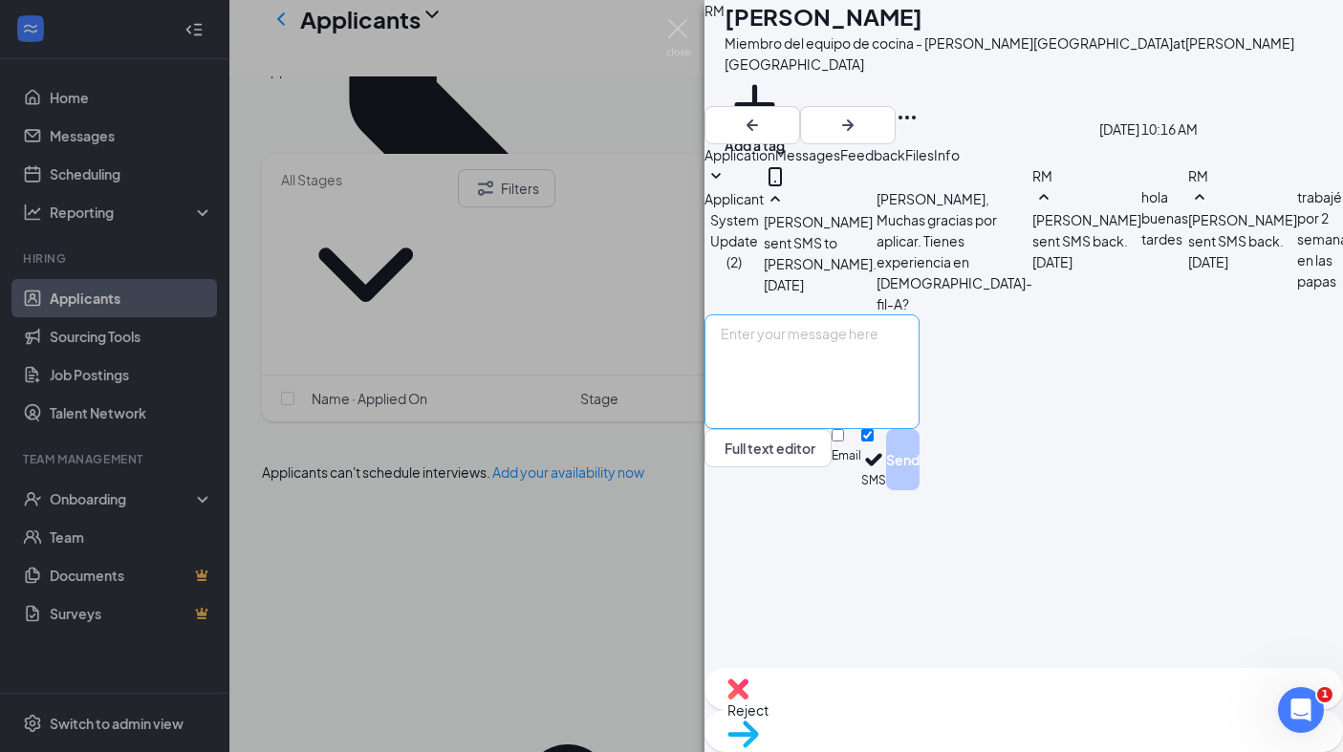
scroll to position [875, 0]
click at [907, 429] on textarea at bounding box center [811, 371] width 215 height 115
paste textarea "23860 Westheimer Pkwy, Katy, TX 77494"
type textarea "23860 Westheimer Pkwy, Katy, TX 77494"
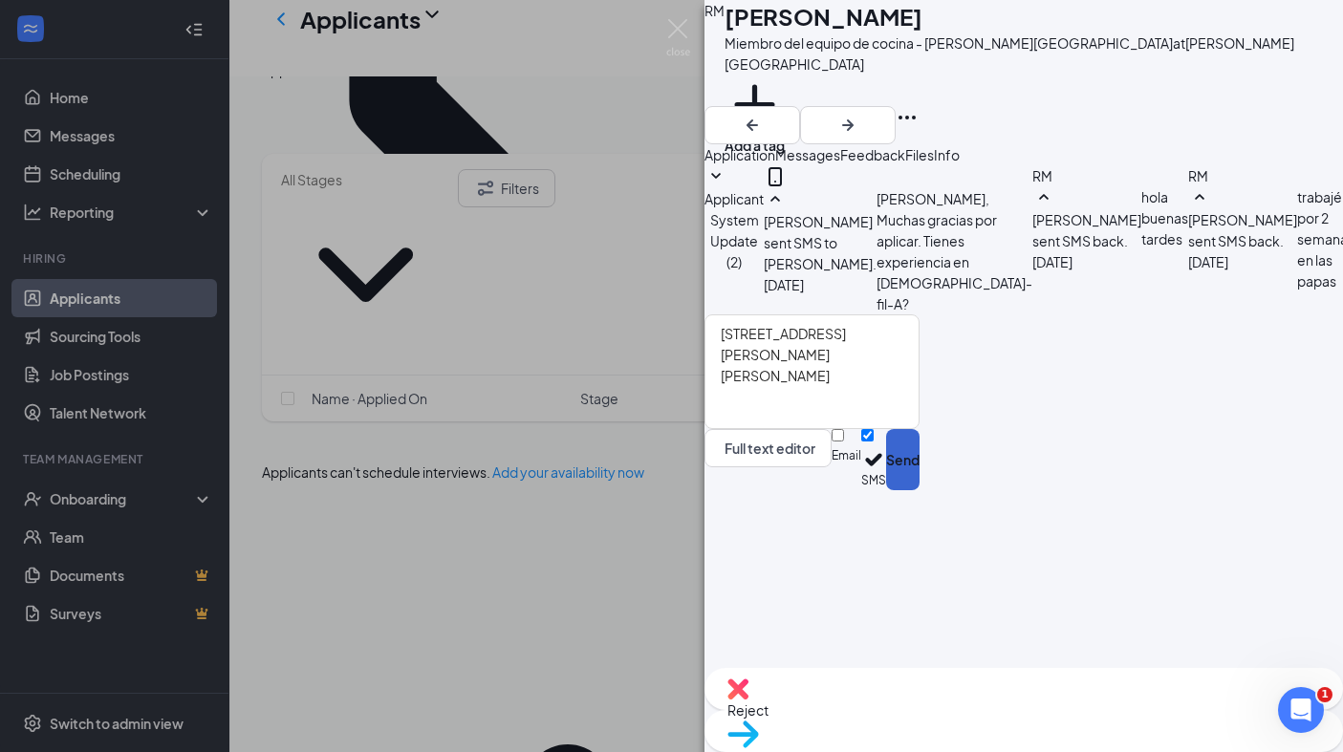
click at [919, 490] on button "Send" at bounding box center [902, 459] width 33 height 61
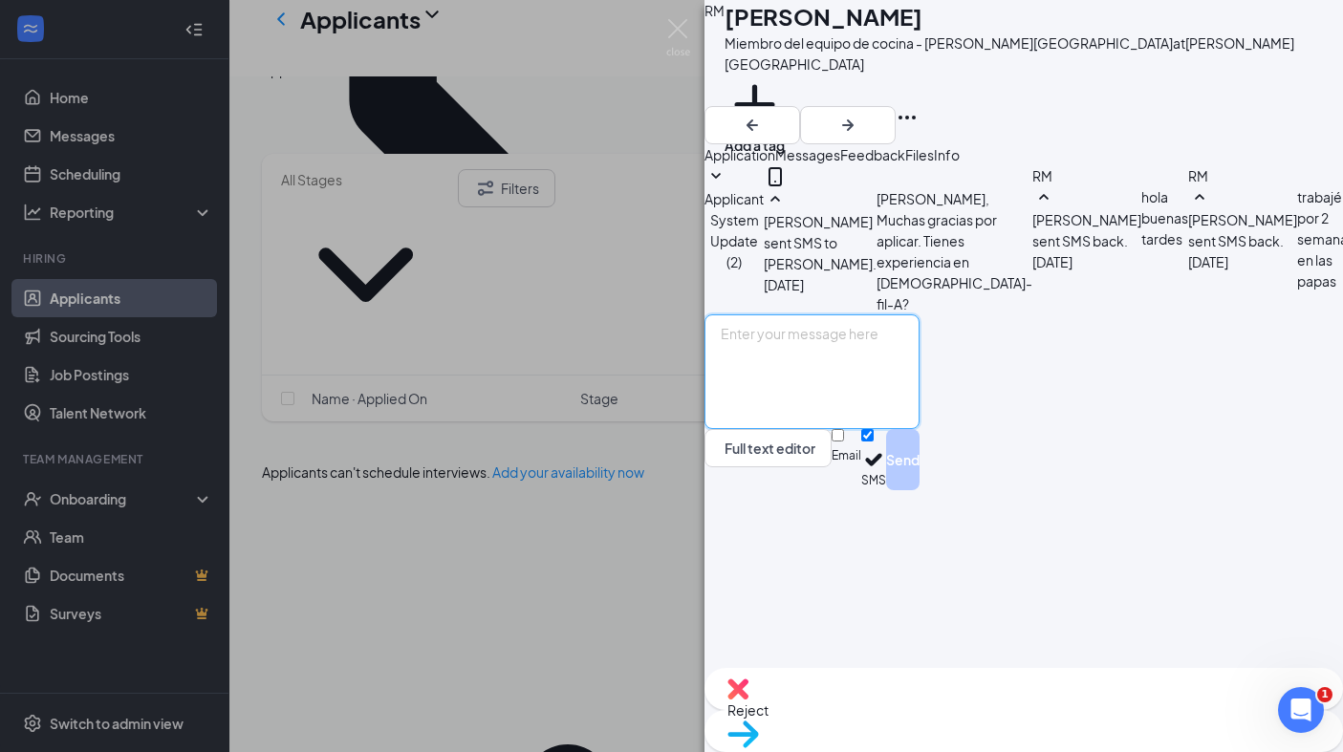
click at [831, 429] on textarea at bounding box center [811, 371] width 215 height 115
type textarea "en esta locación antes de las 2pm"
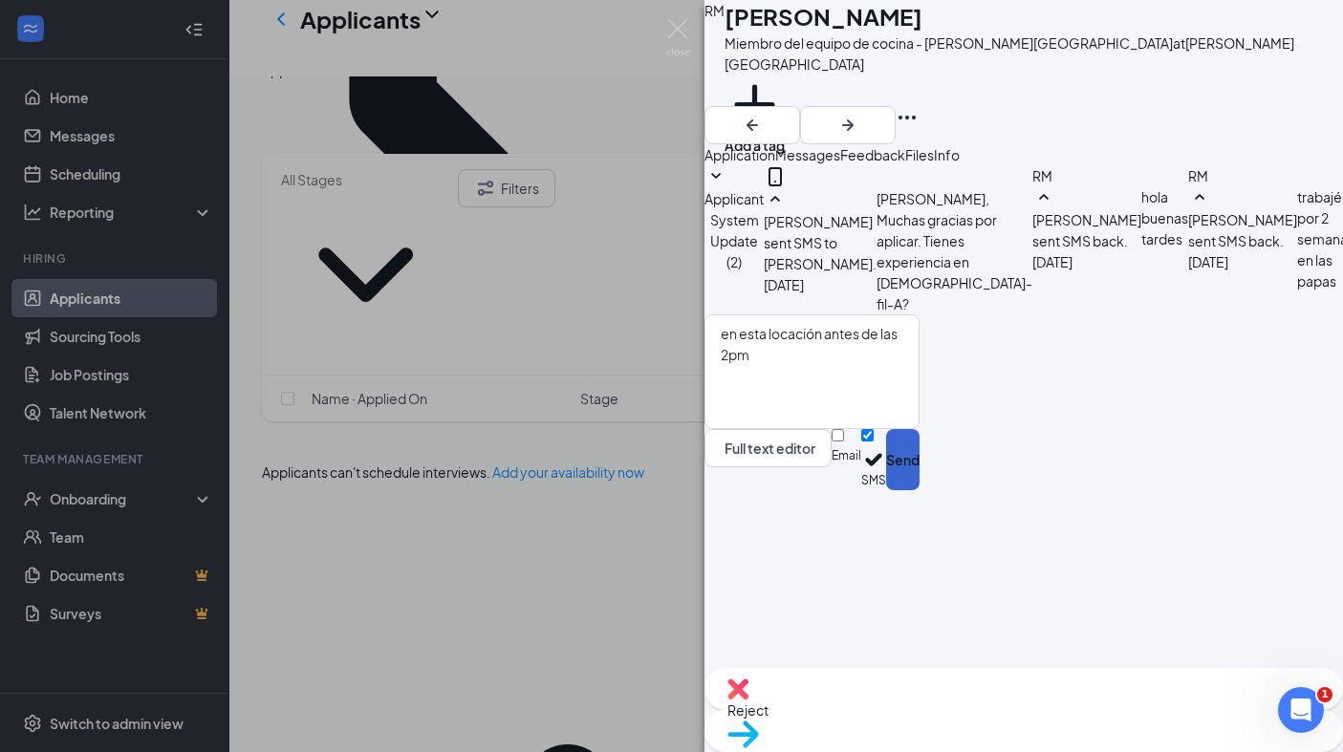
click at [919, 490] on button "Send" at bounding box center [902, 459] width 33 height 61
click at [678, 29] on img at bounding box center [678, 37] width 24 height 37
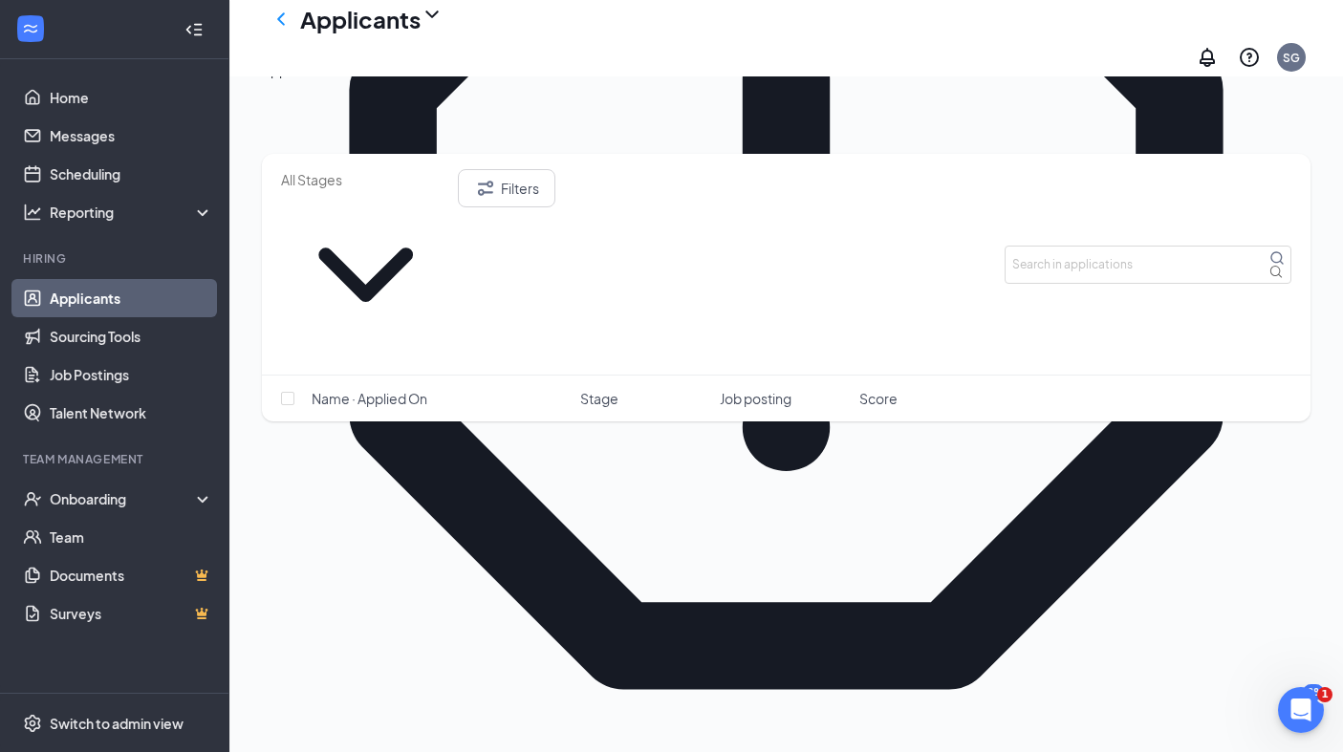
scroll to position [551, 0]
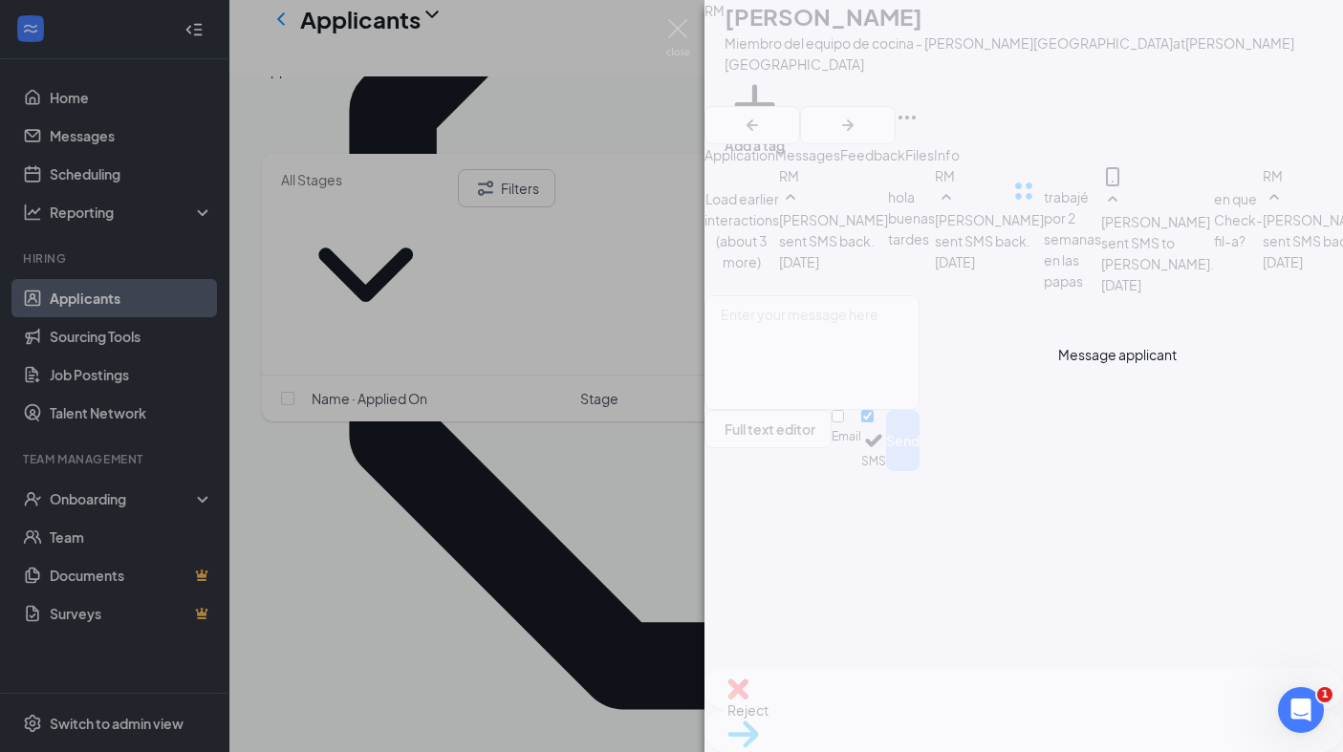
scroll to position [940, 0]
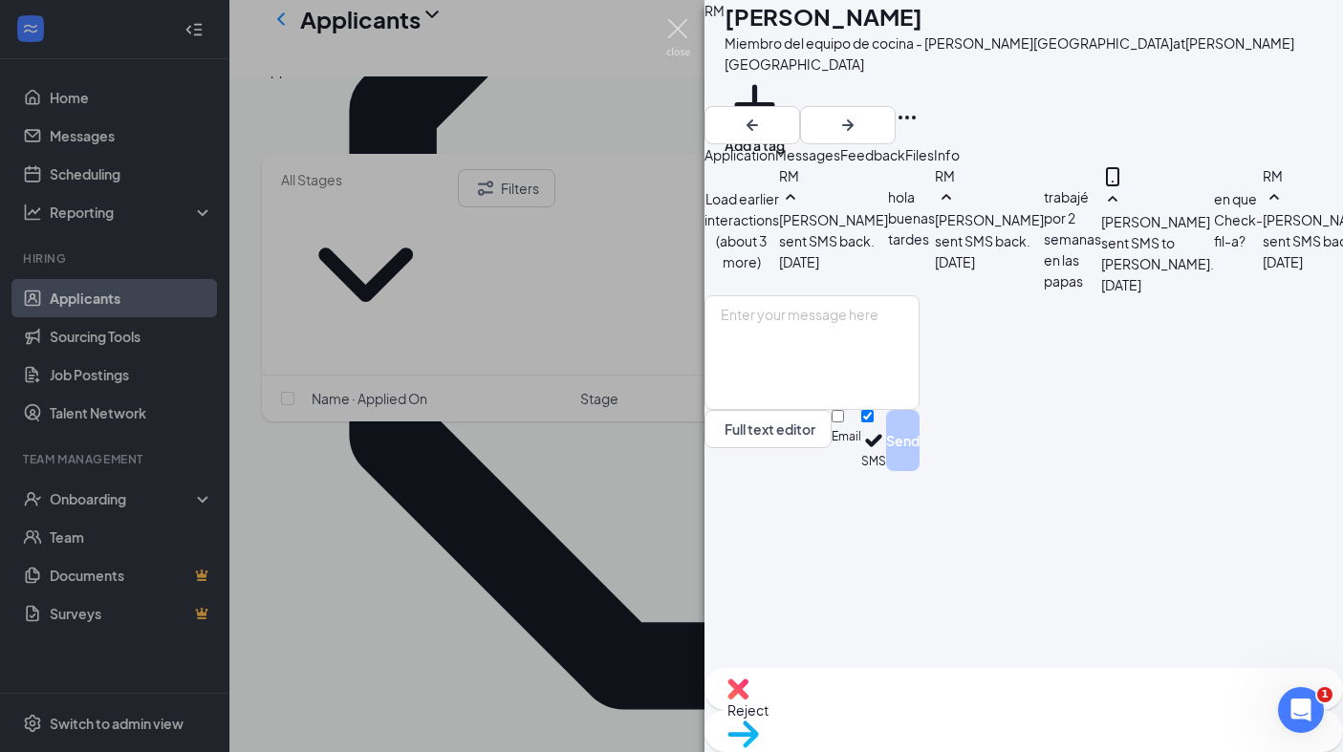
click at [681, 32] on img at bounding box center [678, 37] width 24 height 37
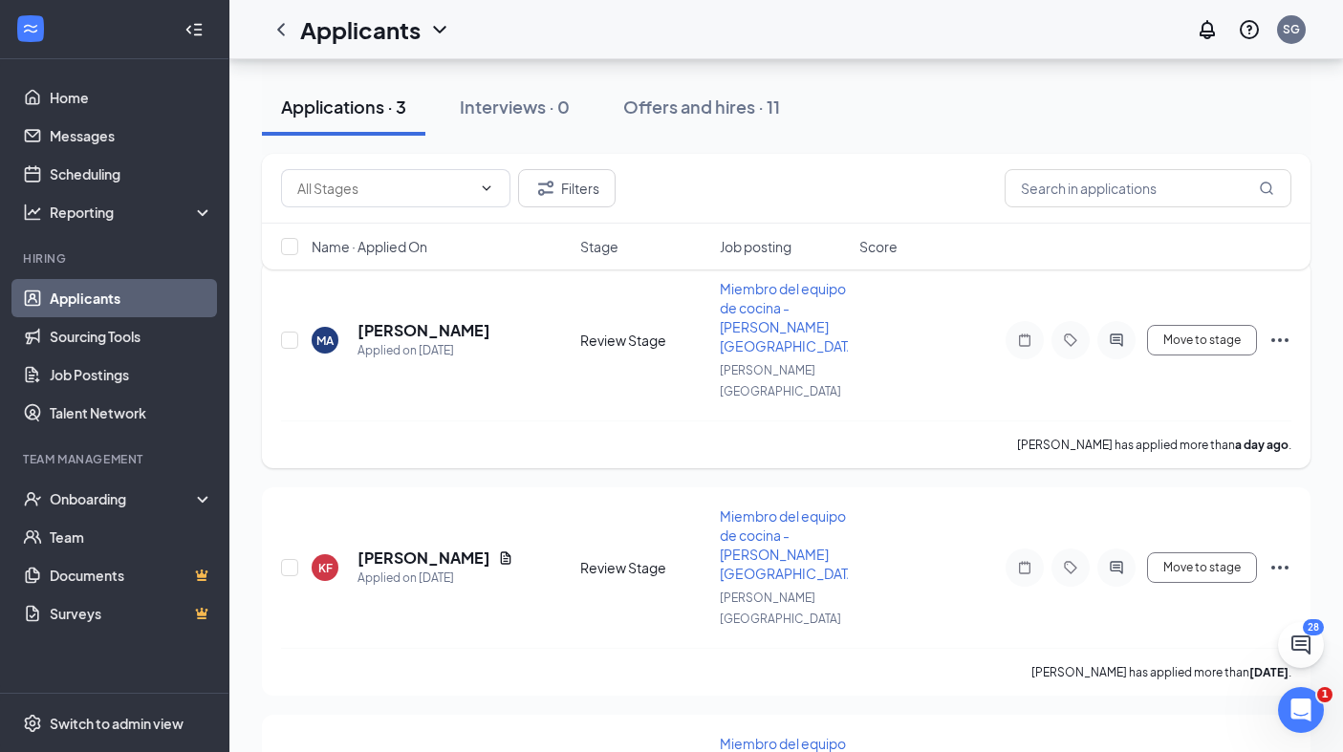
scroll to position [289, 0]
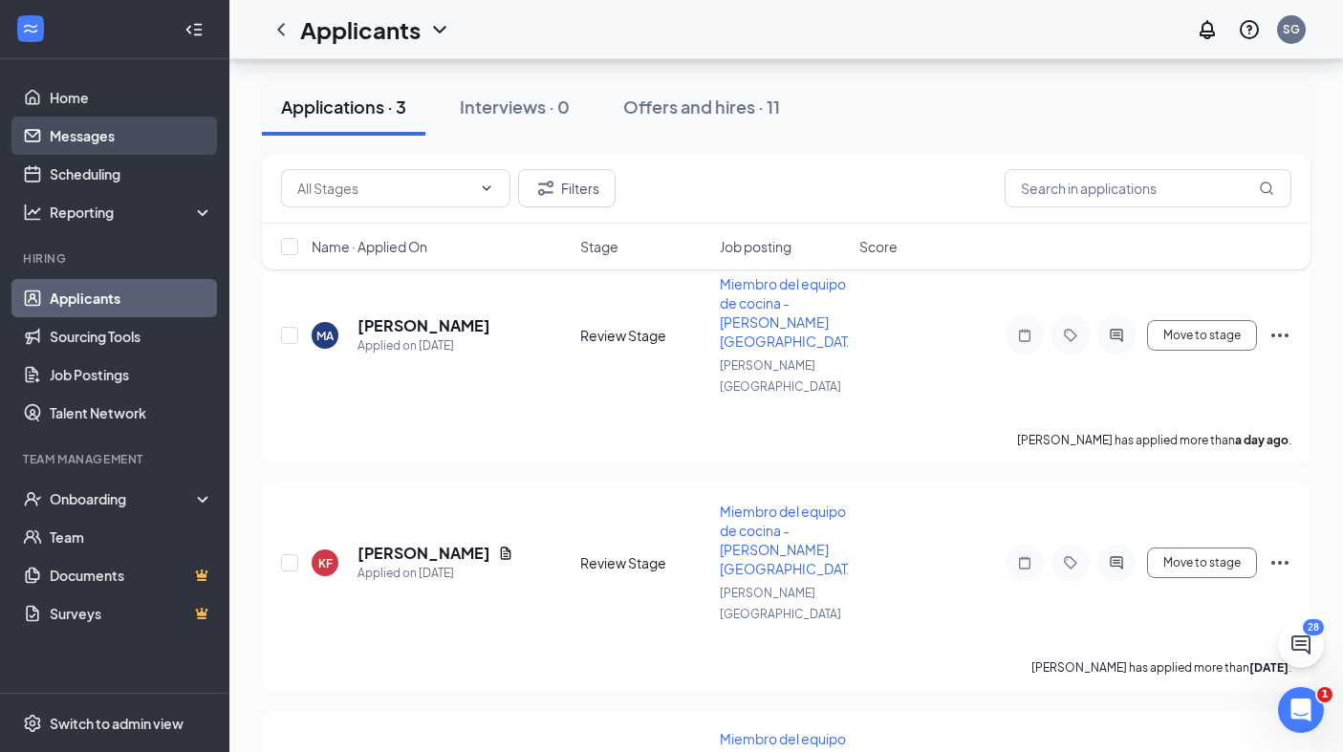
click at [148, 140] on link "Messages" at bounding box center [131, 136] width 163 height 38
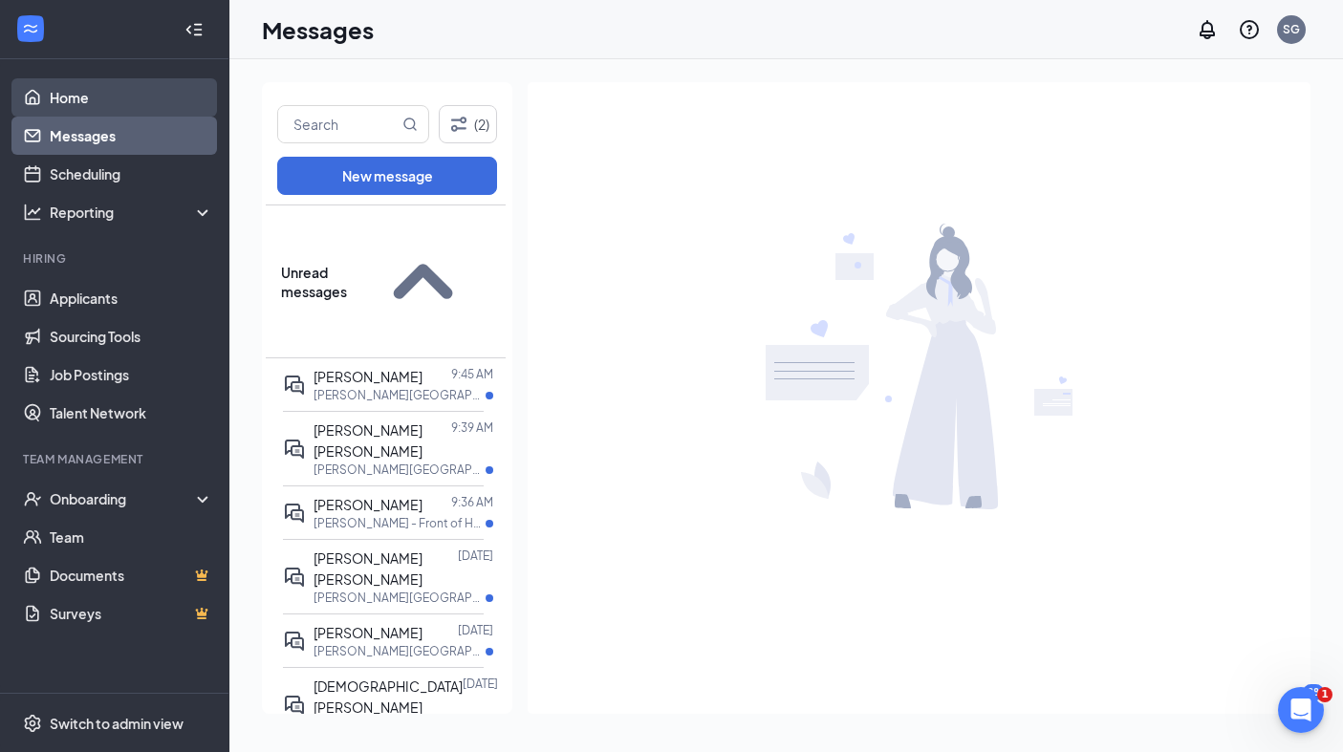
click at [147, 87] on link "Home" at bounding box center [131, 97] width 163 height 38
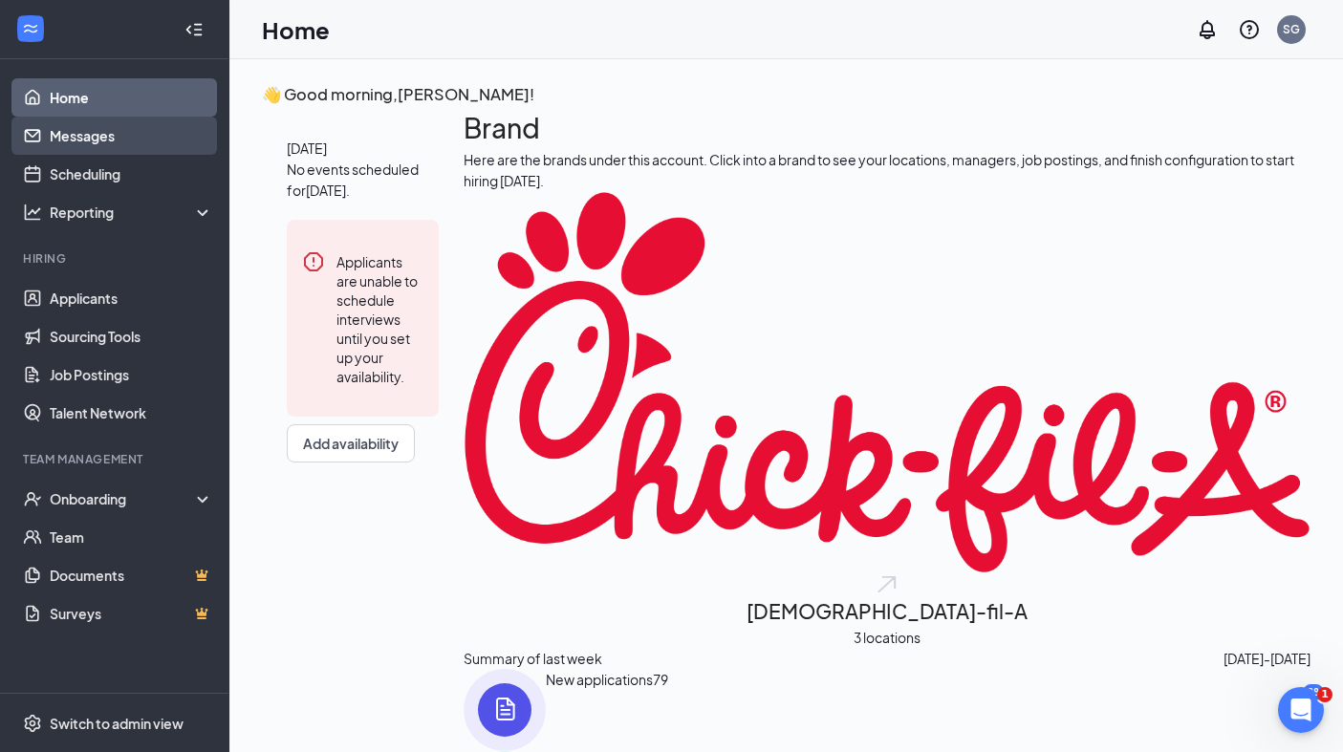
click at [147, 143] on link "Messages" at bounding box center [131, 136] width 163 height 38
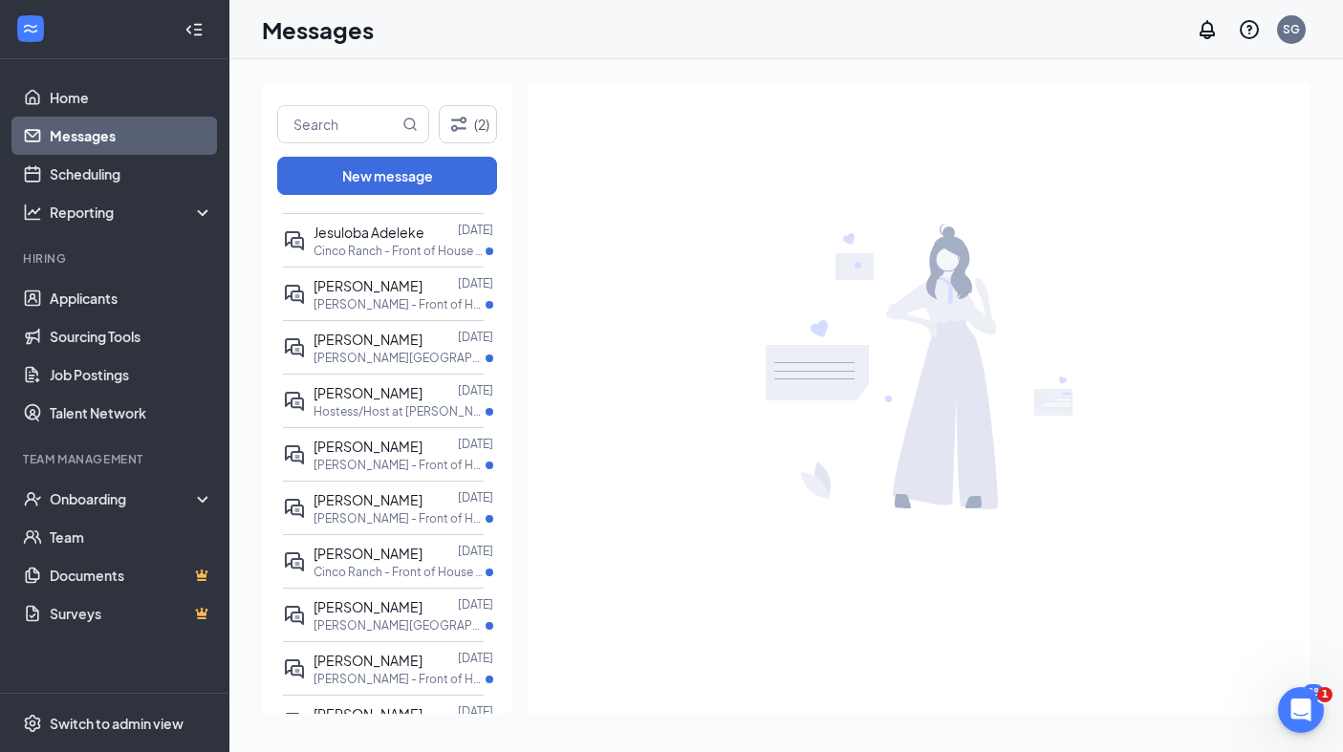
scroll to position [894, 0]
